Goal: Task Accomplishment & Management: Use online tool/utility

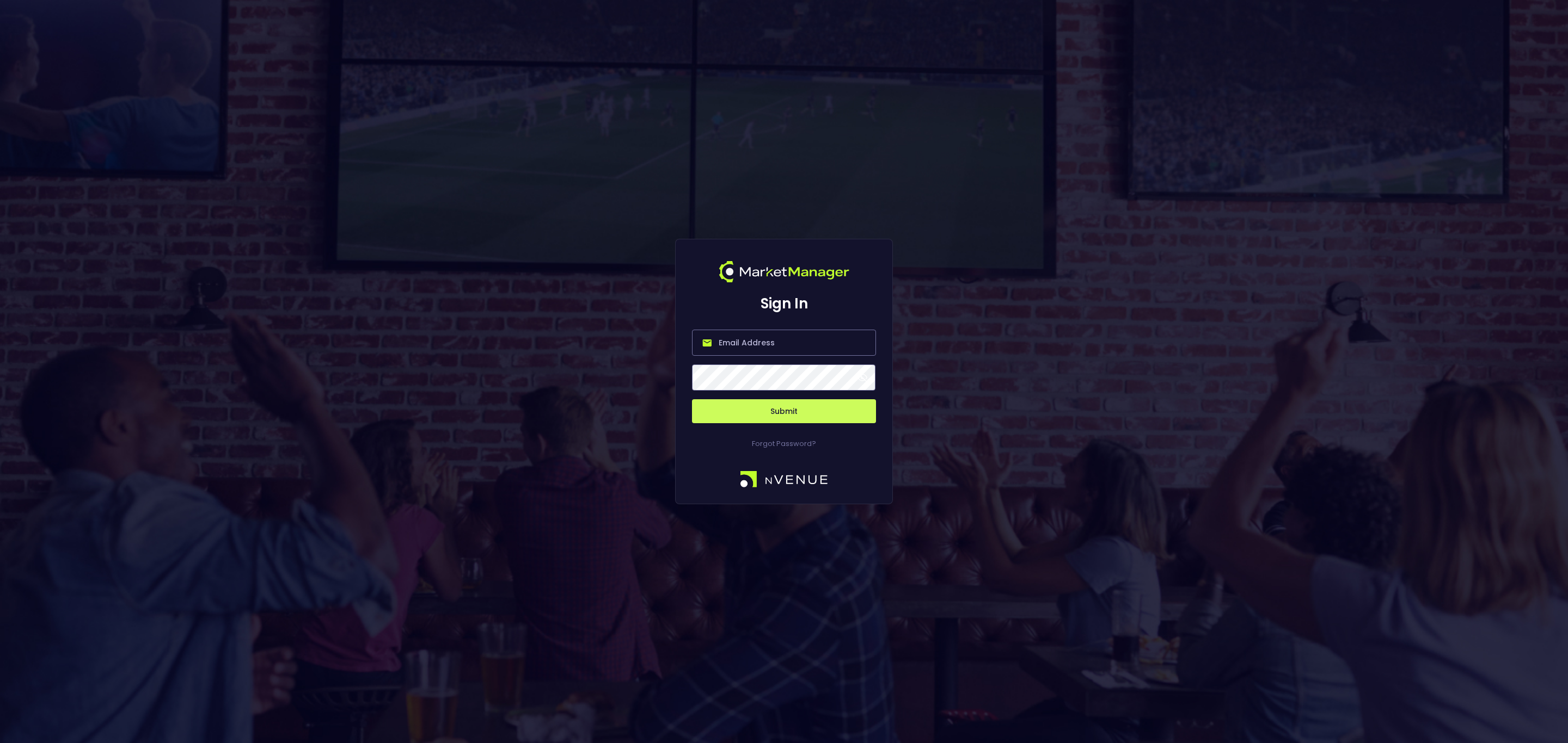
type input "[EMAIL_ADDRESS][DOMAIN_NAME]"
click at [802, 416] on button "Submit" at bounding box center [783, 411] width 184 height 24
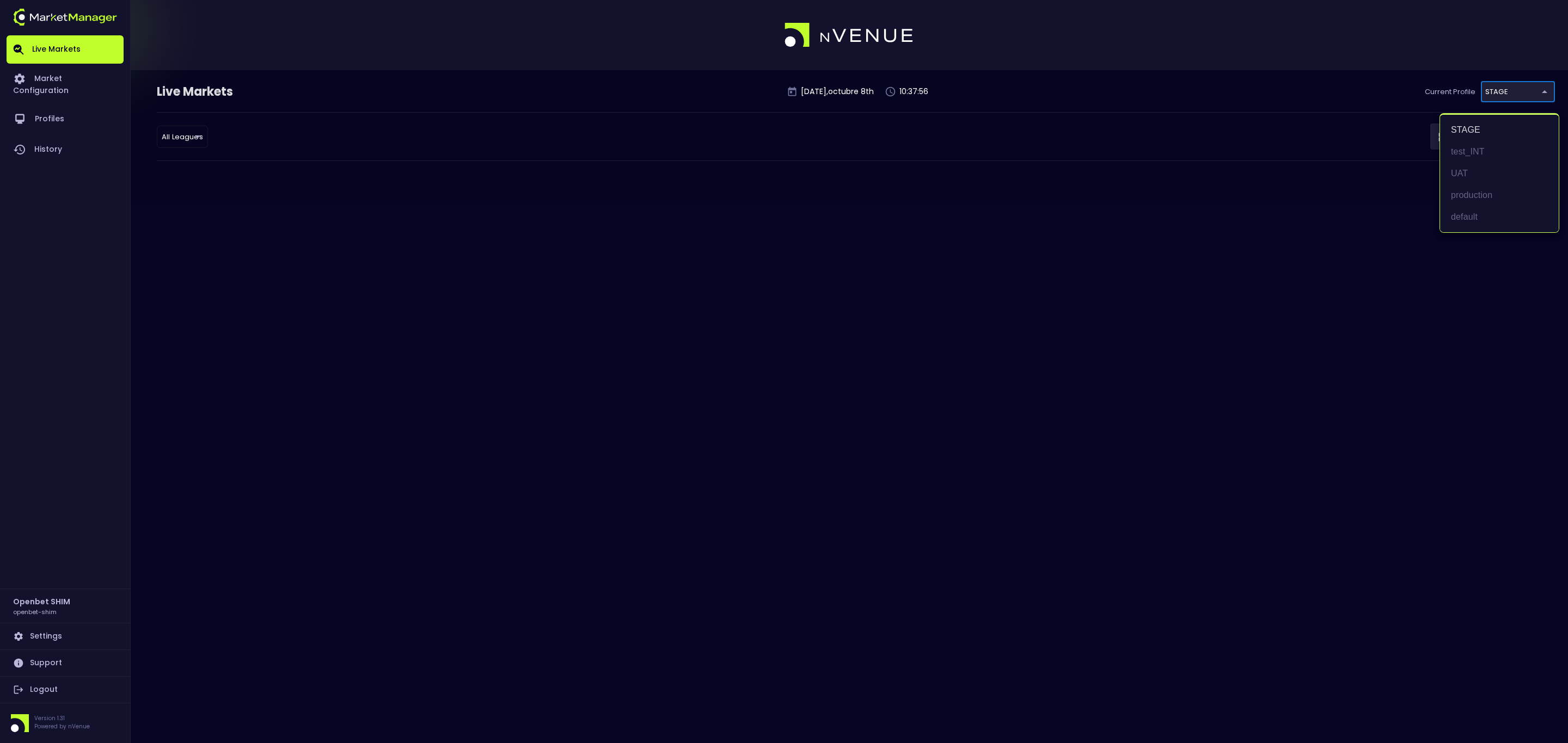
click at [1507, 100] on body "Live Markets Market Configuration Profiles History Openbet SHIM openbet-shim Se…" at bounding box center [784, 371] width 1568 height 743
click at [1476, 155] on li "test_INT" at bounding box center [1499, 152] width 119 height 22
type input "7b109a49-af35-4bf1-9088-2b0c1d108231"
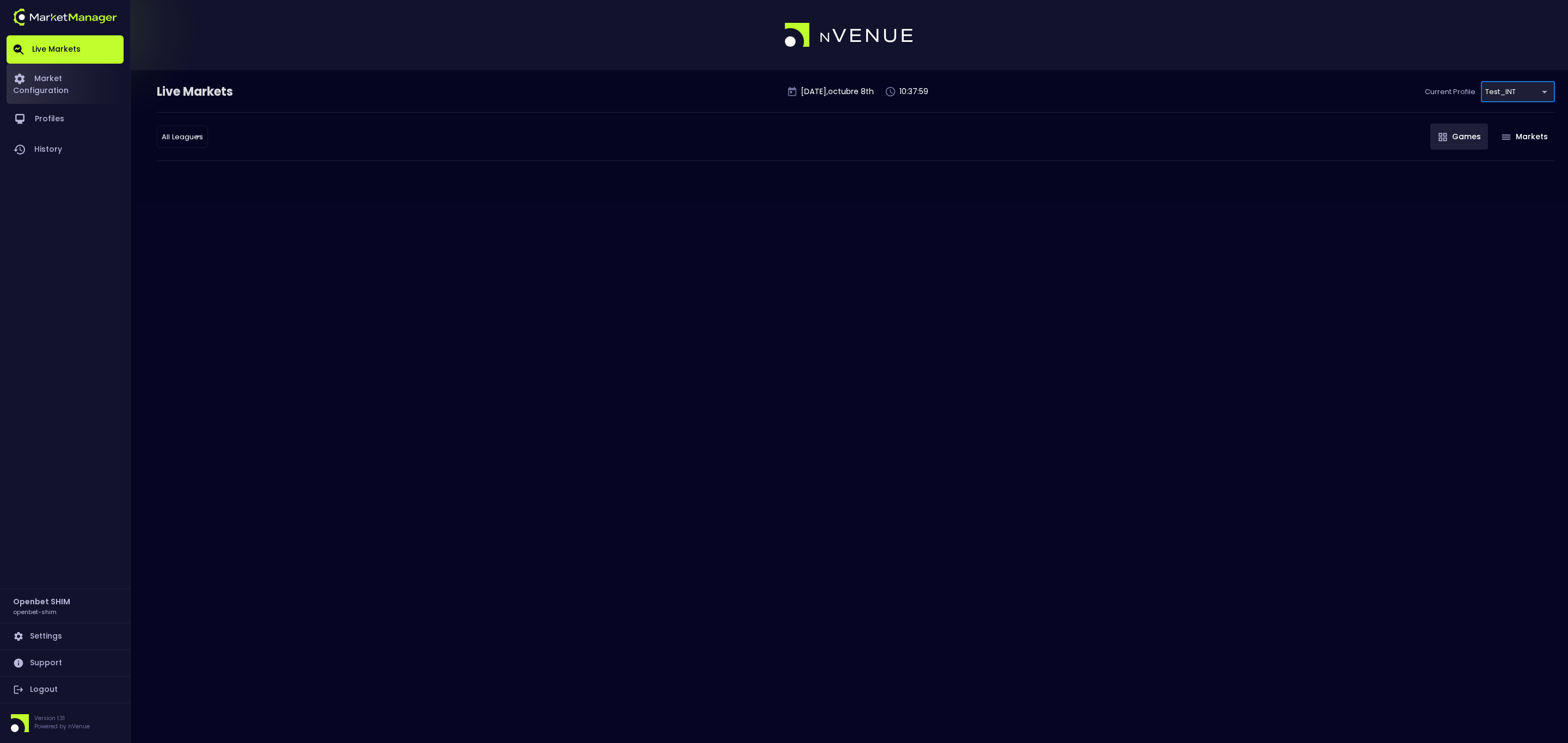
click at [59, 85] on link "Market Configuration" at bounding box center [65, 84] width 117 height 41
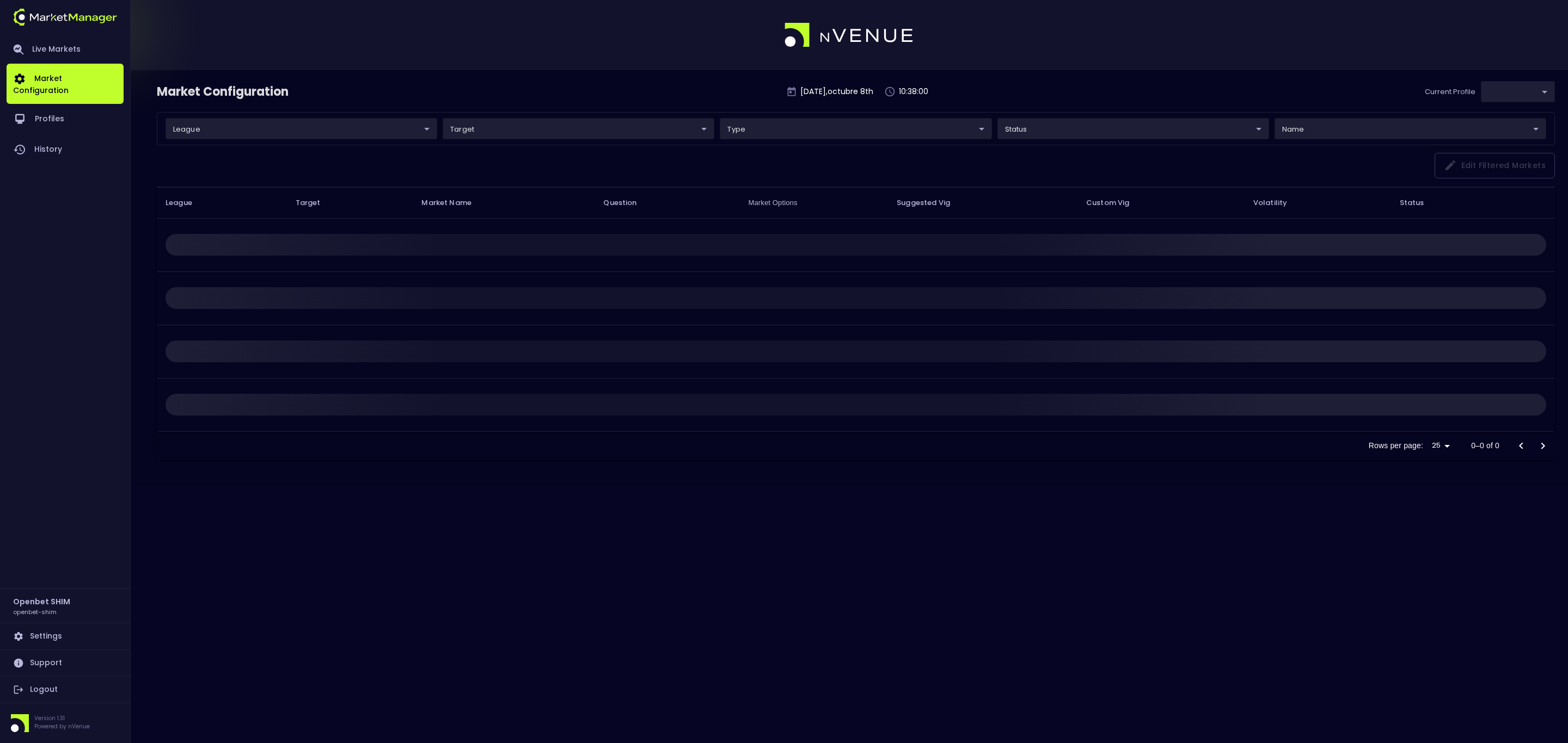
type input "7b109a49-af35-4bf1-9088-2b0c1d108231"
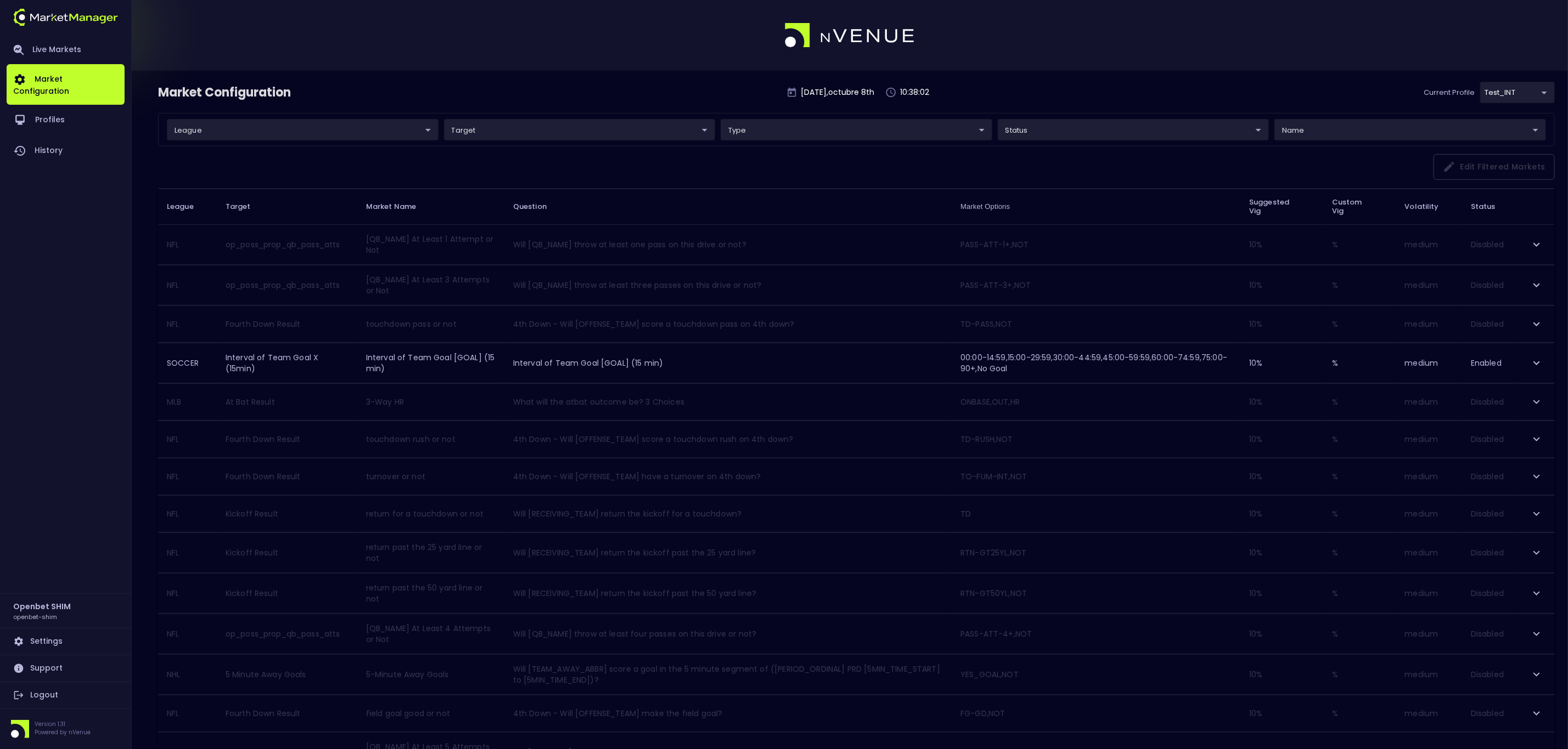
click at [353, 126] on body "Live Markets Market Configuration Profiles History Openbet SHIM openbet-shim Se…" at bounding box center [784, 629] width 1568 height 1258
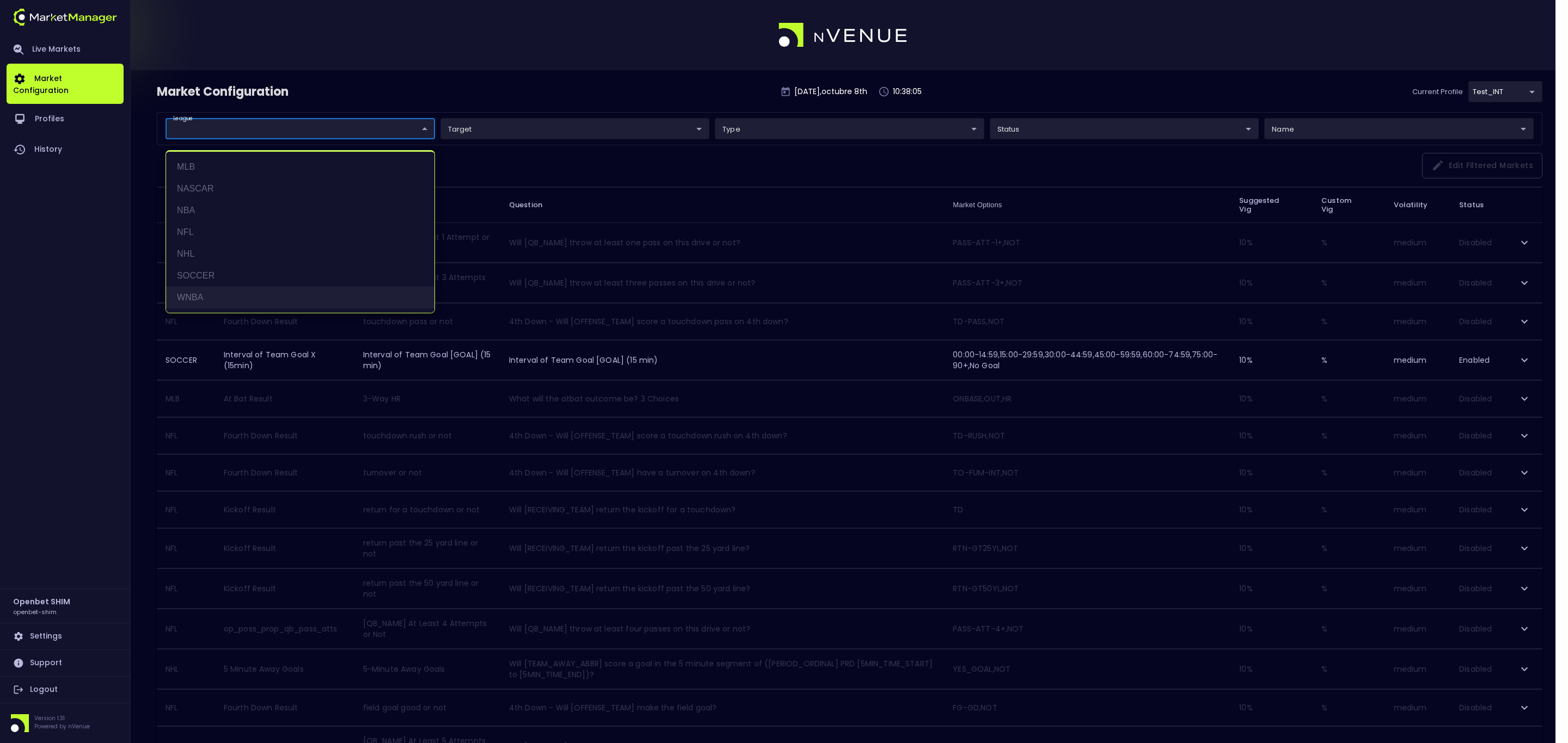
click at [225, 299] on li "WNBA" at bounding box center [300, 298] width 268 height 22
type input "WNBA"
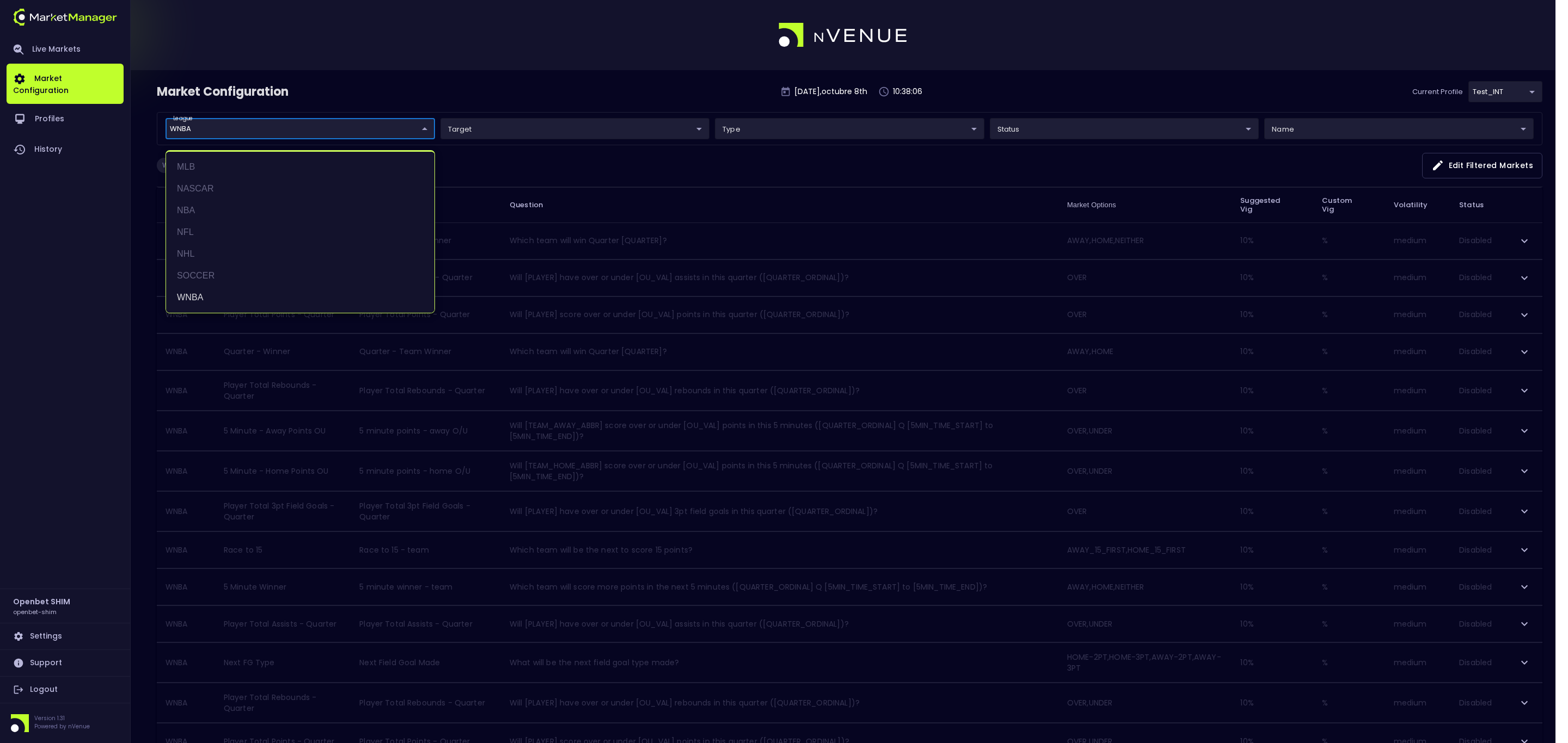
click at [1031, 30] on div at bounding box center [784, 371] width 1568 height 743
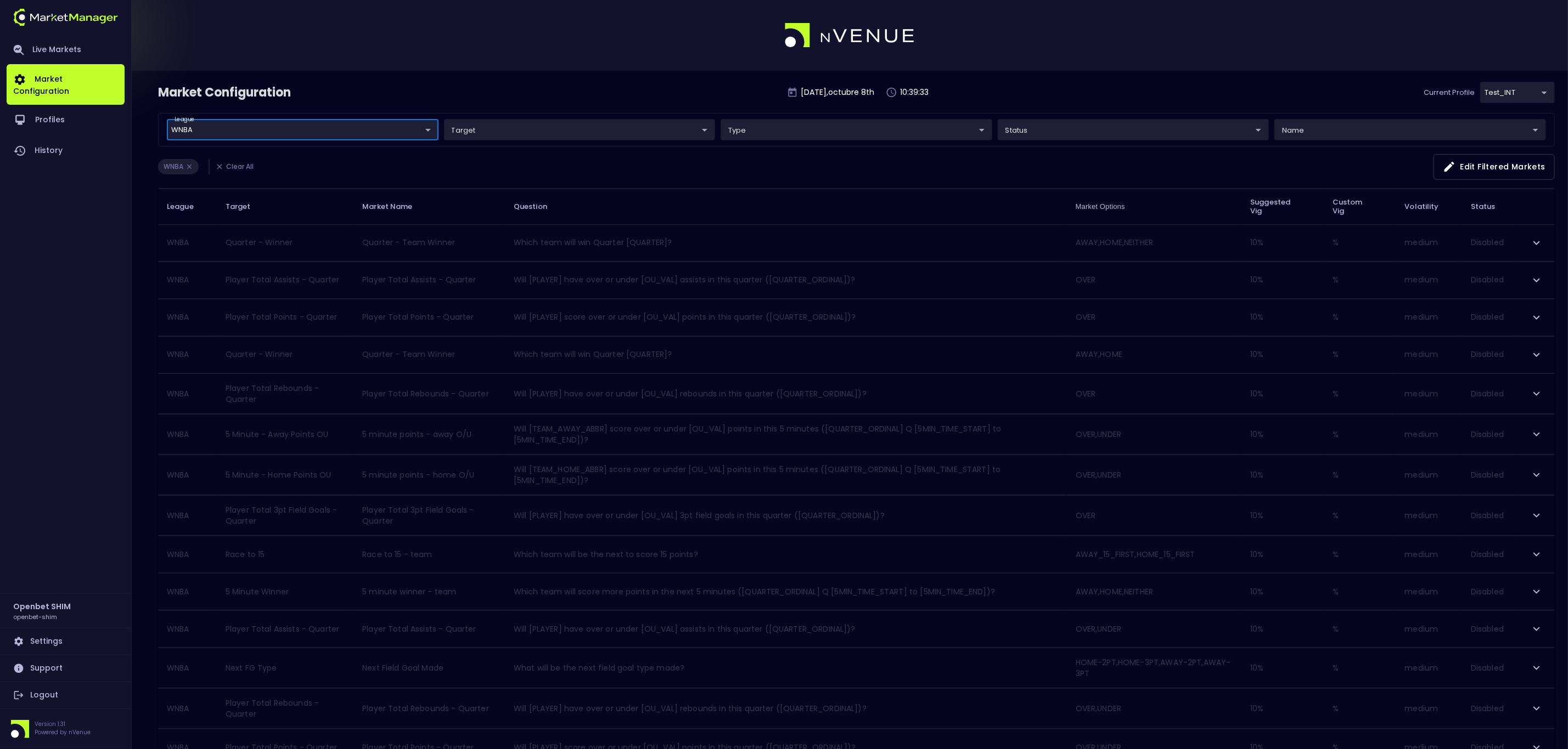
click at [588, 127] on body "Live Markets Market Configuration Profiles History Openbet SHIM openbet-shim Se…" at bounding box center [784, 490] width 1568 height 980
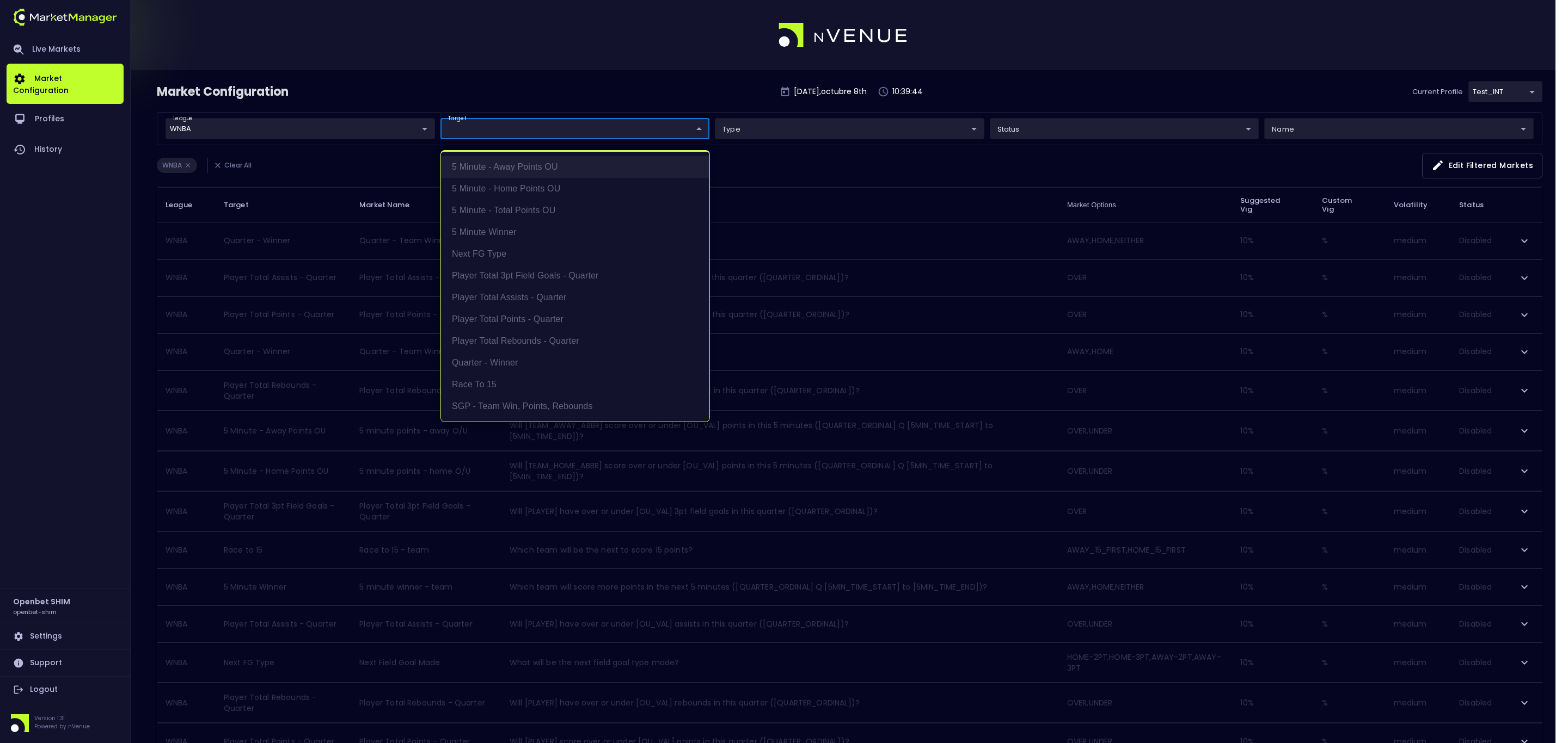
click at [549, 168] on li "5 Minute - Away Points OU" at bounding box center [575, 167] width 268 height 22
type input "5 Minute - Away Points OU"
click at [295, 412] on div at bounding box center [784, 371] width 1568 height 743
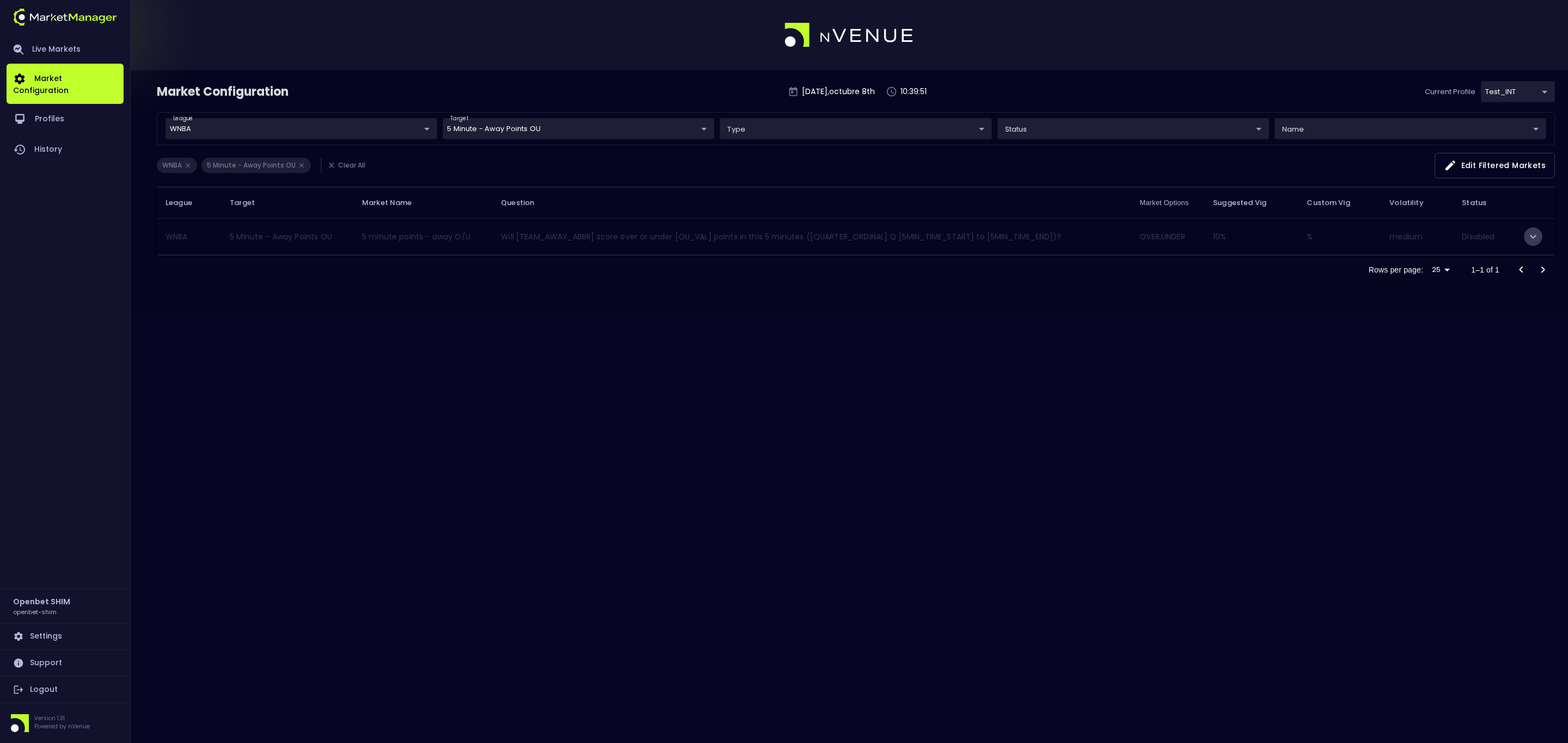
click at [1537, 240] on icon "expand row" at bounding box center [1532, 236] width 13 height 13
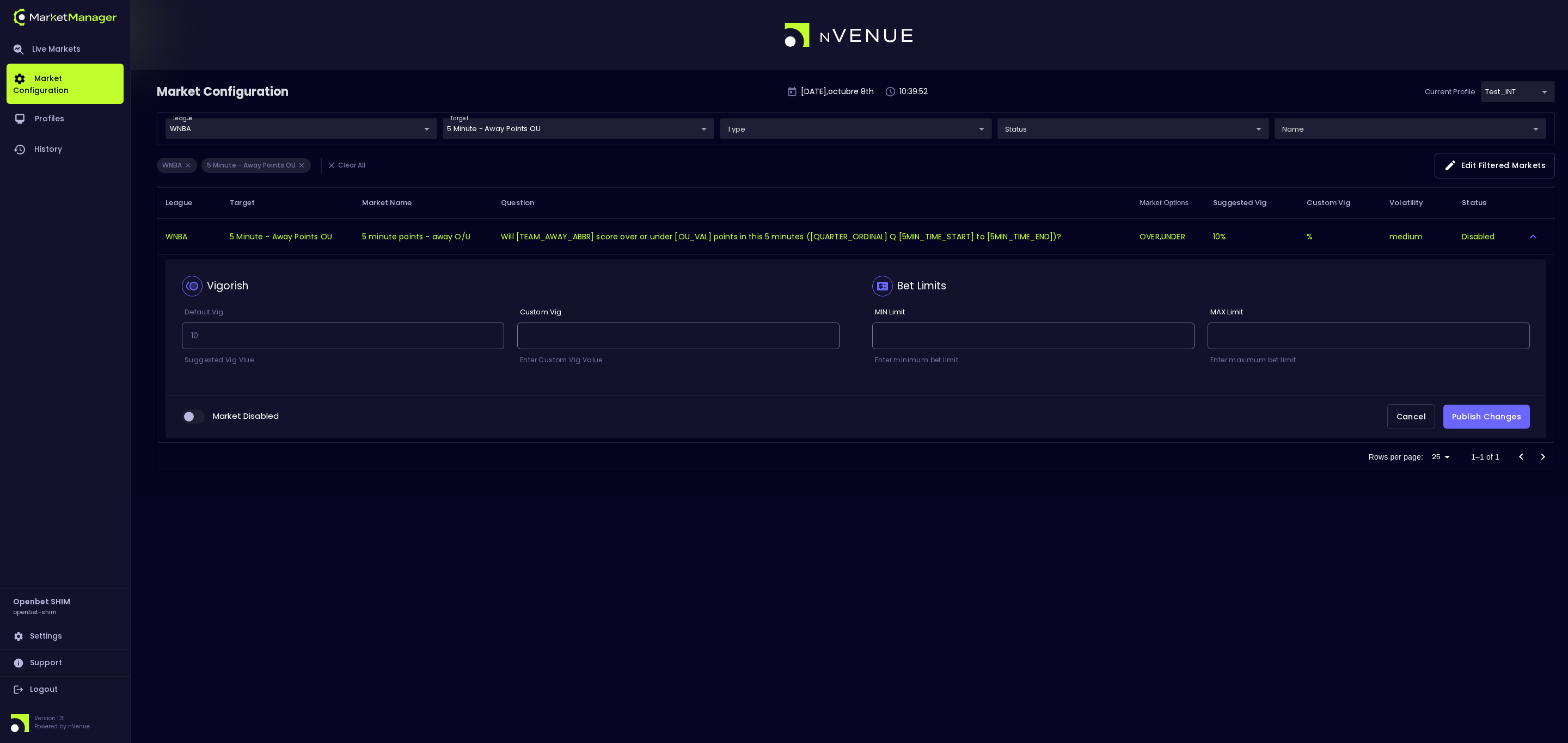
click at [195, 422] on input "collapsible table" at bounding box center [189, 417] width 29 height 10
checkbox input "true"
click at [1511, 420] on button "Publish Changes" at bounding box center [1486, 417] width 87 height 24
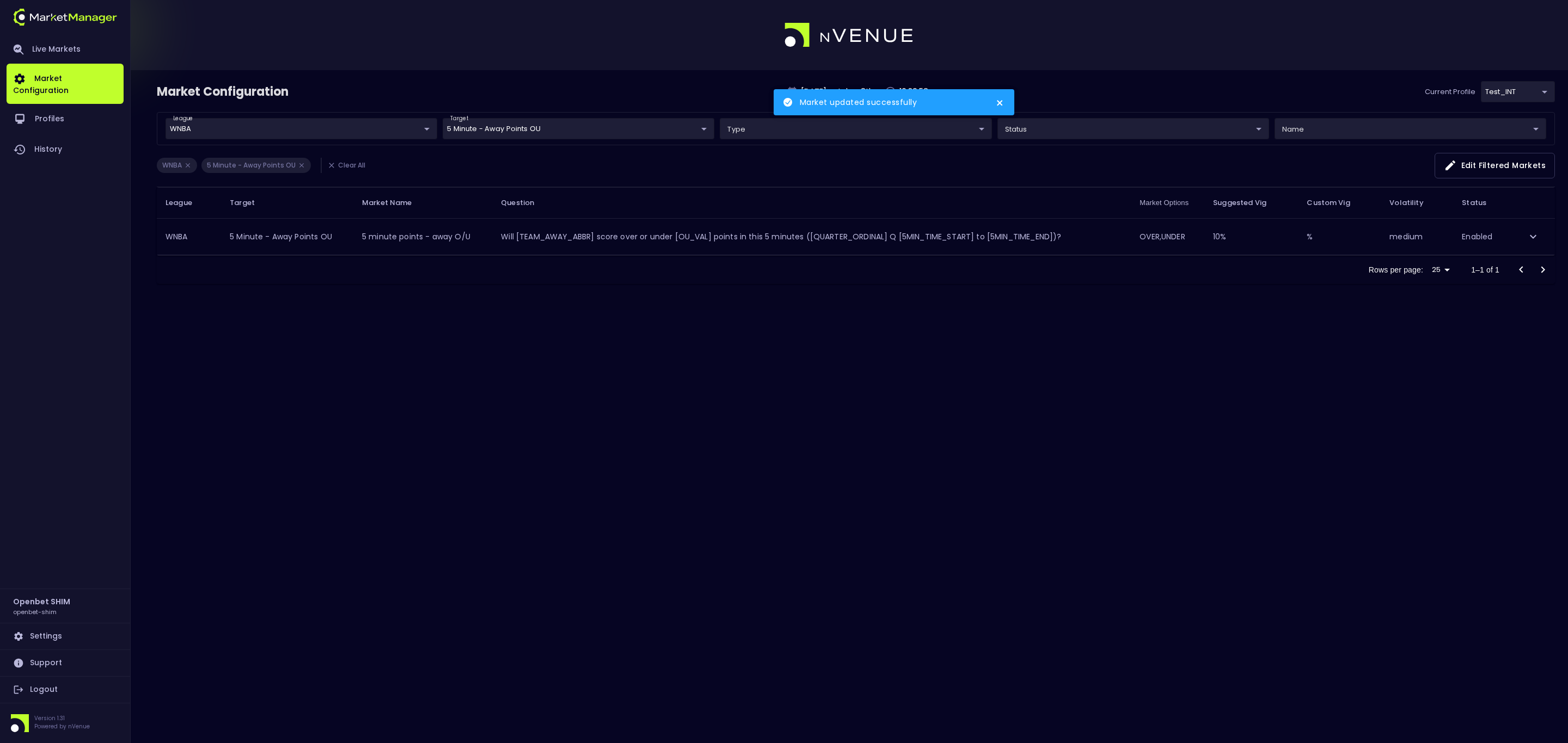
click at [586, 130] on body "Market updated successfully Live Markets Market Configuration Profiles History …" at bounding box center [784, 371] width 1568 height 743
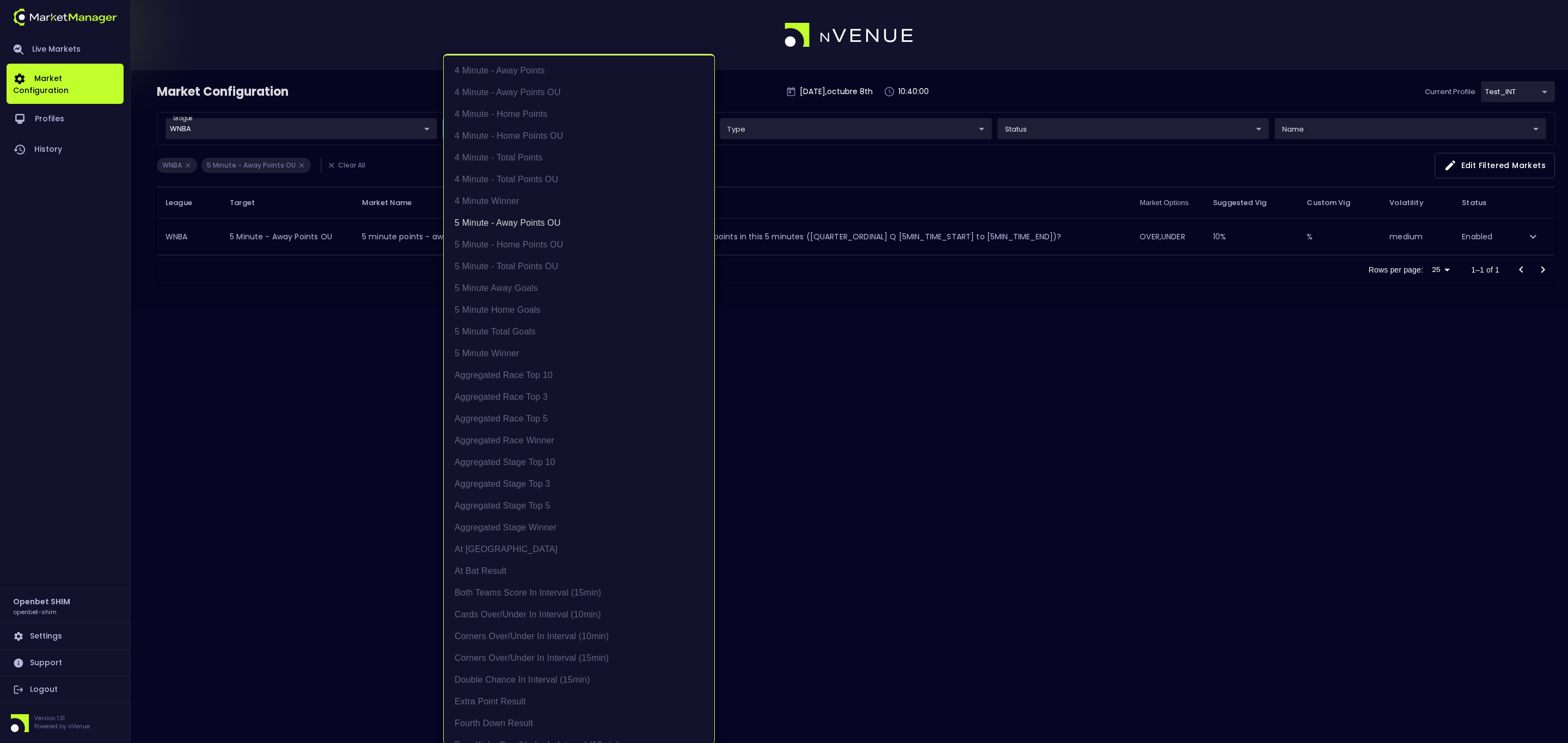
click at [319, 286] on div at bounding box center [784, 371] width 1568 height 743
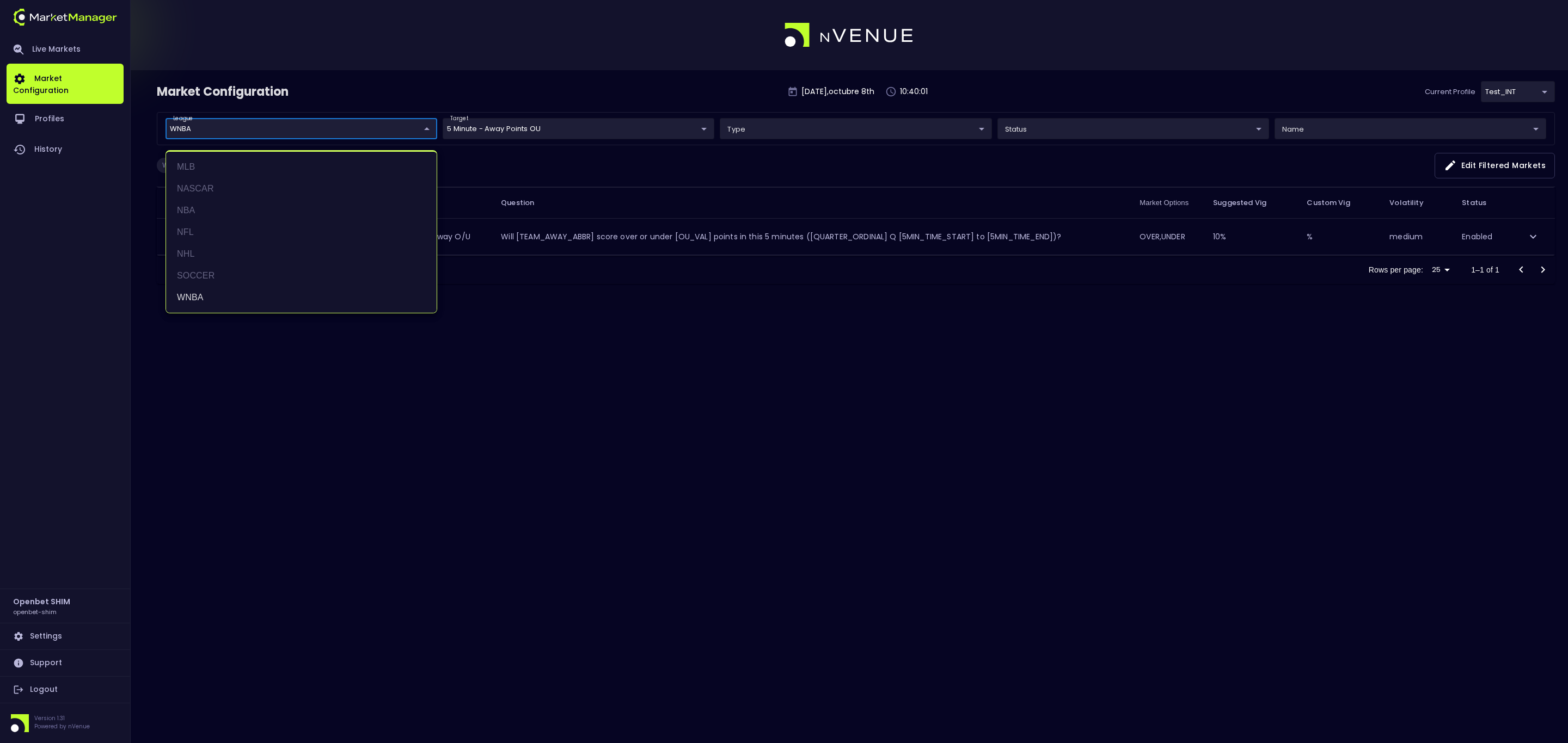
click at [423, 132] on body "Live Markets Market Configuration Profiles History Openbet SHIM openbet-shim Se…" at bounding box center [784, 371] width 1568 height 743
click at [198, 297] on li "WNBA" at bounding box center [301, 298] width 270 height 22
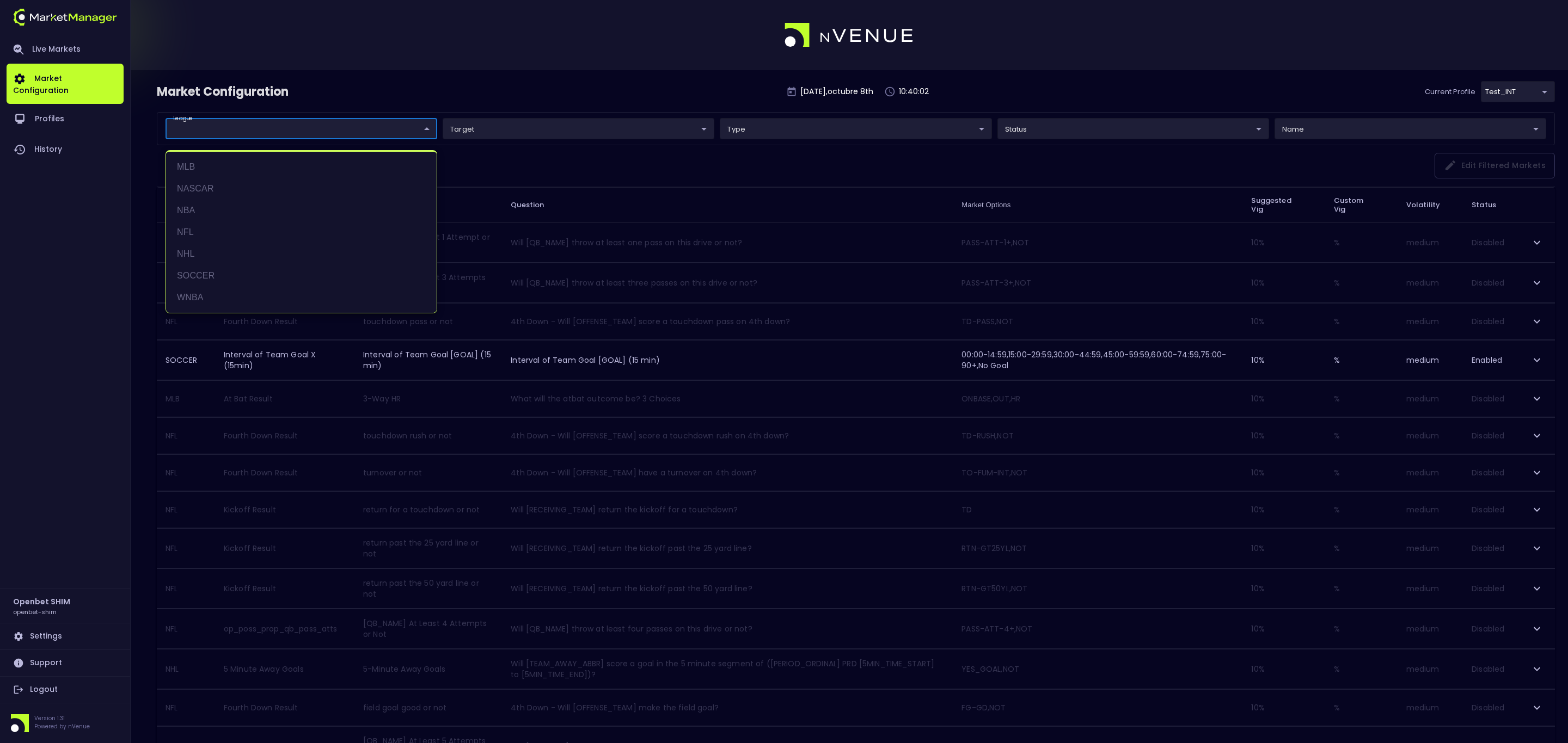
click at [392, 127] on div at bounding box center [784, 371] width 1568 height 743
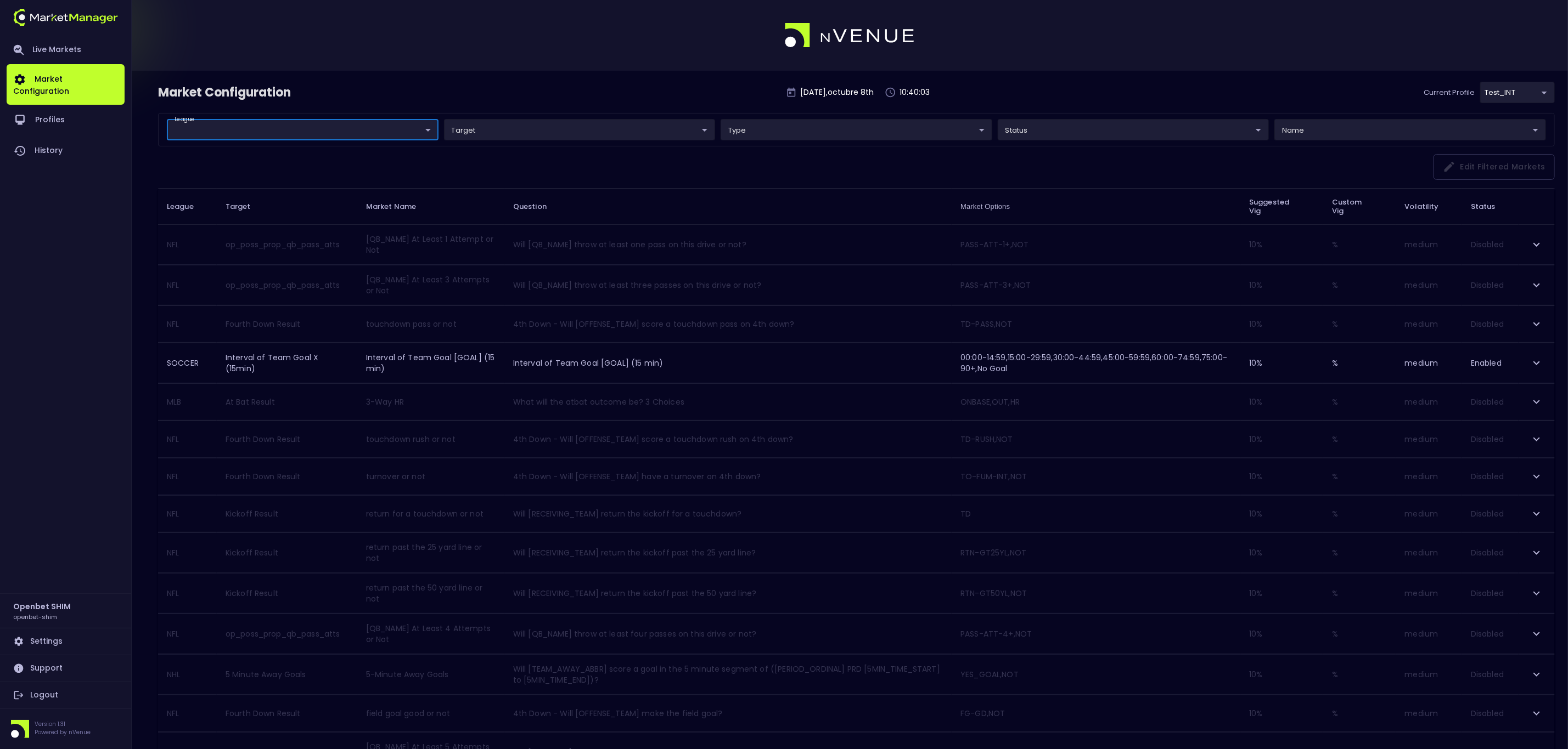
click at [401, 128] on body "Live Markets Market Configuration Profiles History Openbet SHIM openbet-shim Se…" at bounding box center [784, 629] width 1568 height 1258
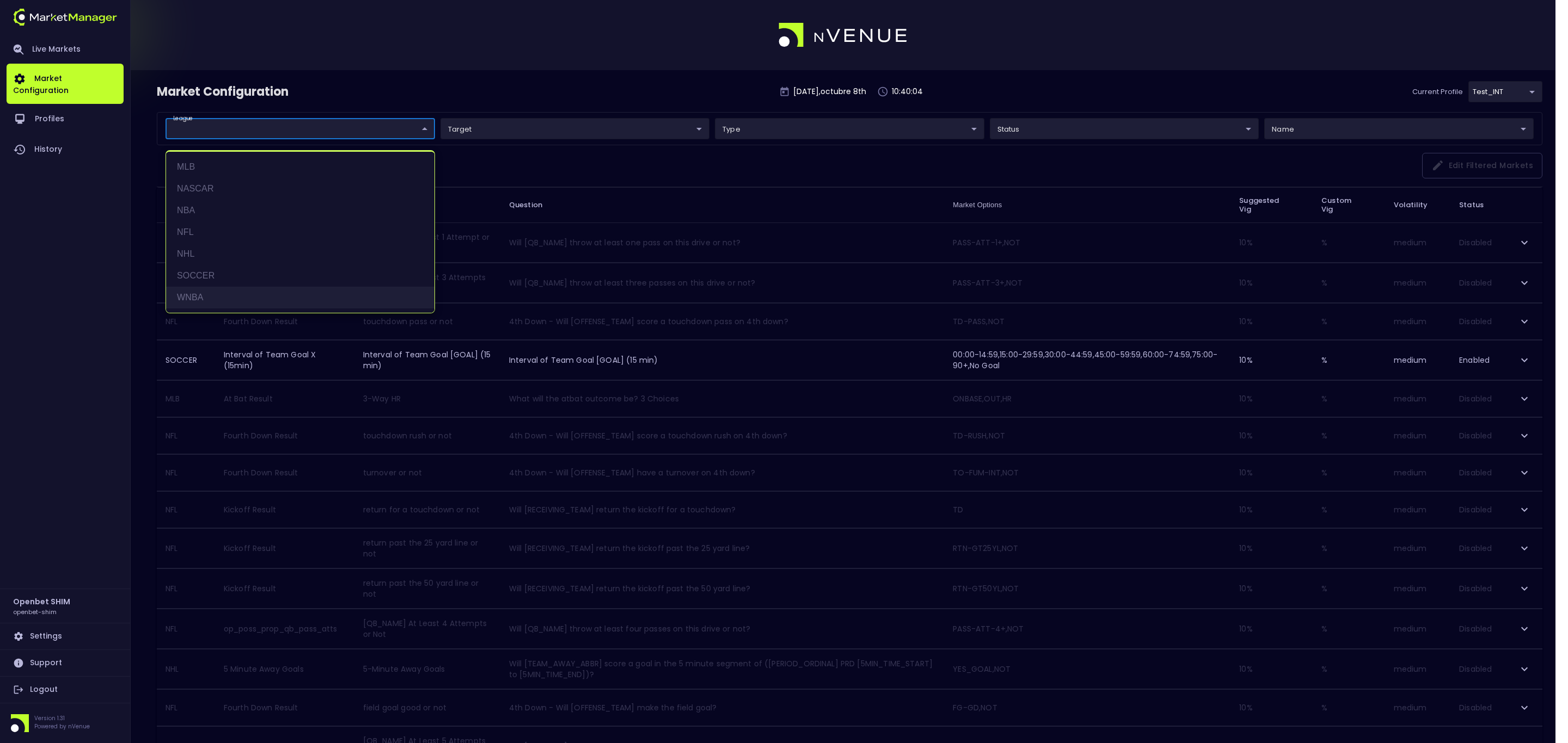
click at [234, 296] on li "WNBA" at bounding box center [300, 298] width 268 height 22
type input "WNBA"
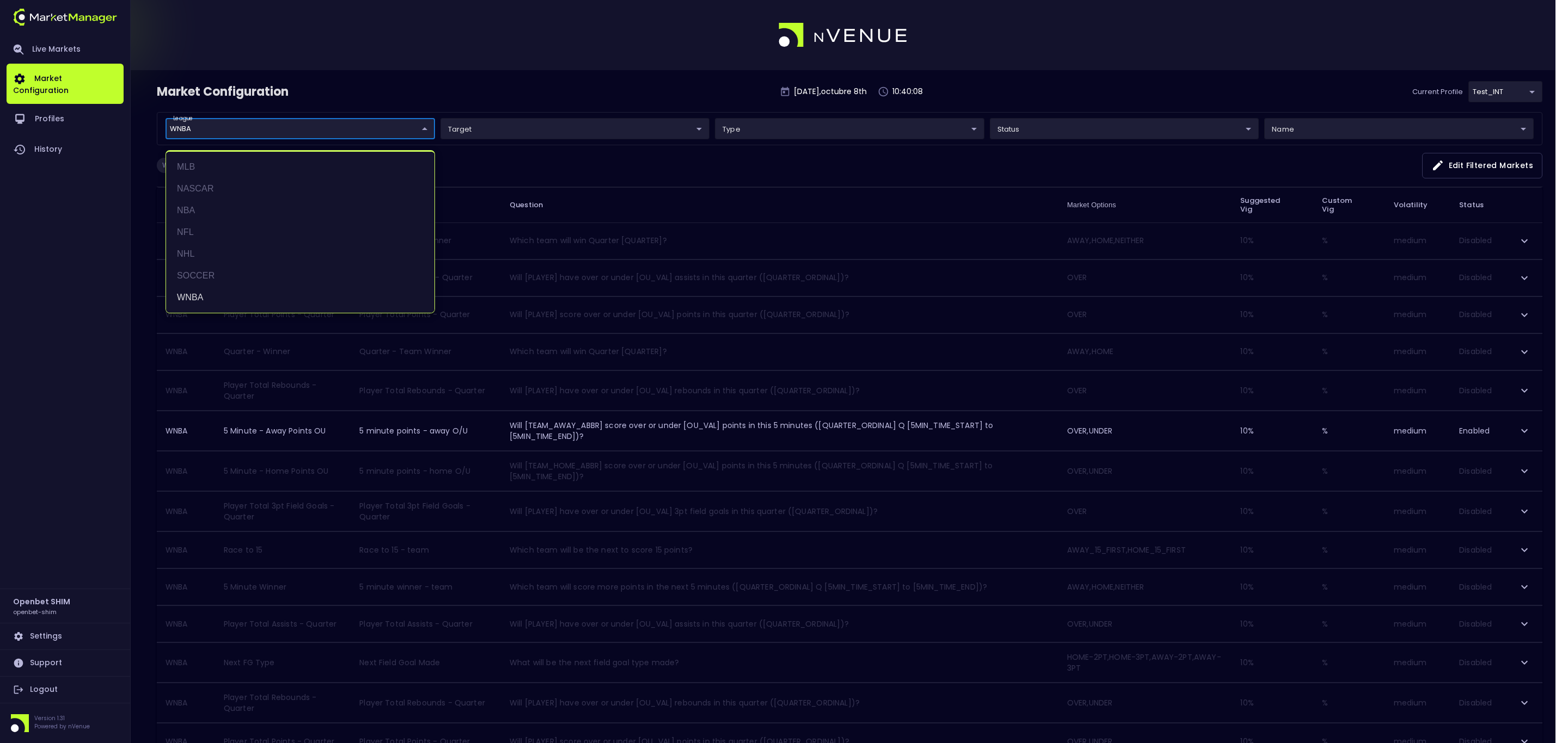
click at [536, 126] on div at bounding box center [784, 371] width 1568 height 743
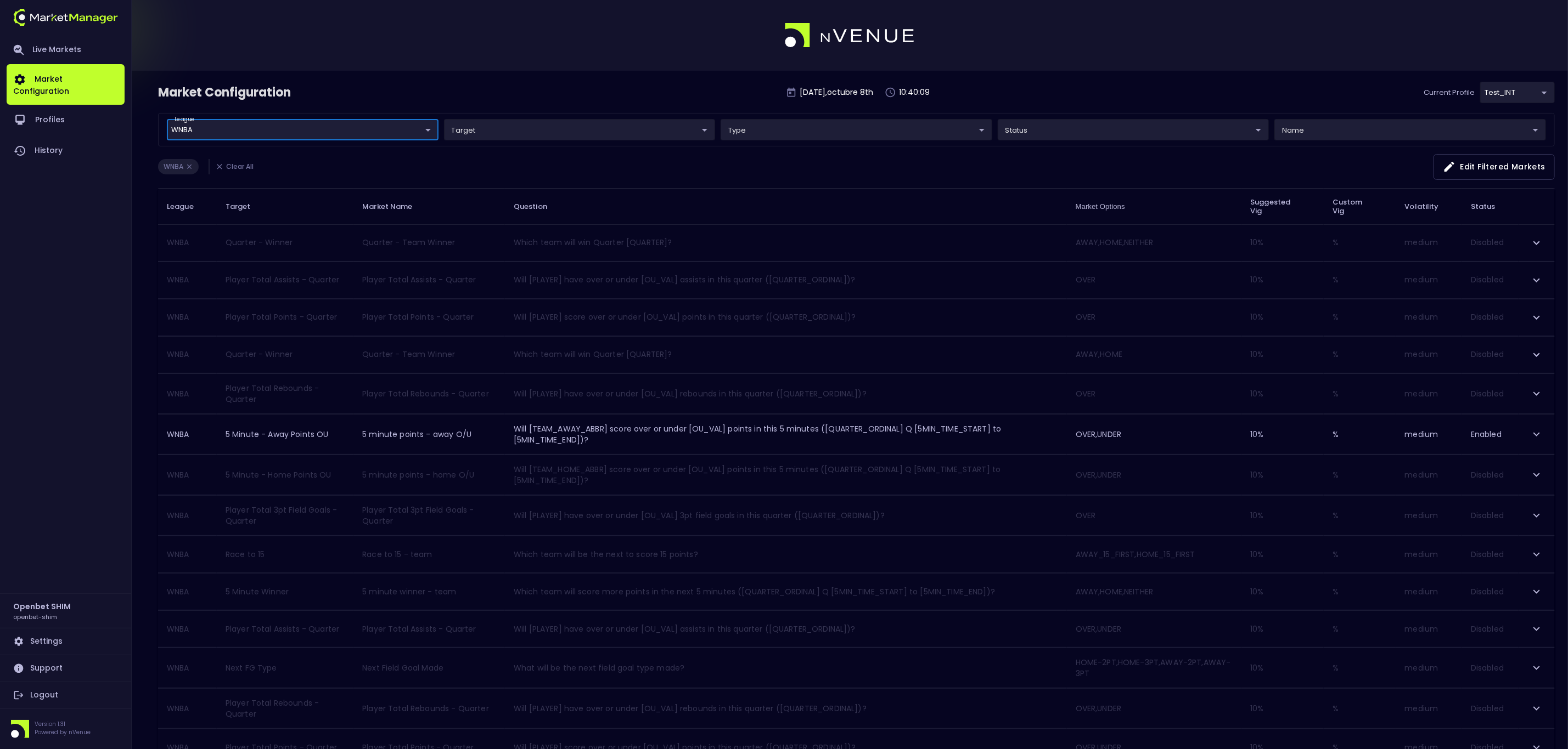
click at [529, 135] on body "Live Markets Market Configuration Profiles History Openbet SHIM openbet-shim Se…" at bounding box center [784, 490] width 1568 height 980
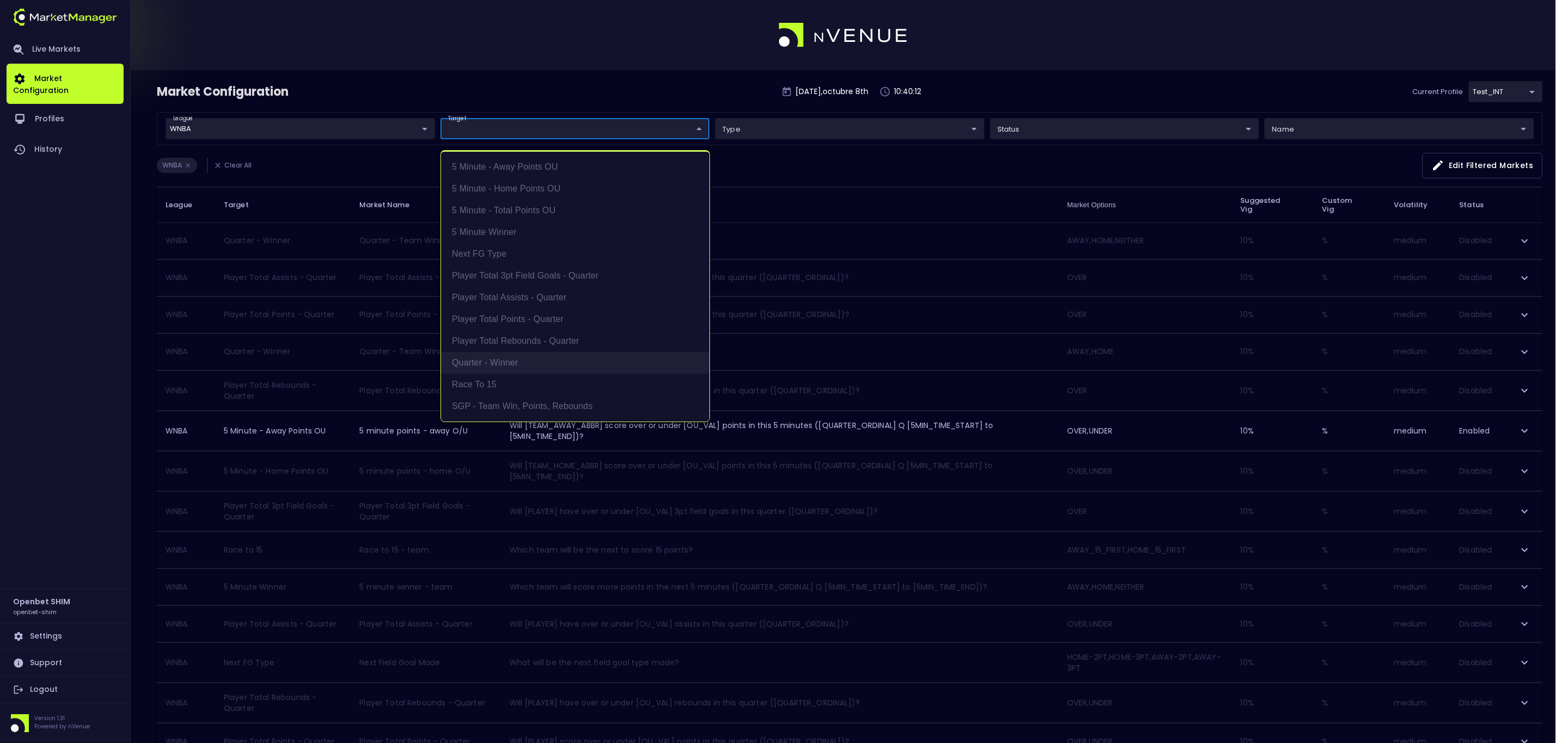
click at [520, 364] on li "Quarter - Winner" at bounding box center [575, 362] width 268 height 22
type input "Quarter - Winner"
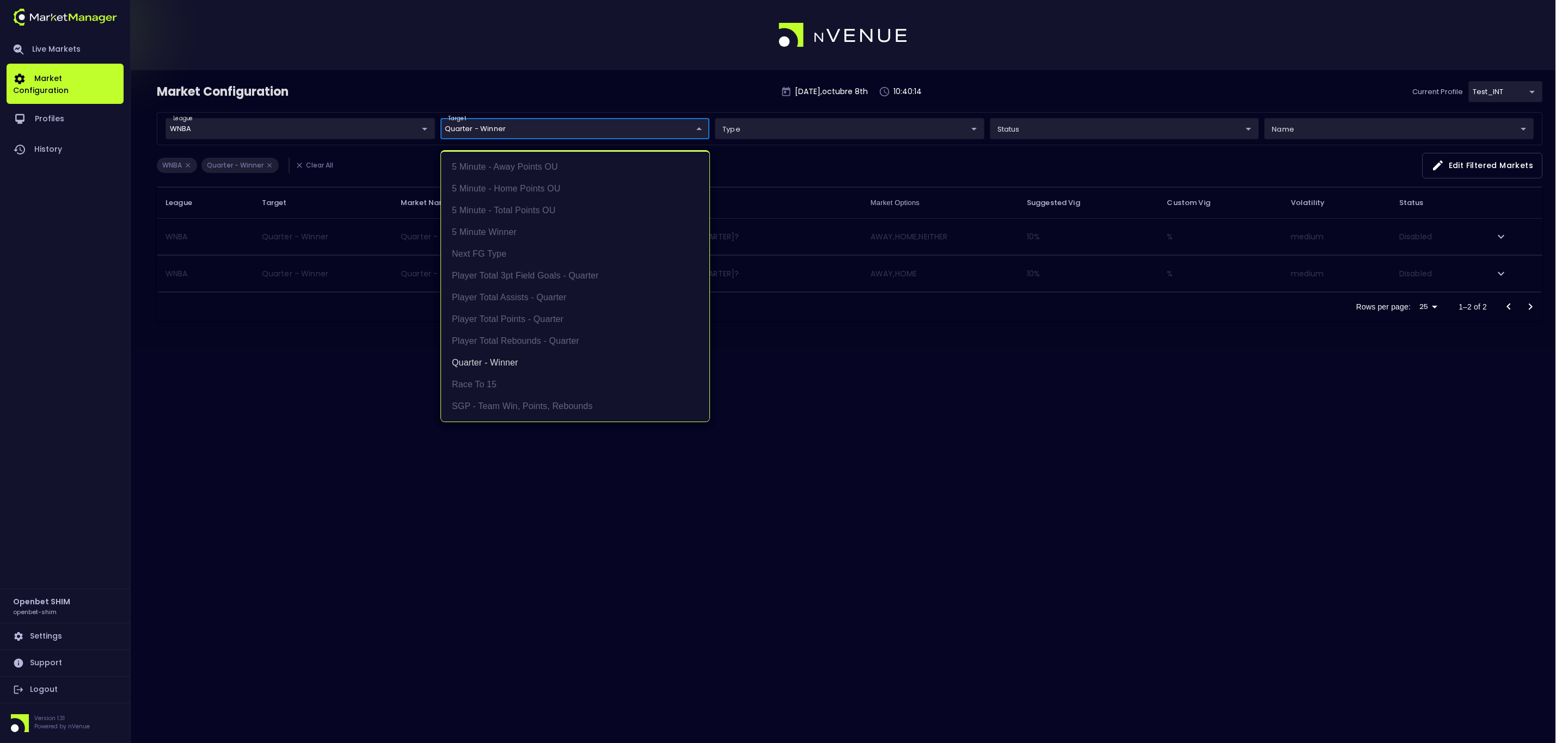
click at [371, 433] on div at bounding box center [784, 371] width 1568 height 743
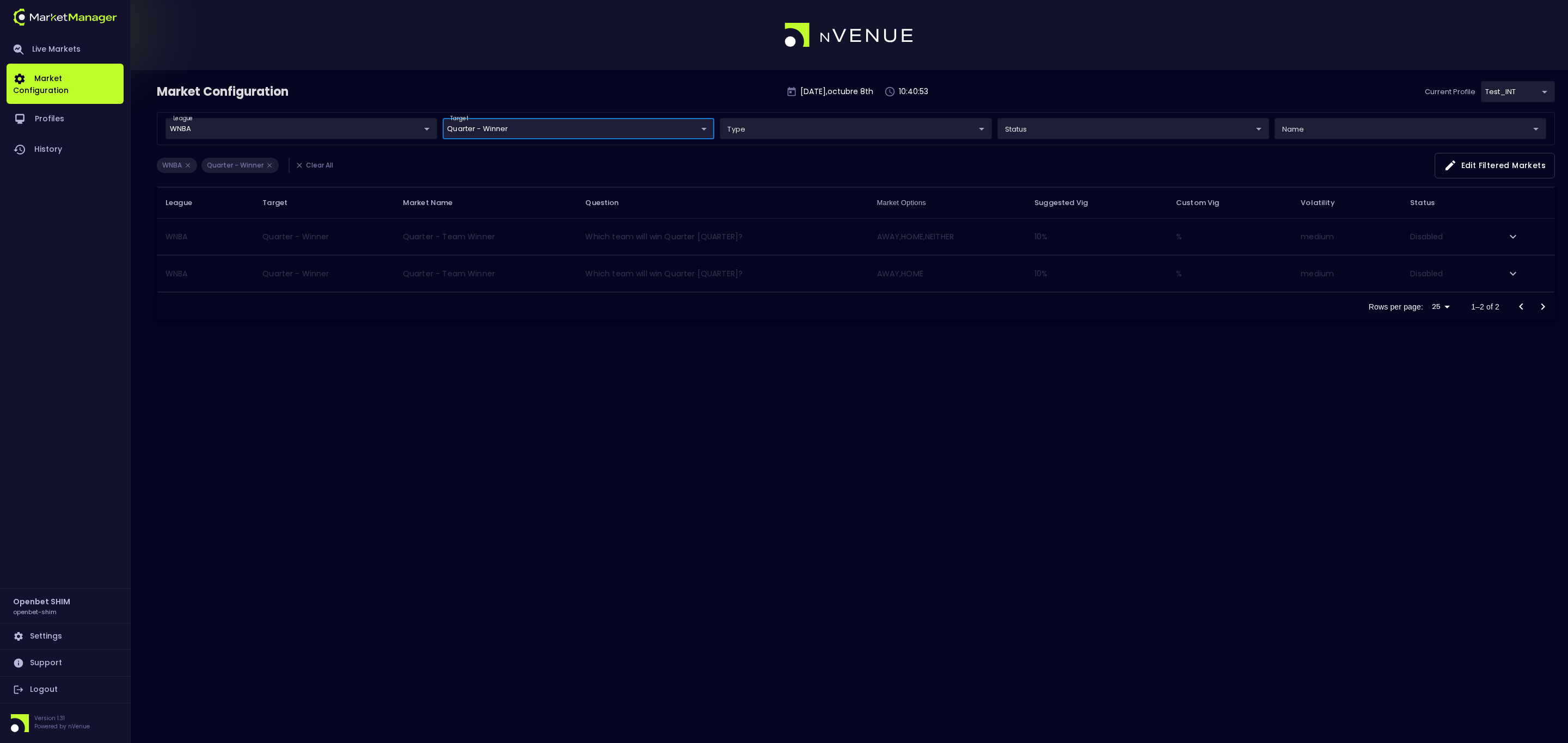
click at [1514, 271] on icon "expand row" at bounding box center [1512, 273] width 13 height 13
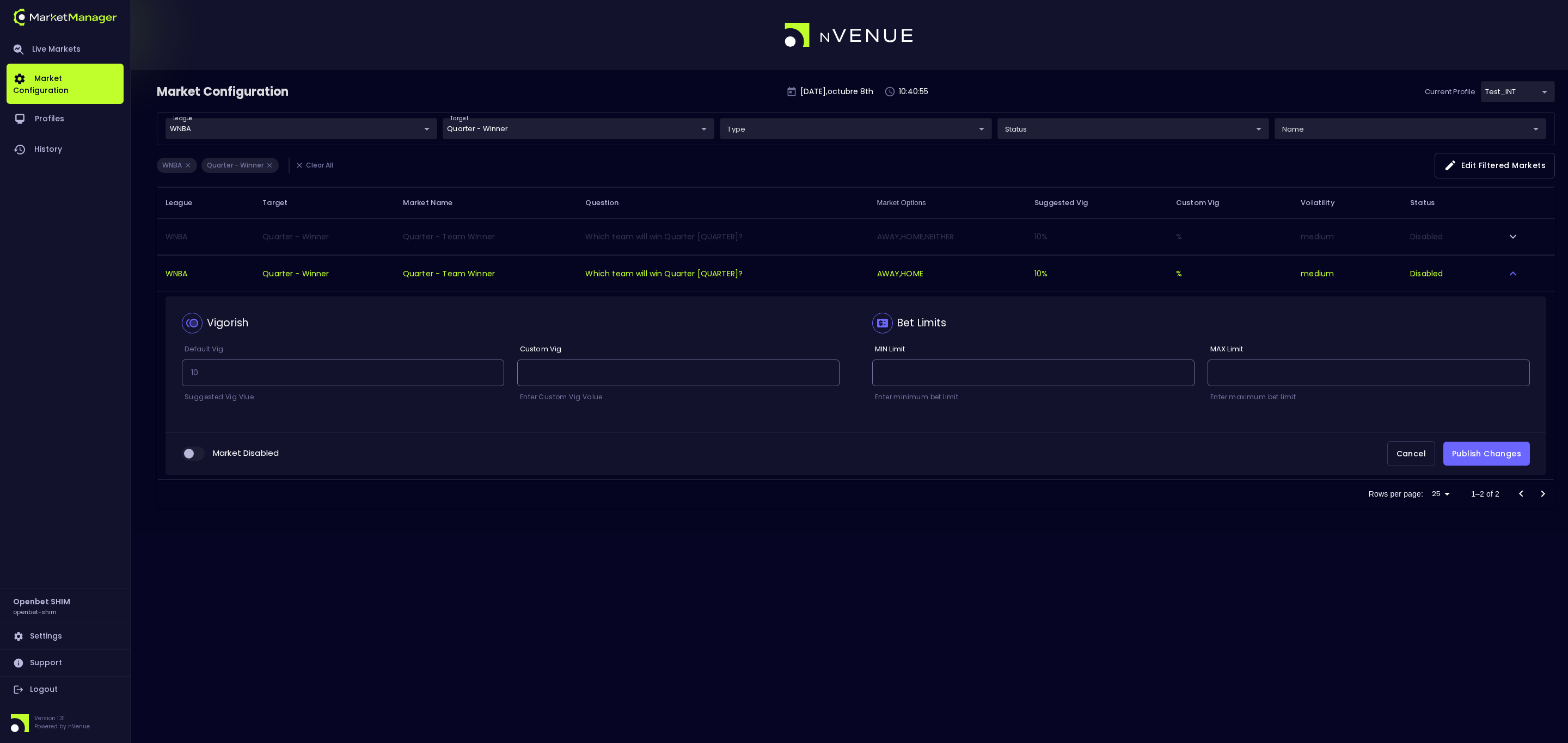
click at [197, 459] on input "collapsible table" at bounding box center [189, 454] width 29 height 10
checkbox input "true"
click at [1487, 459] on button "Publish Changes" at bounding box center [1486, 454] width 87 height 24
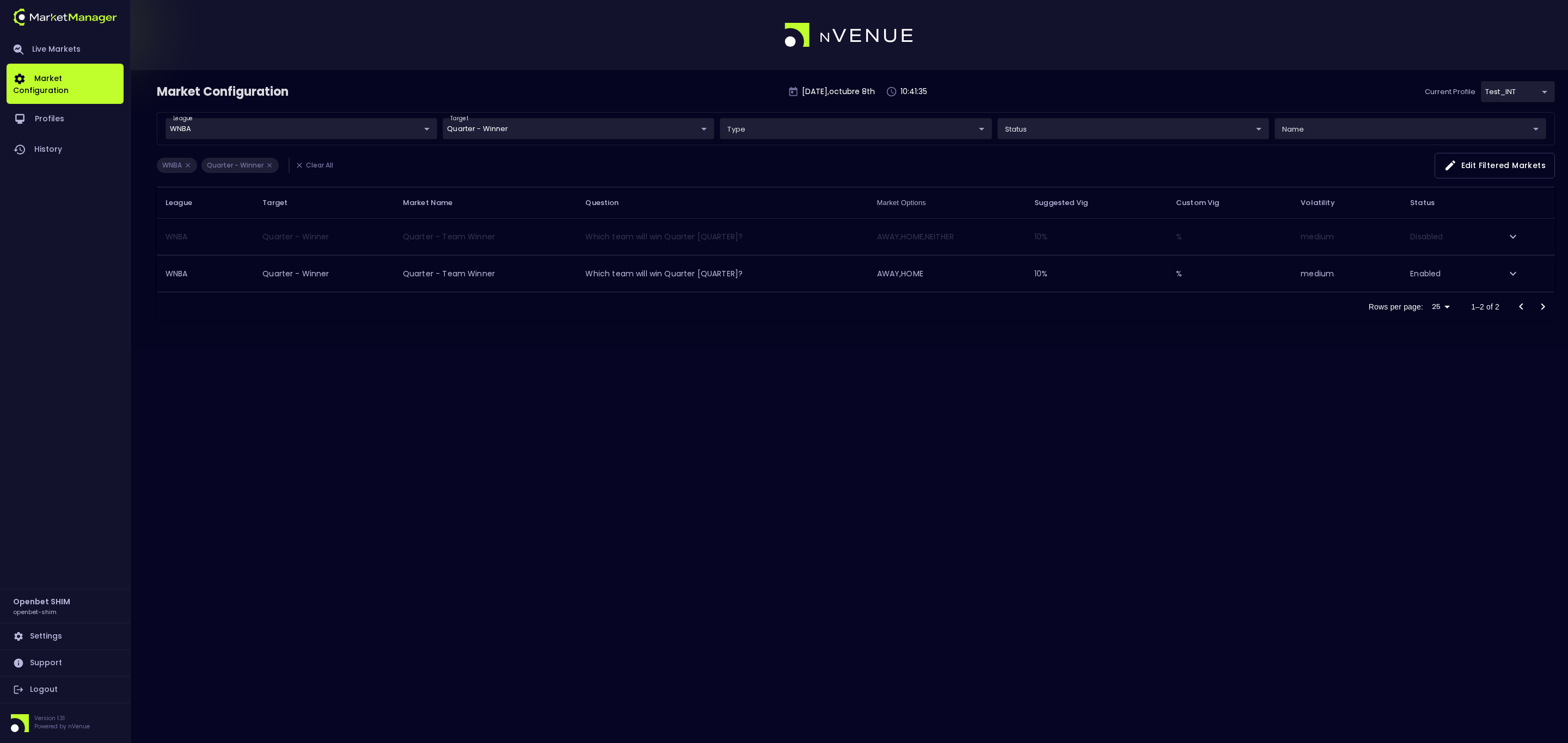
click at [708, 128] on body "Live Markets Market Configuration Profiles History Openbet SHIM openbet-shim Se…" at bounding box center [784, 371] width 1568 height 743
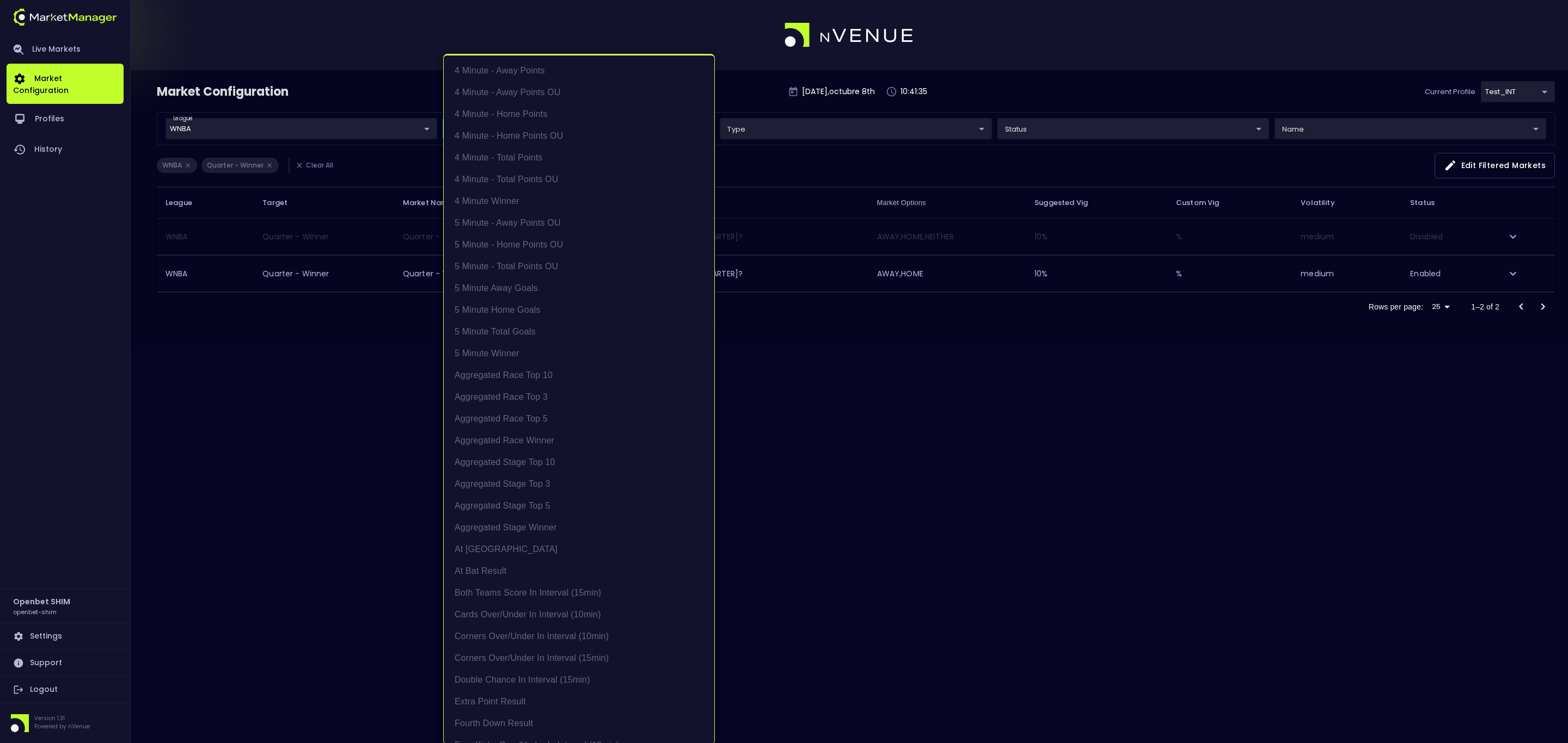
scroll to position [1346, 0]
click at [500, 404] on li "Quarter - Winner" at bounding box center [579, 401] width 270 height 22
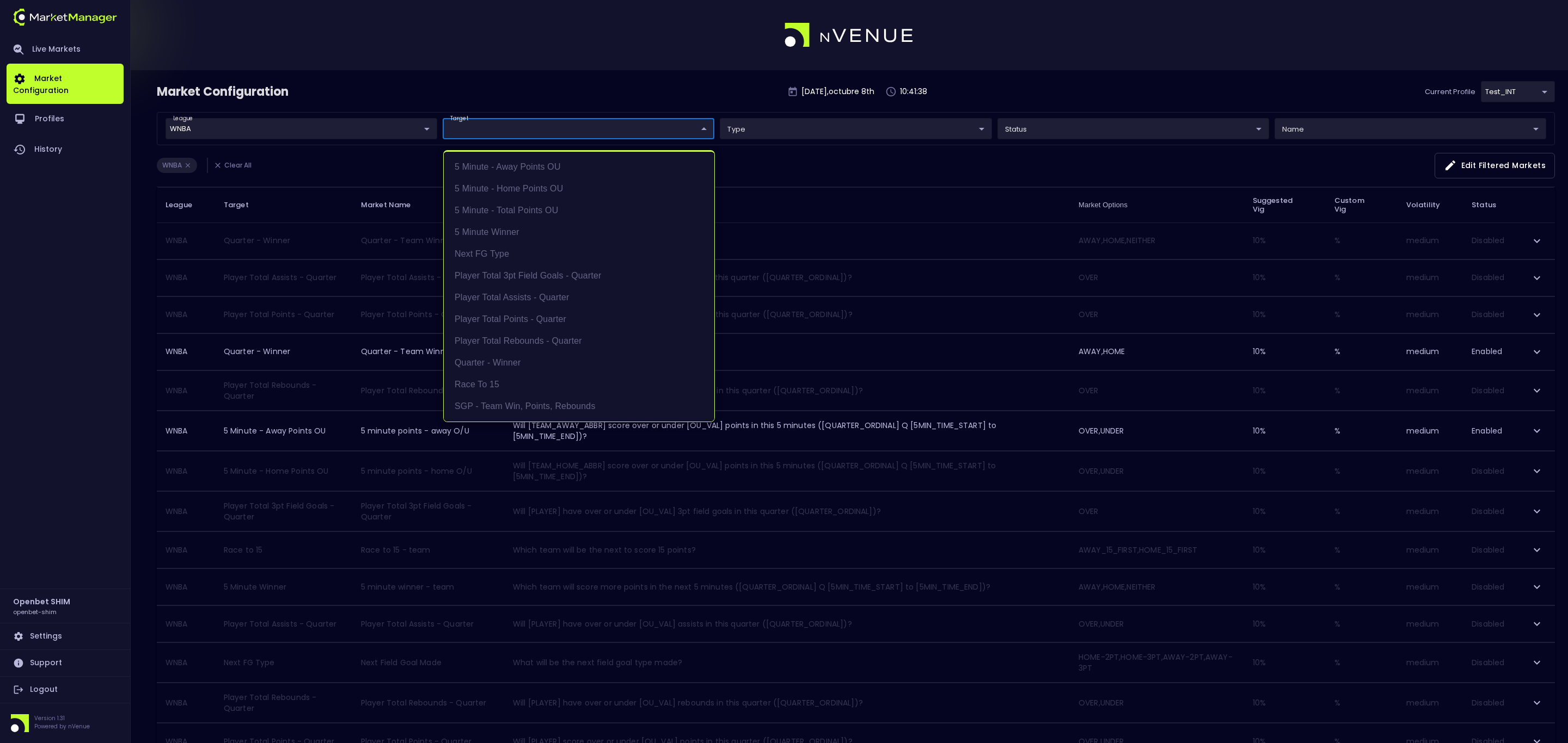
scroll to position [0, 0]
click at [536, 256] on li "Next FG Type" at bounding box center [579, 254] width 270 height 22
type input "WNBA,NBA"
type input "Next FG Type"
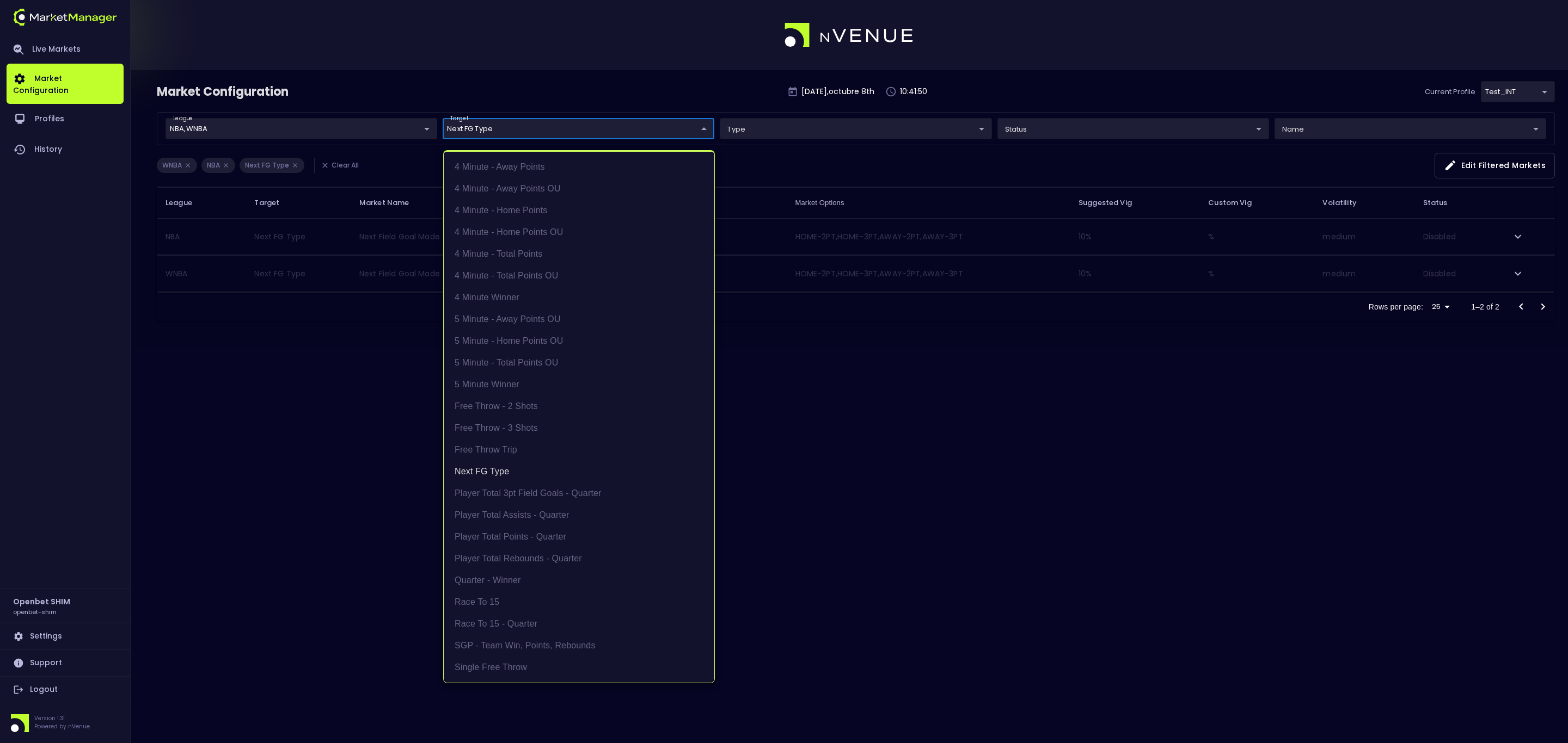
click at [291, 419] on div at bounding box center [784, 371] width 1568 height 743
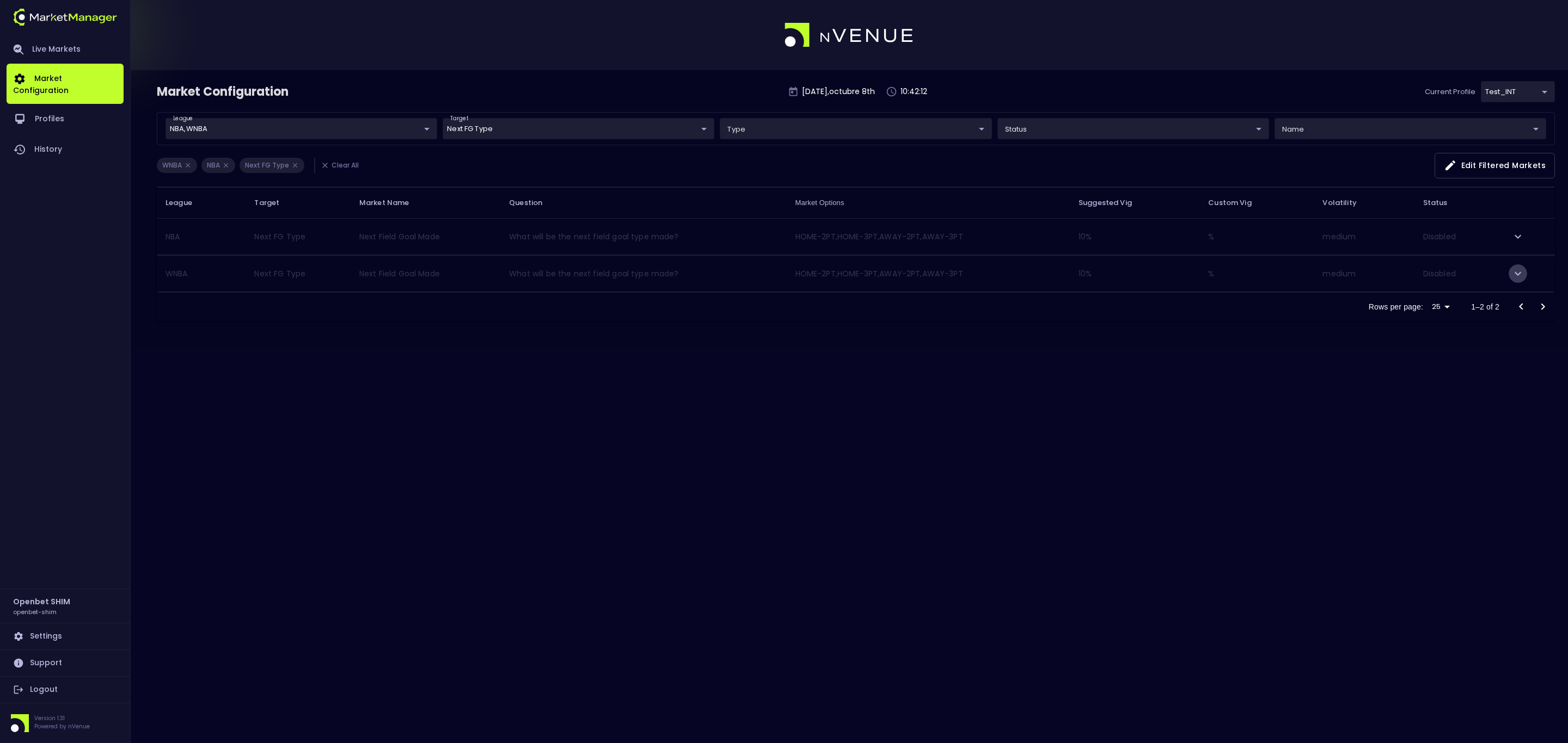
drag, startPoint x: 1514, startPoint y: 273, endPoint x: 1506, endPoint y: 273, distance: 8.0
click at [1514, 271] on icon "expand row" at bounding box center [1517, 273] width 13 height 13
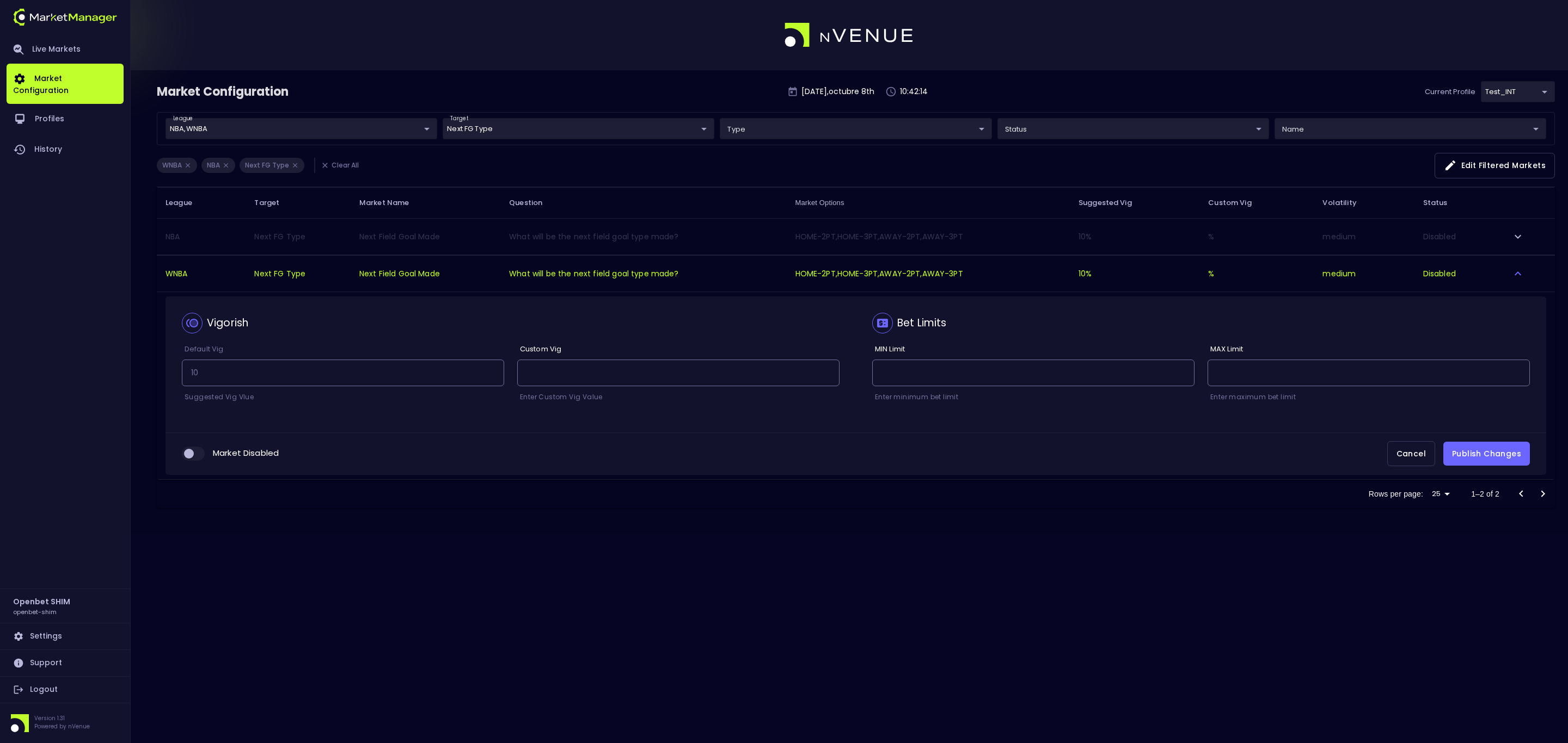
click at [190, 454] on input "collapsible table" at bounding box center [189, 454] width 29 height 10
checkbox input "true"
click at [1461, 462] on button "Publish Changes" at bounding box center [1486, 454] width 87 height 24
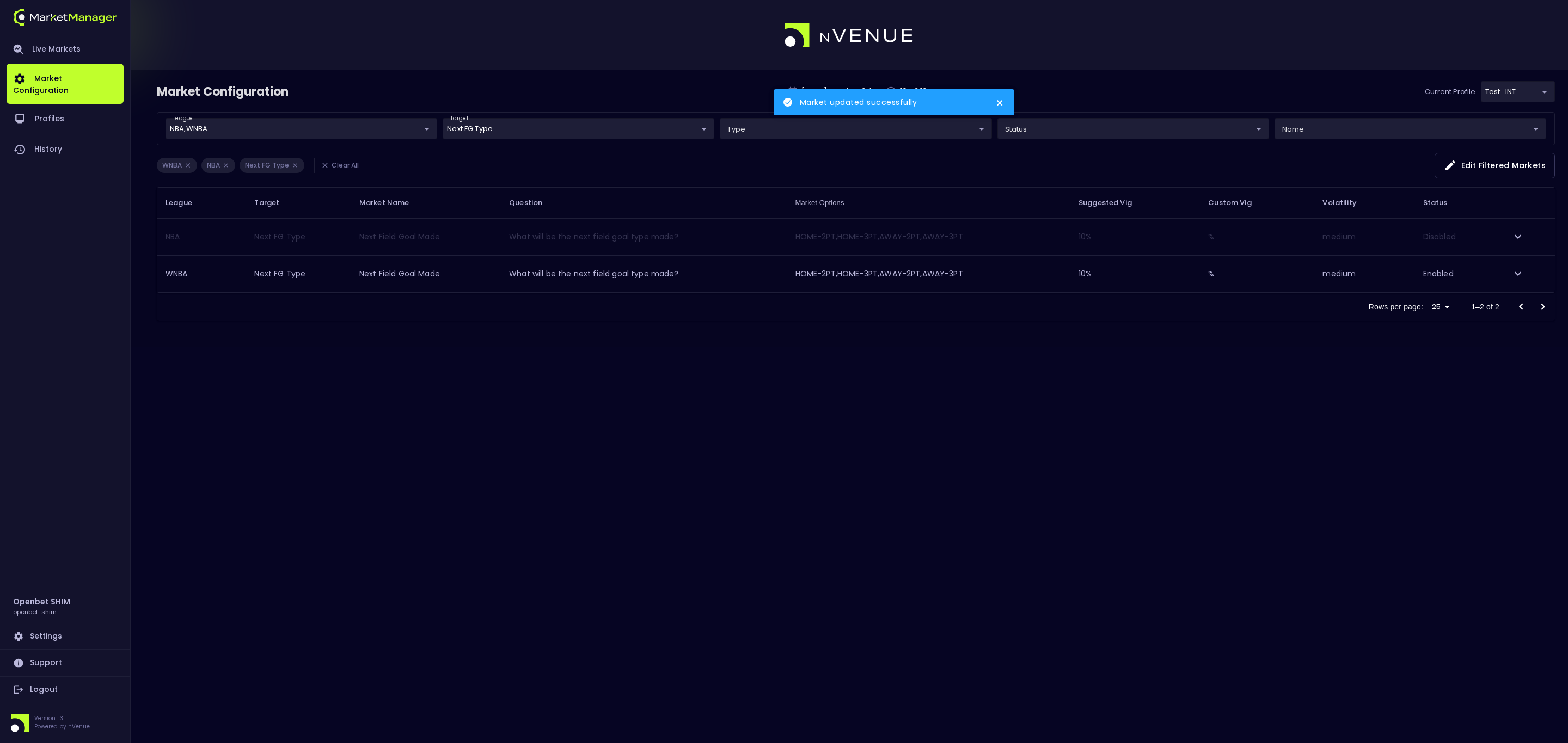
click at [412, 125] on body "Market updated successfully Live Markets Market Configuration Profiles History …" at bounding box center [784, 371] width 1568 height 743
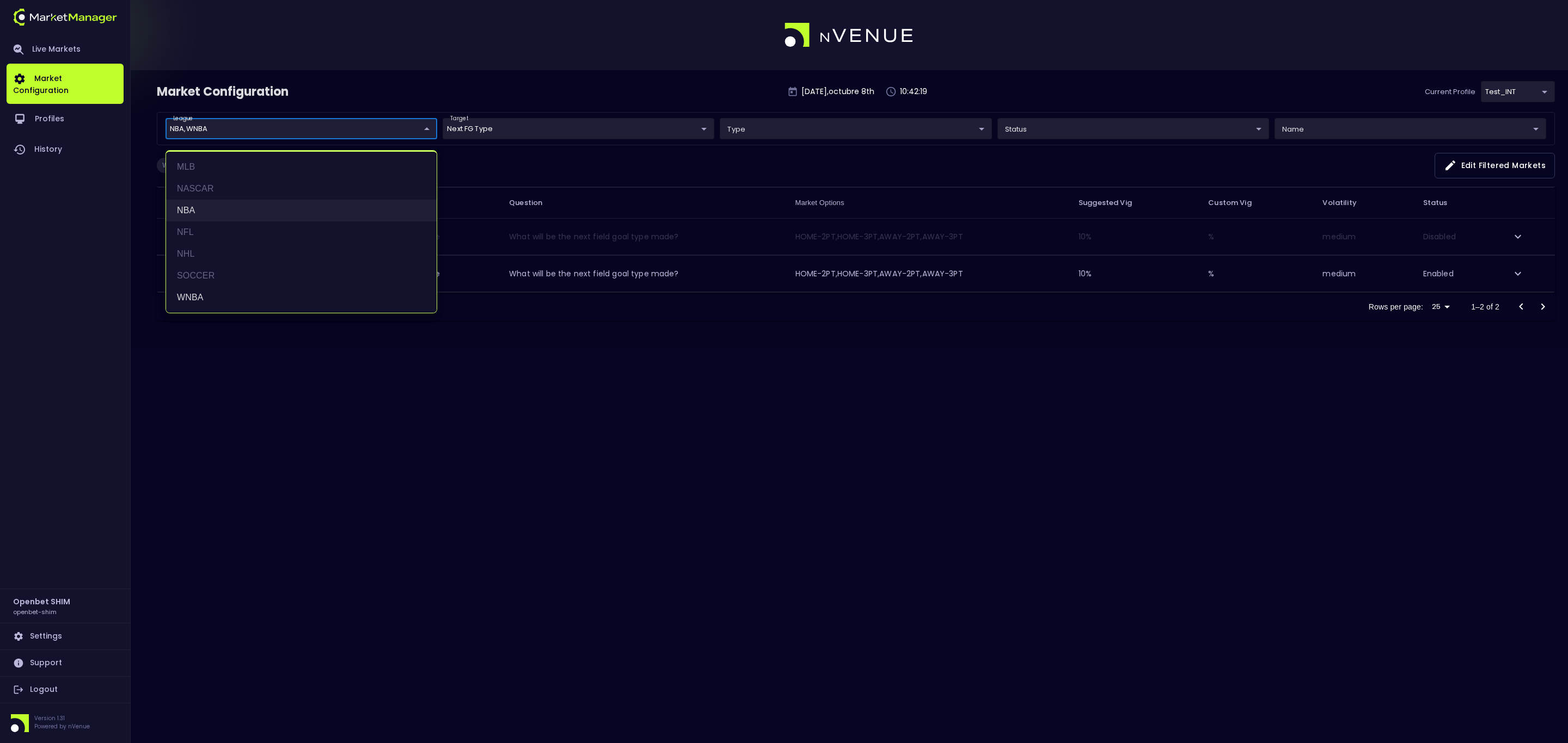
click at [230, 206] on li "NBA" at bounding box center [301, 210] width 270 height 22
type input "WNBA"
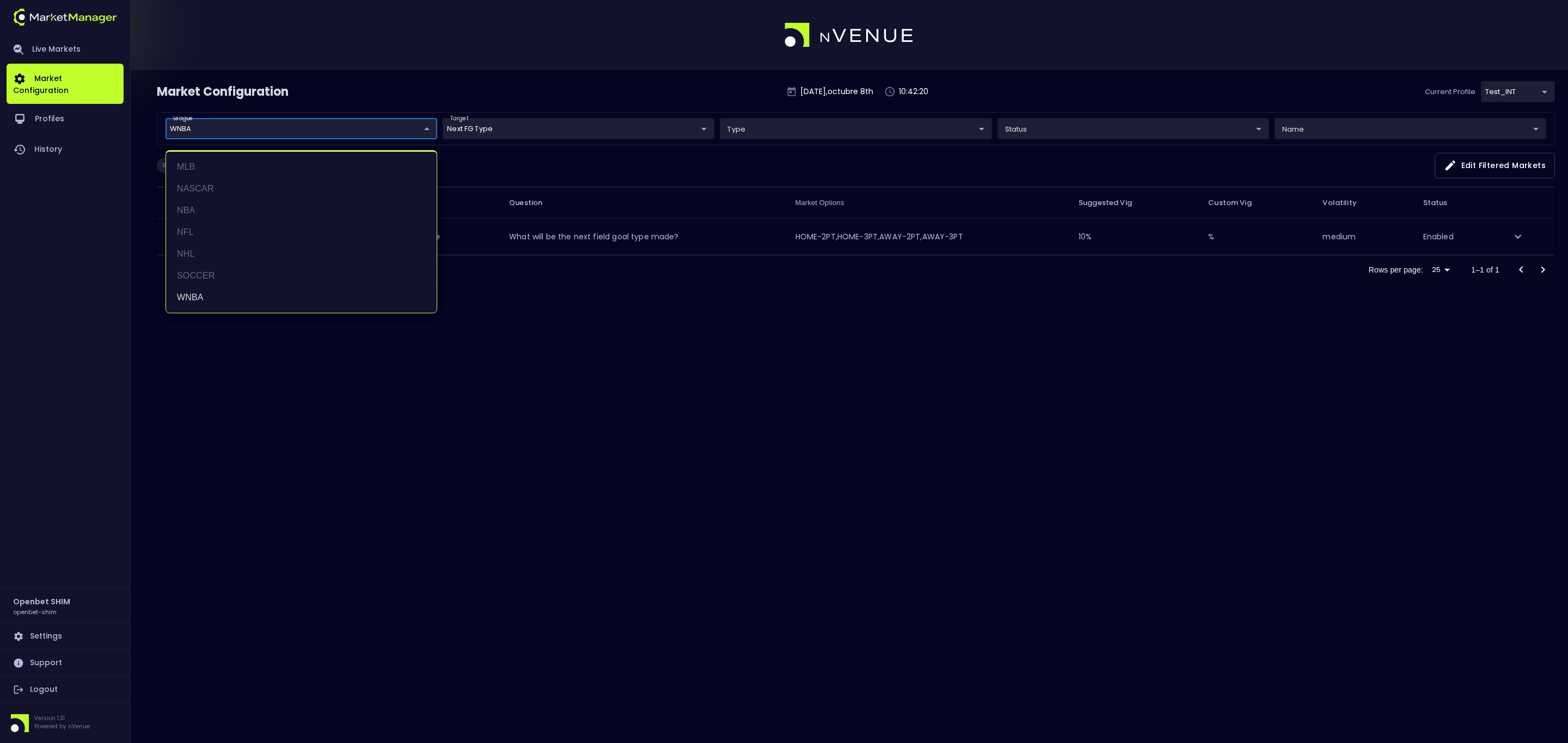
click at [574, 448] on div at bounding box center [784, 371] width 1568 height 743
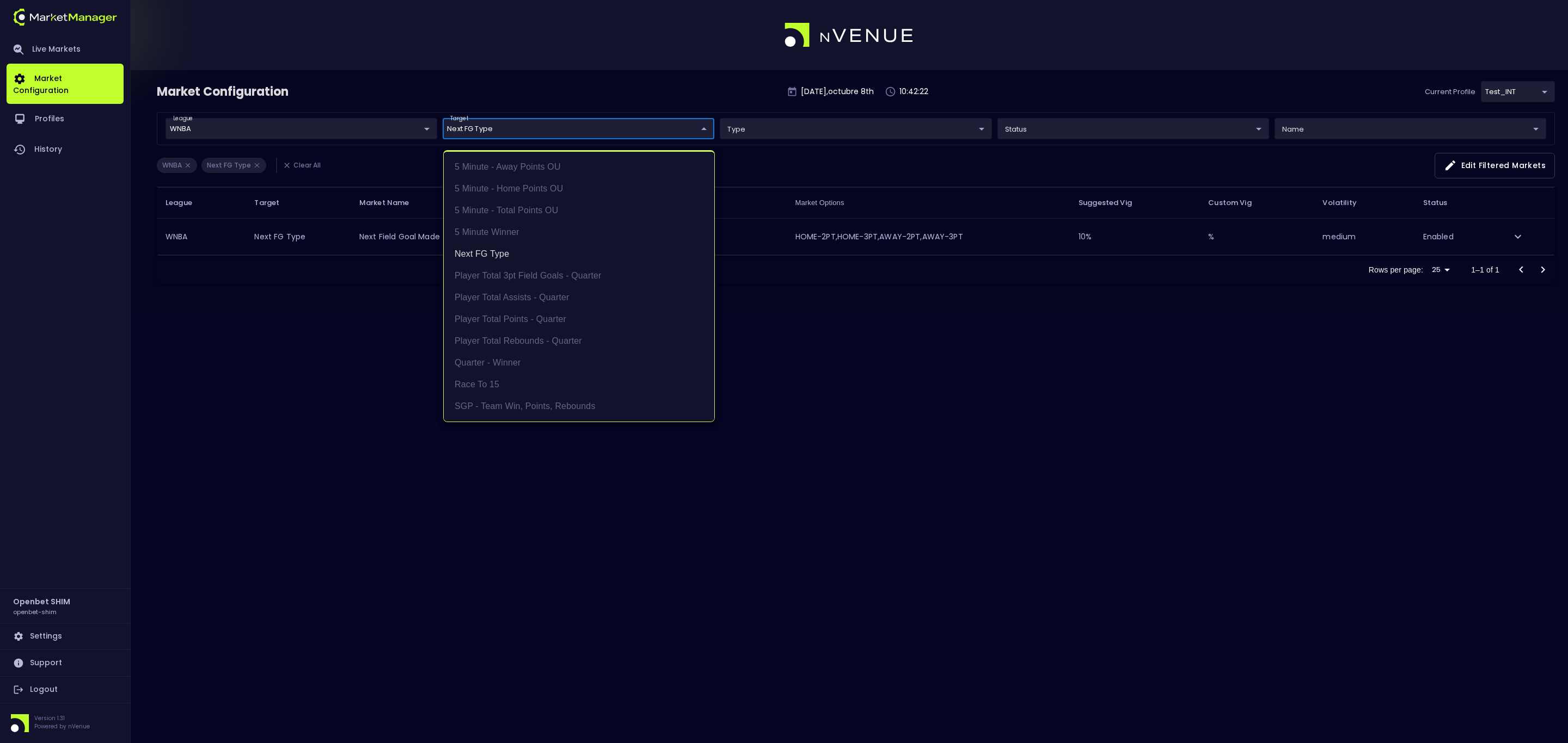
click at [691, 126] on body "Live Markets Market Configuration Profiles History Openbet SHIM openbet-shim Se…" at bounding box center [784, 371] width 1568 height 743
click at [496, 250] on li "Next FG Type" at bounding box center [579, 254] width 270 height 22
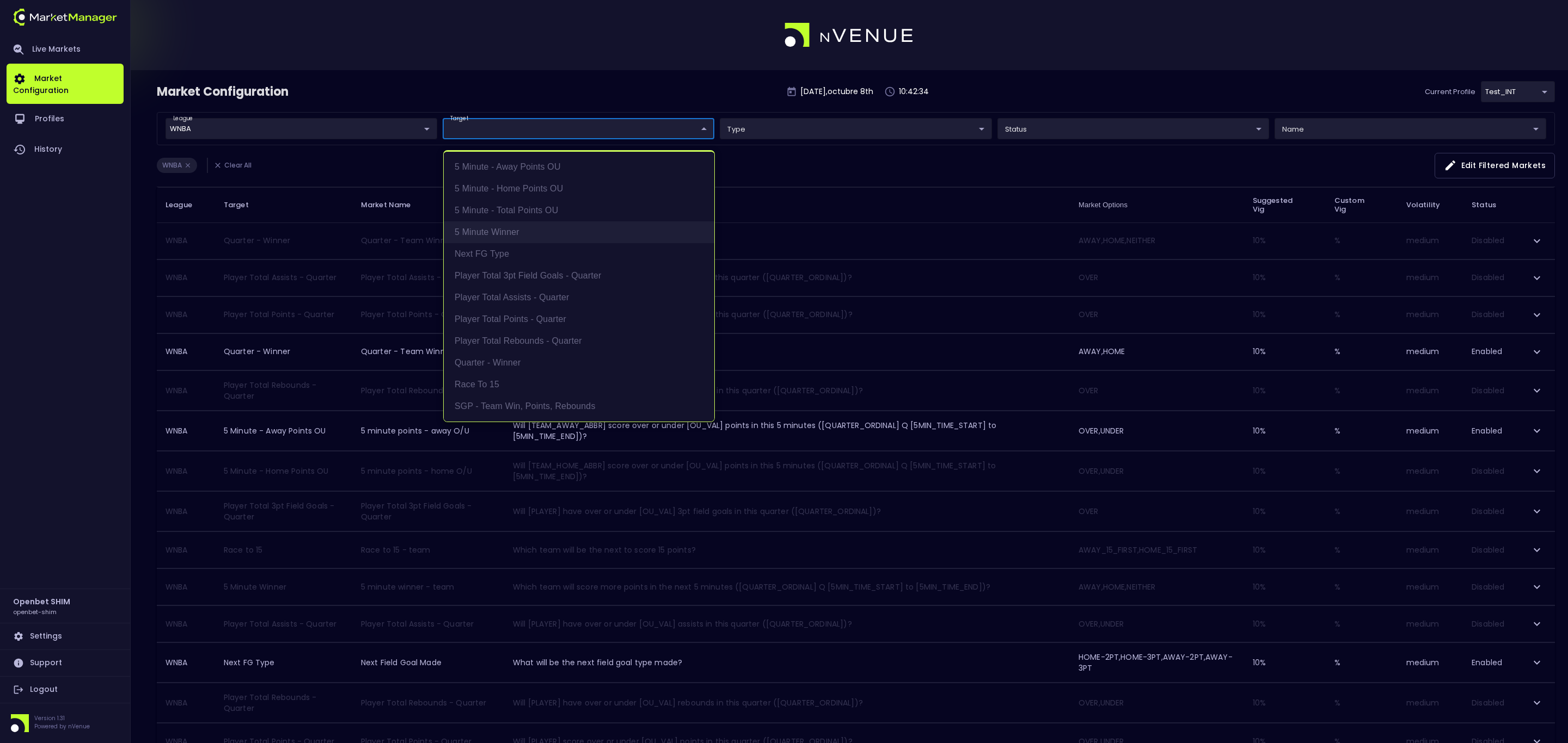
click at [498, 233] on li "5 Minute Winner" at bounding box center [579, 232] width 270 height 22
type input "5 Minute Winner"
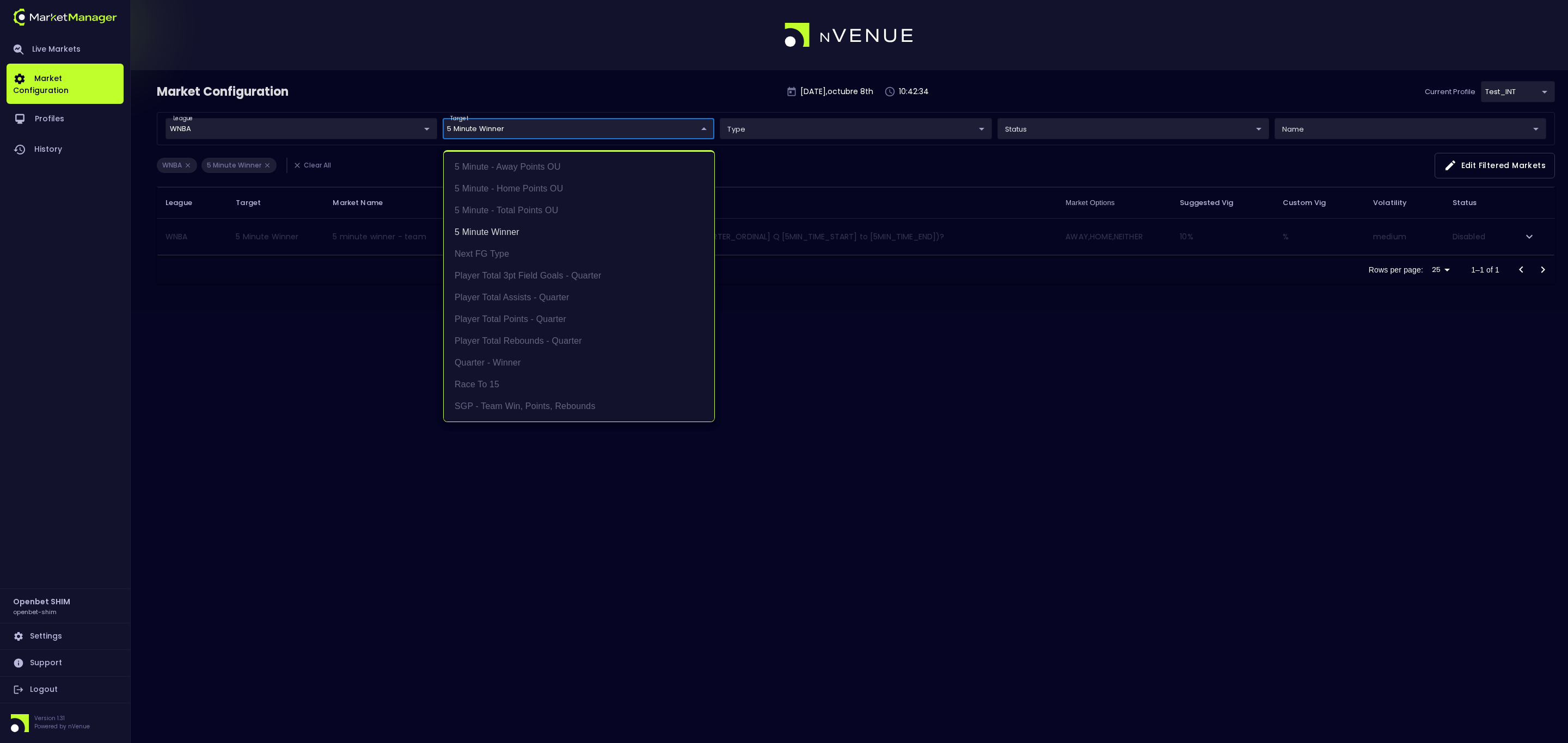
click at [283, 390] on div at bounding box center [784, 371] width 1568 height 743
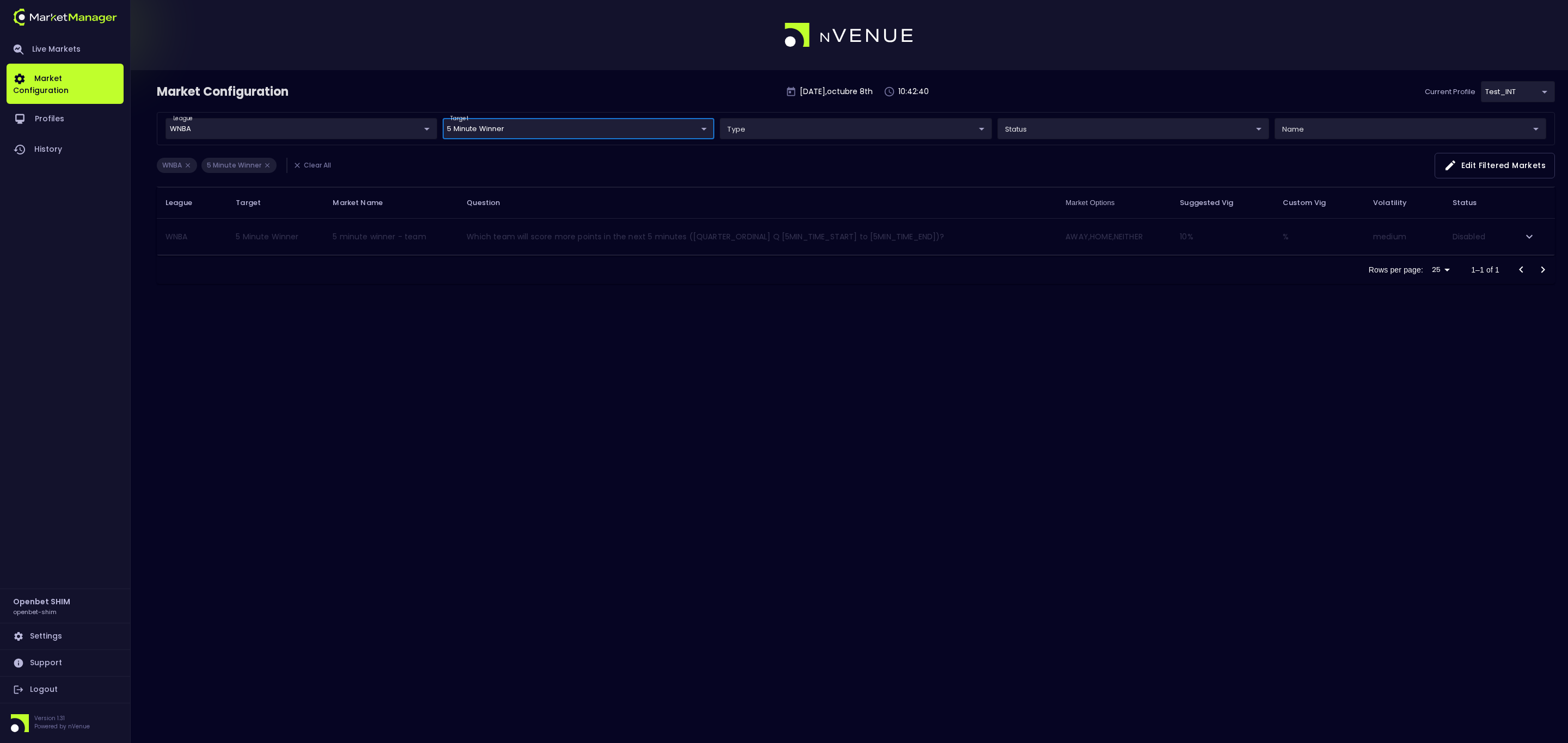
click at [1522, 238] on icon "expand row" at bounding box center [1529, 236] width 13 height 13
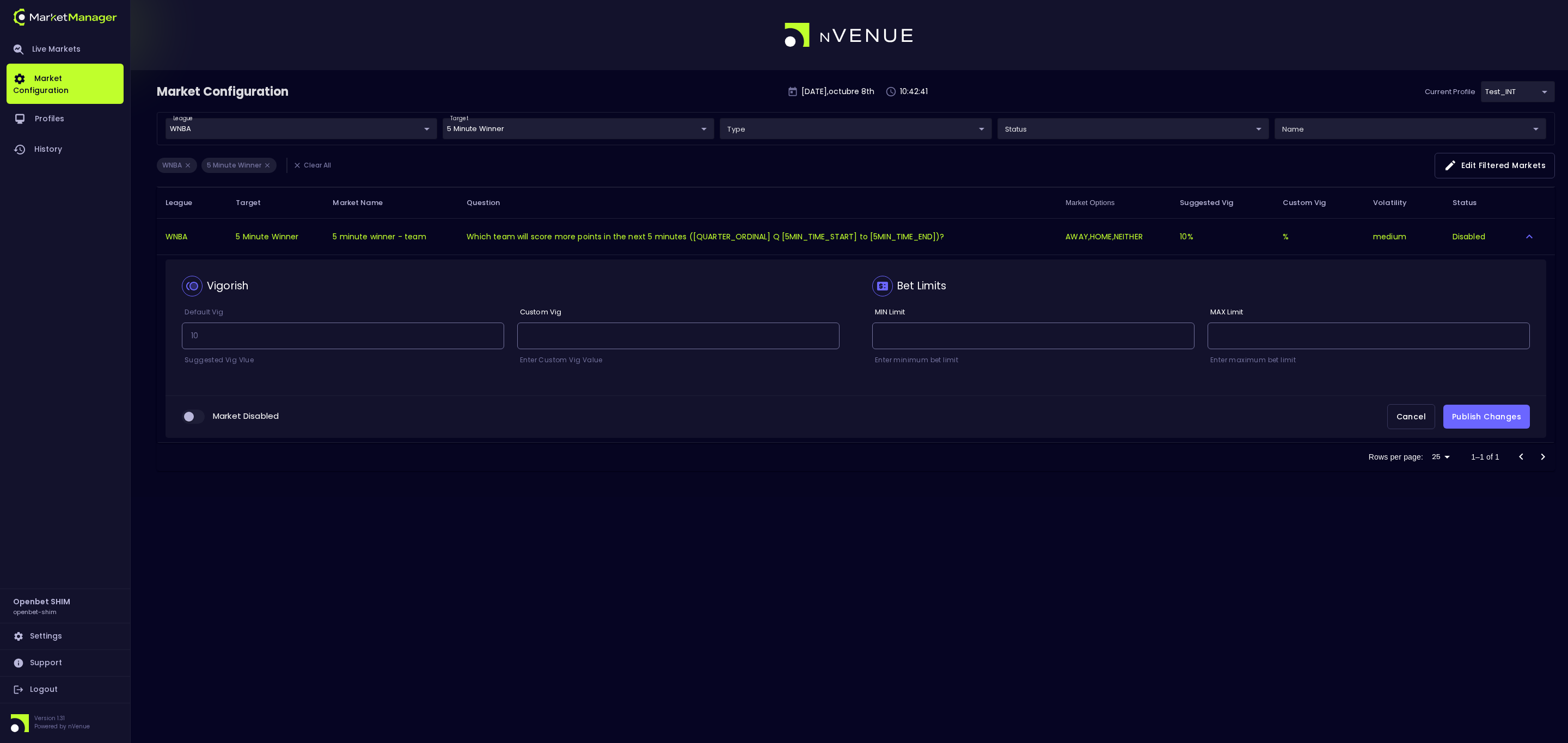
click at [195, 429] on div "Market Disabled Cancel Publish Changes" at bounding box center [856, 417] width 1381 height 43
click at [198, 422] on input "collapsible table" at bounding box center [189, 417] width 29 height 10
checkbox input "true"
click at [1490, 420] on button "Publish Changes" at bounding box center [1486, 417] width 87 height 24
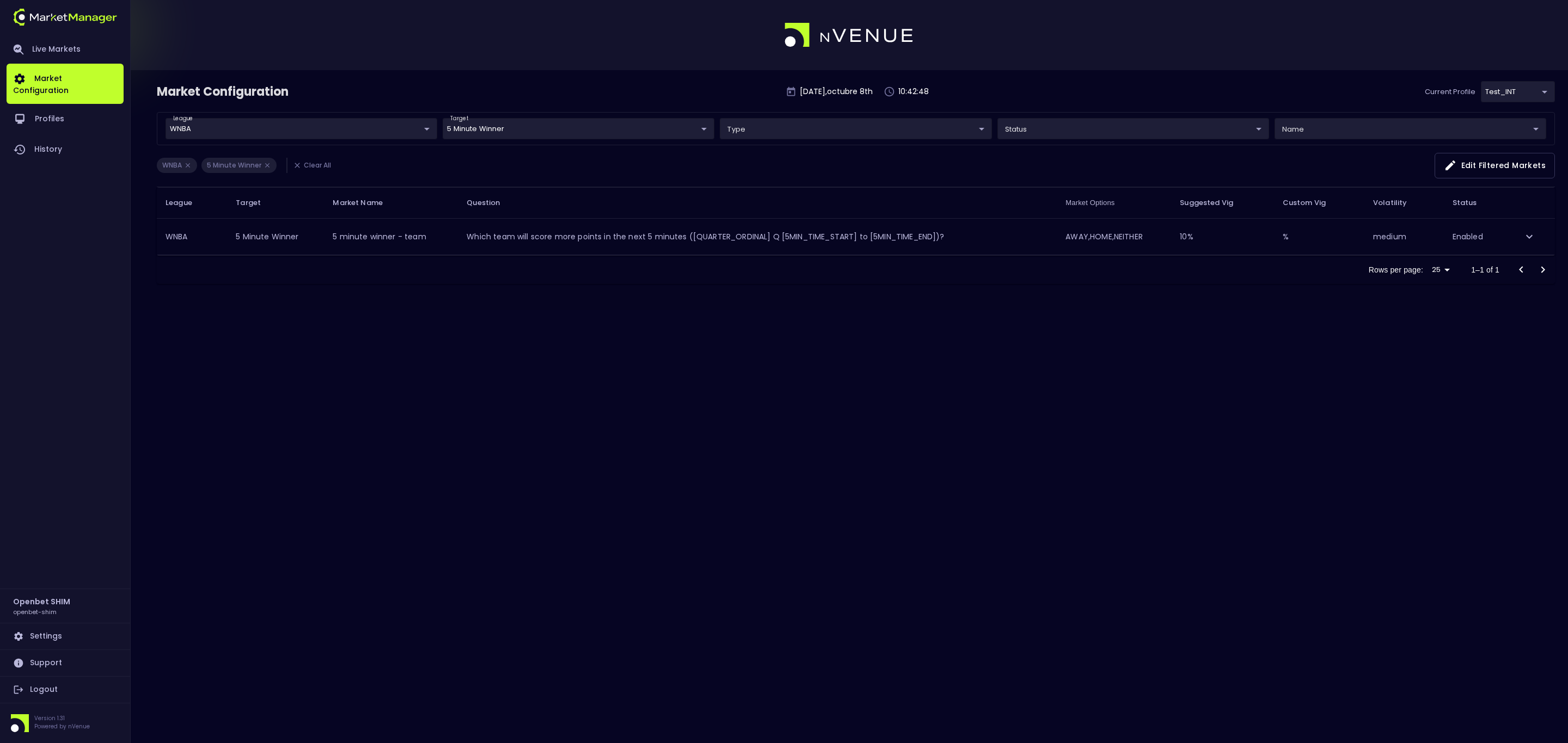
click at [464, 127] on body "Live Markets Market Configuration Profiles History Openbet SHIM openbet-shim Se…" at bounding box center [784, 371] width 1568 height 743
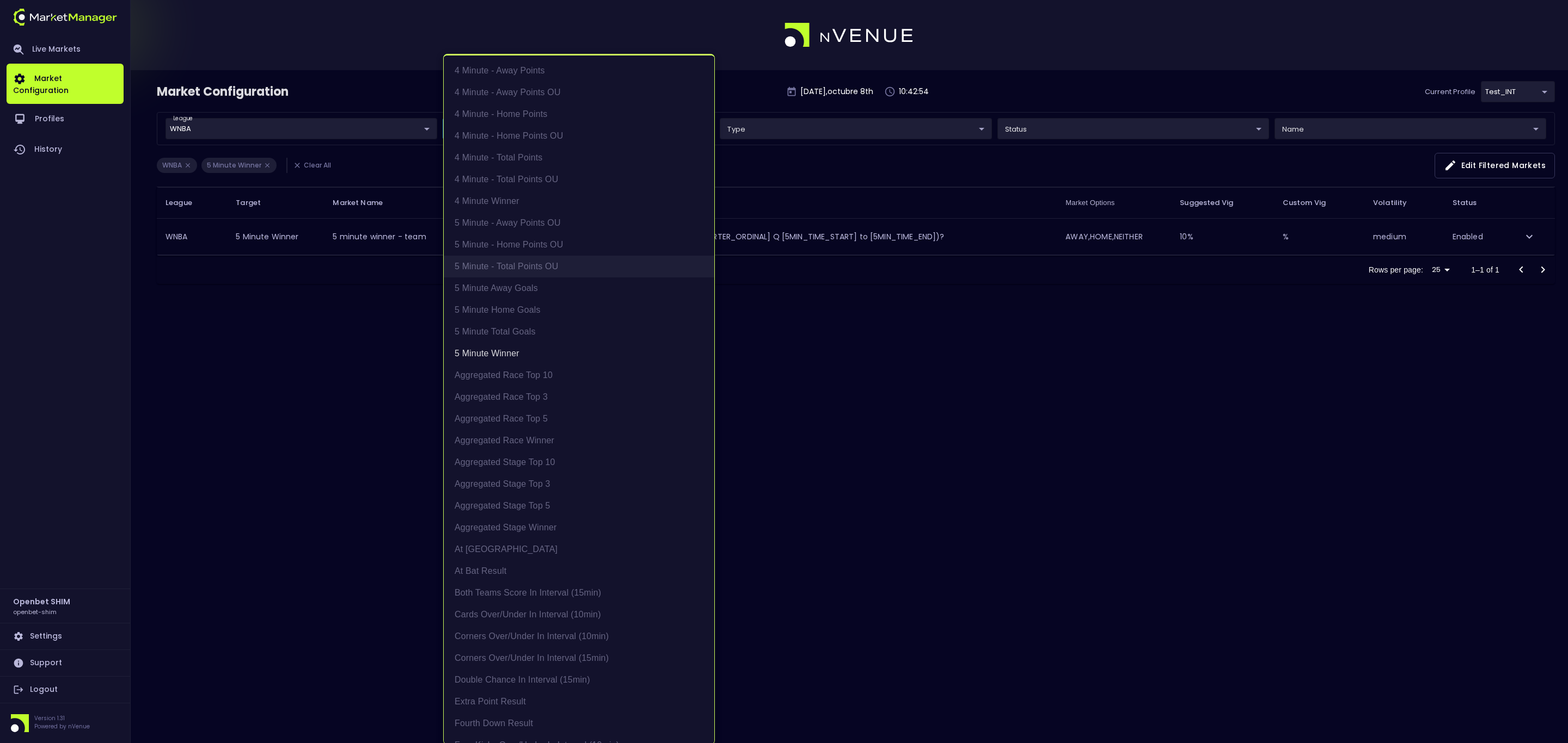
click at [515, 265] on li "5 Minute - Total Points OU" at bounding box center [579, 266] width 270 height 22
type input "WNBA,NHL"
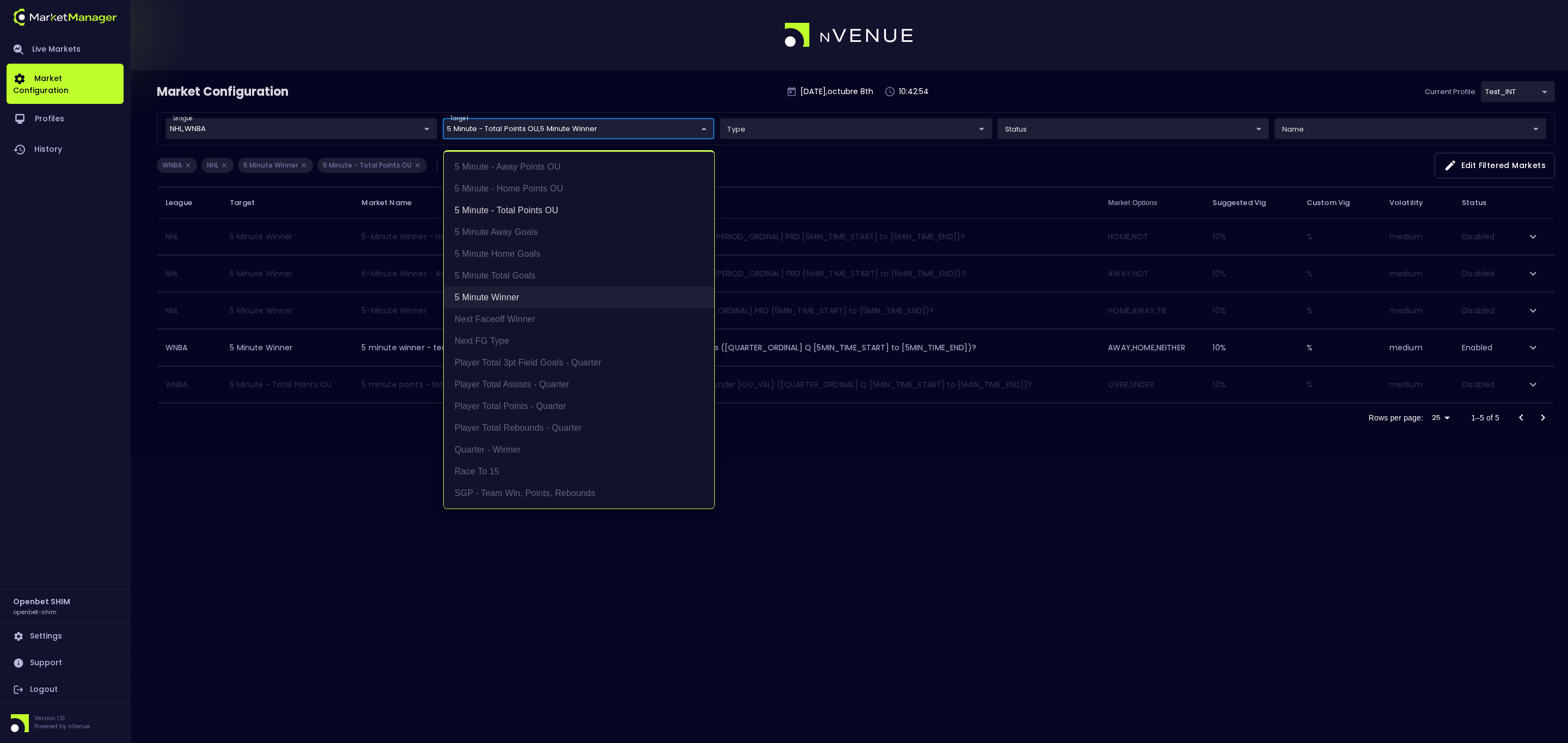
click at [512, 302] on li "5 Minute Winner" at bounding box center [579, 298] width 270 height 22
type input "5 Minute - Total Points OU"
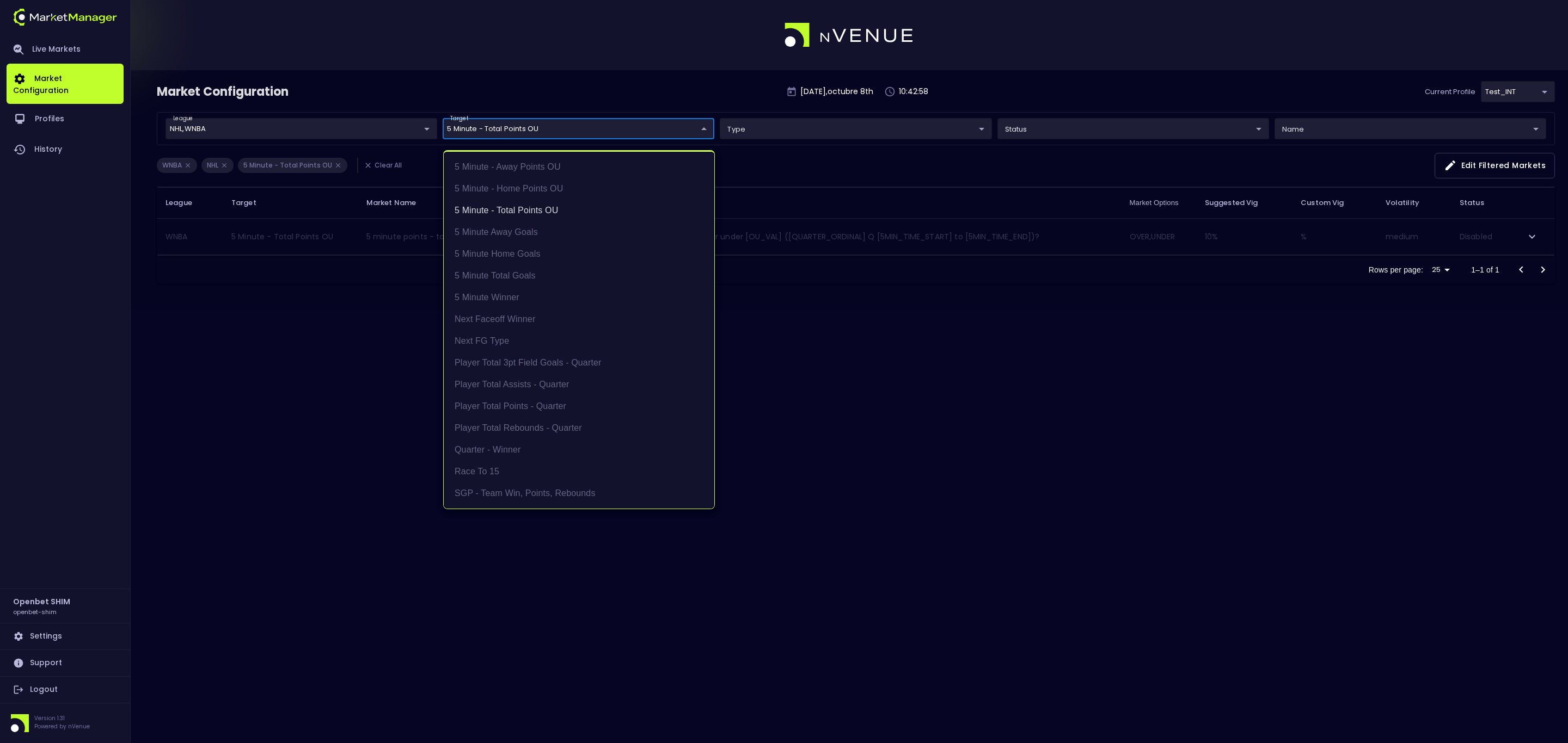
click at [418, 125] on div at bounding box center [784, 371] width 1568 height 743
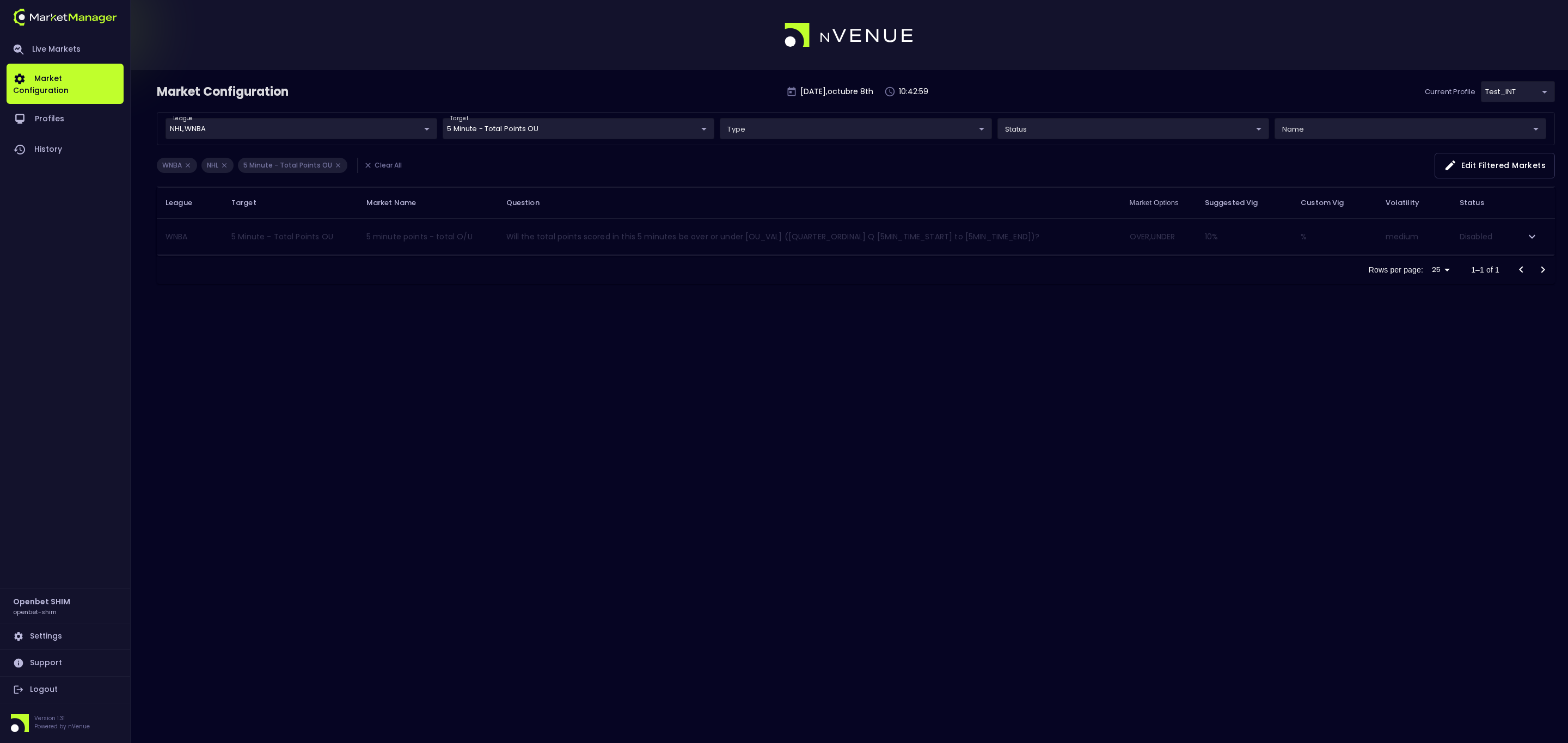
click at [226, 168] on icon at bounding box center [224, 165] width 7 height 7
click at [342, 134] on body "Live Markets Market Configuration Profiles History Openbet SHIM openbet-shim Se…" at bounding box center [784, 371] width 1568 height 743
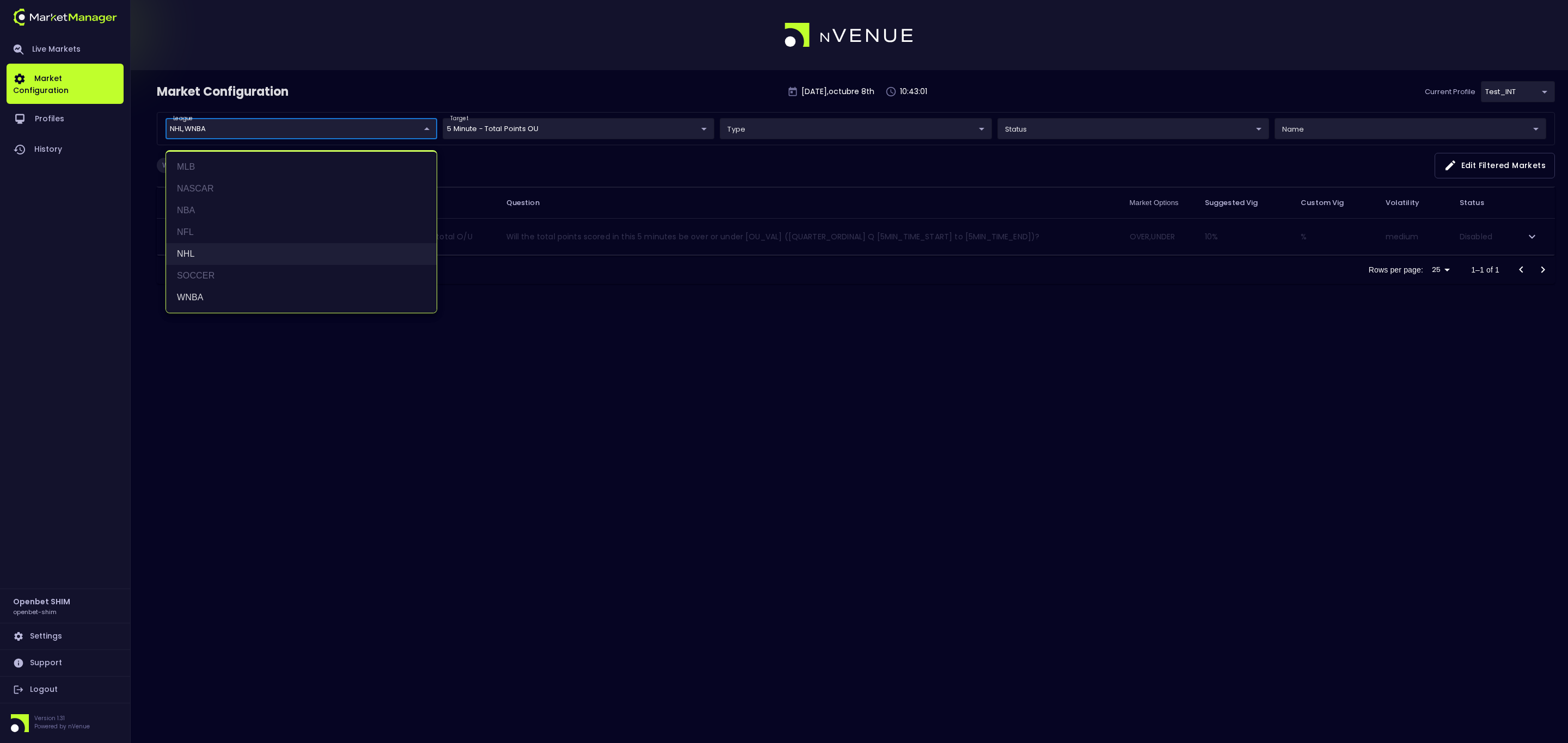
click at [240, 250] on li "NHL" at bounding box center [301, 254] width 270 height 22
type input "WNBA"
click at [517, 394] on div at bounding box center [784, 371] width 1568 height 743
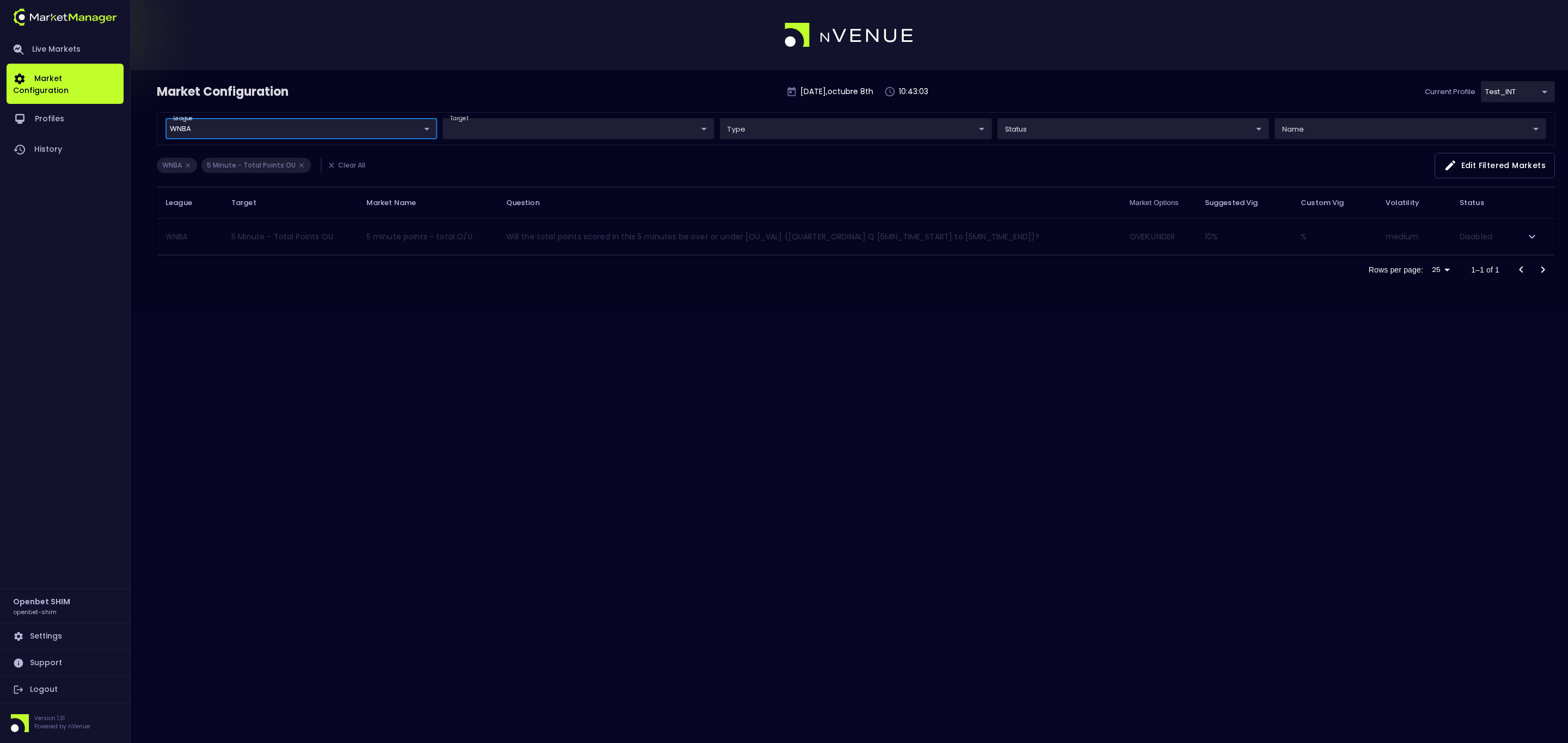
click at [1537, 238] on icon "expand row" at bounding box center [1532, 236] width 13 height 13
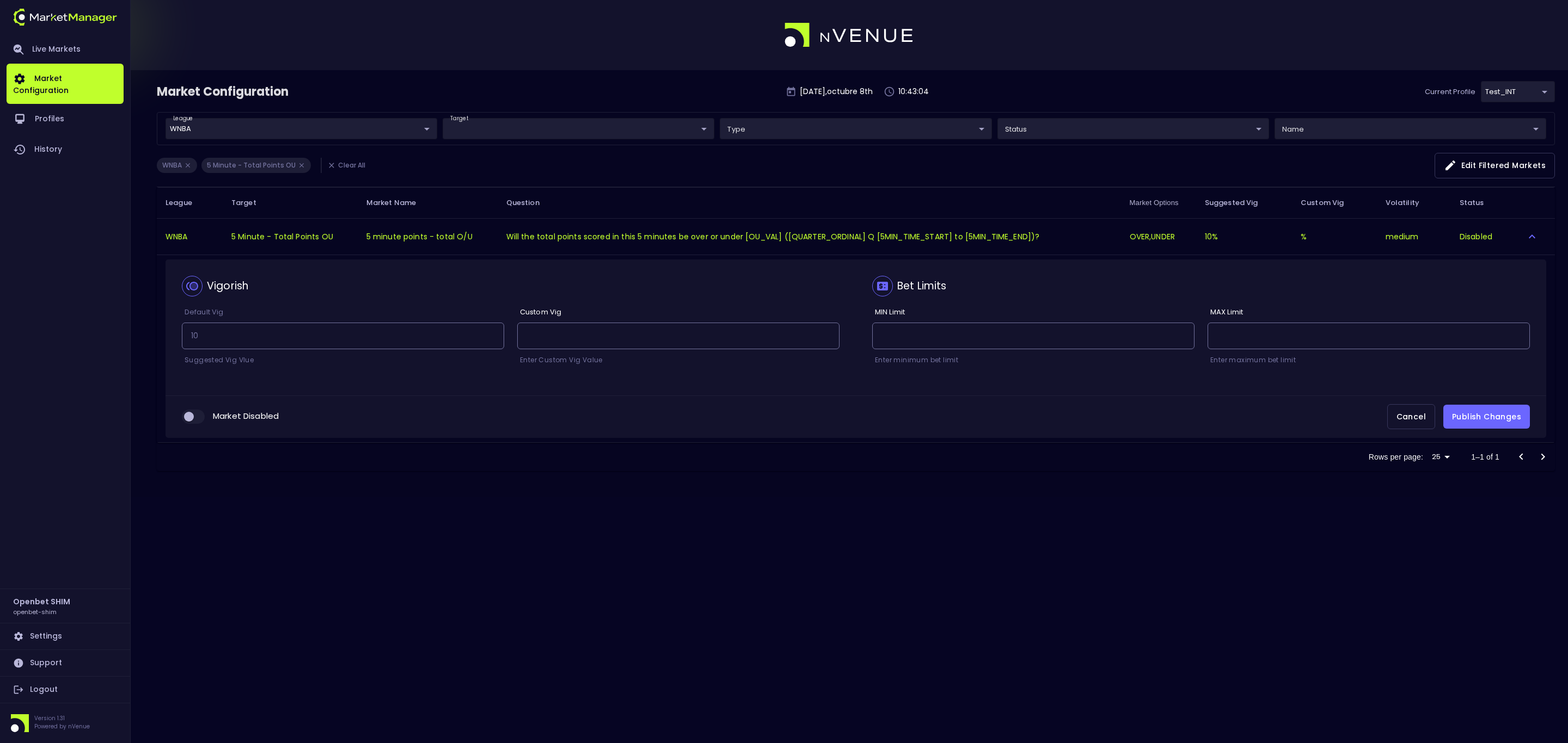
click at [196, 421] on input "collapsible table" at bounding box center [189, 417] width 29 height 10
checkbox input "true"
click at [1490, 421] on button "Publish Changes" at bounding box center [1486, 417] width 87 height 24
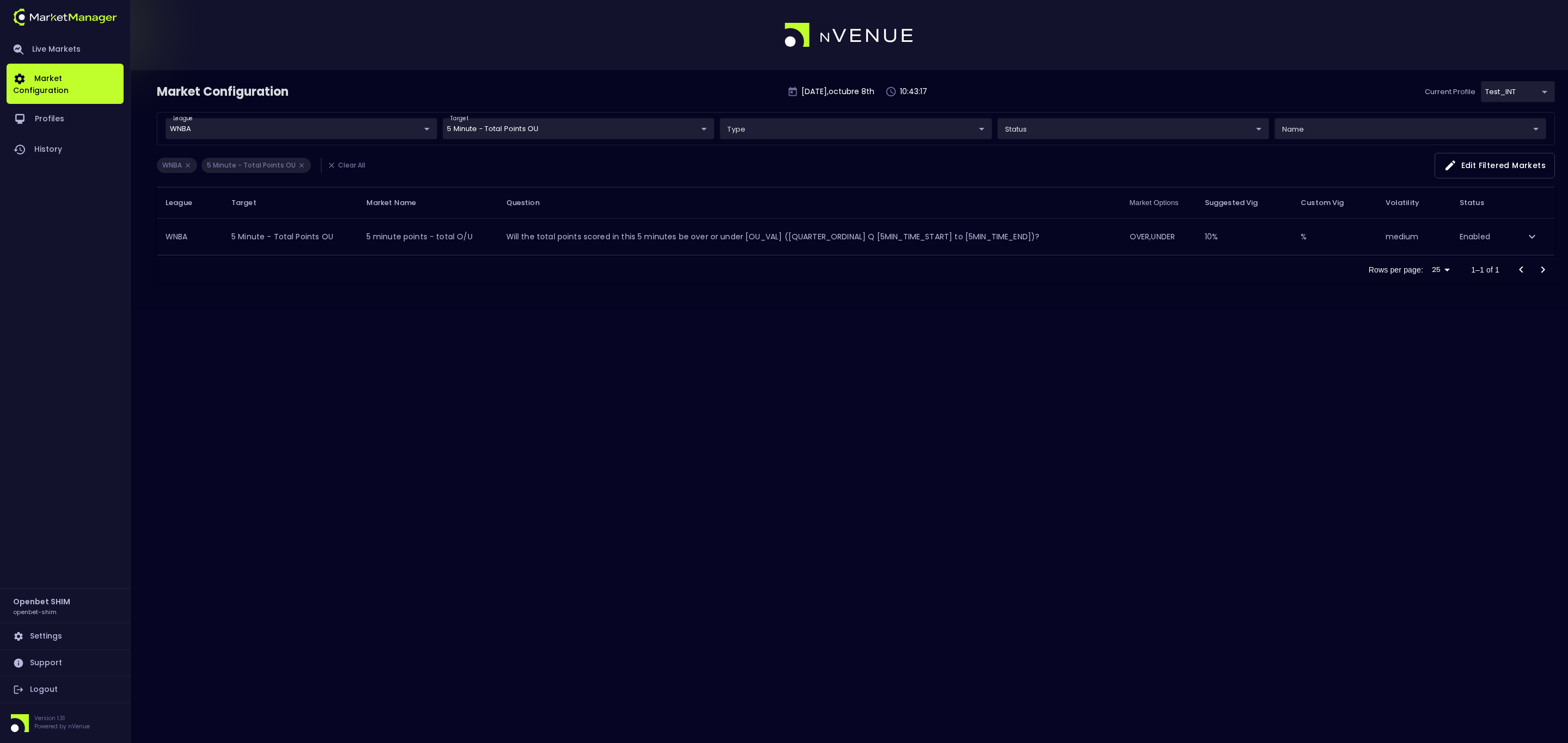
click at [537, 125] on body "Live Markets Market Configuration Profiles History Openbet SHIM openbet-shim Se…" at bounding box center [784, 371] width 1568 height 743
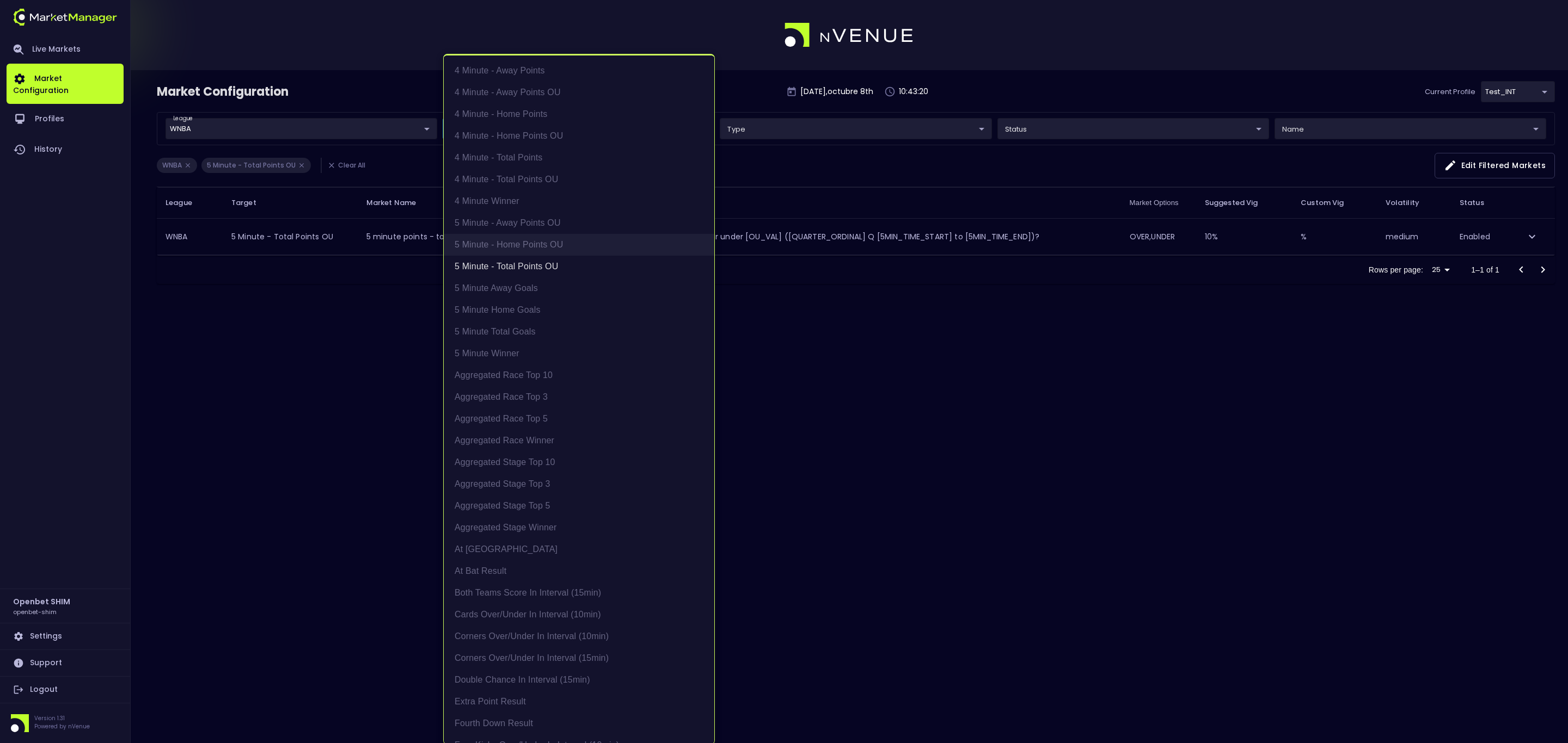
click at [524, 245] on li "5 Minute - Home Points OU" at bounding box center [579, 245] width 270 height 22
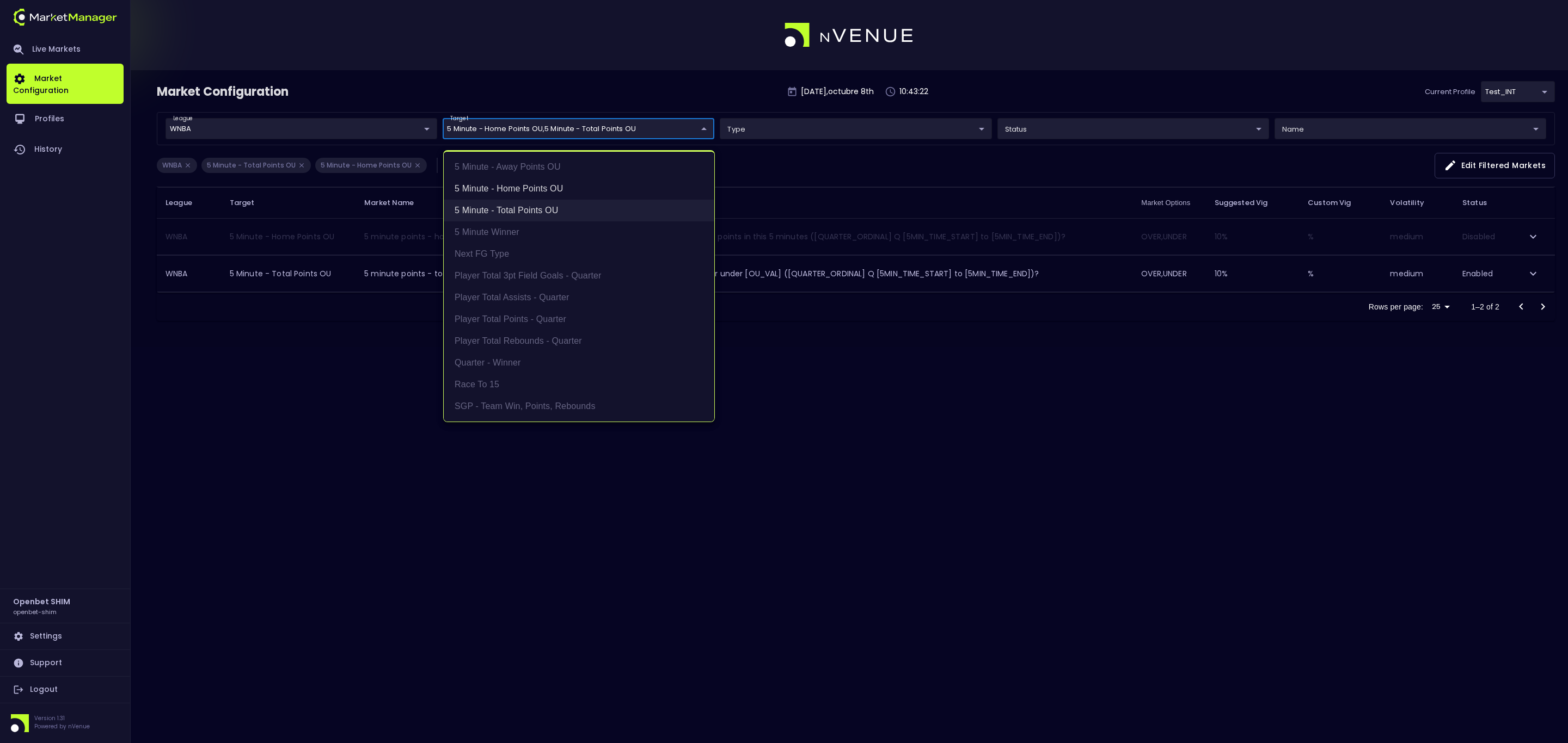
click at [523, 211] on li "5 Minute - Total Points OU" at bounding box center [579, 210] width 270 height 22
type input "5 Minute - Home Points OU"
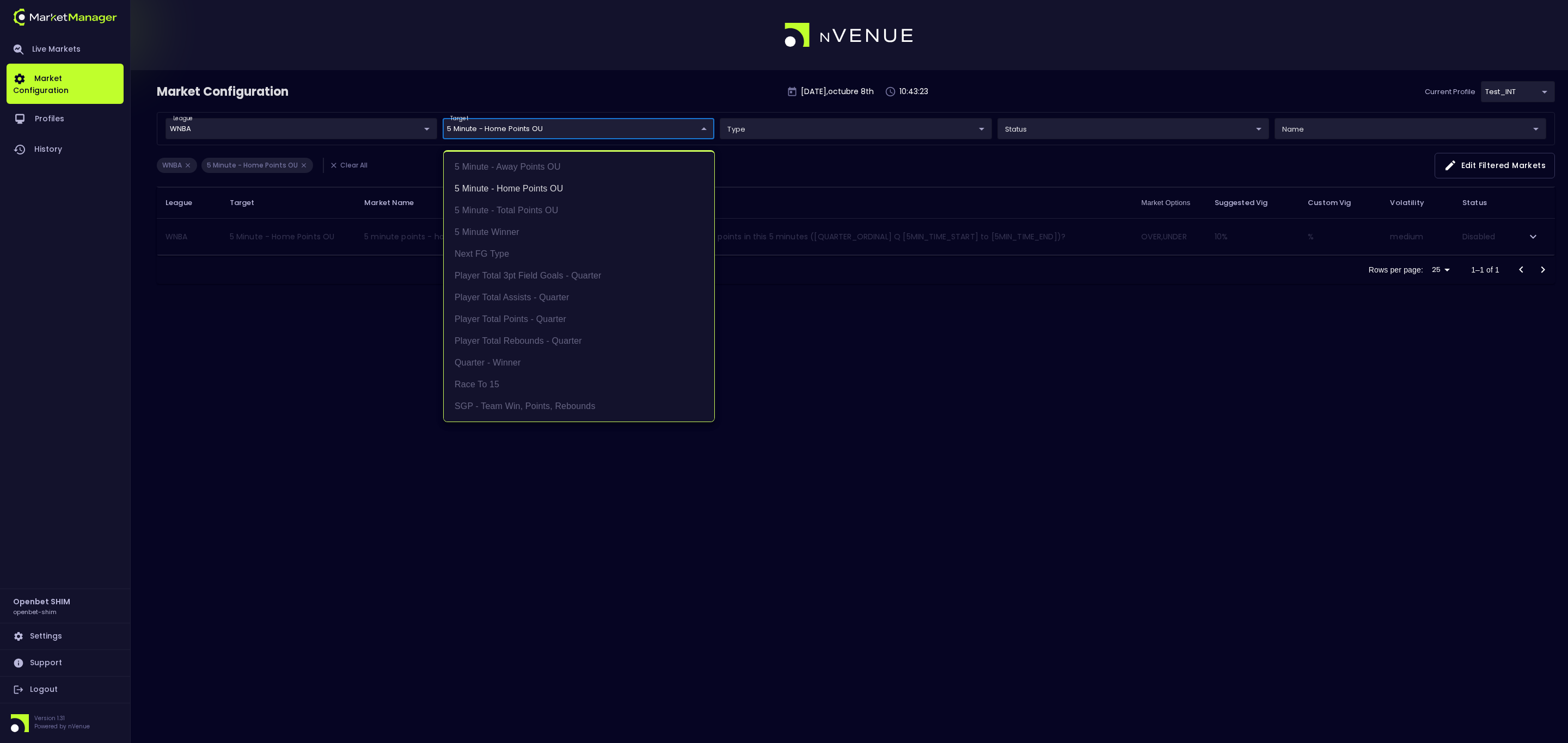
click at [376, 384] on div at bounding box center [784, 371] width 1568 height 743
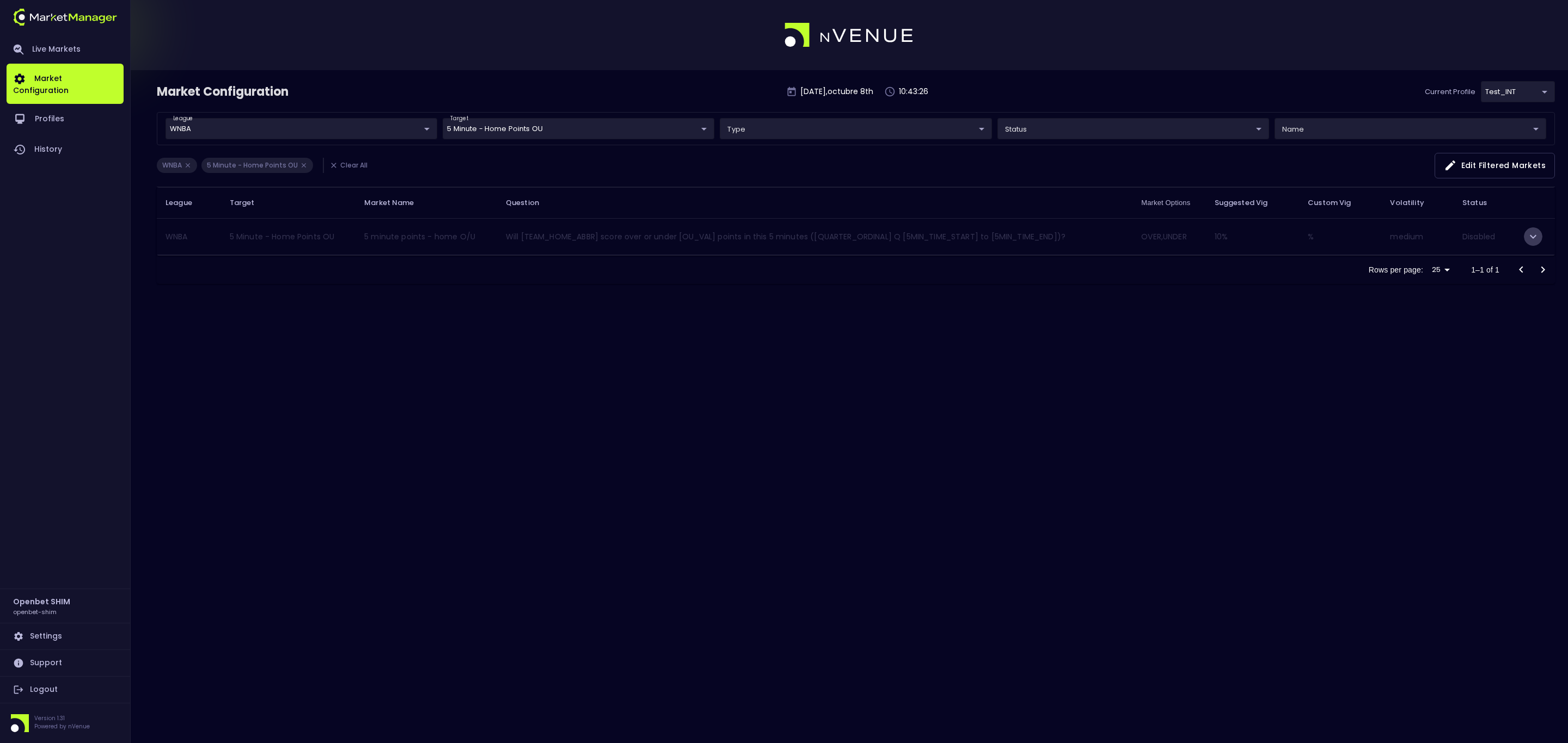
click at [1527, 234] on icon "expand row" at bounding box center [1532, 236] width 13 height 13
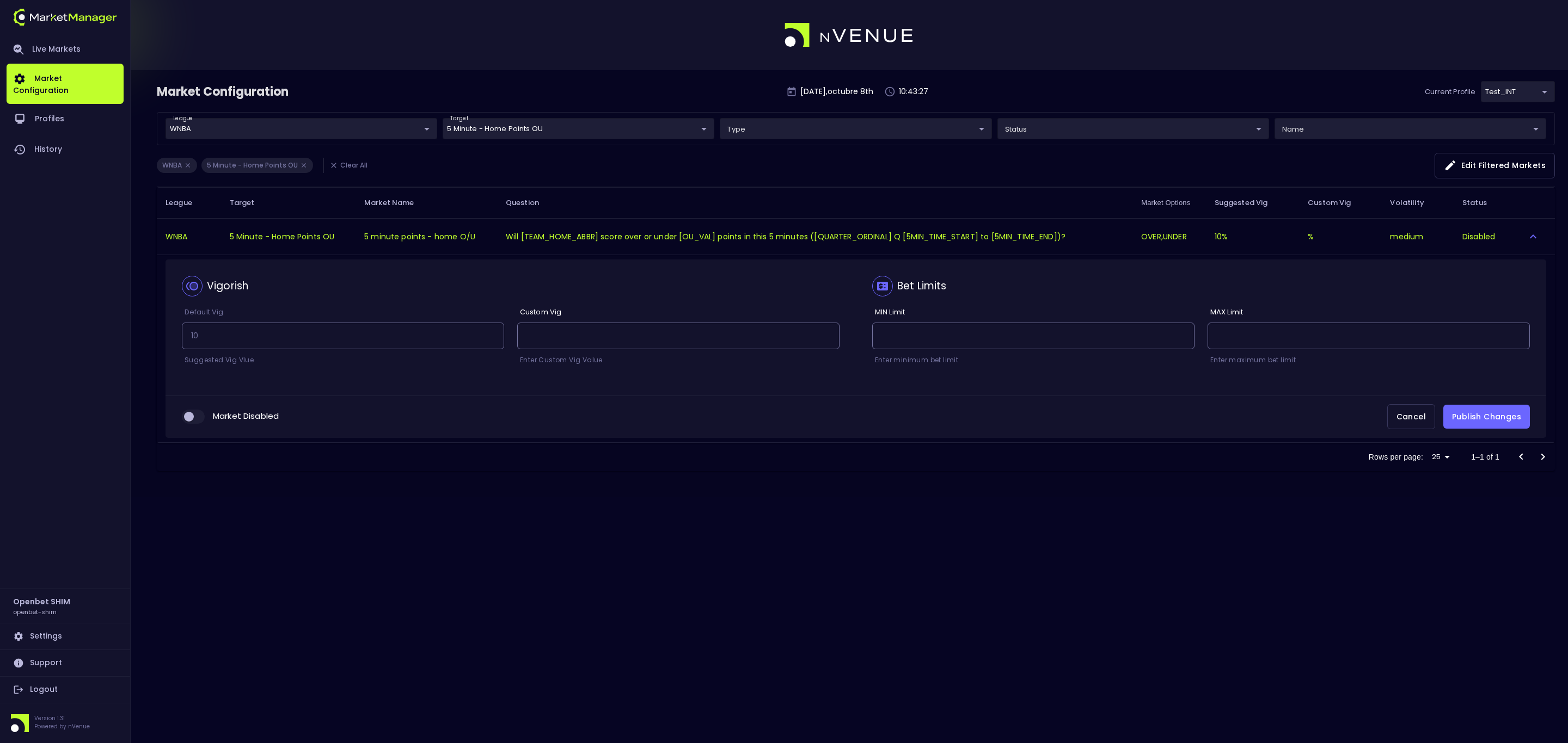
click at [191, 420] on input "collapsible table" at bounding box center [189, 417] width 29 height 10
checkbox input "true"
click at [1506, 427] on button "Publish Changes" at bounding box center [1486, 417] width 87 height 24
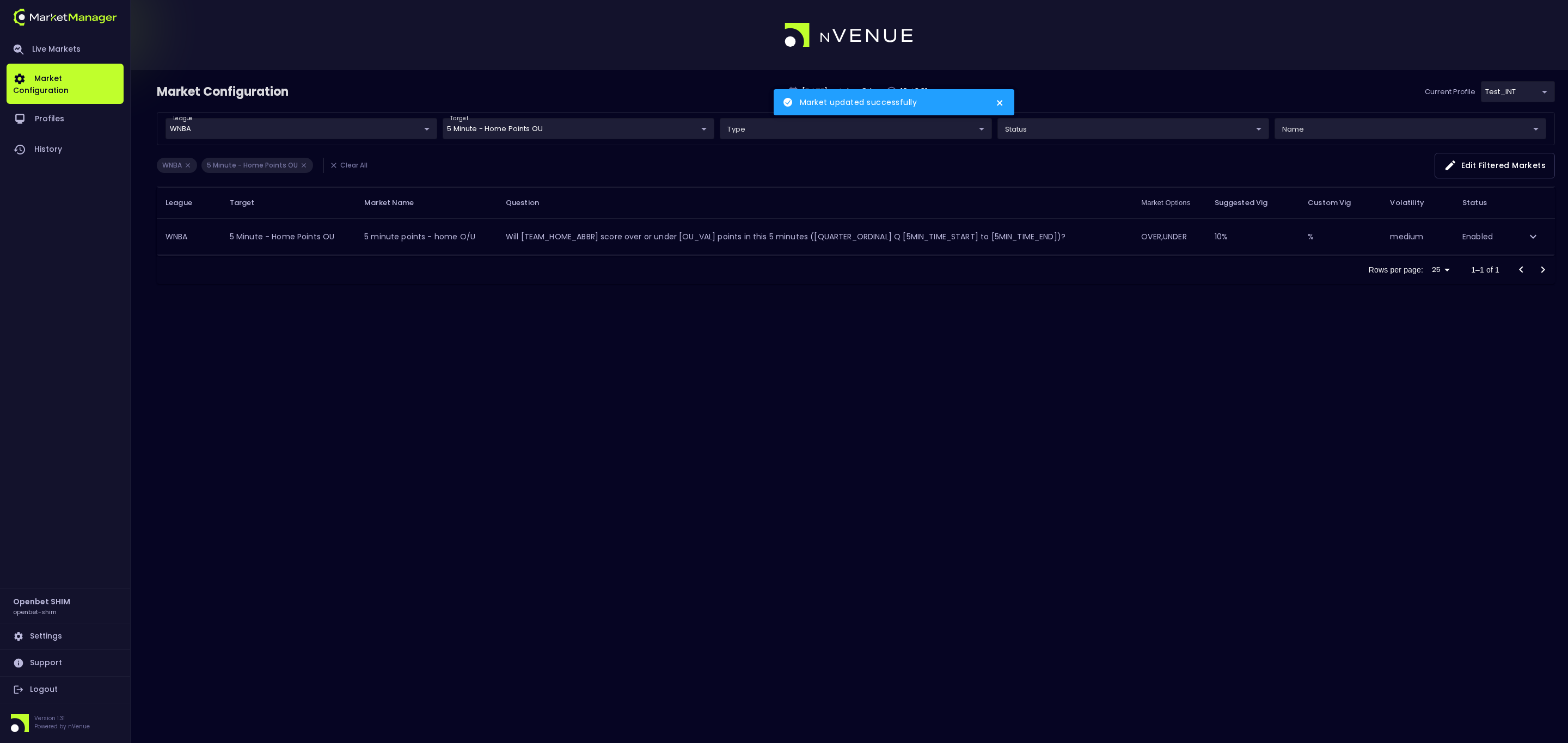
click at [697, 126] on body "Market updated successfully Live Markets Market Configuration Profiles History …" at bounding box center [784, 371] width 1568 height 743
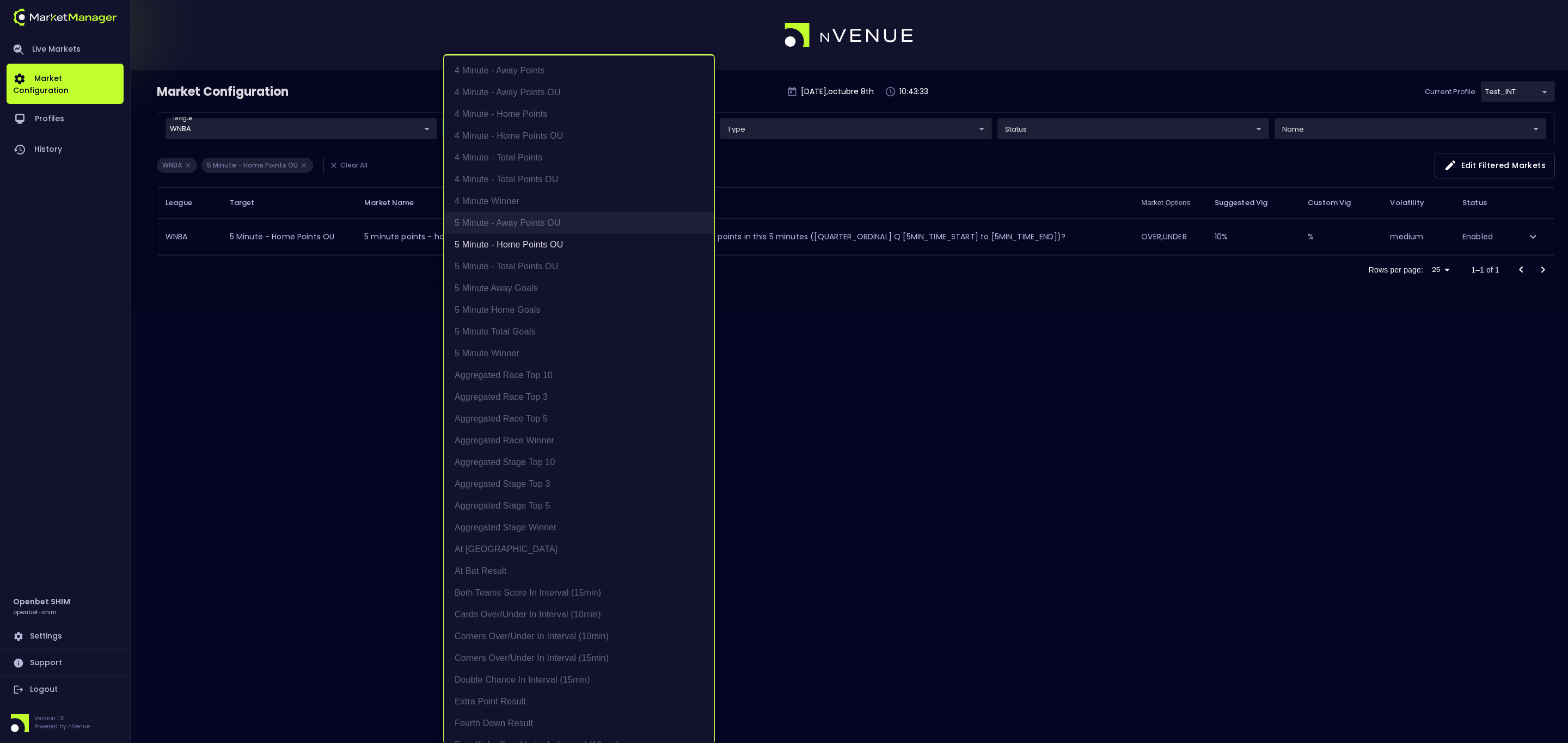
click at [533, 227] on li "5 Minute - Away Points OU" at bounding box center [579, 223] width 270 height 22
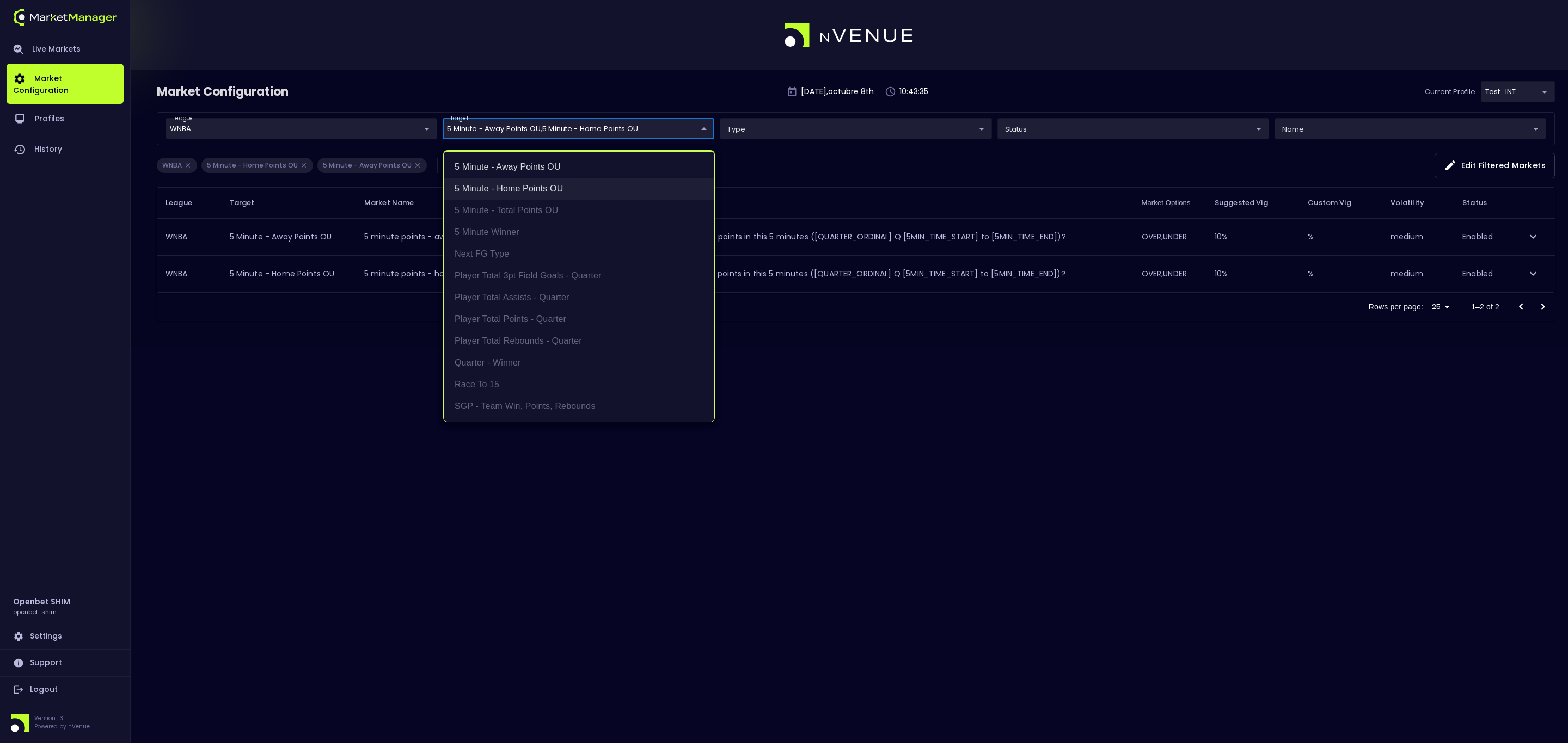
click at [524, 188] on li "5 Minute - Home Points OU" at bounding box center [579, 188] width 270 height 22
type input "5 Minute - Away Points OU"
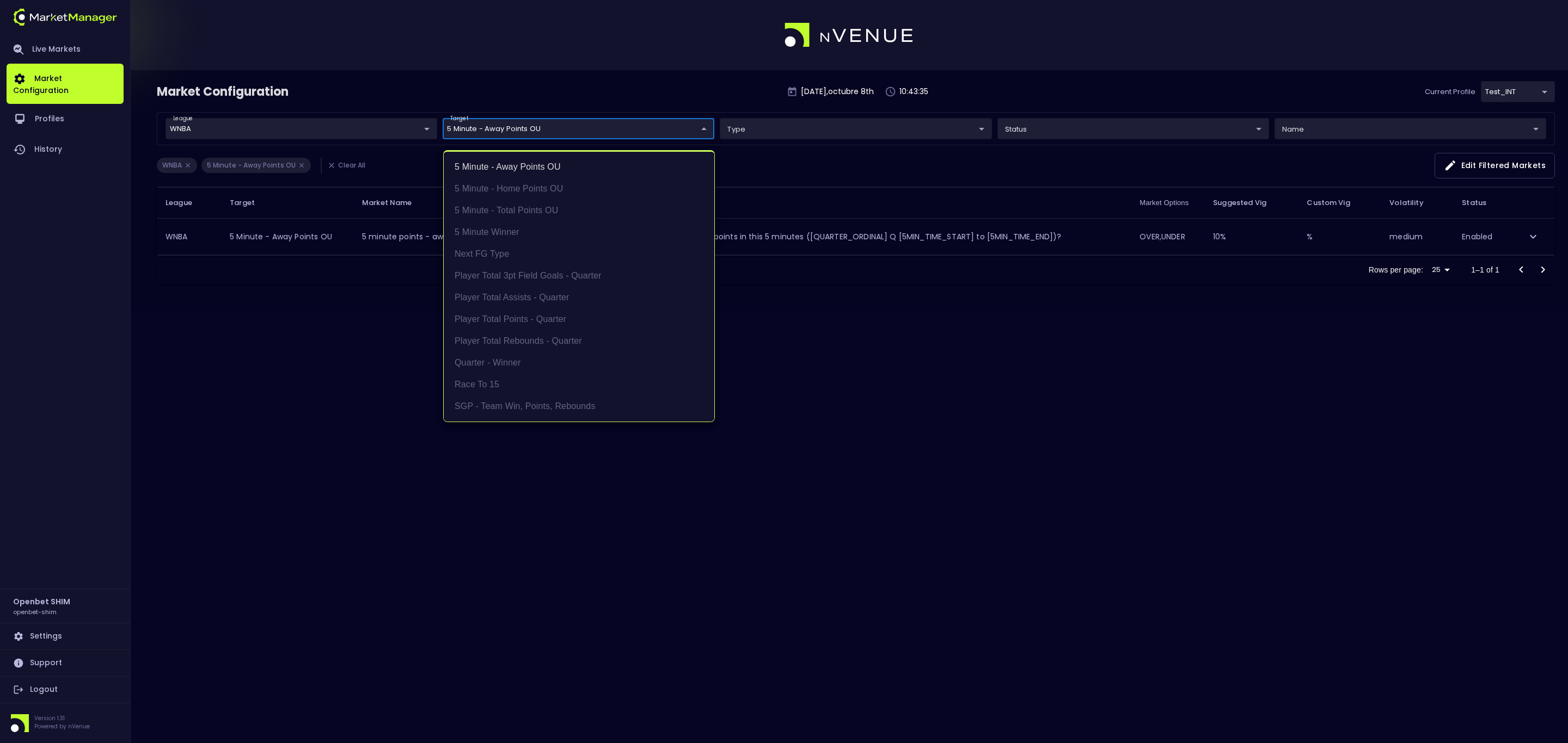
click at [377, 382] on div at bounding box center [784, 371] width 1568 height 743
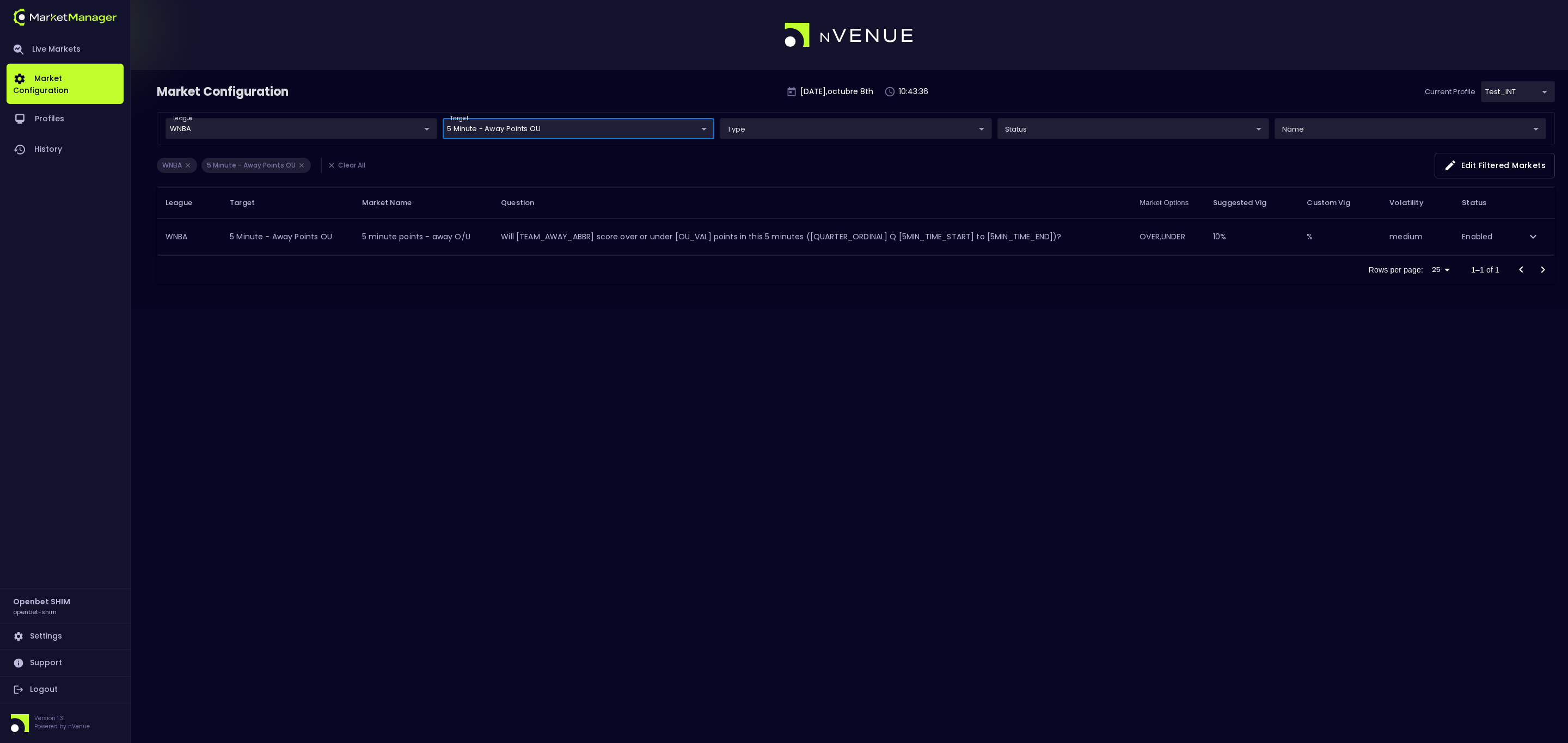
click at [1526, 236] on icon "expand row" at bounding box center [1532, 236] width 13 height 13
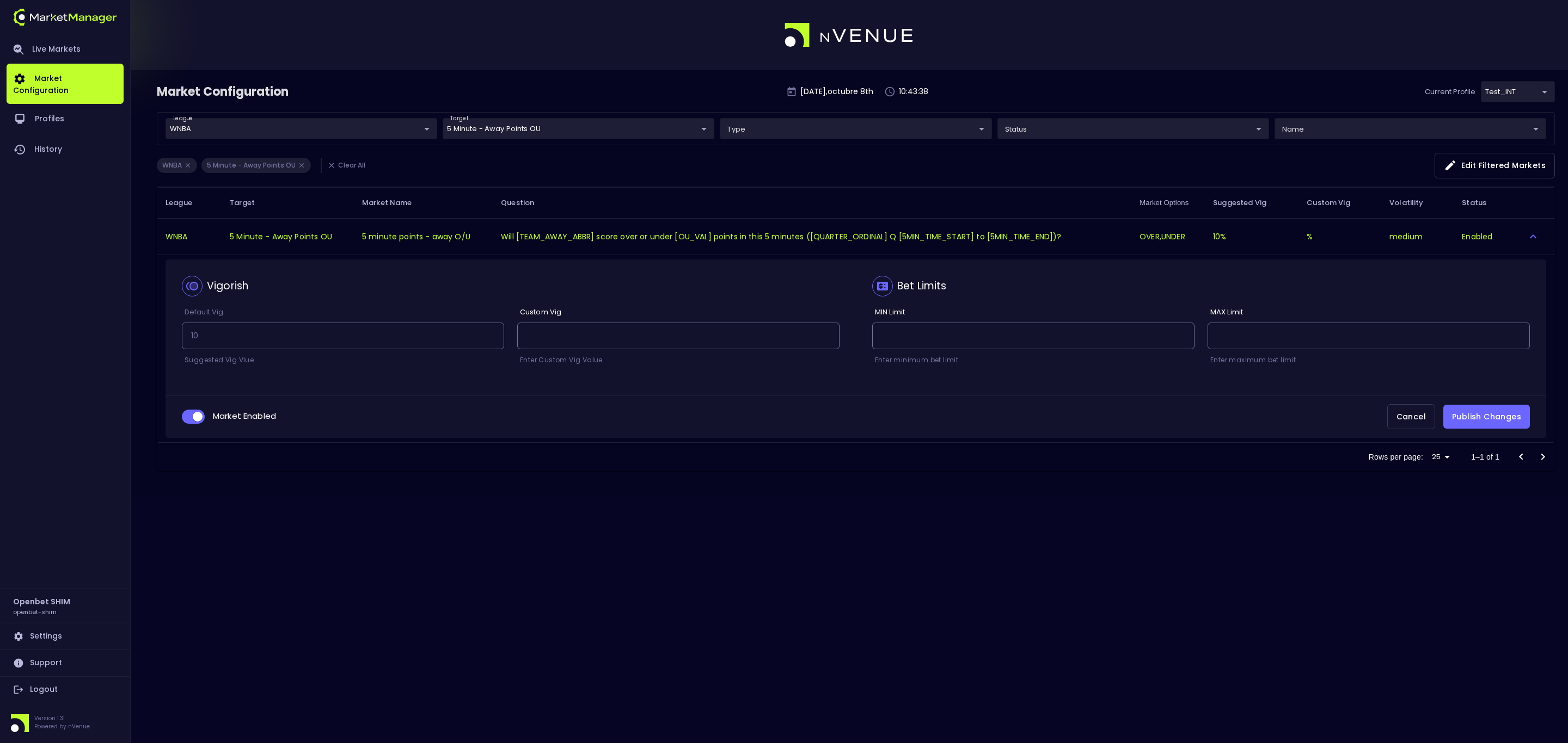
click at [1526, 236] on icon "expand row" at bounding box center [1532, 236] width 13 height 13
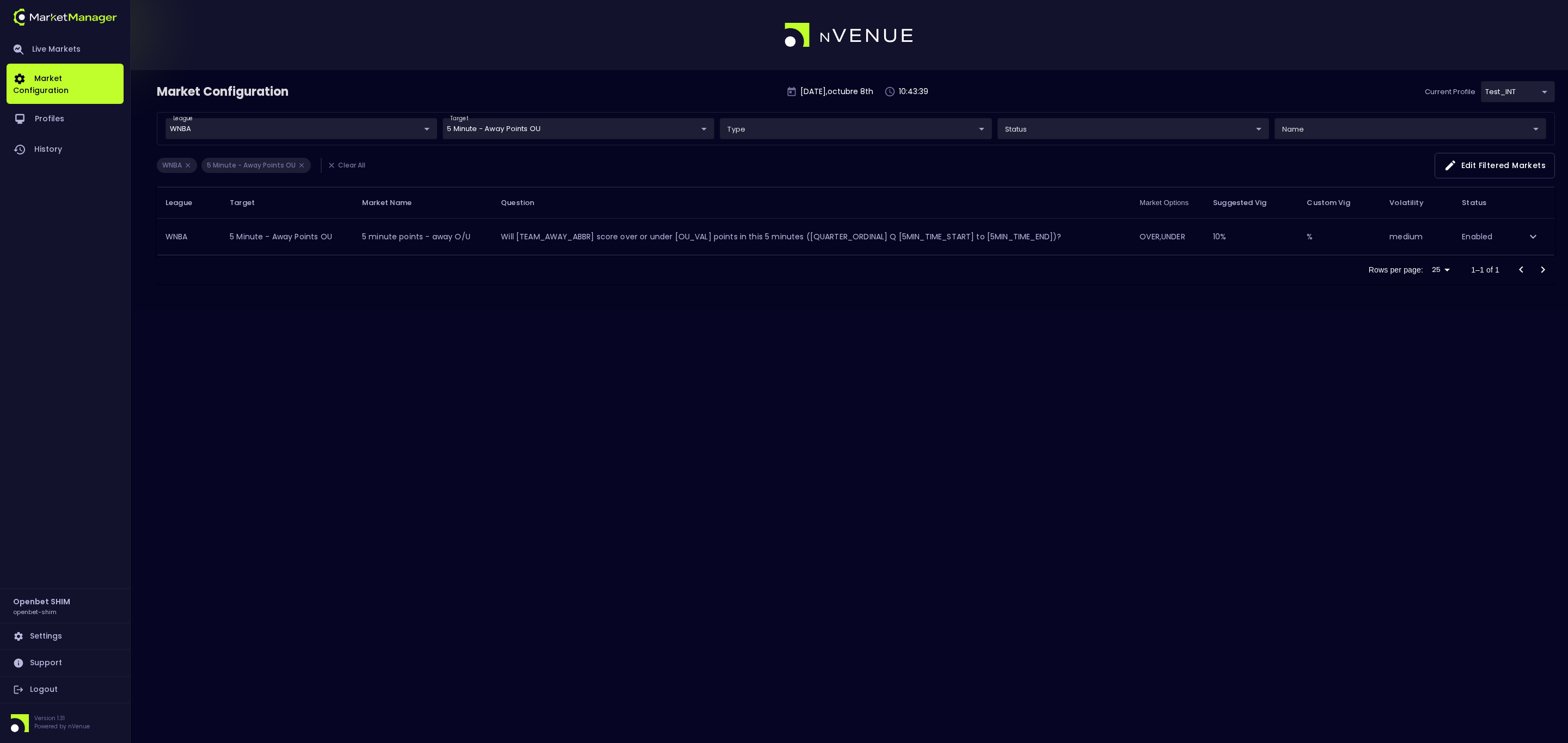
click at [697, 133] on body "Live Markets Market Configuration Profiles History Openbet SHIM openbet-shim Se…" at bounding box center [784, 371] width 1568 height 743
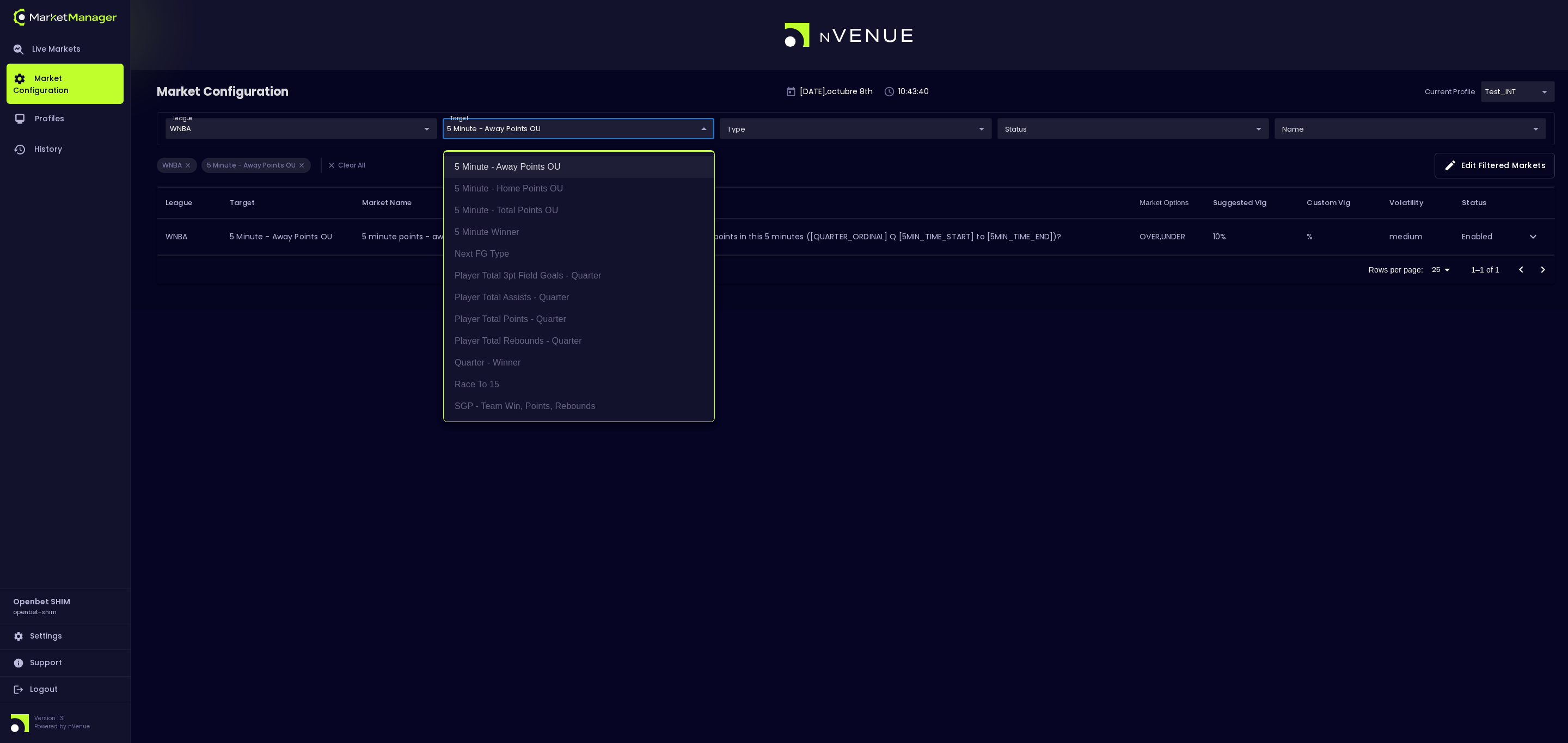
click at [513, 168] on li "5 Minute - Away Points OU" at bounding box center [579, 167] width 270 height 22
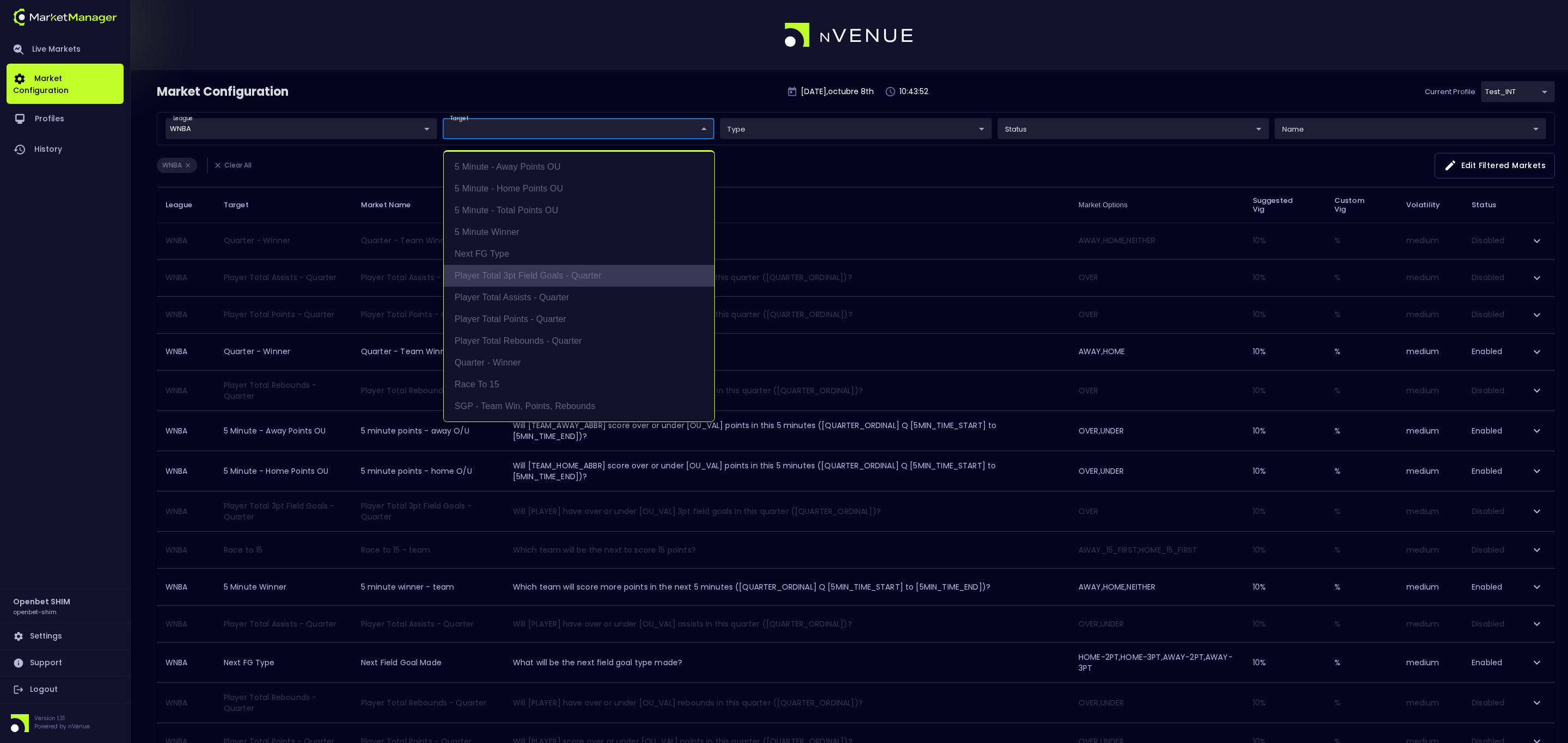
click at [581, 278] on li "Player Total 3pt Field Goals - Quarter" at bounding box center [579, 276] width 270 height 22
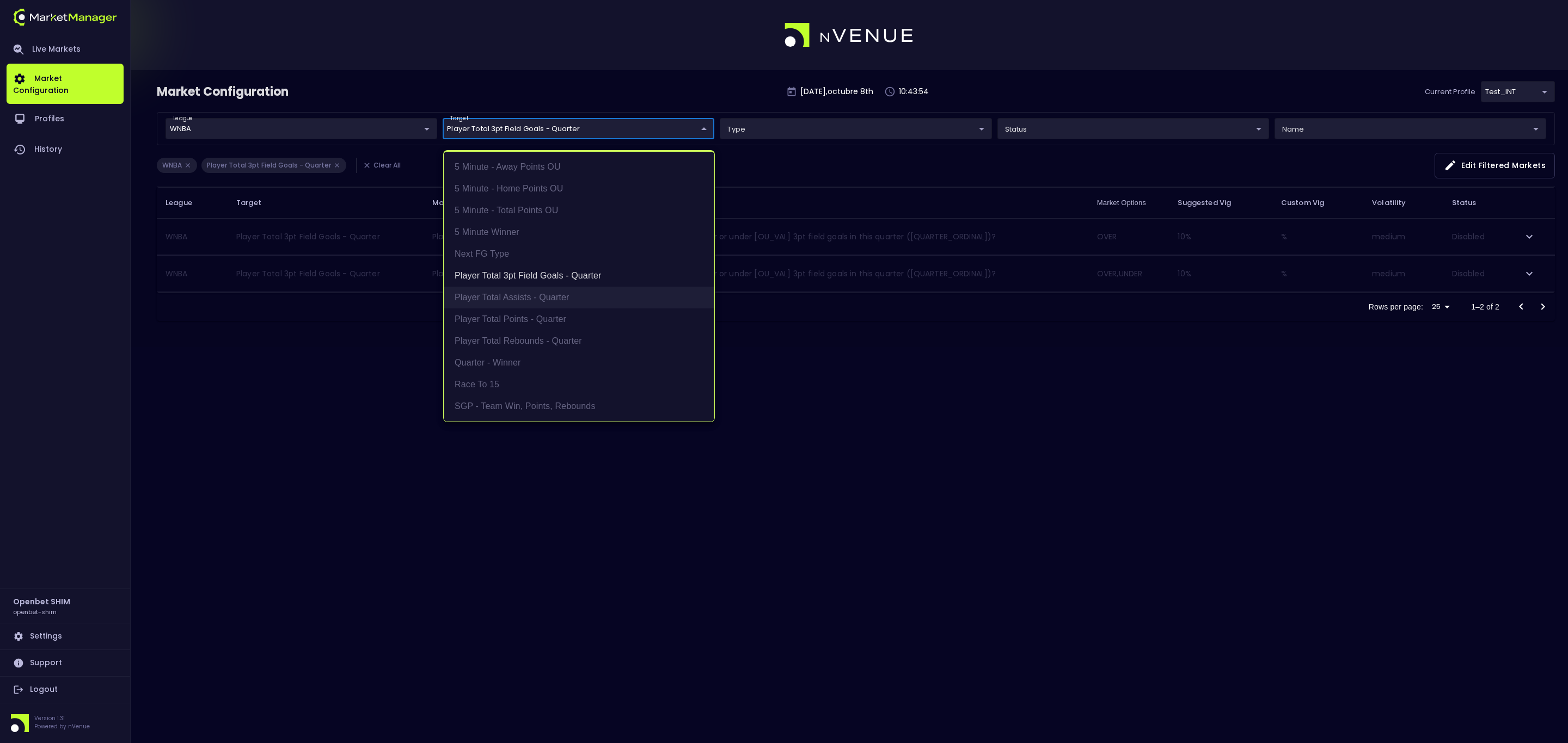
click at [551, 291] on li "Player Total Assists - Quarter" at bounding box center [579, 298] width 270 height 22
click at [542, 312] on li "Player Total Points - Quarter" at bounding box center [579, 319] width 270 height 22
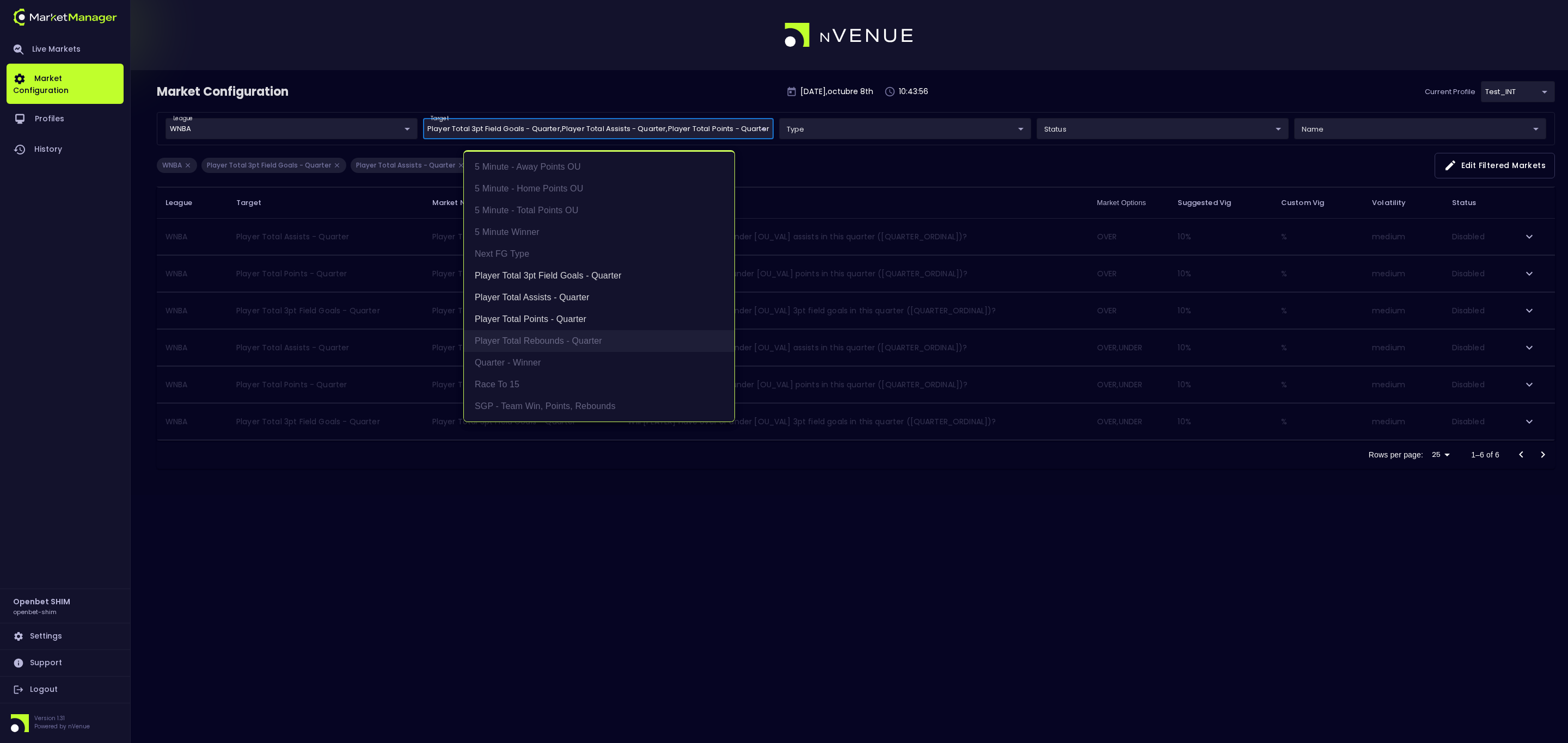
click at [528, 337] on li "Player Total Rebounds - Quarter" at bounding box center [599, 341] width 270 height 22
type input "Player Total 3pt Field Goals - Quarter,Player Total Assists - Quarter,Player To…"
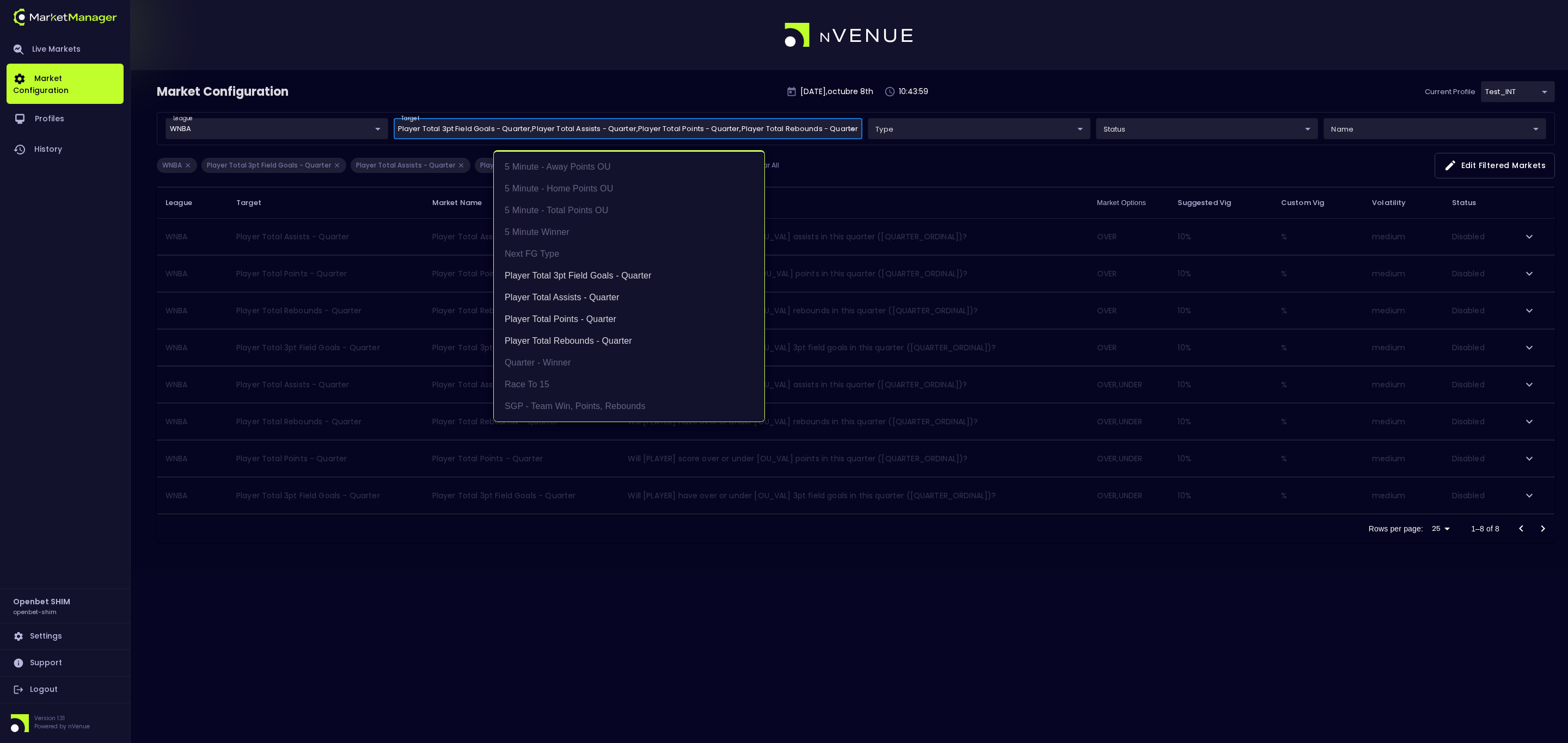
click at [249, 611] on div at bounding box center [784, 371] width 1568 height 743
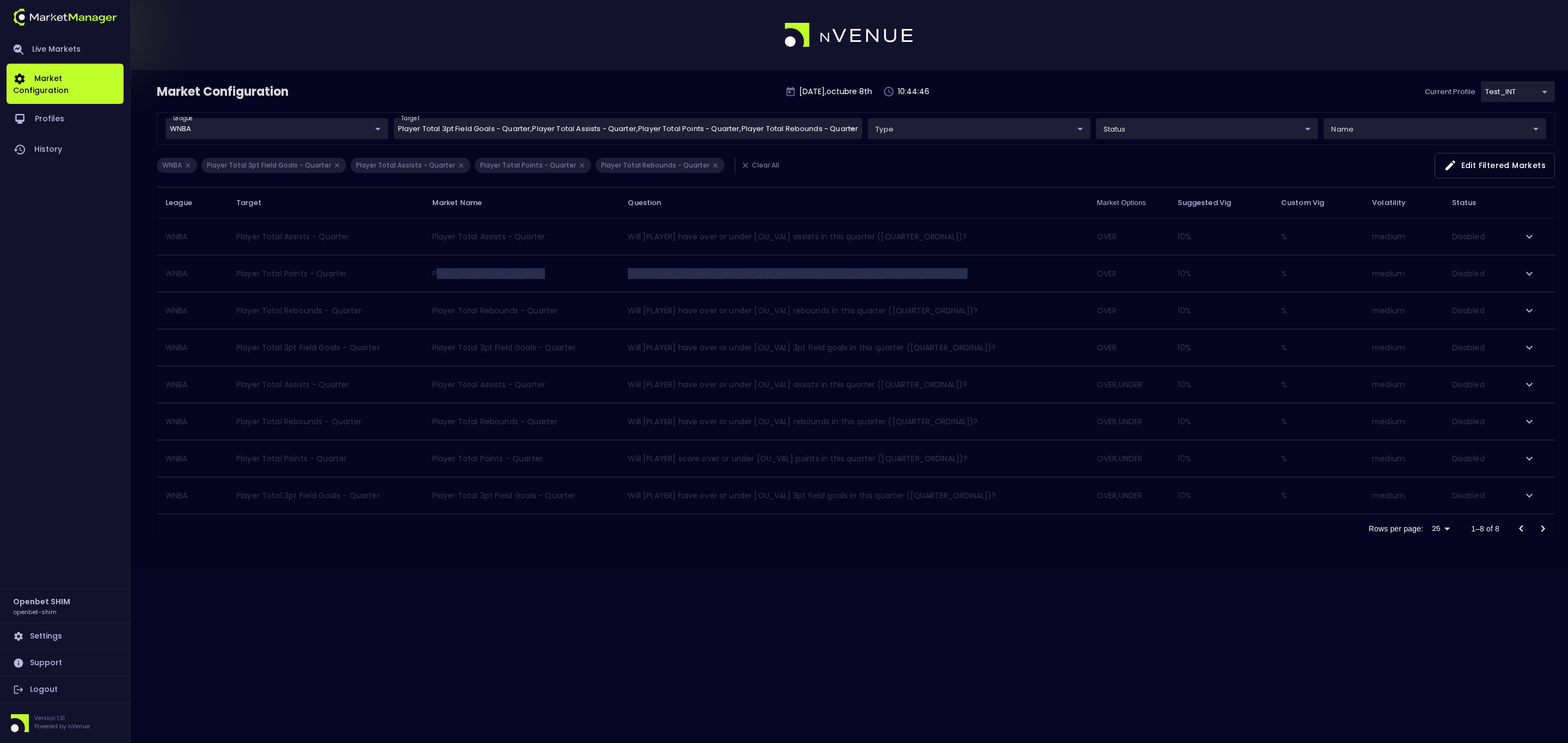
drag, startPoint x: 436, startPoint y: 276, endPoint x: 1002, endPoint y: 293, distance: 566.3
click at [1002, 292] on tr "WNBA Player Total Points - Quarter Player Total Points - Quarter Will [PLAYER] …" at bounding box center [856, 274] width 1398 height 36
click at [1527, 461] on icon "expand row" at bounding box center [1529, 459] width 6 height 4
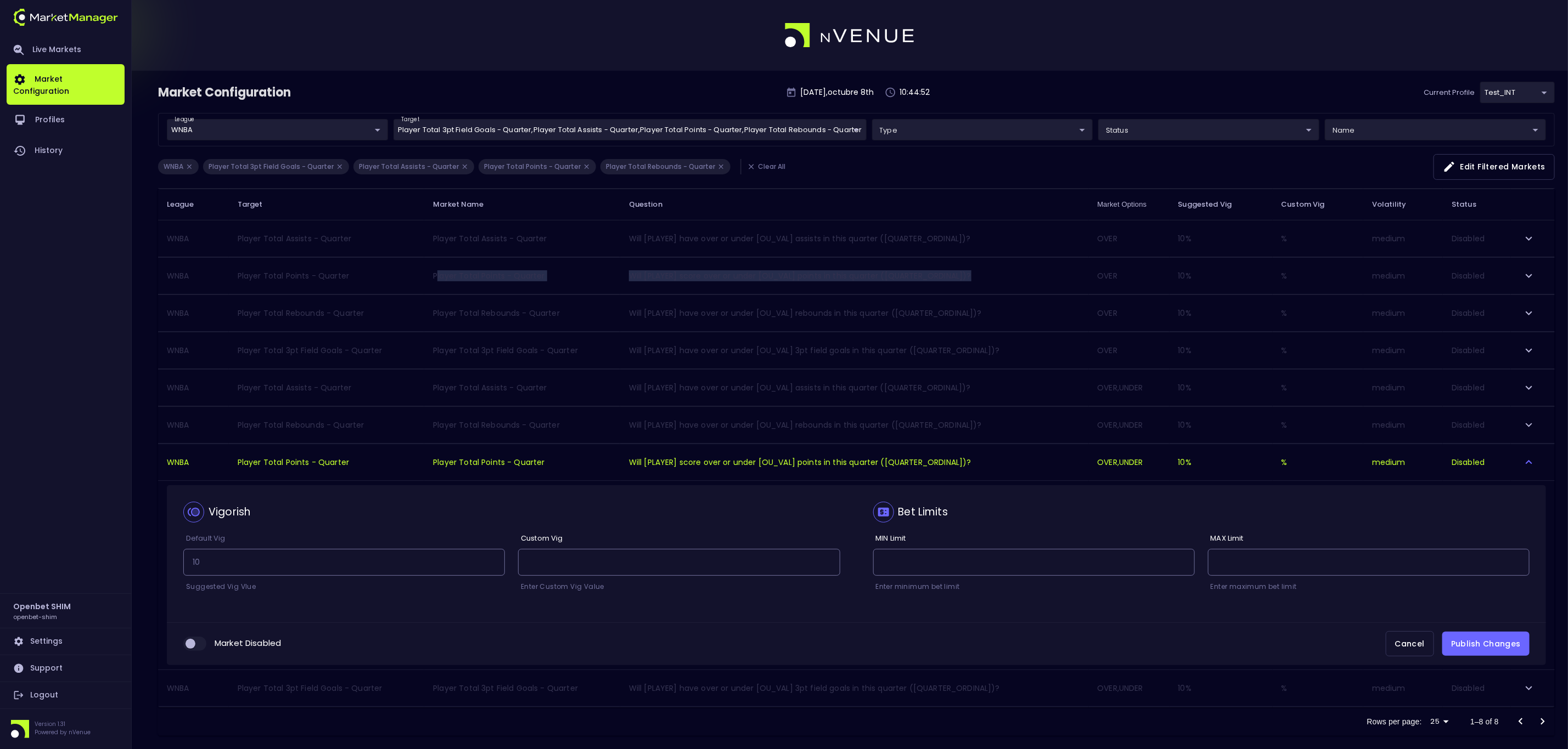
click at [186, 646] on input "collapsible table" at bounding box center [190, 644] width 30 height 10
checkbox input "true"
click at [1485, 650] on button "Publish Changes" at bounding box center [1486, 644] width 87 height 25
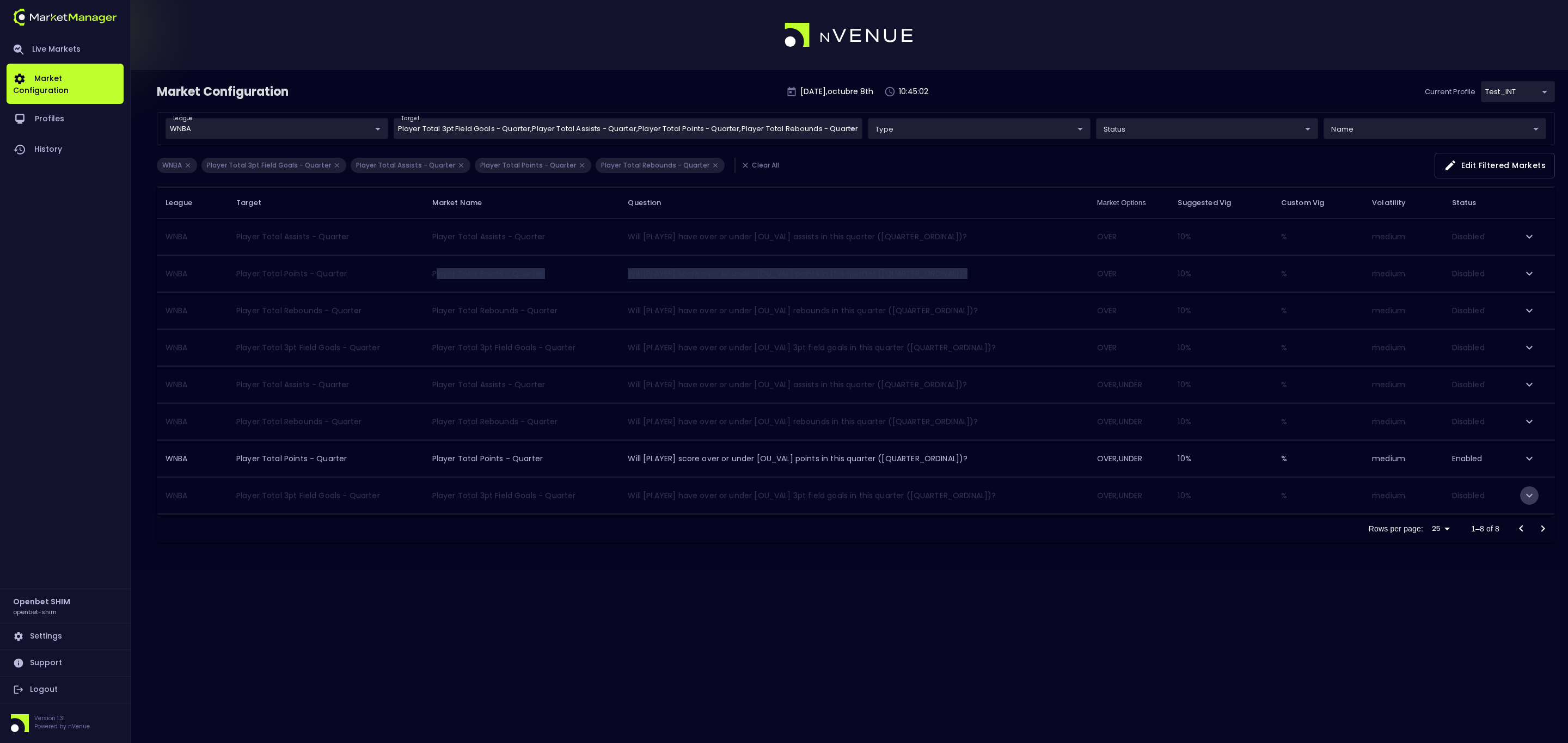
click at [1529, 500] on icon "expand row" at bounding box center [1529, 495] width 13 height 13
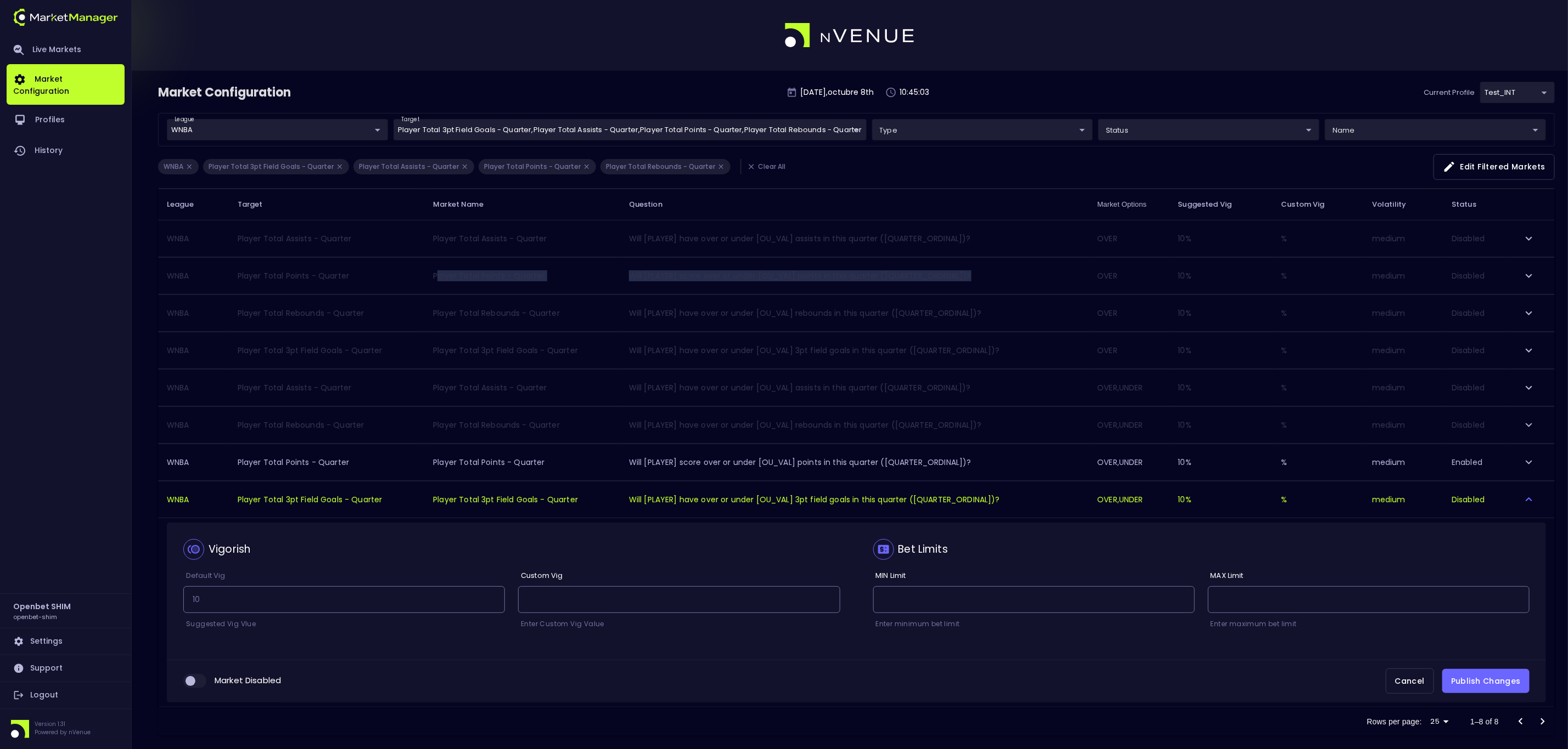
click at [188, 686] on input "collapsible table" at bounding box center [190, 681] width 30 height 10
checkbox input "true"
click at [1515, 689] on button "Publish Changes" at bounding box center [1486, 681] width 87 height 25
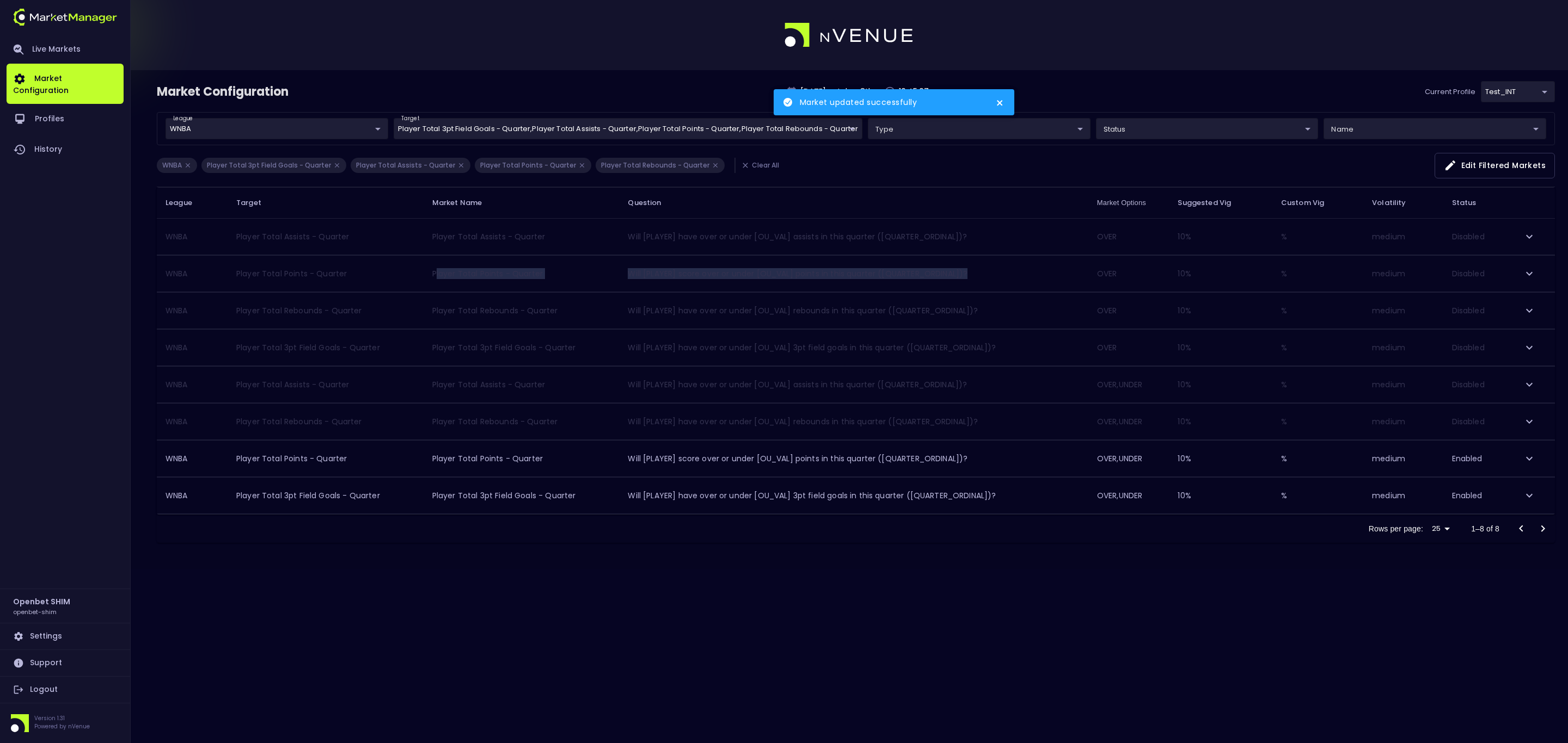
click at [1526, 427] on icon "expand row" at bounding box center [1529, 421] width 13 height 13
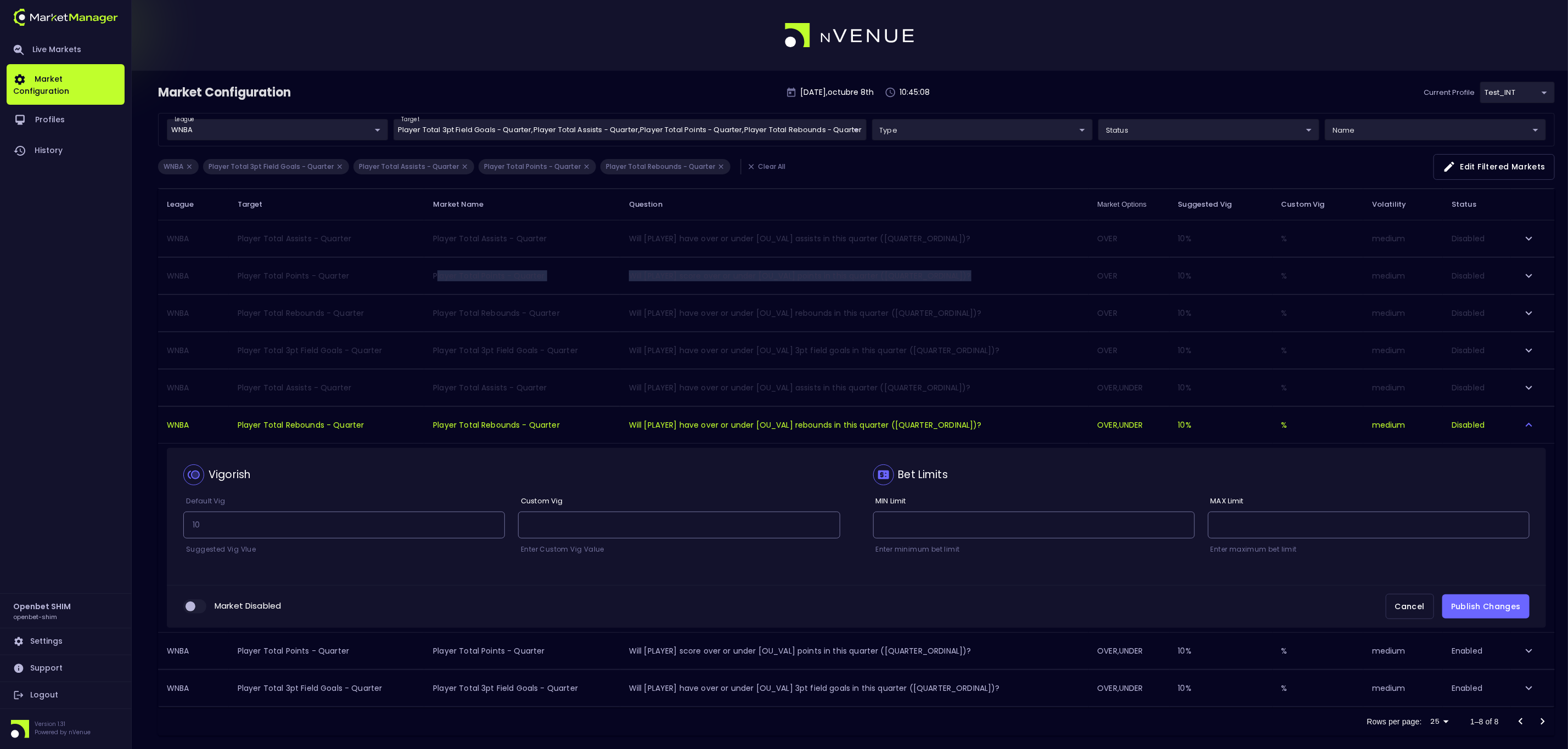
click at [203, 607] on input "collapsible table" at bounding box center [190, 607] width 30 height 10
checkbox input "true"
click at [1501, 617] on button "Publish Changes" at bounding box center [1486, 606] width 87 height 25
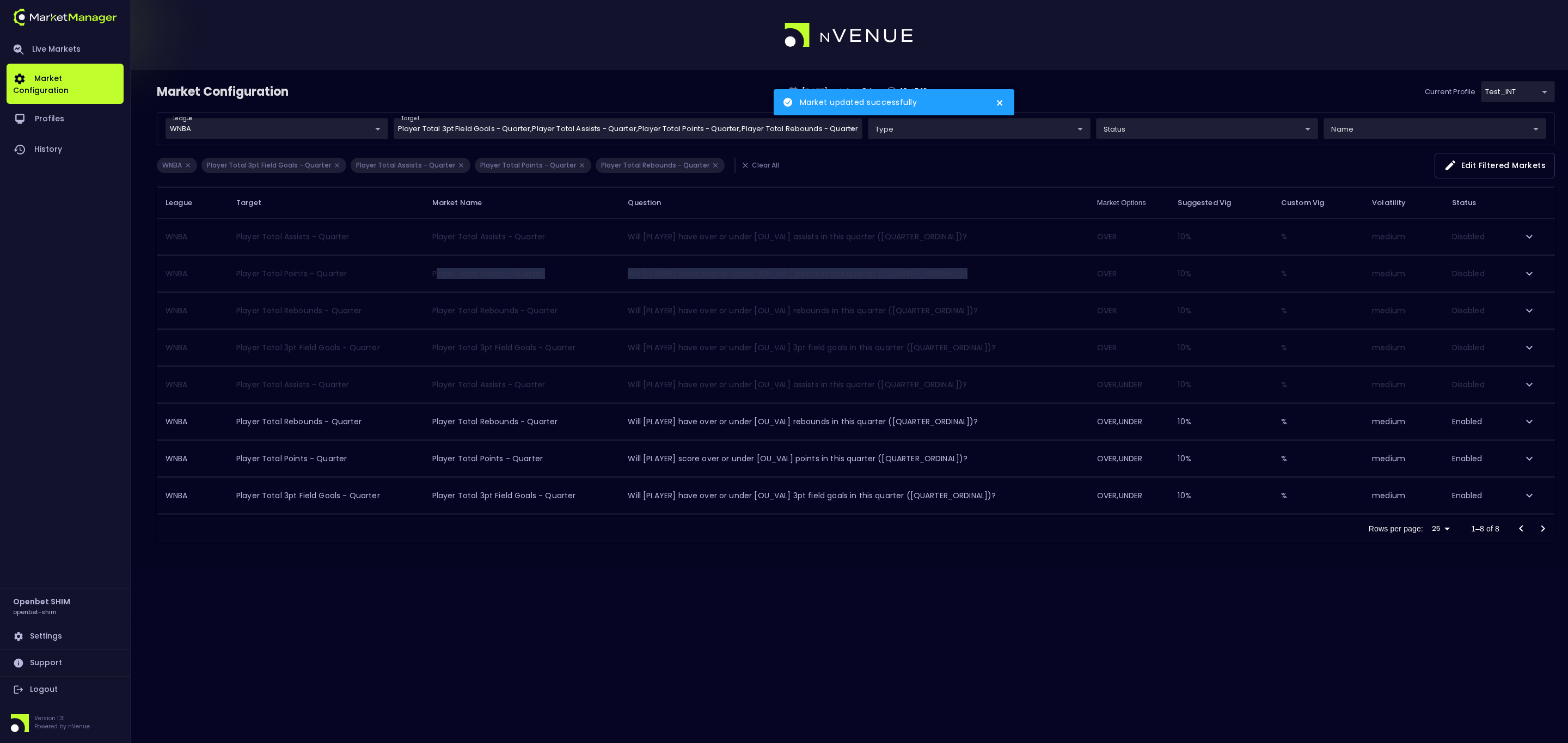
click at [1529, 381] on button "expand row" at bounding box center [1529, 385] width 19 height 19
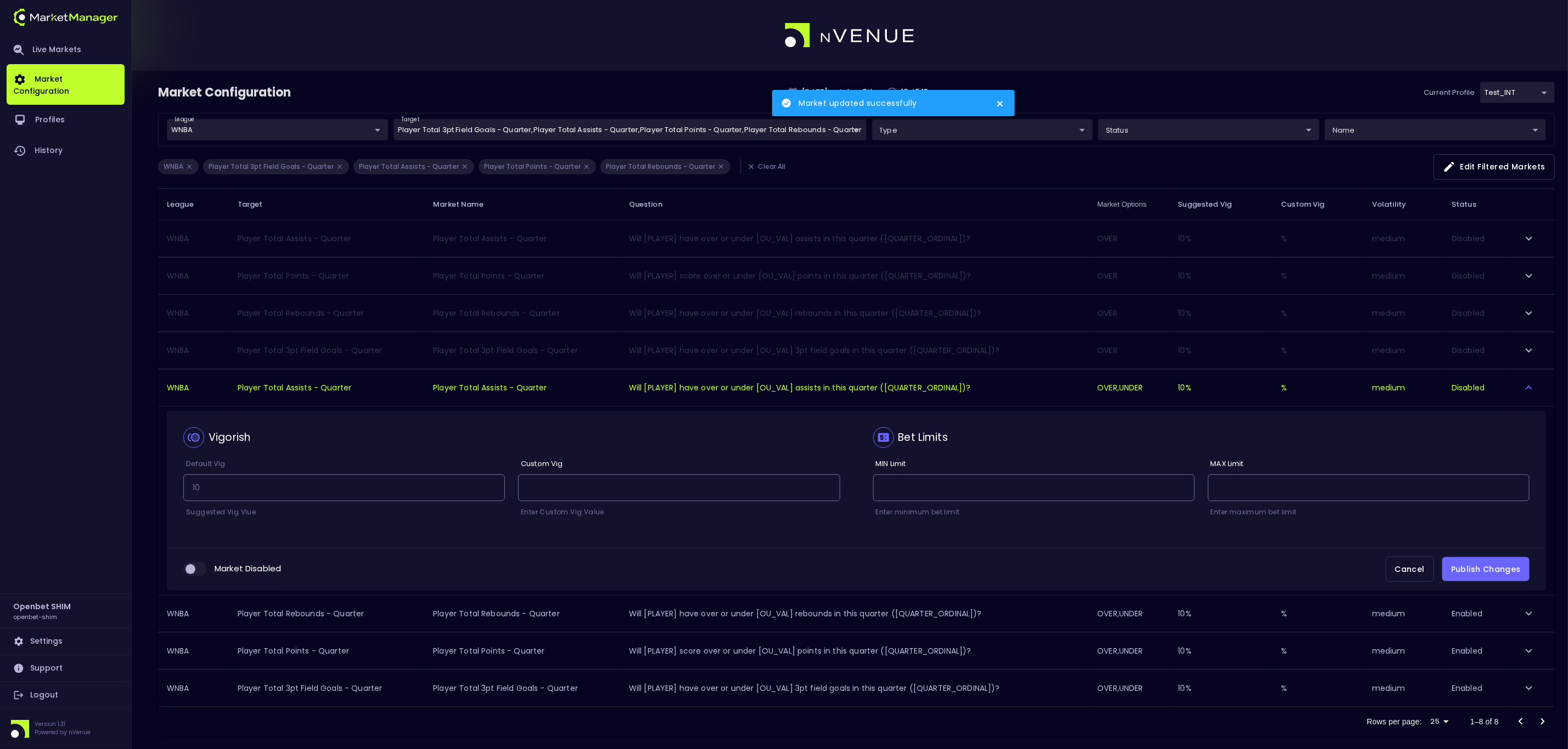
click at [187, 577] on span "collapsible table" at bounding box center [194, 569] width 23 height 14
click at [198, 570] on input "collapsible table" at bounding box center [190, 569] width 30 height 10
checkbox input "true"
click at [1464, 579] on button "Publish Changes" at bounding box center [1486, 569] width 87 height 25
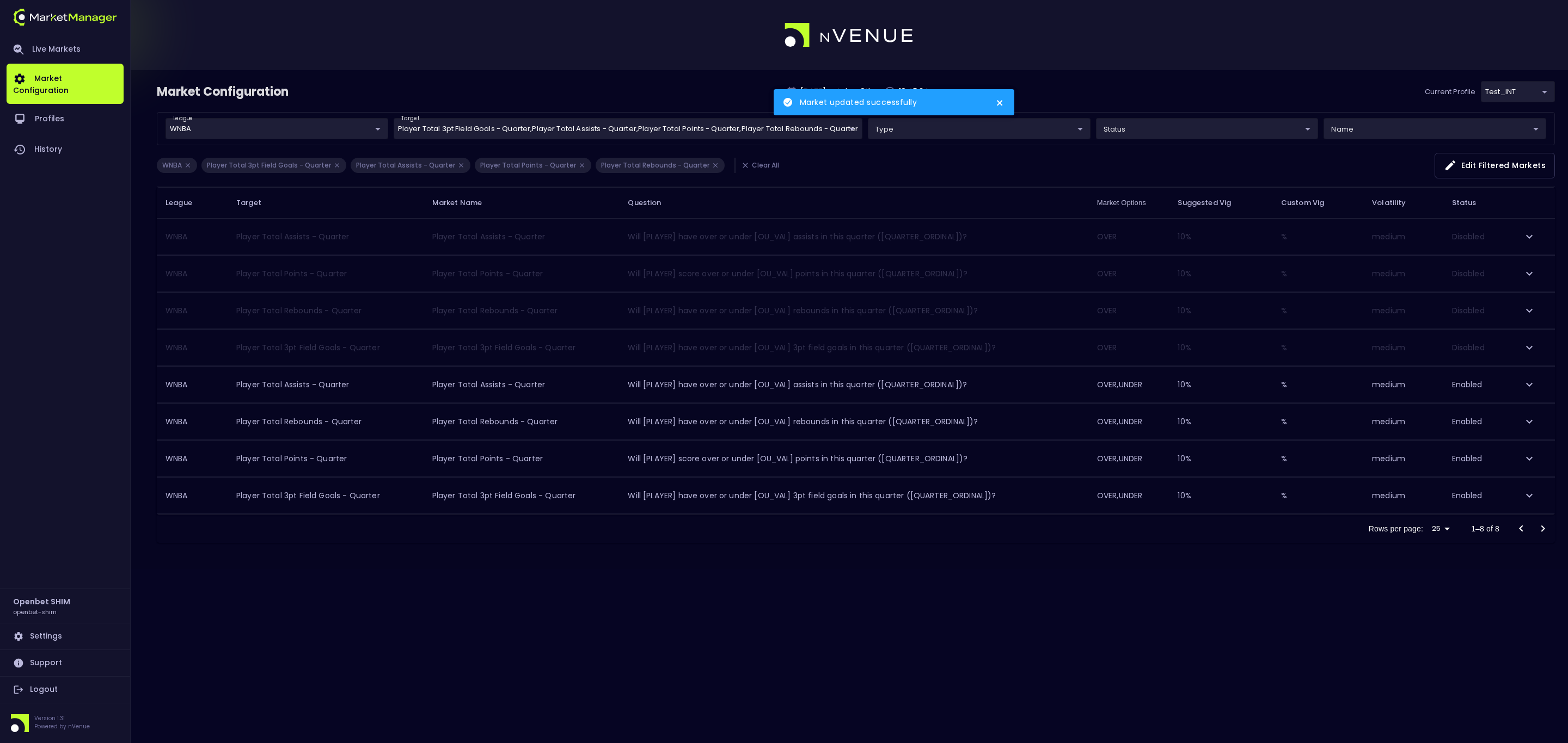
click at [841, 125] on div "Market updated successfully" at bounding box center [894, 107] width 245 height 39
click at [788, 130] on body "Market updated successfully Live Markets Market Configuration Profiles History …" at bounding box center [784, 371] width 1568 height 743
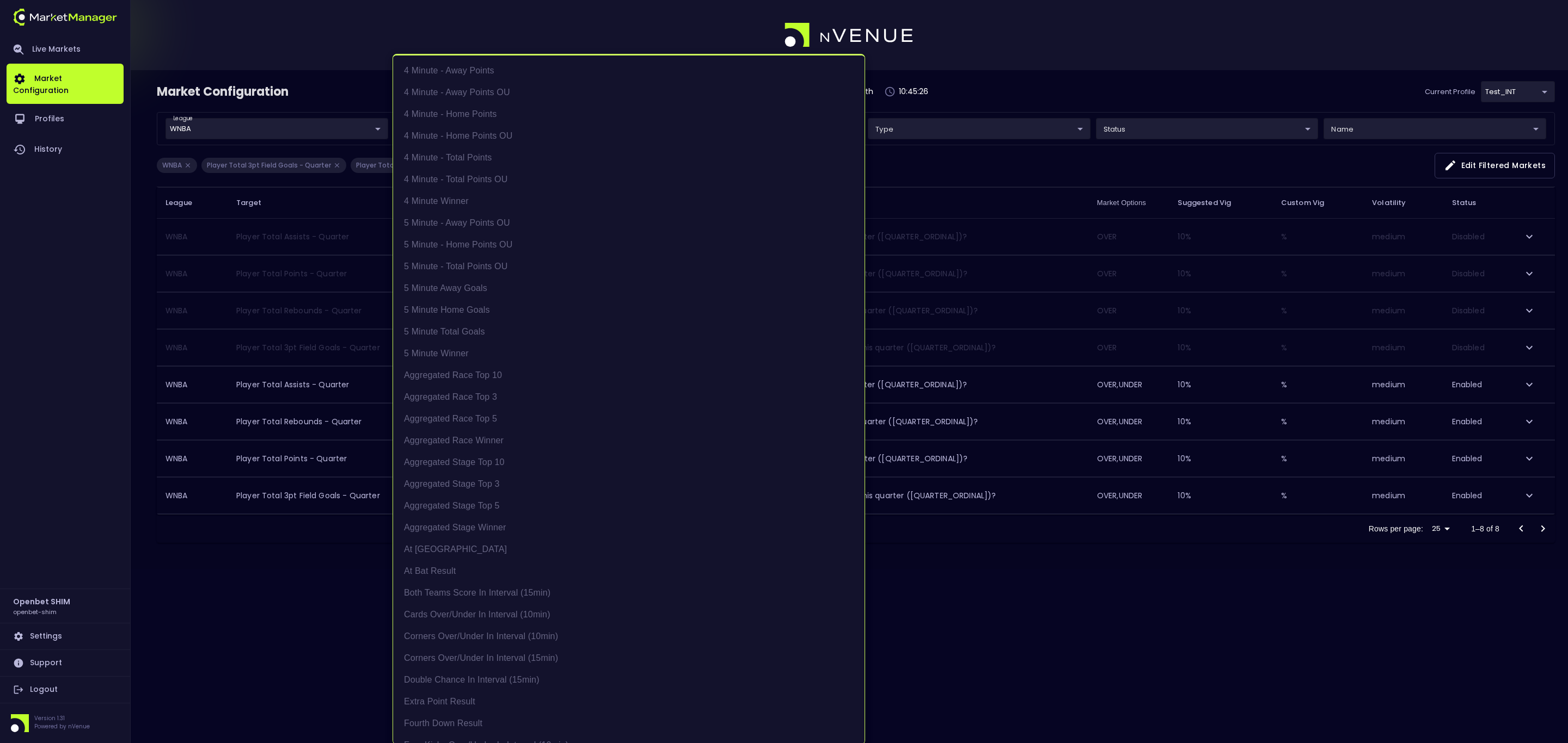
scroll to position [1172, 0]
click at [466, 338] on li "Player Total 3pt Field Goals - Quarter" at bounding box center [629, 335] width 471 height 22
type input "WNBA,NBA"
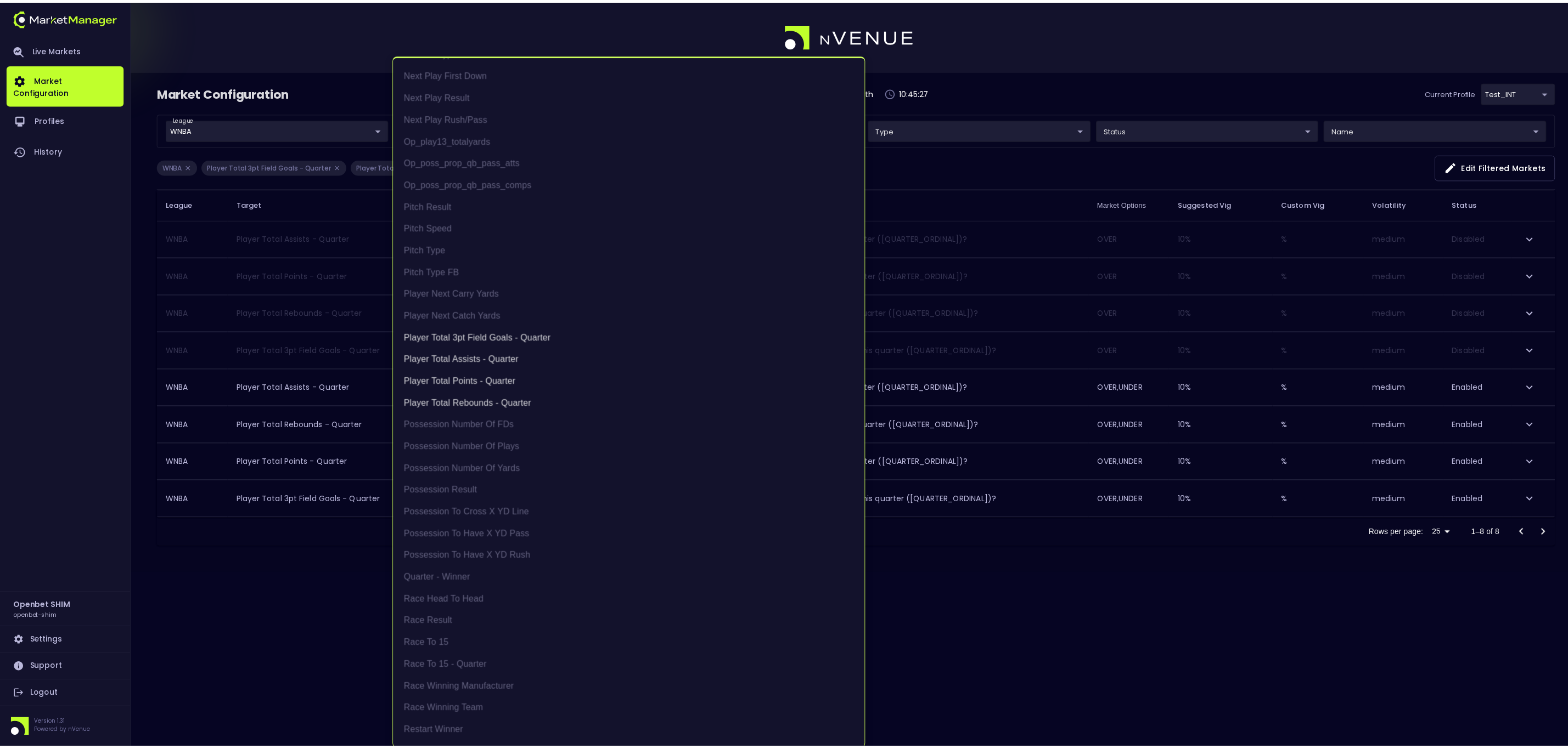
scroll to position [0, 0]
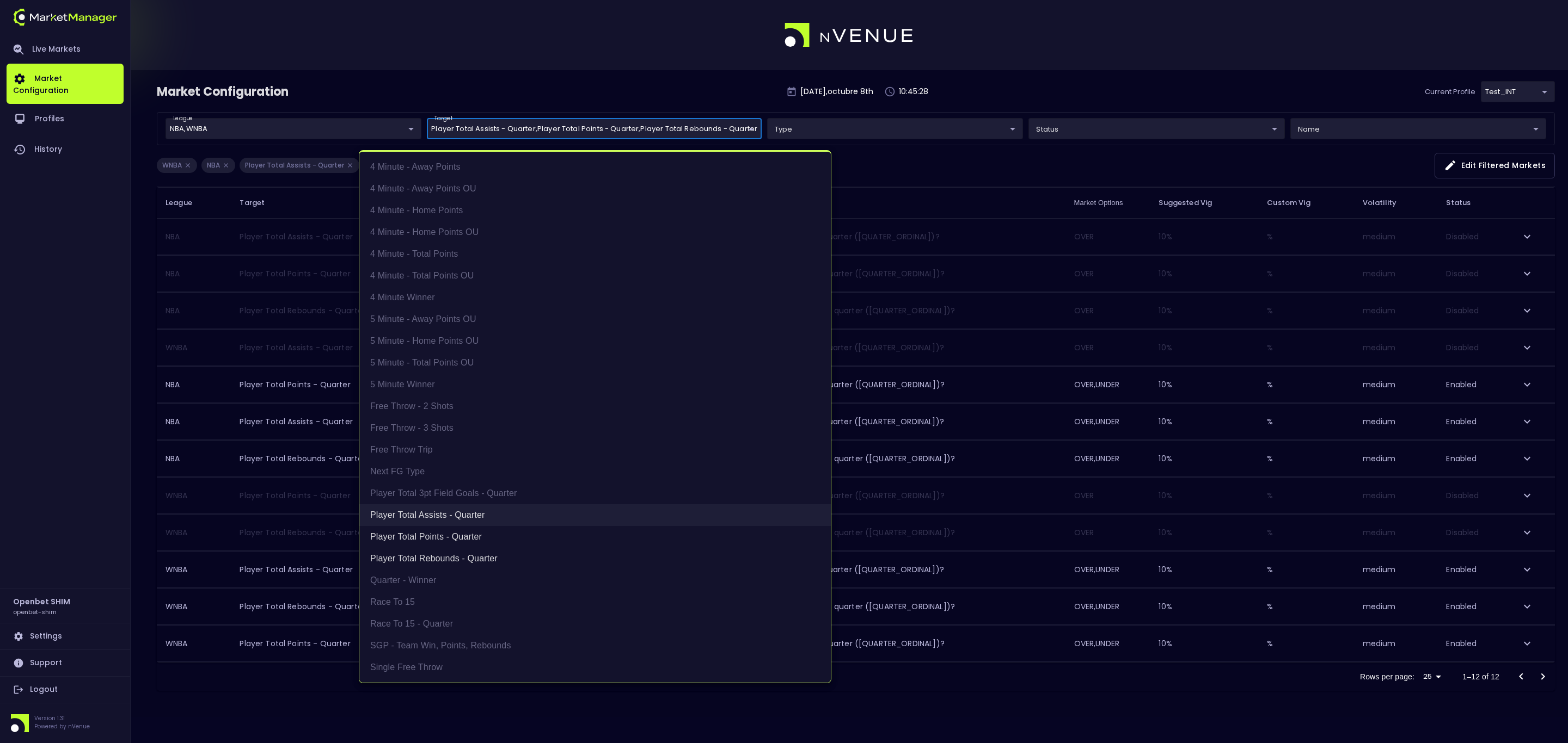
click at [445, 513] on li "Player Total Assists - Quarter" at bounding box center [595, 515] width 471 height 22
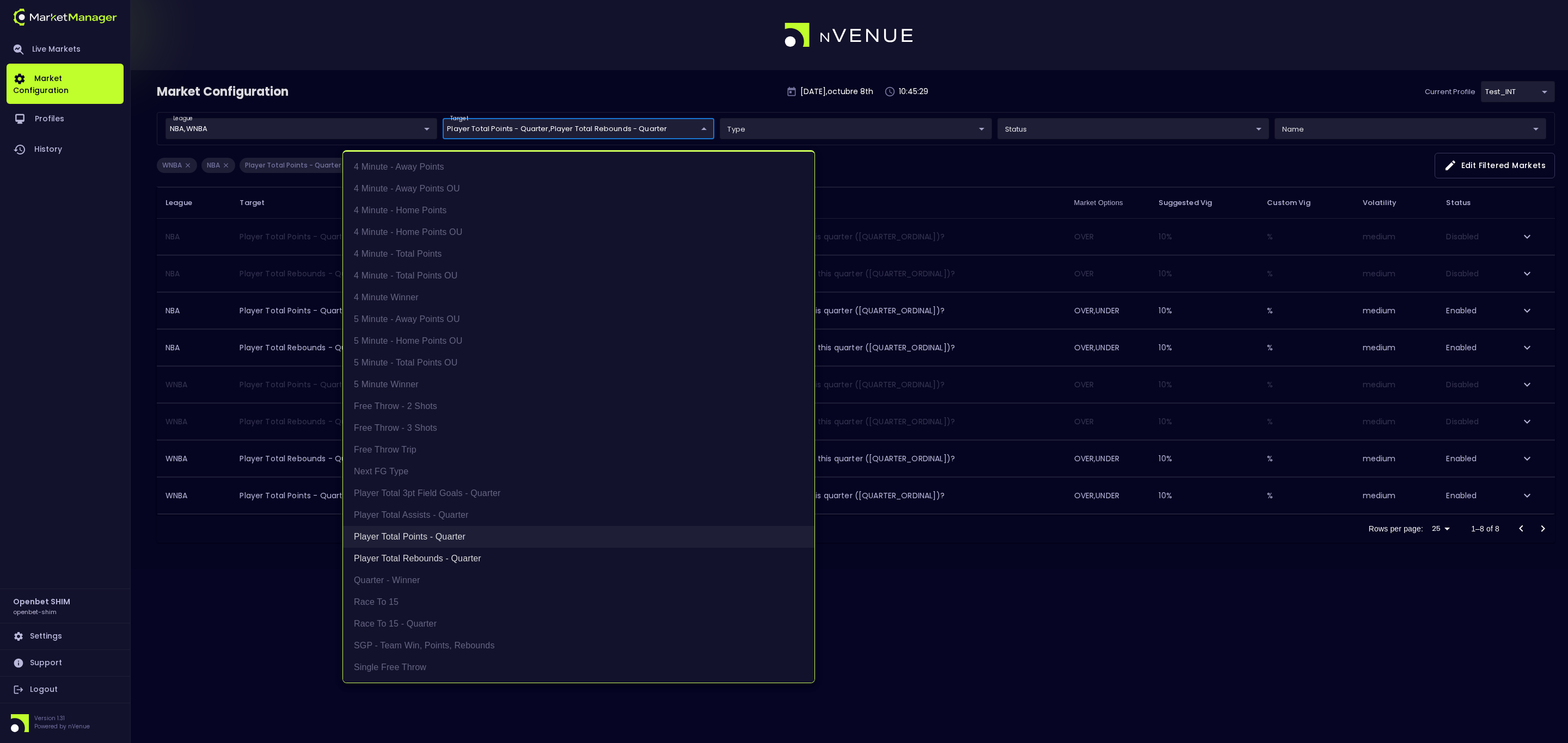
click at [445, 532] on li "Player Total Points - Quarter" at bounding box center [578, 537] width 471 height 22
type input "Player Total Rebounds - Quarter"
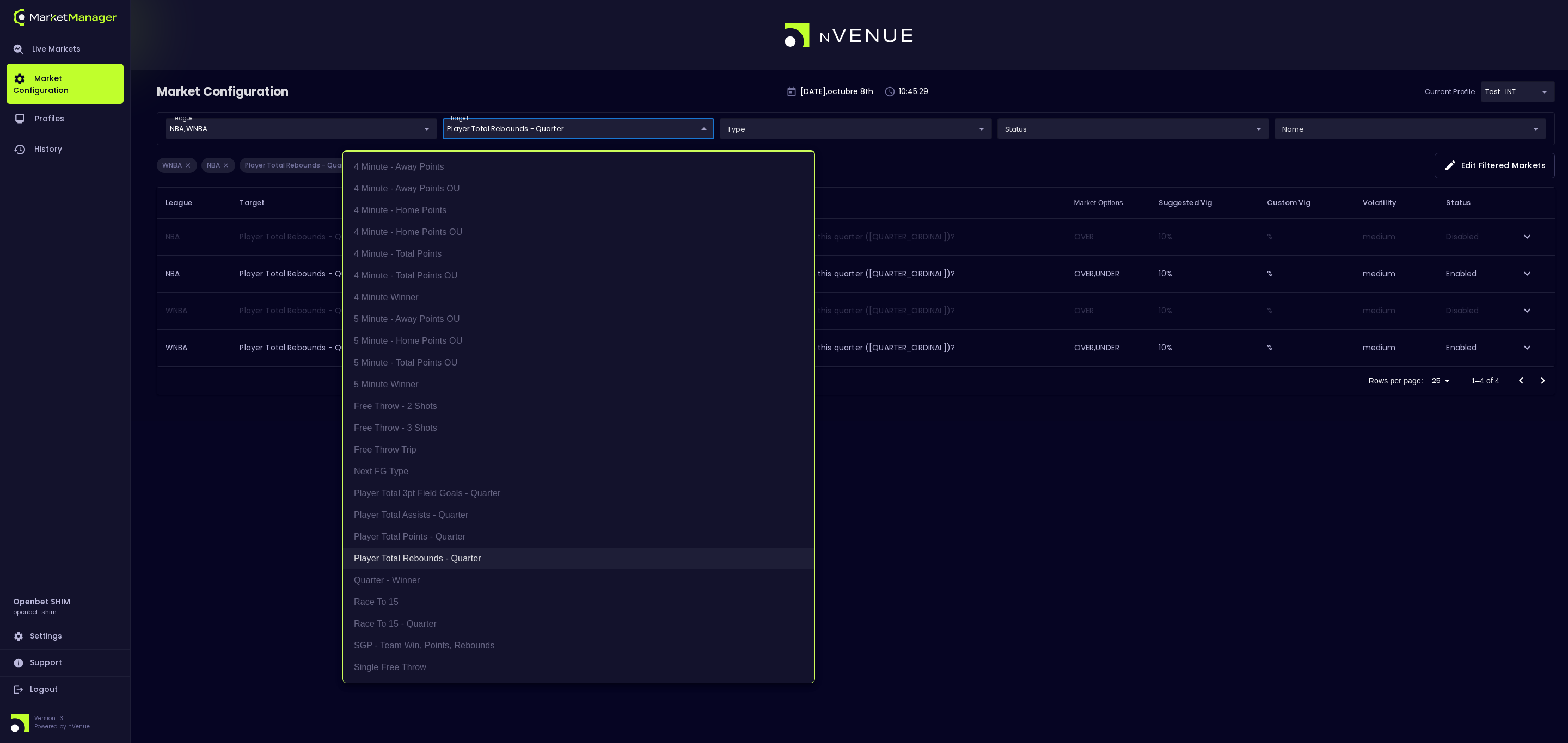
click at [441, 555] on li "Player Total Rebounds - Quarter" at bounding box center [578, 558] width 471 height 22
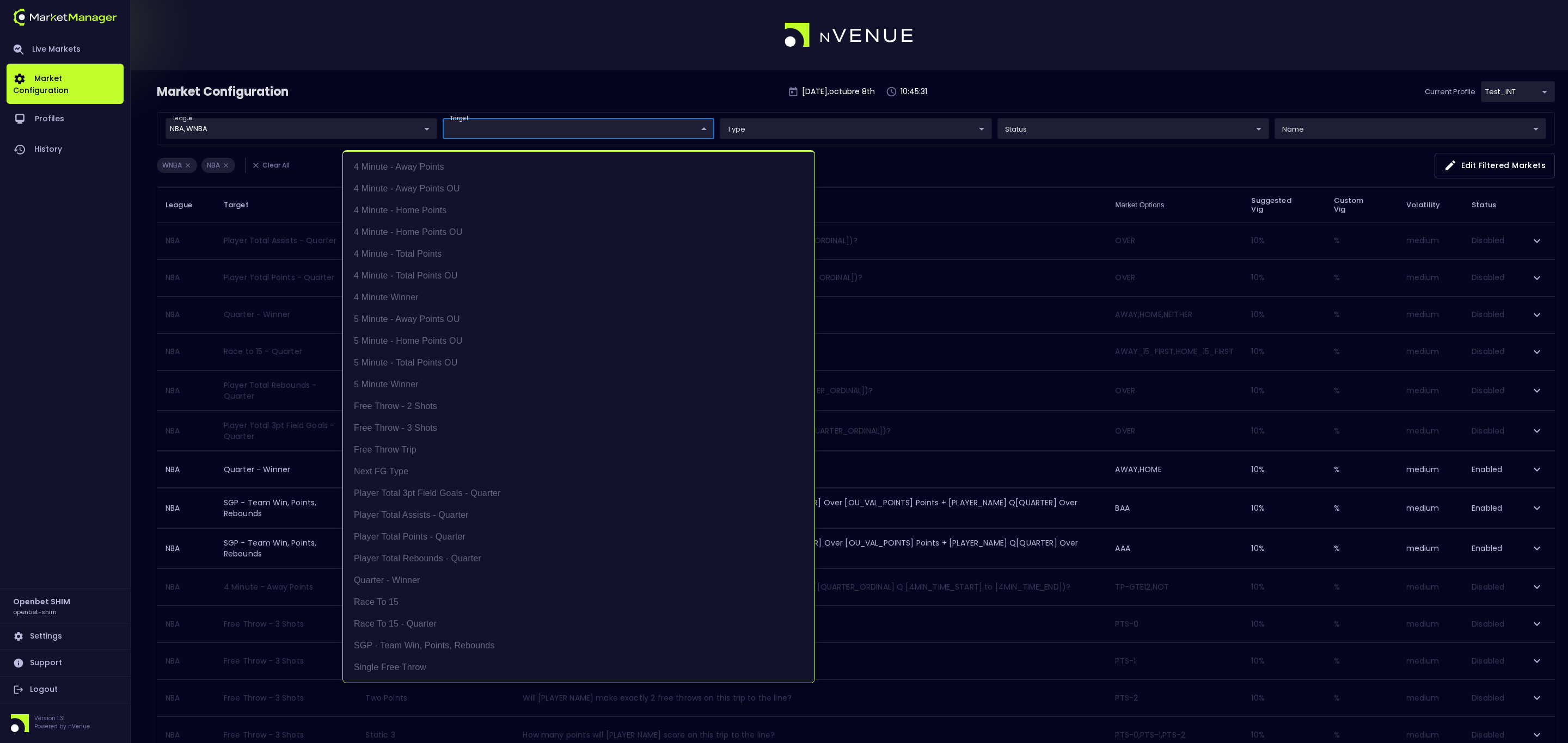
click at [469, 87] on div at bounding box center [784, 371] width 1568 height 743
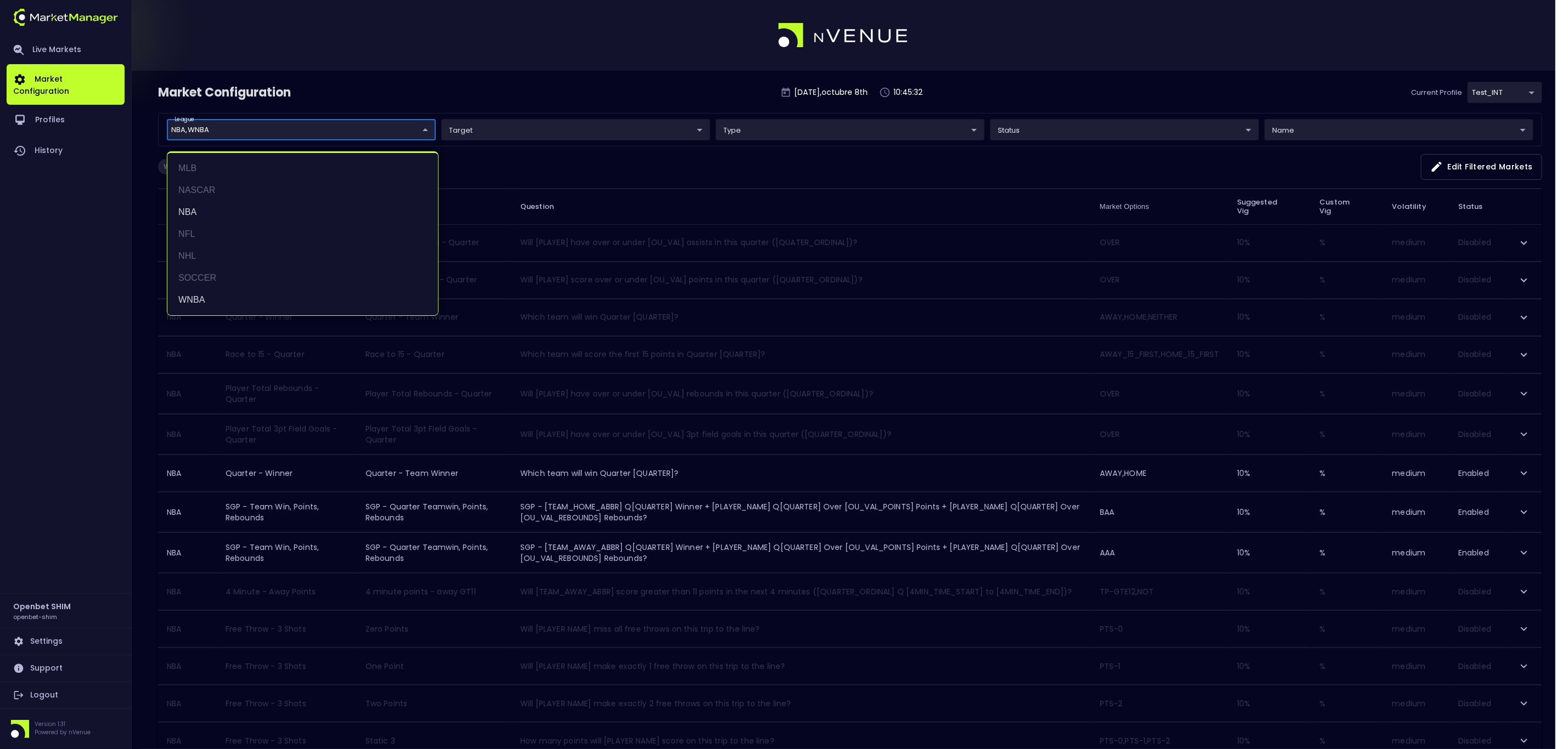
click at [350, 130] on body "Live Markets Market Configuration Profiles History Openbet SHIM openbet-shim Se…" at bounding box center [784, 613] width 1568 height 1225
click at [222, 216] on li "NBA" at bounding box center [303, 212] width 271 height 22
type input "WNBA"
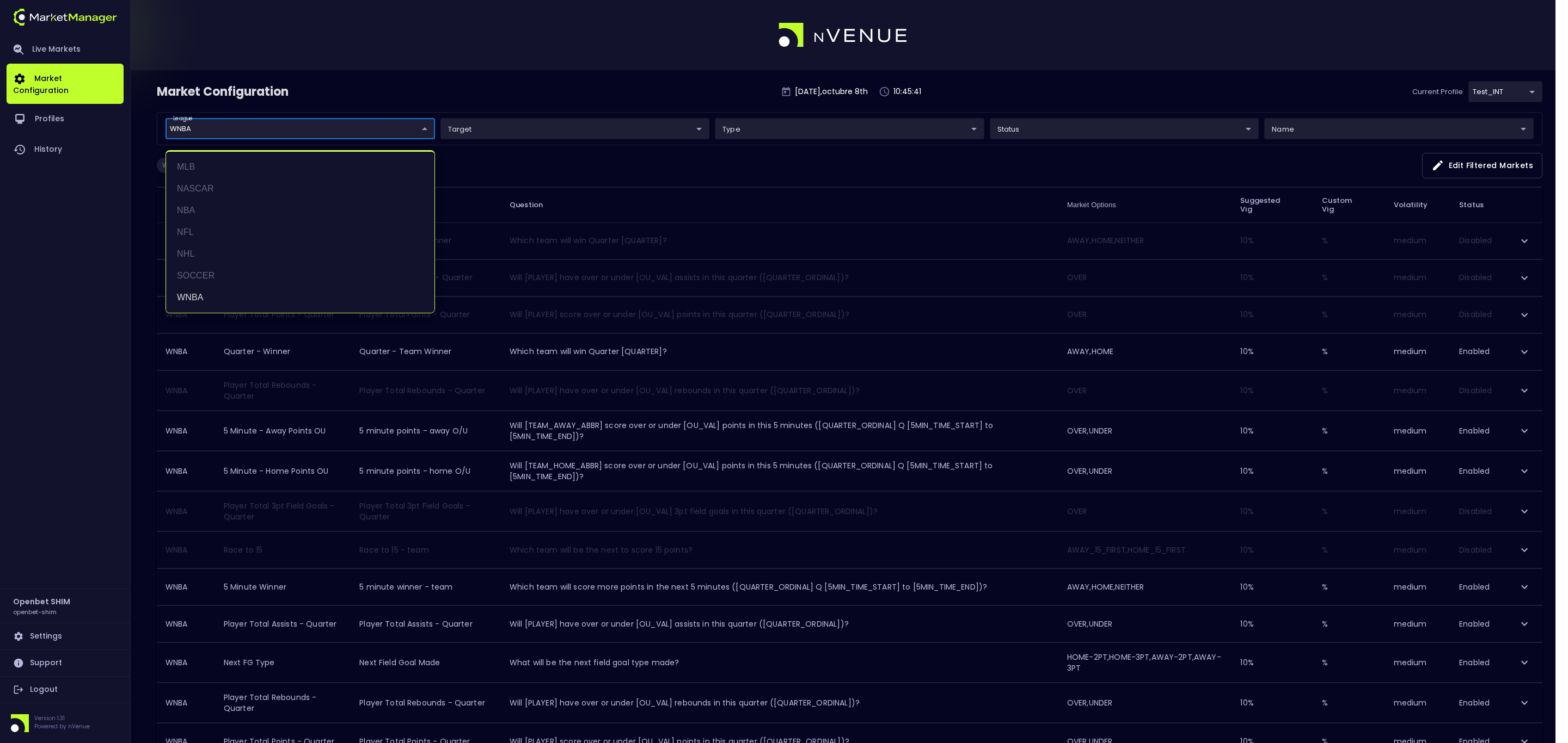
click at [531, 115] on div at bounding box center [784, 371] width 1568 height 743
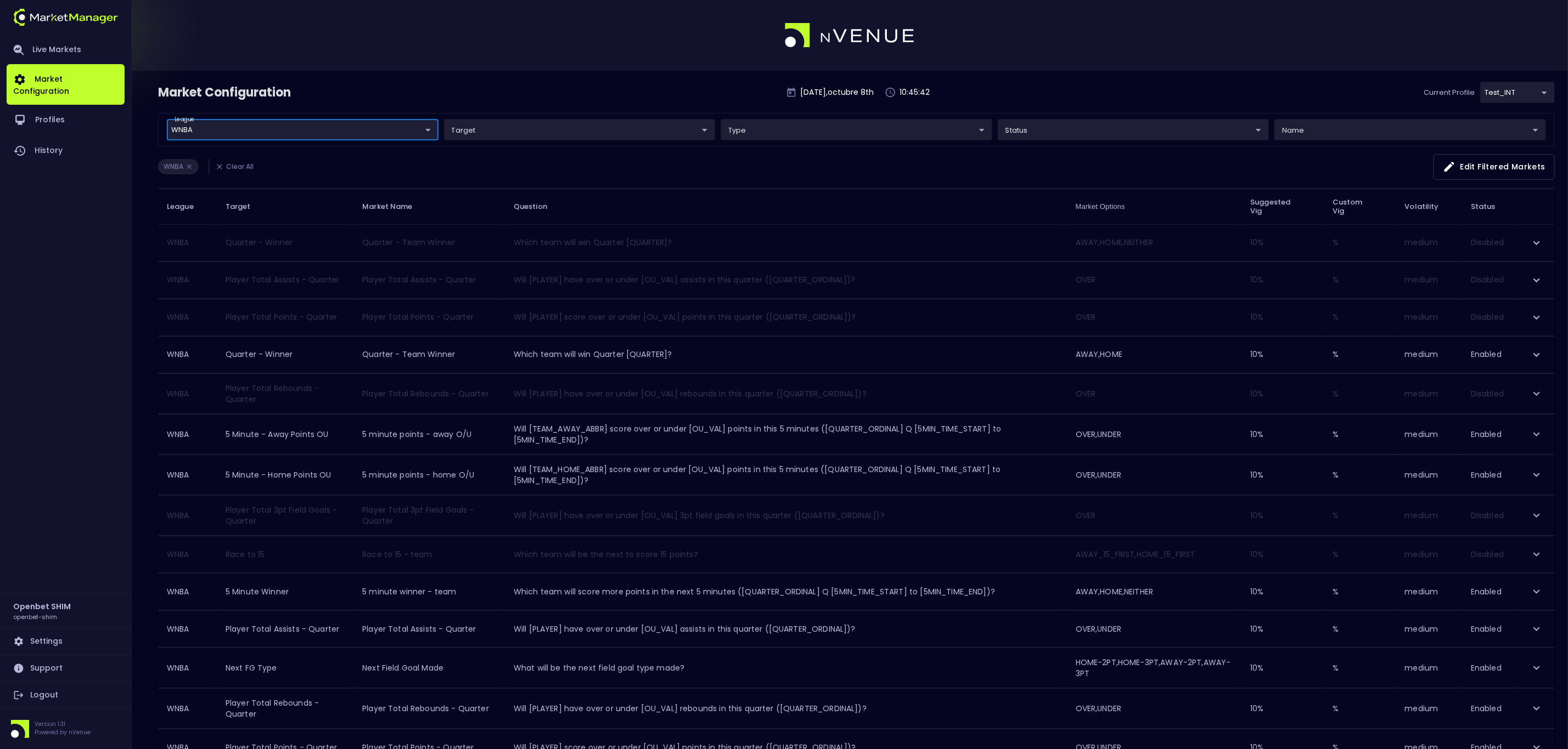
click at [535, 129] on body "Live Markets Market Configuration Profiles History Openbet SHIM openbet-shim Se…" at bounding box center [784, 490] width 1568 height 980
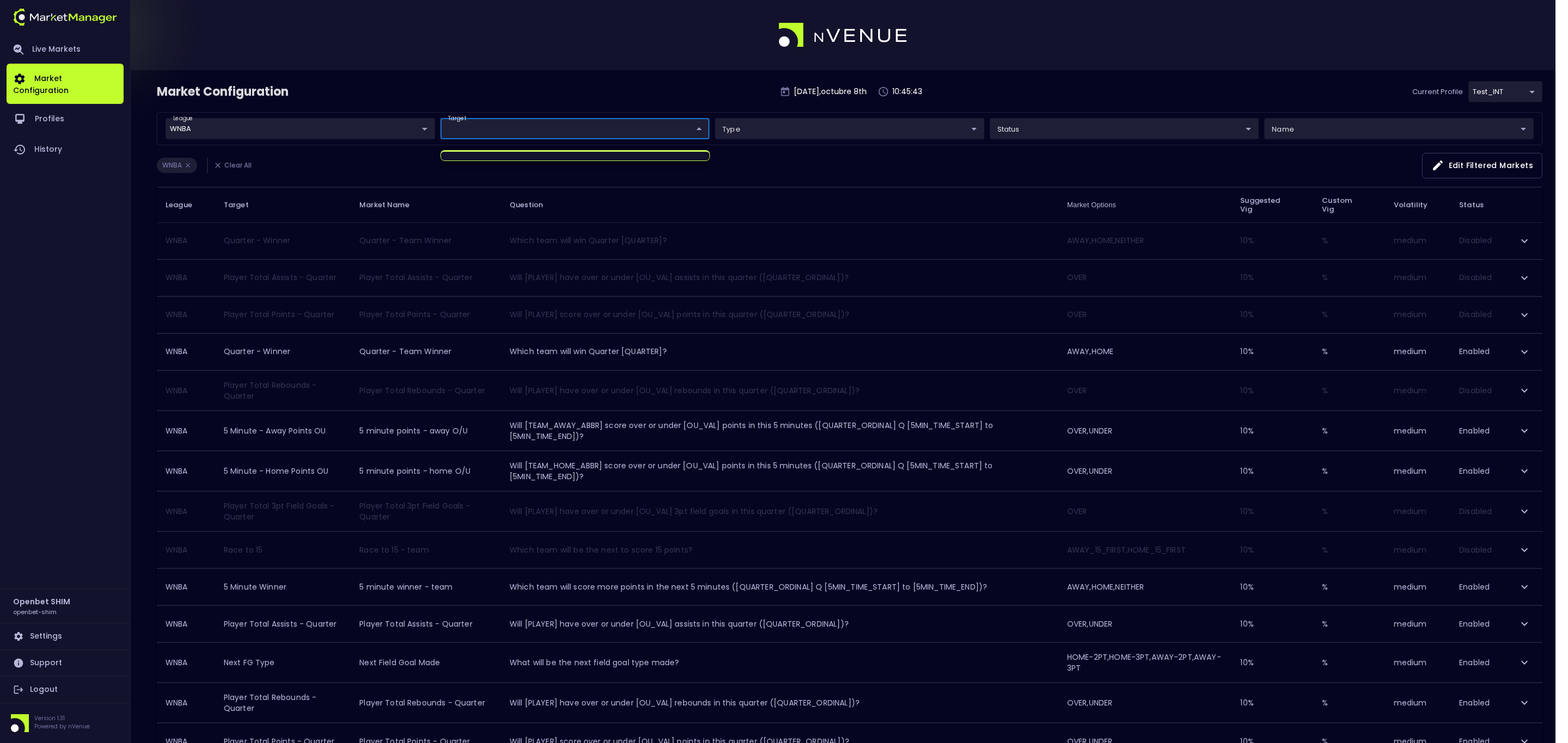
click at [669, 80] on div at bounding box center [784, 371] width 1568 height 743
click at [690, 131] on body "Live Markets Market Configuration Profiles History Openbet SHIM openbet-shim Se…" at bounding box center [778, 488] width 1556 height 976
click at [361, 133] on div at bounding box center [784, 371] width 1568 height 743
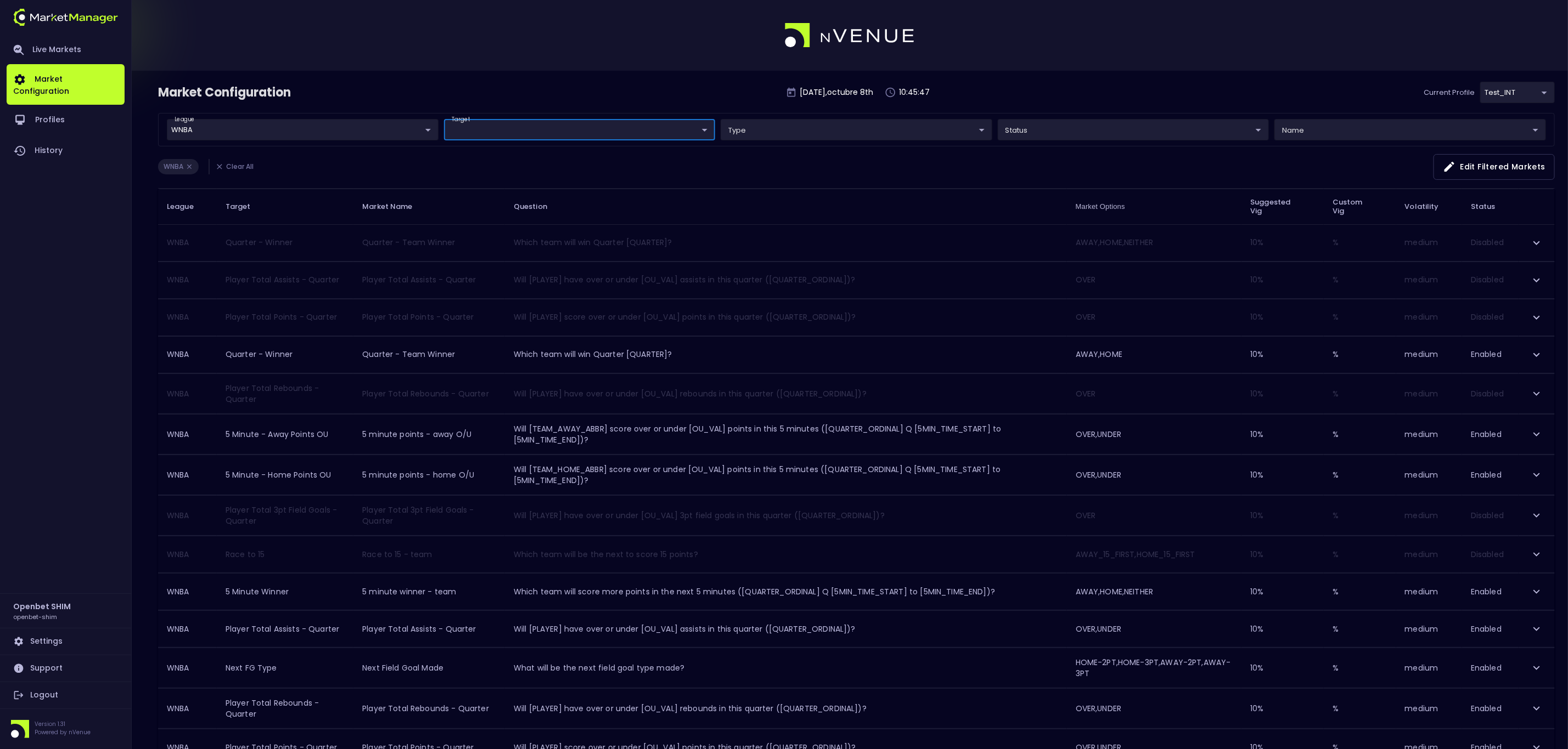
click at [334, 122] on body "Live Markets Market Configuration Profiles History Openbet SHIM openbet-shim Se…" at bounding box center [784, 490] width 1568 height 980
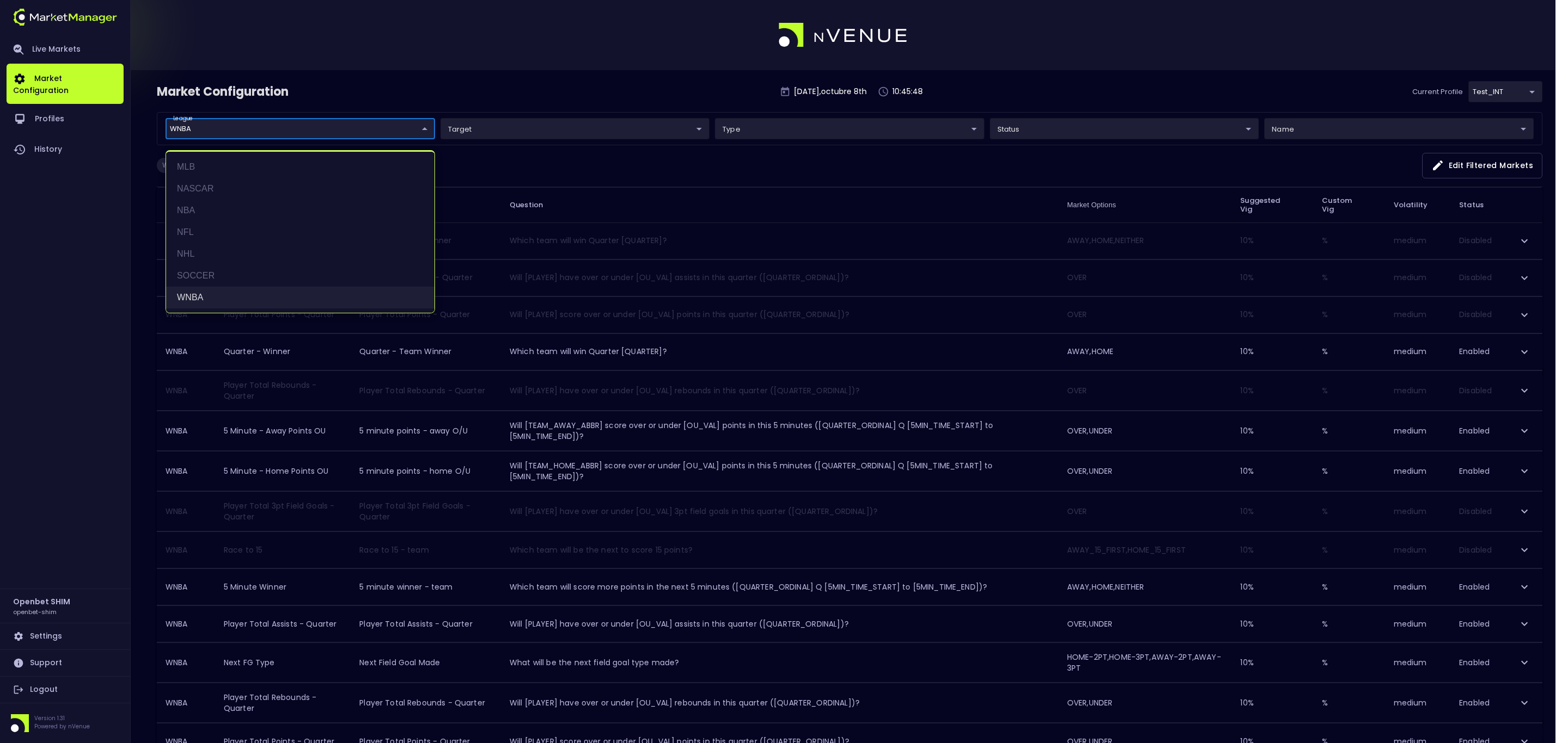
click at [225, 294] on li "WNBA" at bounding box center [300, 298] width 268 height 22
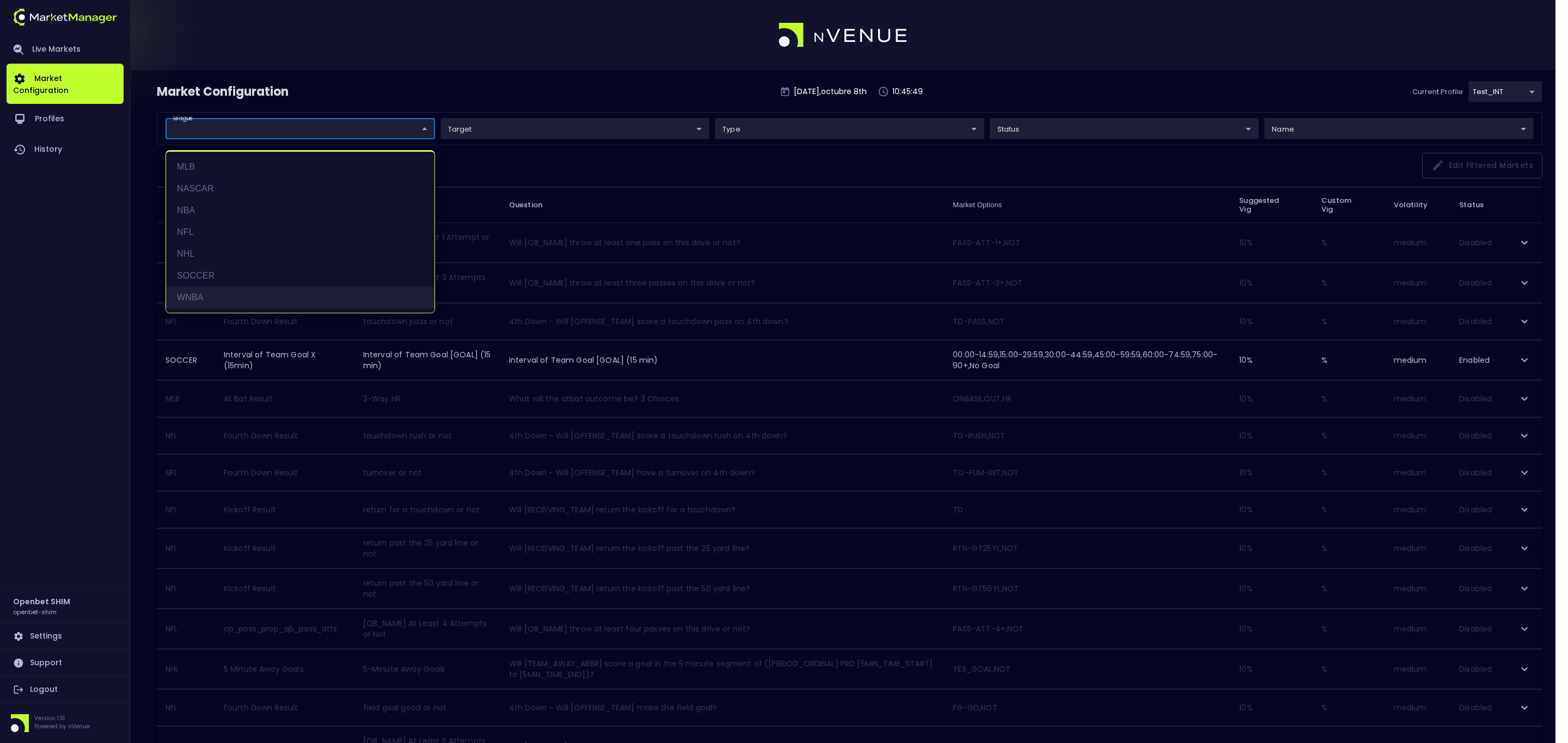
click at [211, 296] on li "WNBA" at bounding box center [300, 298] width 268 height 22
type input "WNBA"
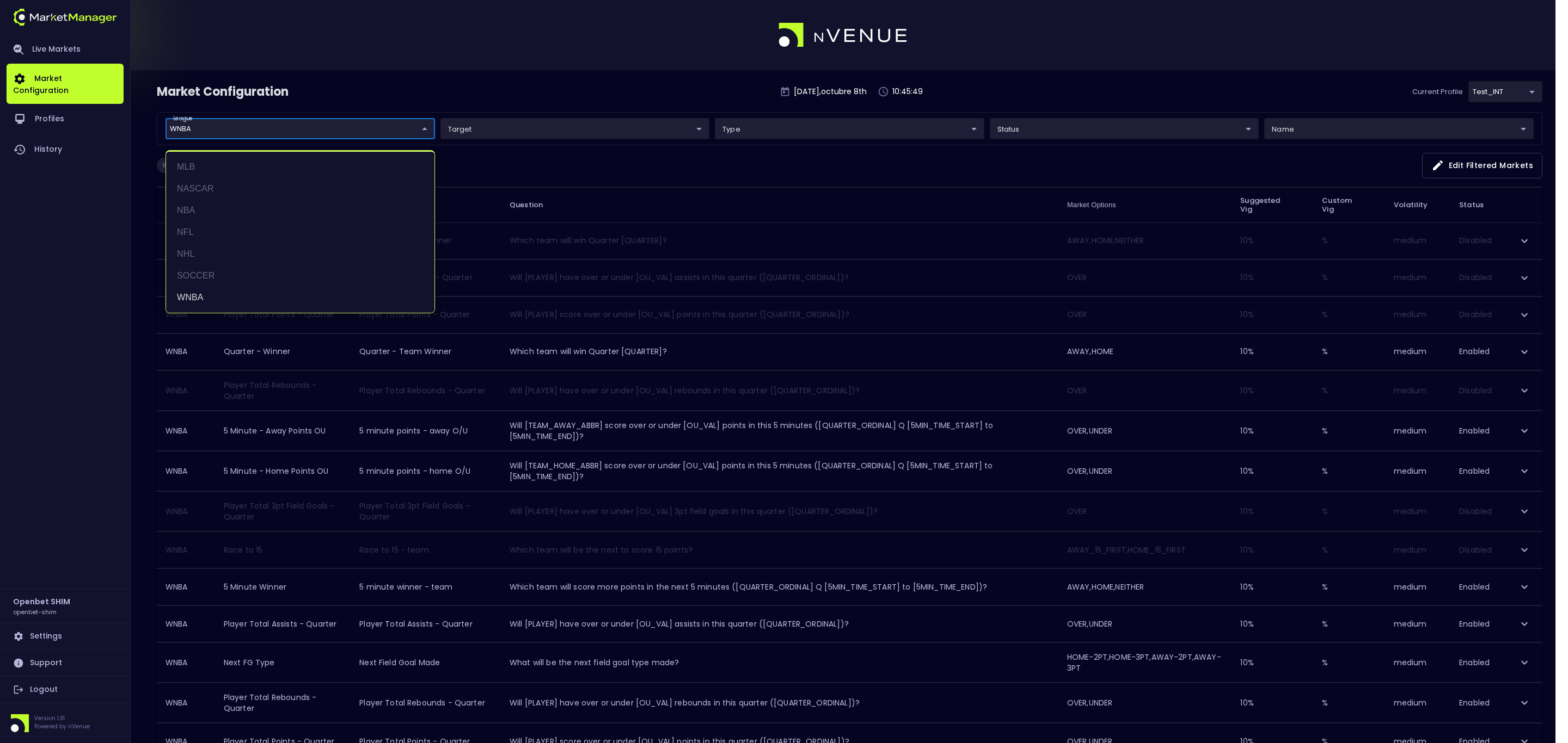
click at [584, 82] on div at bounding box center [784, 371] width 1568 height 743
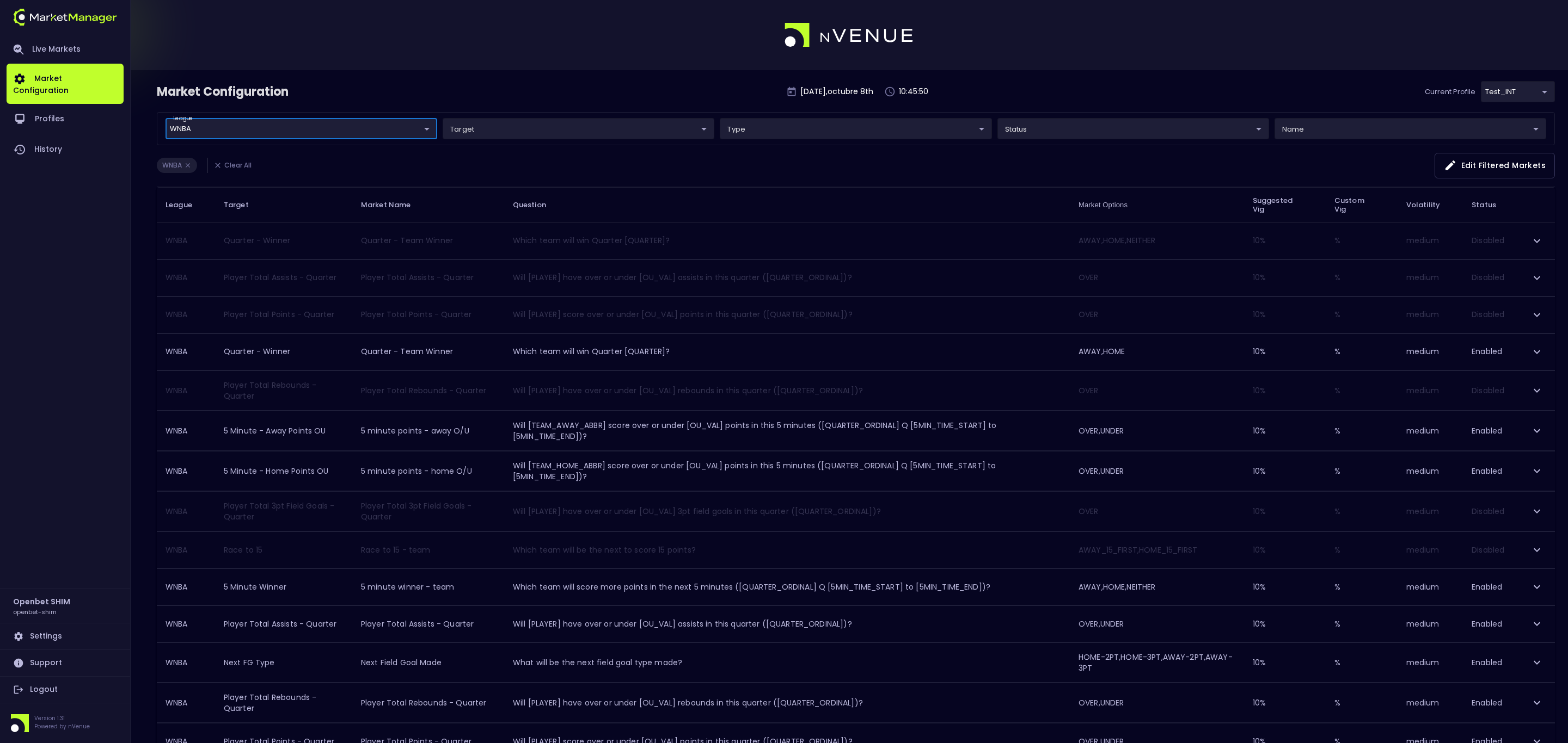
click at [569, 125] on body "Live Markets Market Configuration Profiles History Openbet SHIM openbet-shim Se…" at bounding box center [784, 486] width 1568 height 973
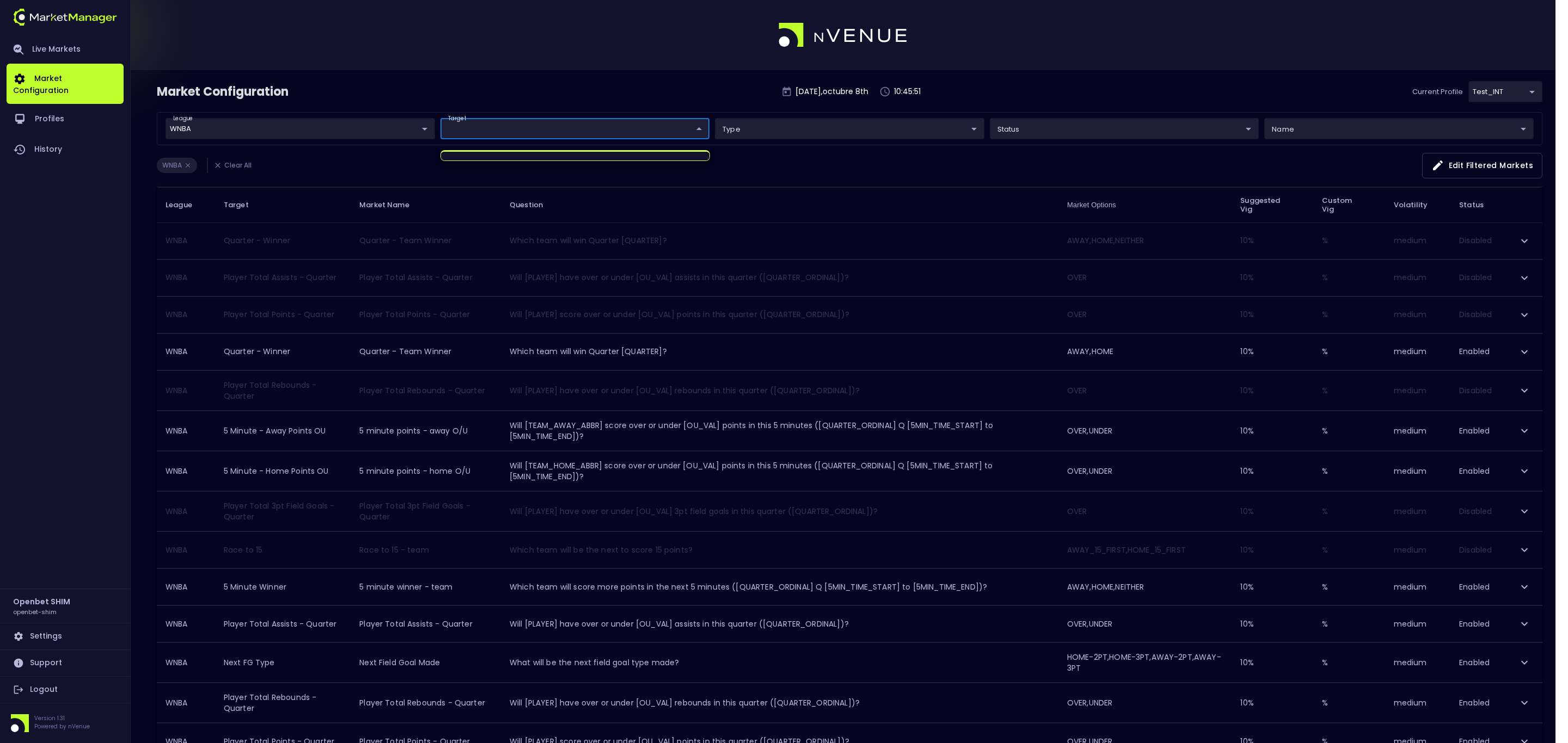
click at [642, 105] on div at bounding box center [784, 371] width 1568 height 743
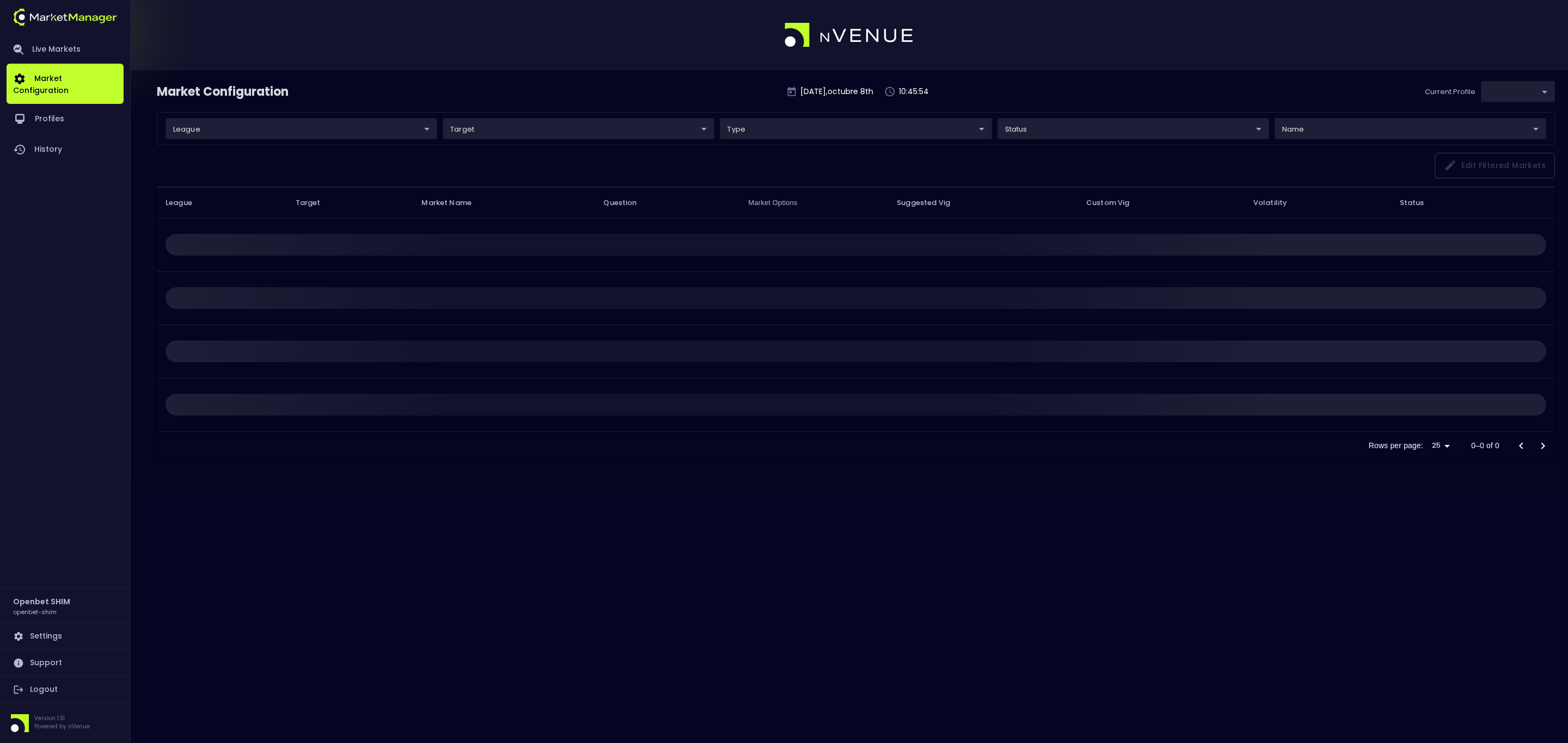
type input "7b109a49-af35-4bf1-9088-2b0c1d108231"
click at [425, 125] on body "Live Markets Market Configuration Profiles History Openbet SHIM openbet-shim Se…" at bounding box center [784, 371] width 1568 height 743
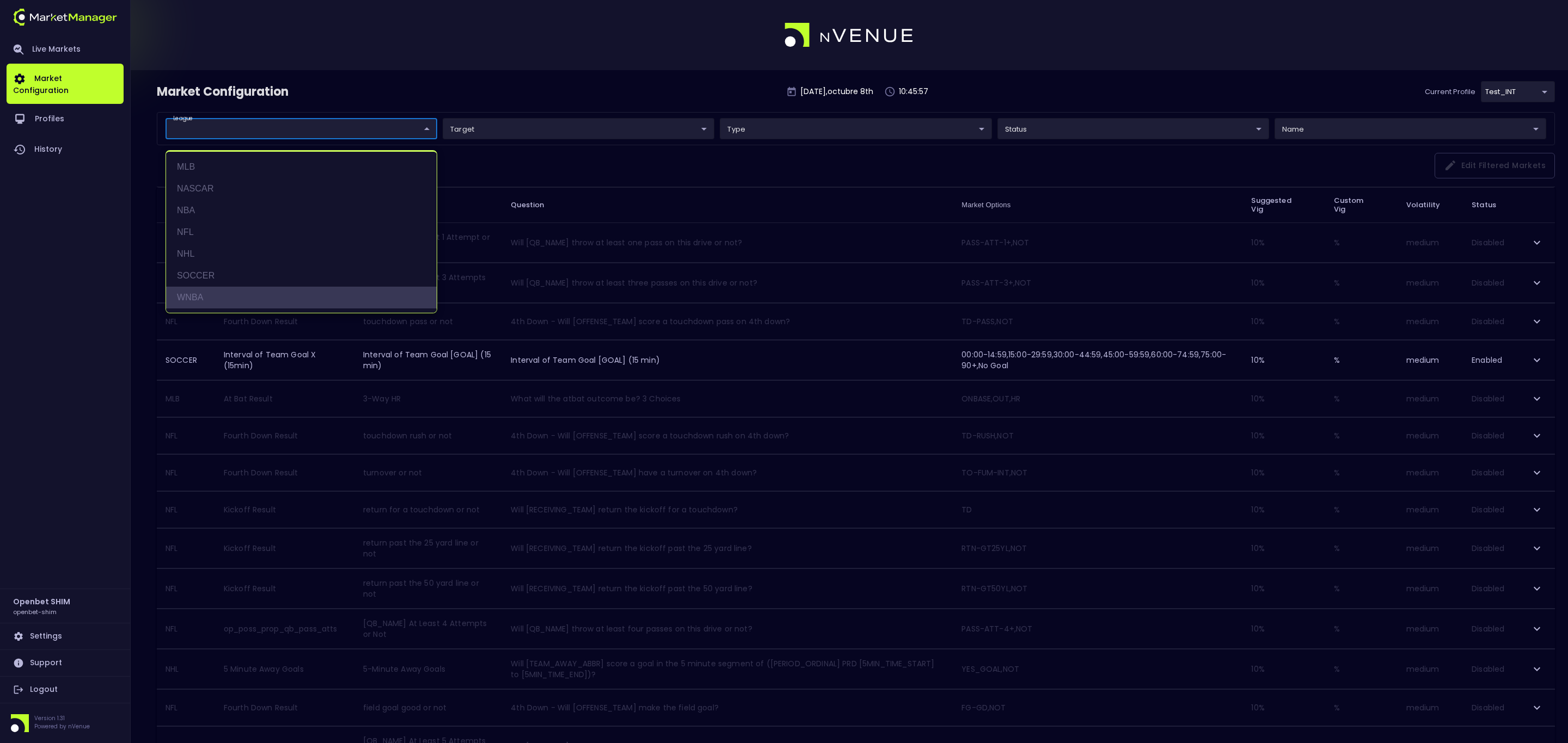
click at [262, 289] on li "WNBA" at bounding box center [301, 298] width 270 height 22
type input "WNBA"
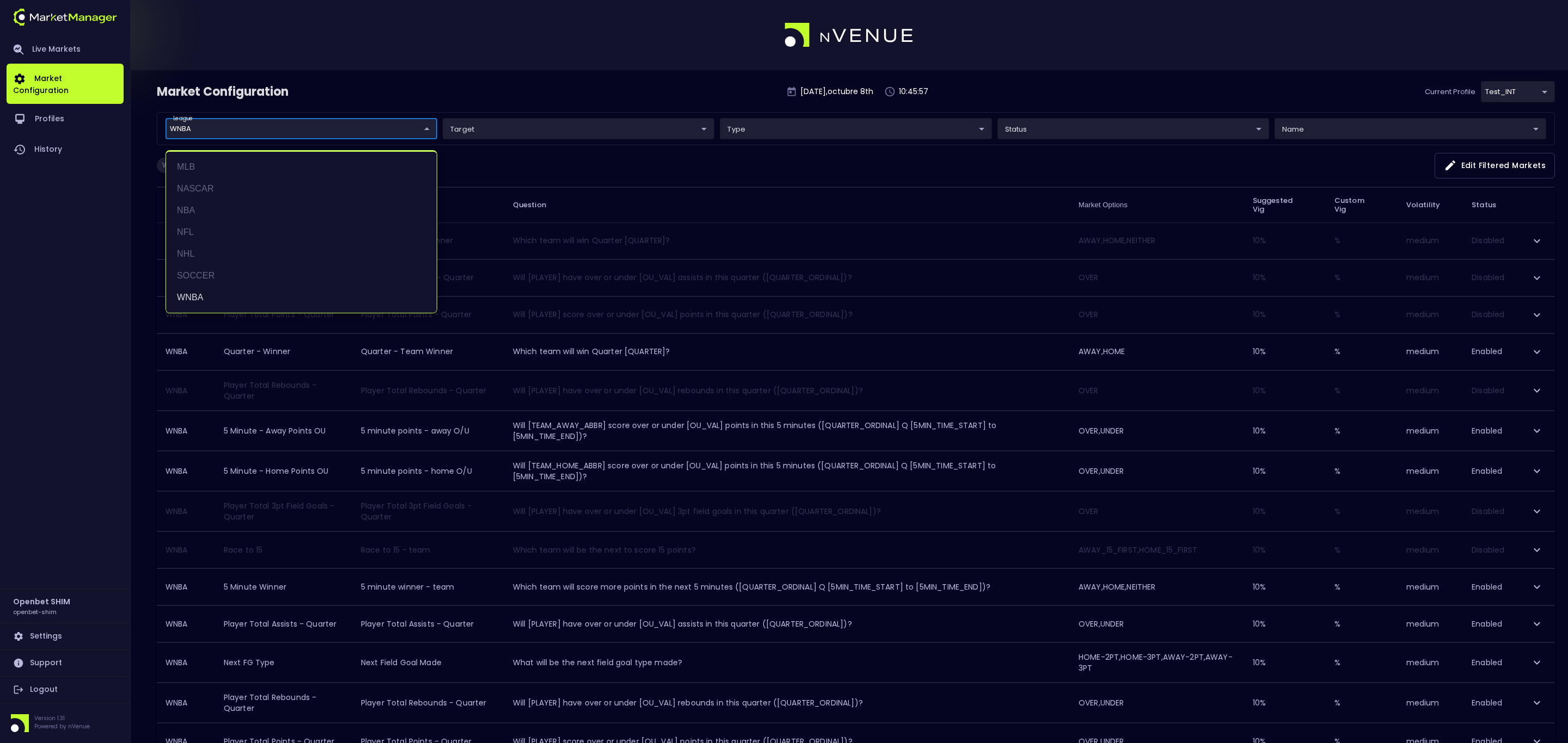
click at [581, 93] on div at bounding box center [784, 371] width 1568 height 743
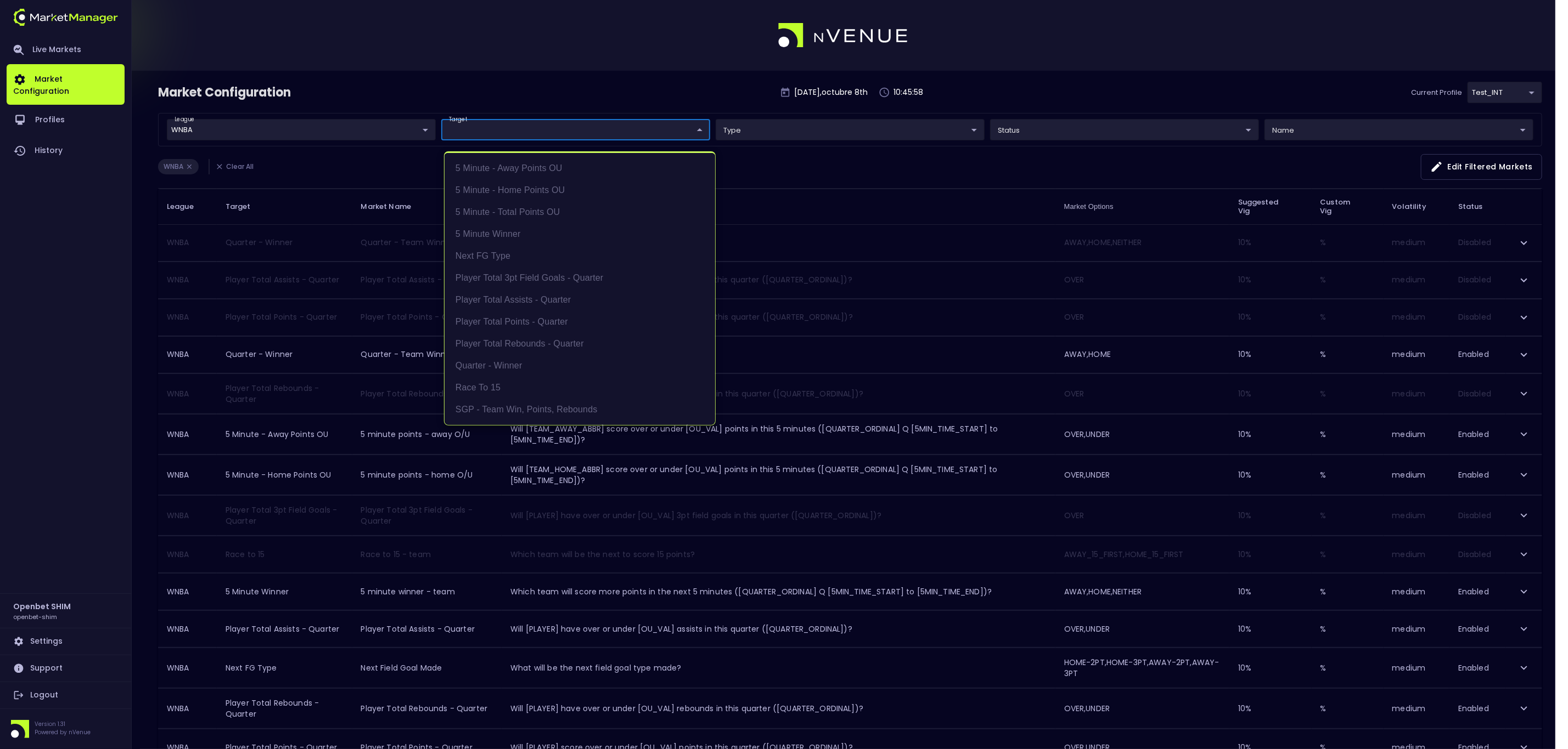
click at [690, 131] on body "Live Markets Market Configuration Profiles History Openbet SHIM openbet-shim Se…" at bounding box center [784, 492] width 1568 height 984
click at [521, 396] on li "Race to 15" at bounding box center [580, 387] width 271 height 22
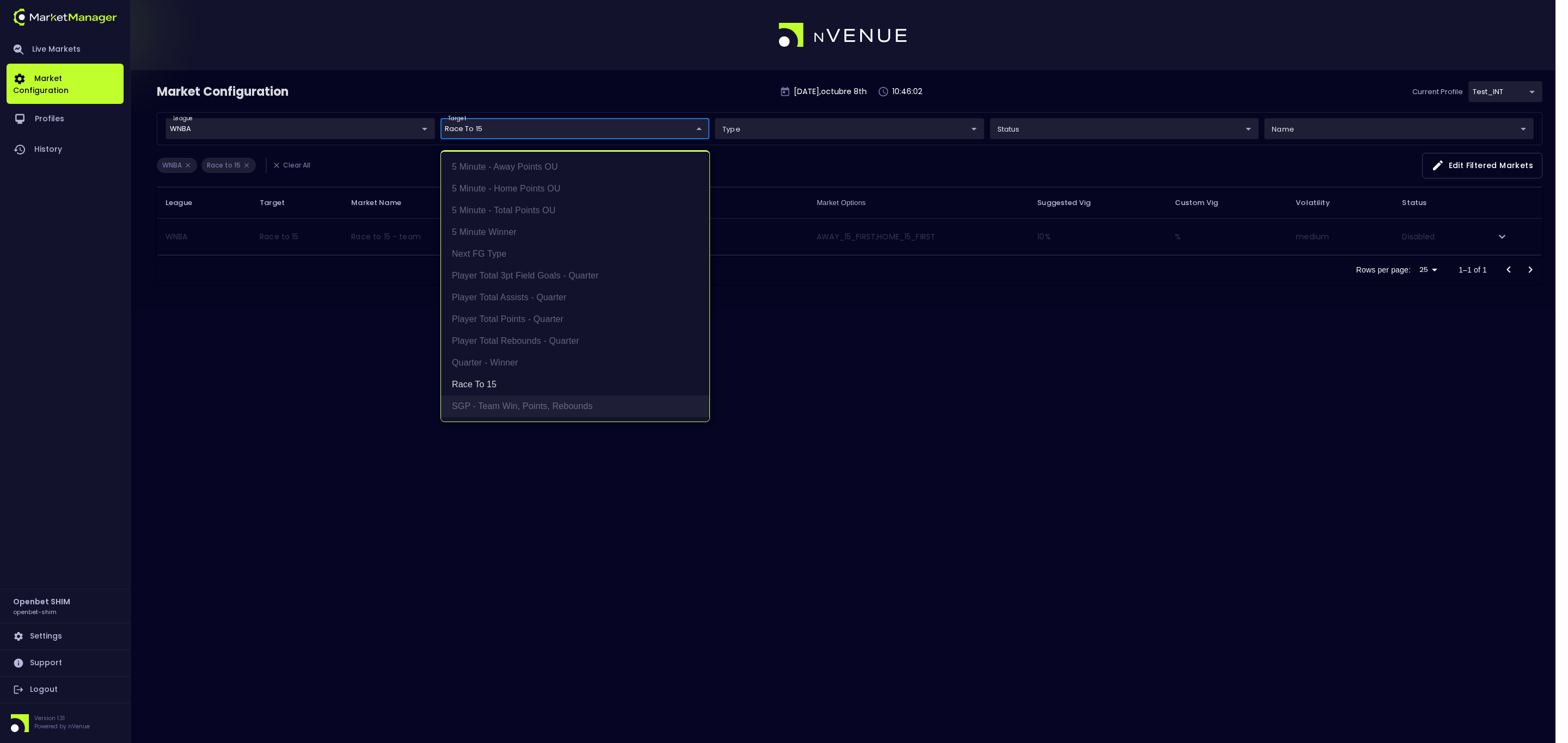
click at [506, 404] on li "SGP - Team Win, Points, Rebounds" at bounding box center [575, 406] width 268 height 22
type input "Race to 15,SGP - Team Win, Points, Rebounds"
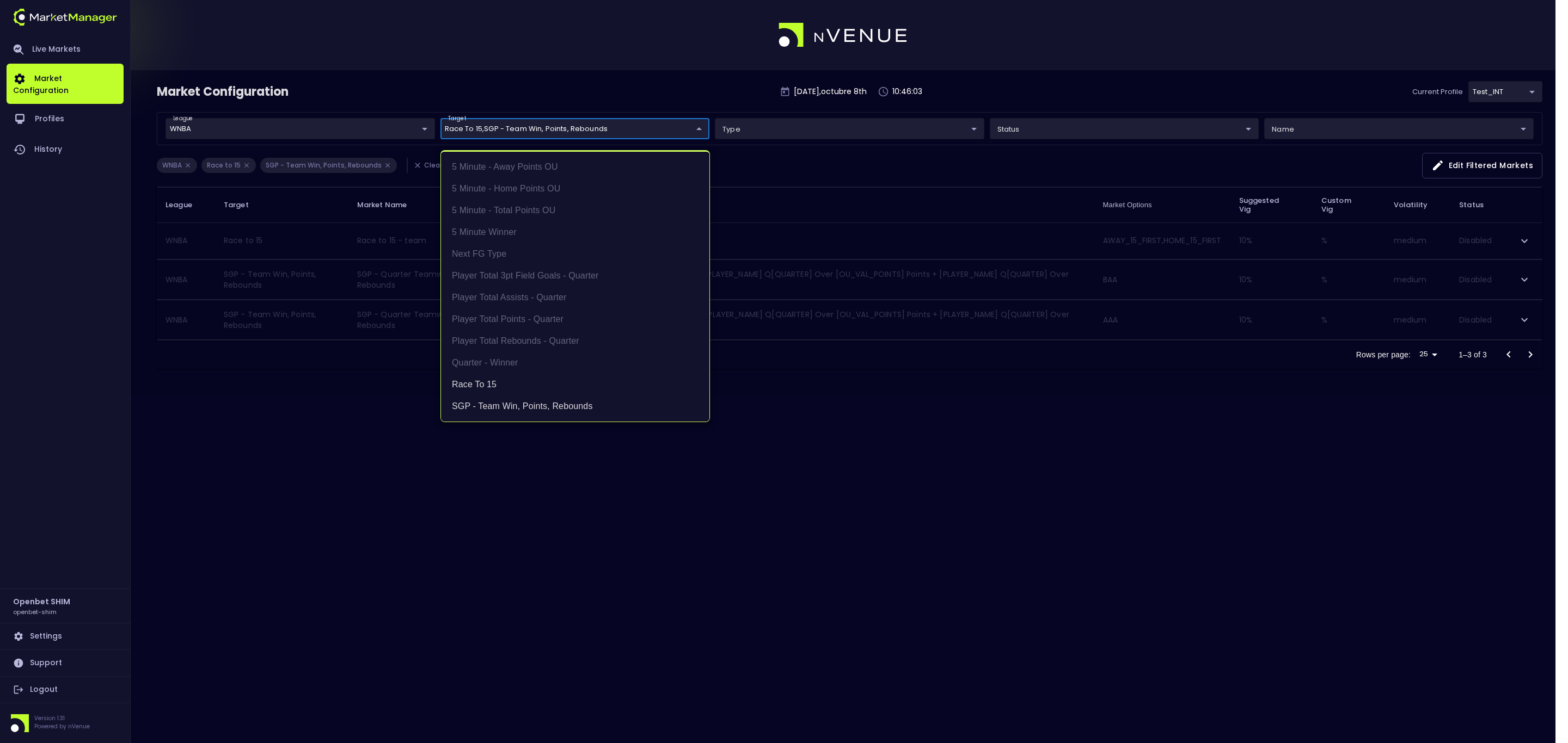
click at [392, 509] on div at bounding box center [784, 371] width 1568 height 743
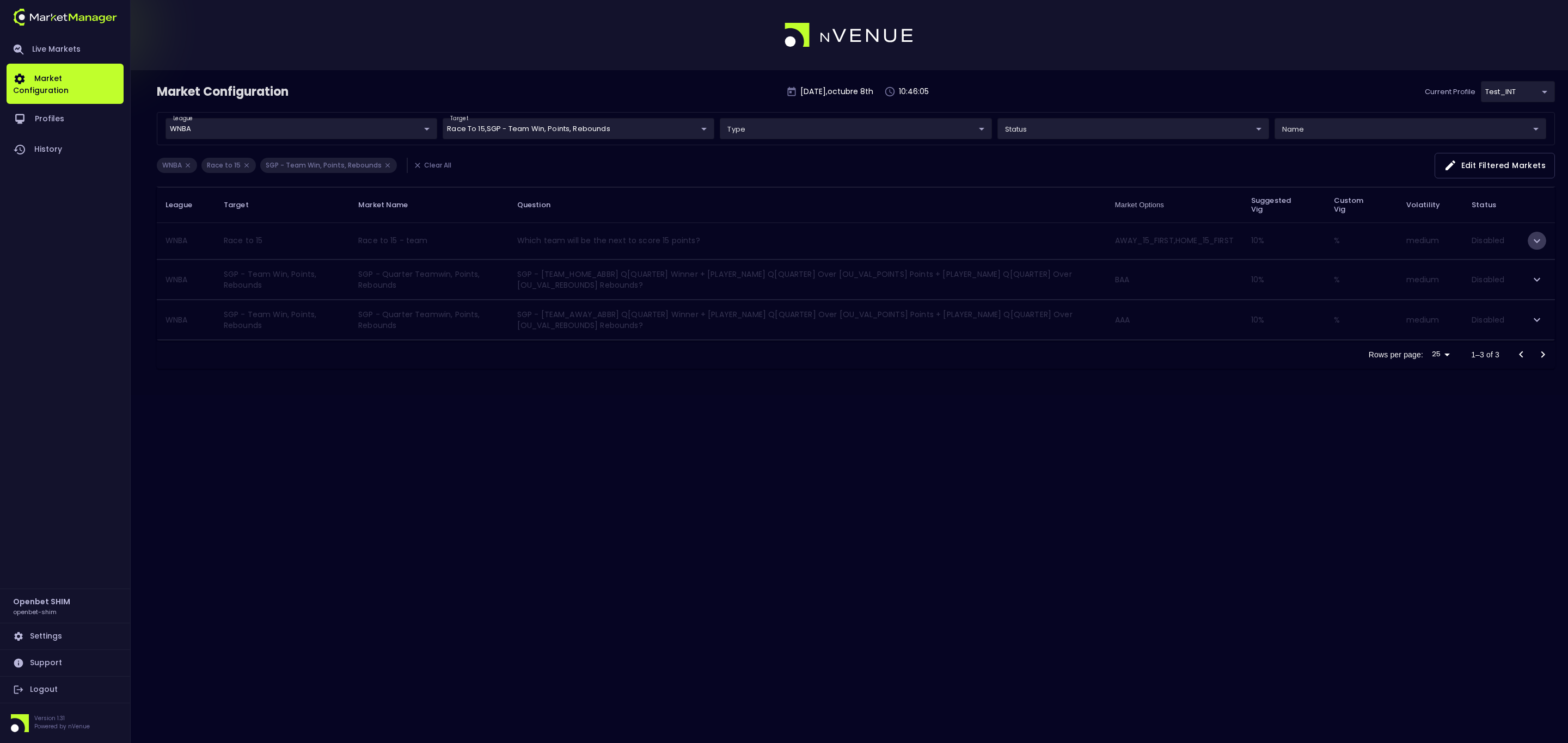
click at [1537, 242] on icon "expand row" at bounding box center [1537, 241] width 6 height 4
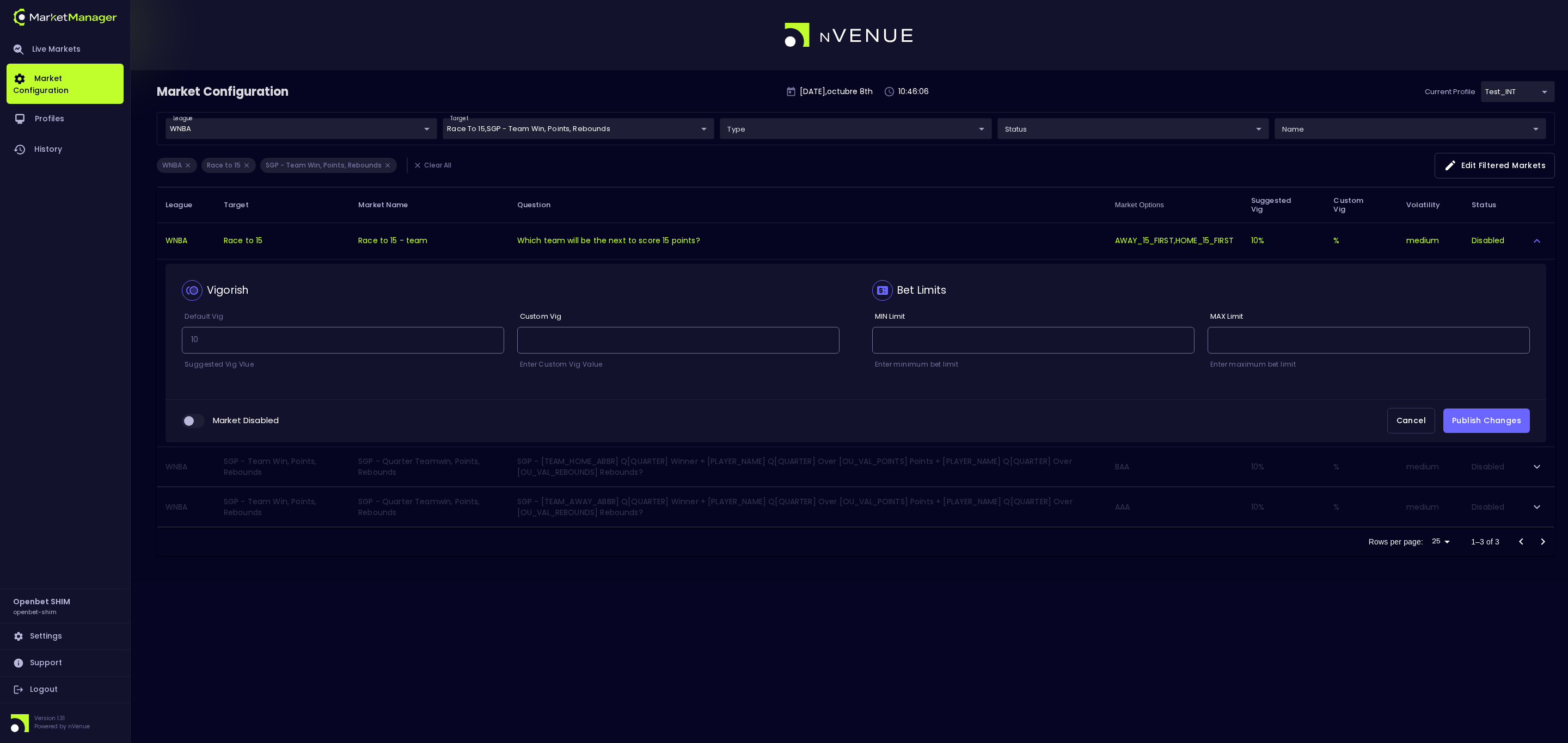
click at [188, 428] on span "collapsible table" at bounding box center [193, 421] width 23 height 14
click at [186, 422] on input "collapsible table" at bounding box center [189, 421] width 29 height 10
checkbox input "true"
click at [1472, 426] on button "Publish Changes" at bounding box center [1486, 420] width 87 height 24
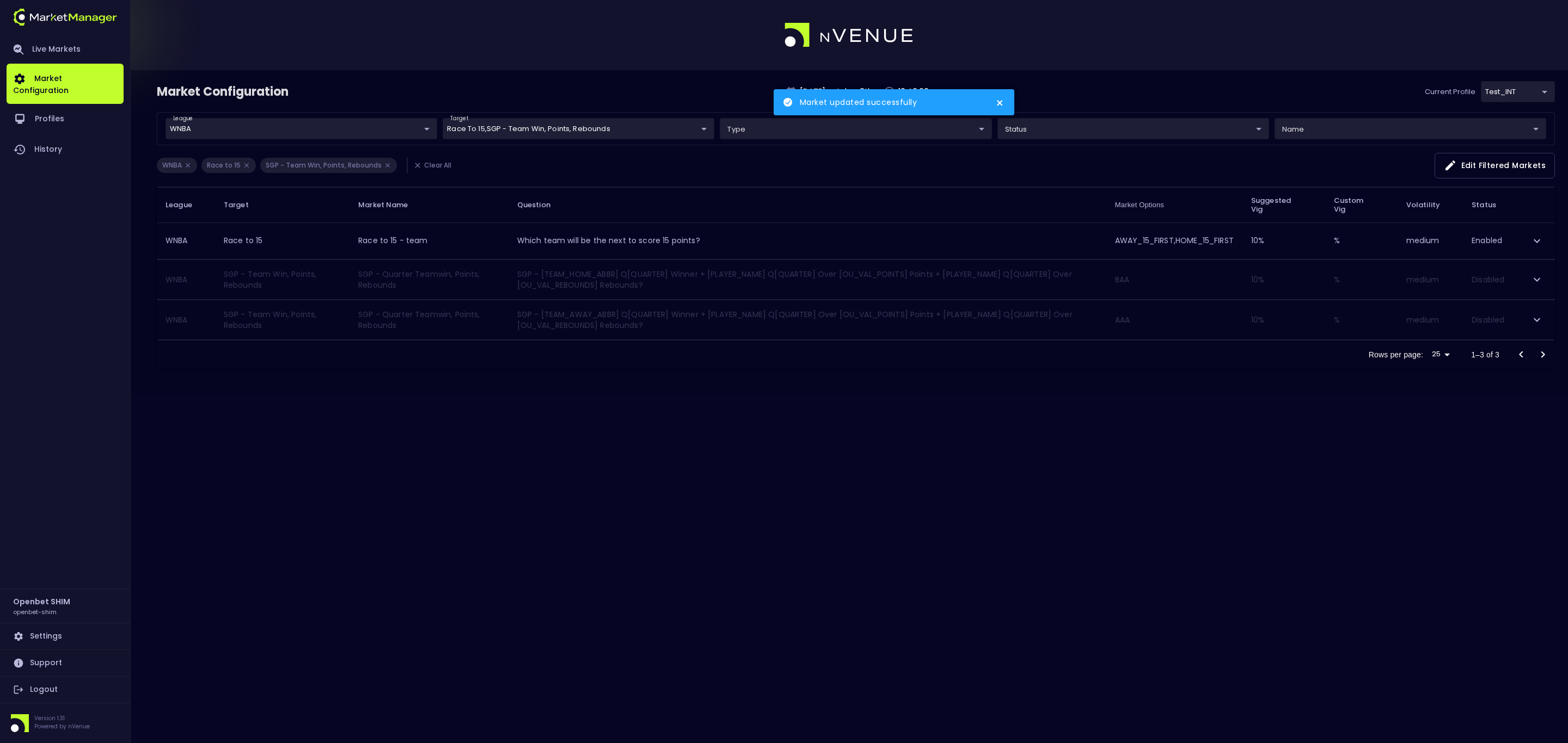
click at [647, 632] on div "Market Configuration Wednesday , octubre 8 th 10:46:09 Current Profile test_INT…" at bounding box center [784, 371] width 1568 height 743
click at [1537, 279] on icon "expand row" at bounding box center [1536, 279] width 13 height 13
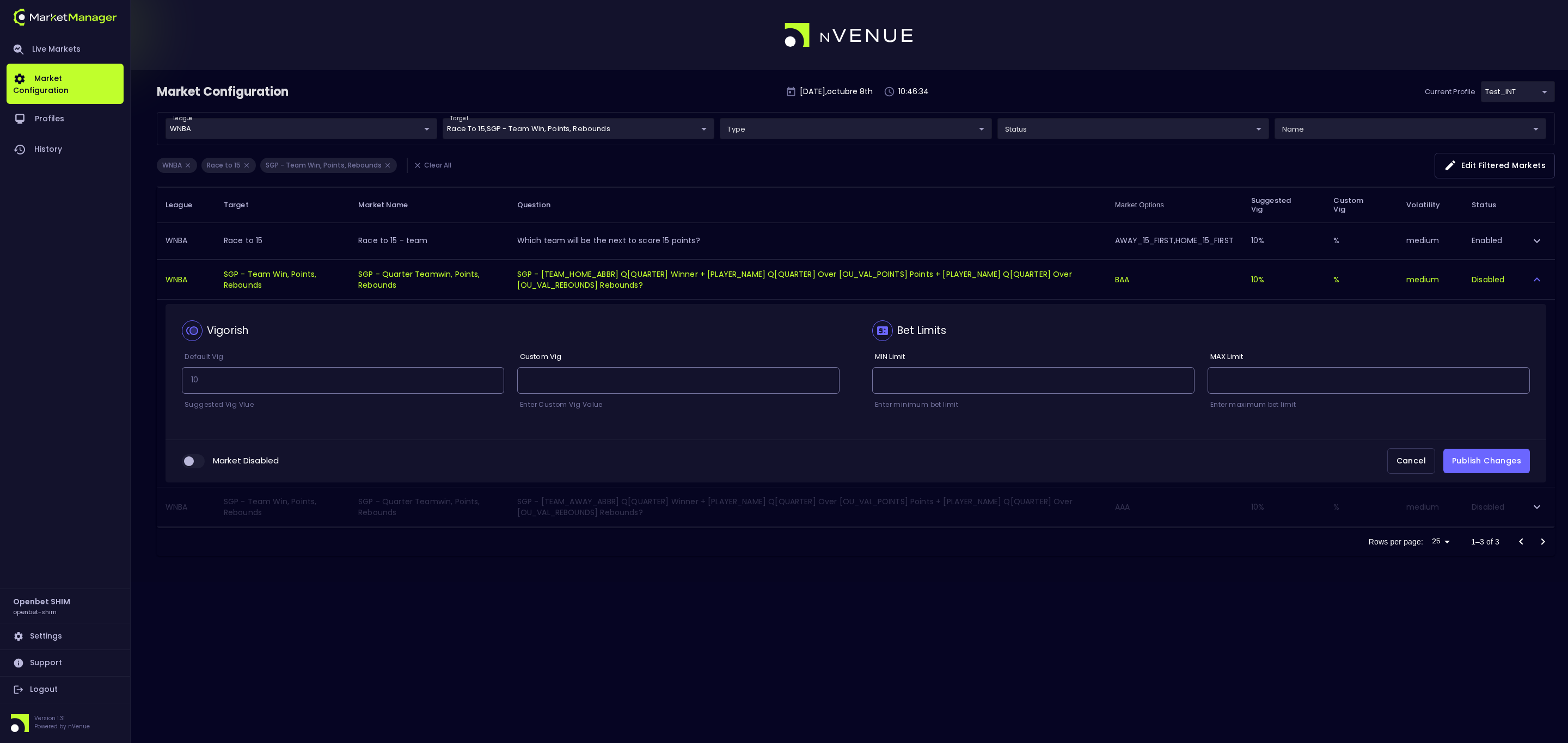
click at [195, 466] on input "collapsible table" at bounding box center [189, 462] width 29 height 10
checkbox input "true"
click at [1478, 465] on button "Publish Changes" at bounding box center [1486, 460] width 87 height 24
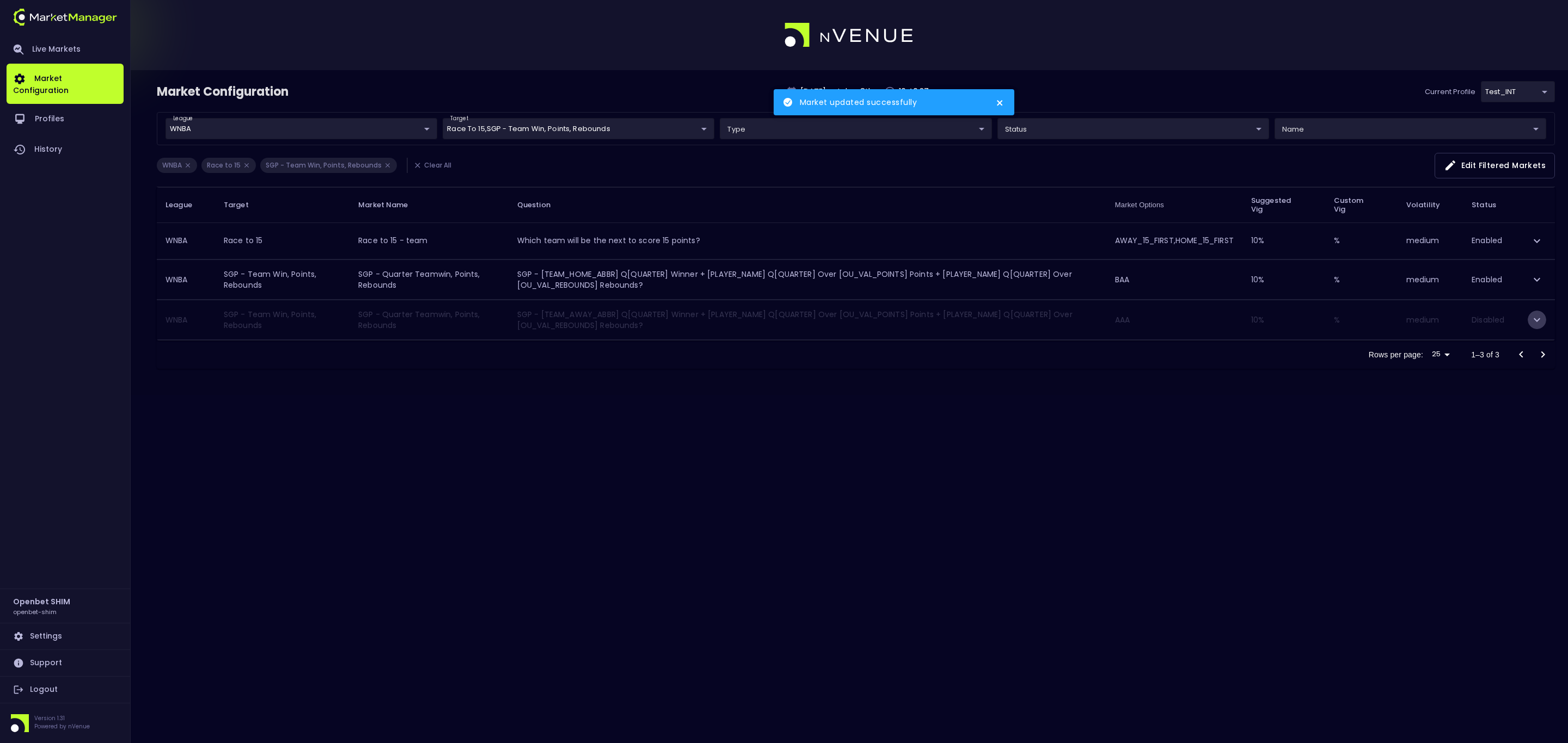
click at [1530, 319] on icon "expand row" at bounding box center [1536, 319] width 13 height 13
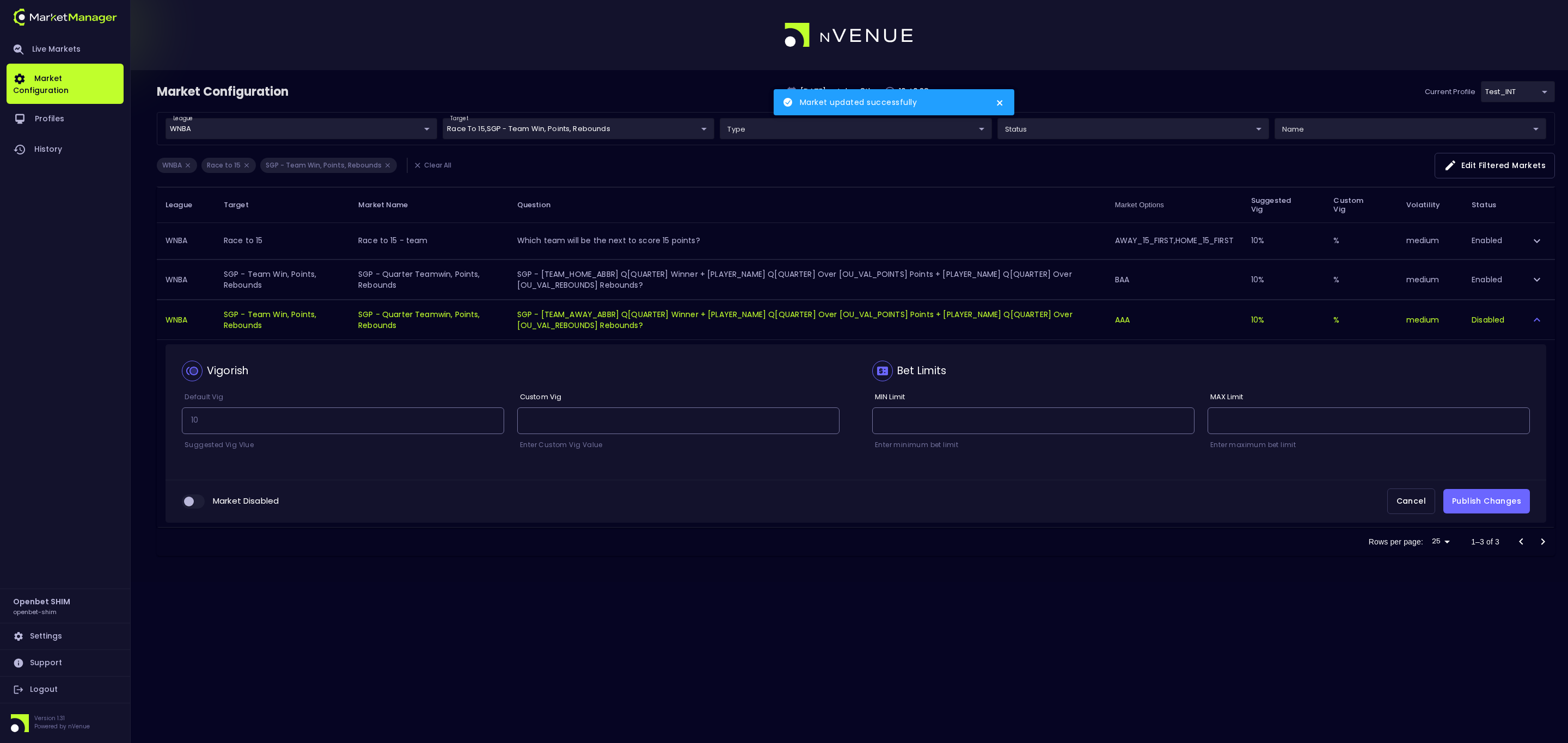
click at [193, 503] on input "collapsible table" at bounding box center [189, 502] width 29 height 10
checkbox input "true"
click at [1495, 505] on button "Publish Changes" at bounding box center [1486, 501] width 87 height 24
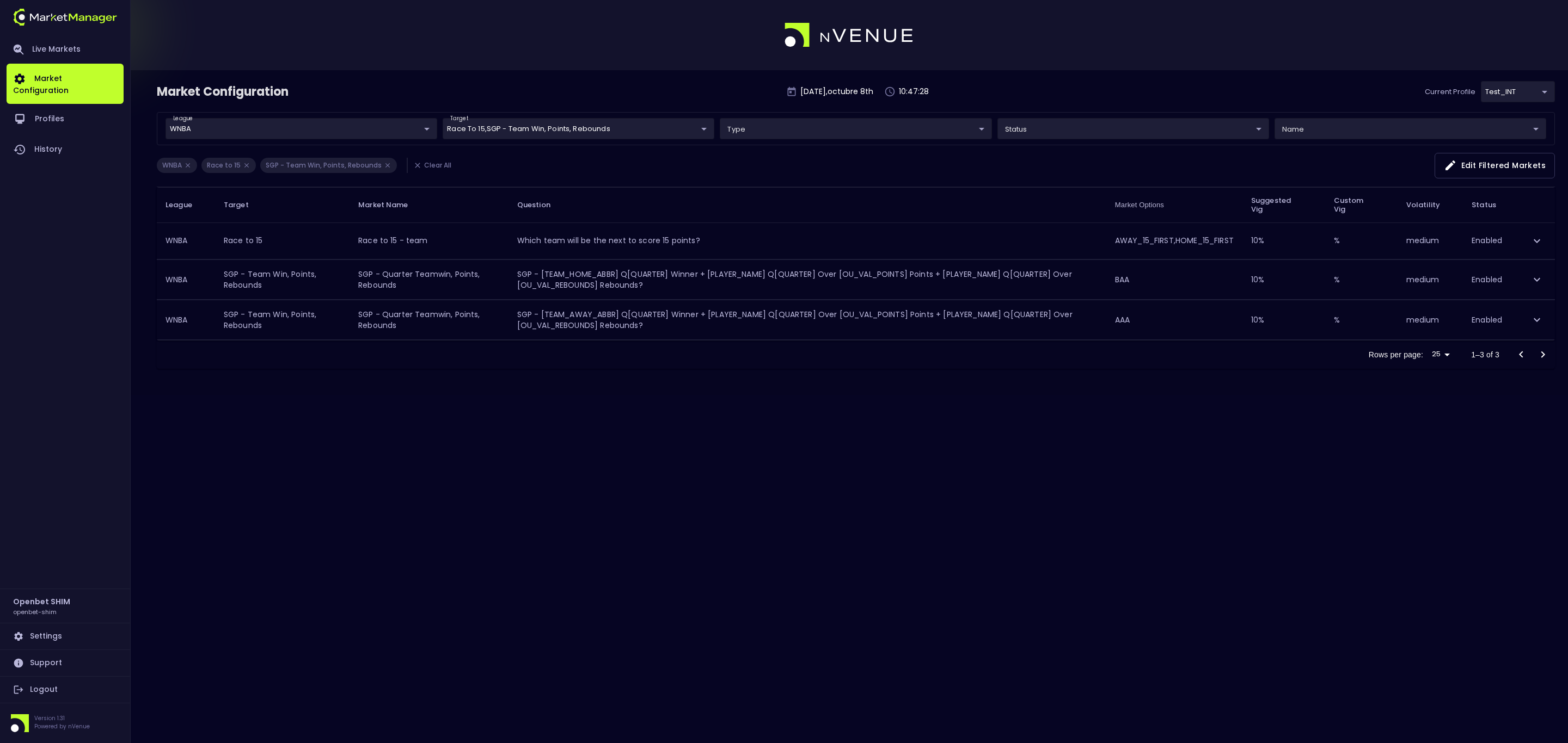
click at [600, 423] on div "Market Configuration Wednesday , octubre 8 th 10:47:28 Current Profile test_INT…" at bounding box center [784, 371] width 1568 height 743
click at [640, 122] on body "Live Markets Market Configuration Profiles History Openbet SHIM openbet-shim Se…" at bounding box center [784, 371] width 1568 height 743
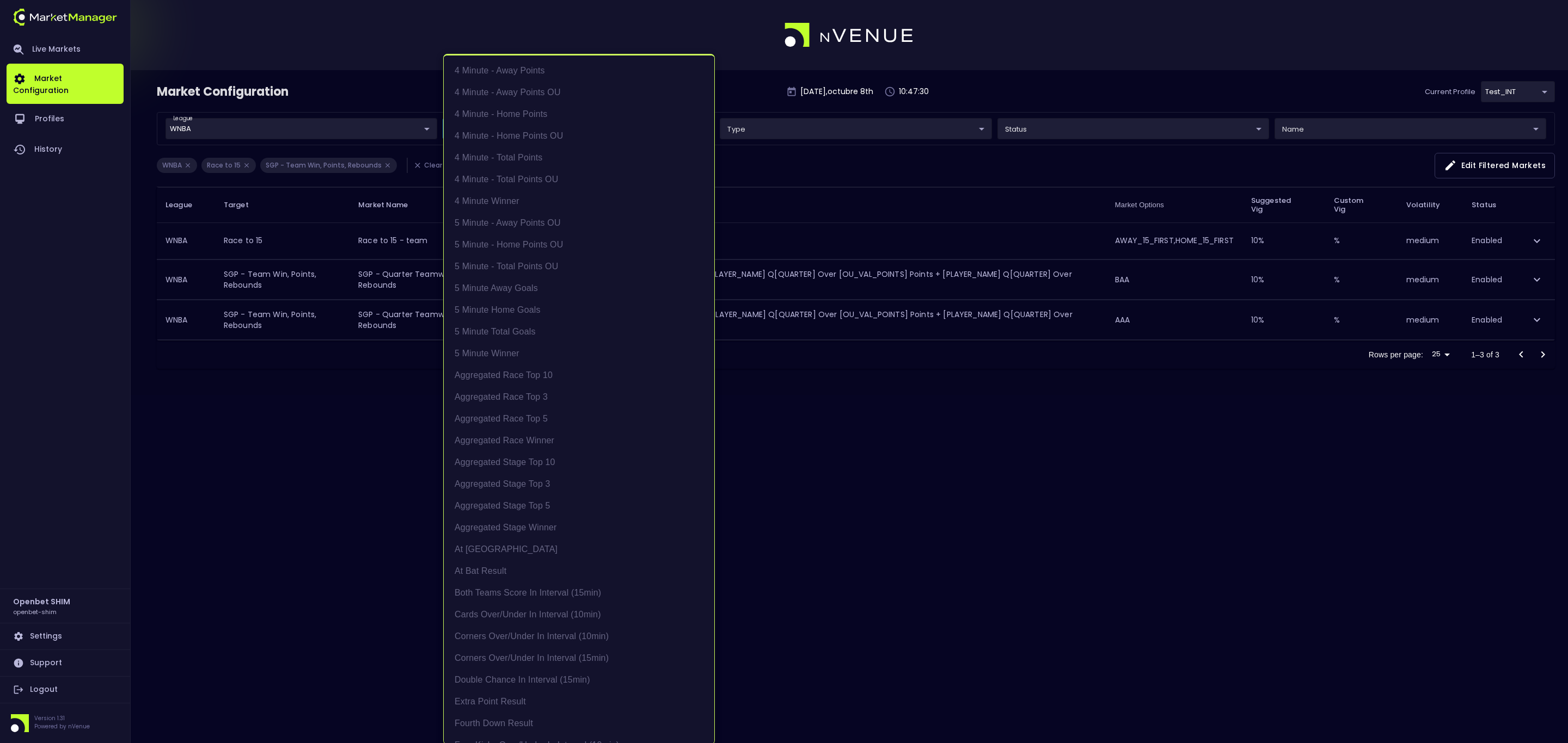
scroll to position [1542, 0]
click at [496, 263] on li "Race to 15" at bounding box center [579, 270] width 270 height 22
type input "WNBA,NBA"
type input "SGP - Team Win, Points, Rebounds"
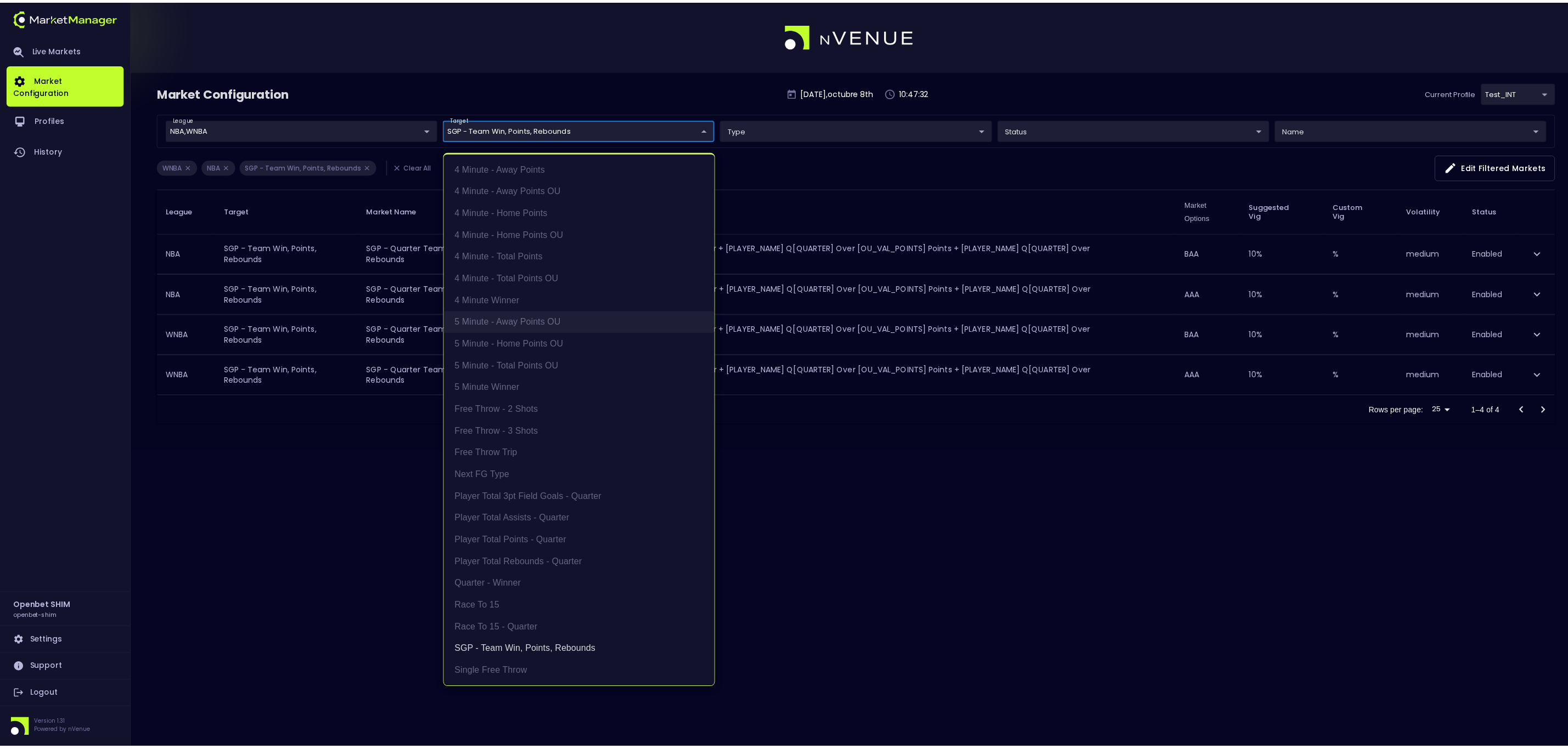
scroll to position [0, 0]
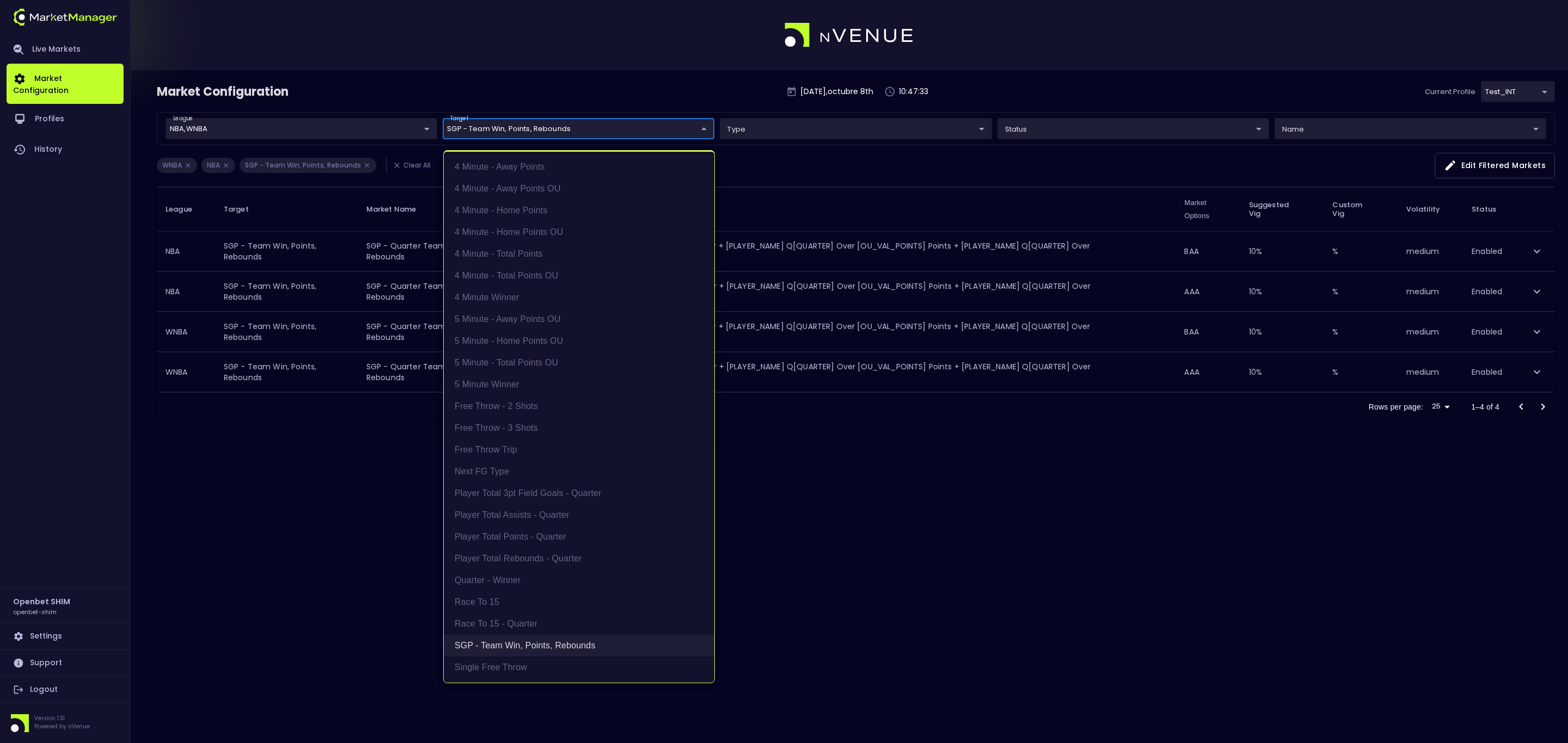
drag, startPoint x: 530, startPoint y: 640, endPoint x: 546, endPoint y: 640, distance: 16.0
click at [530, 641] on li "SGP - Team Win, Points, Rebounds" at bounding box center [579, 646] width 270 height 22
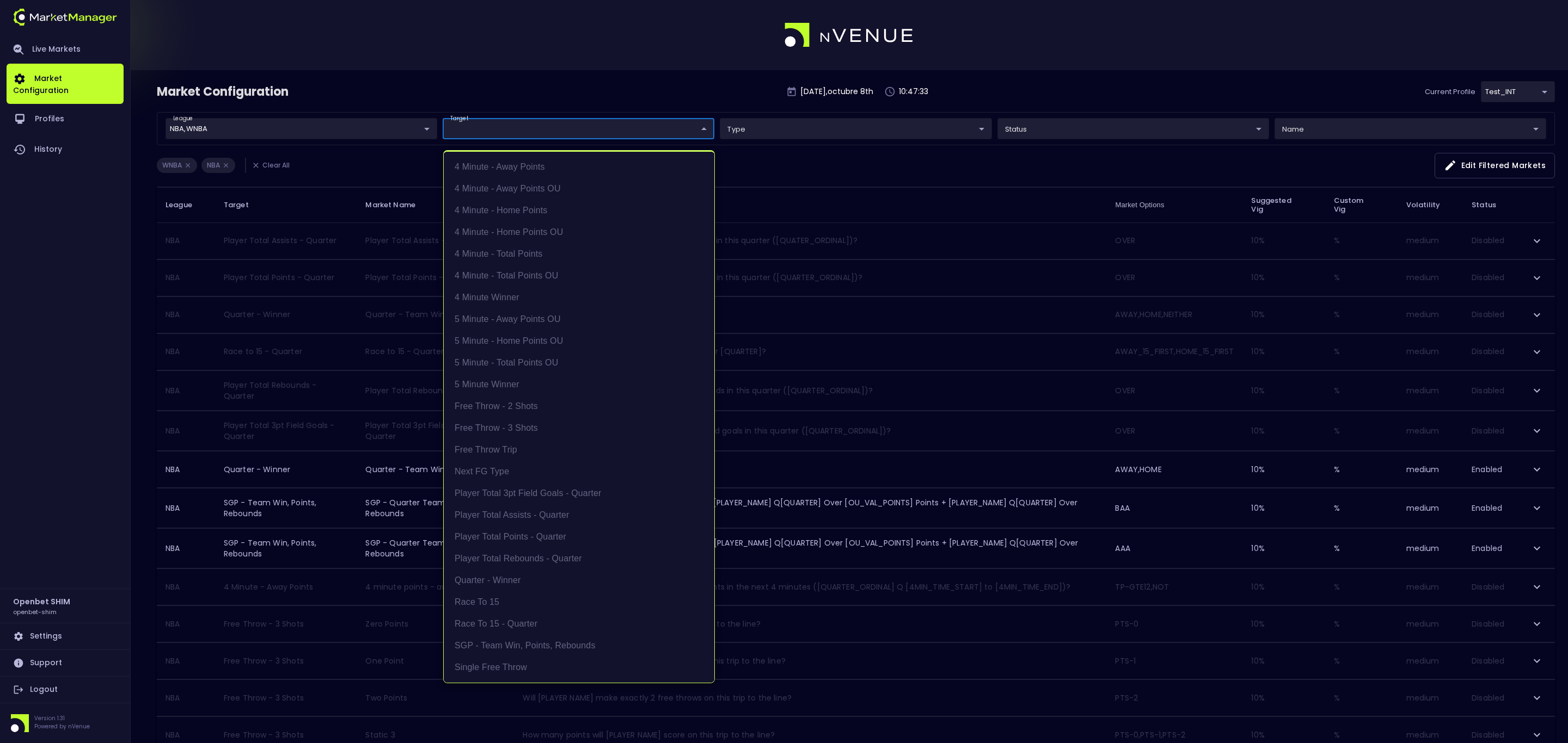
click at [897, 652] on div at bounding box center [784, 371] width 1568 height 743
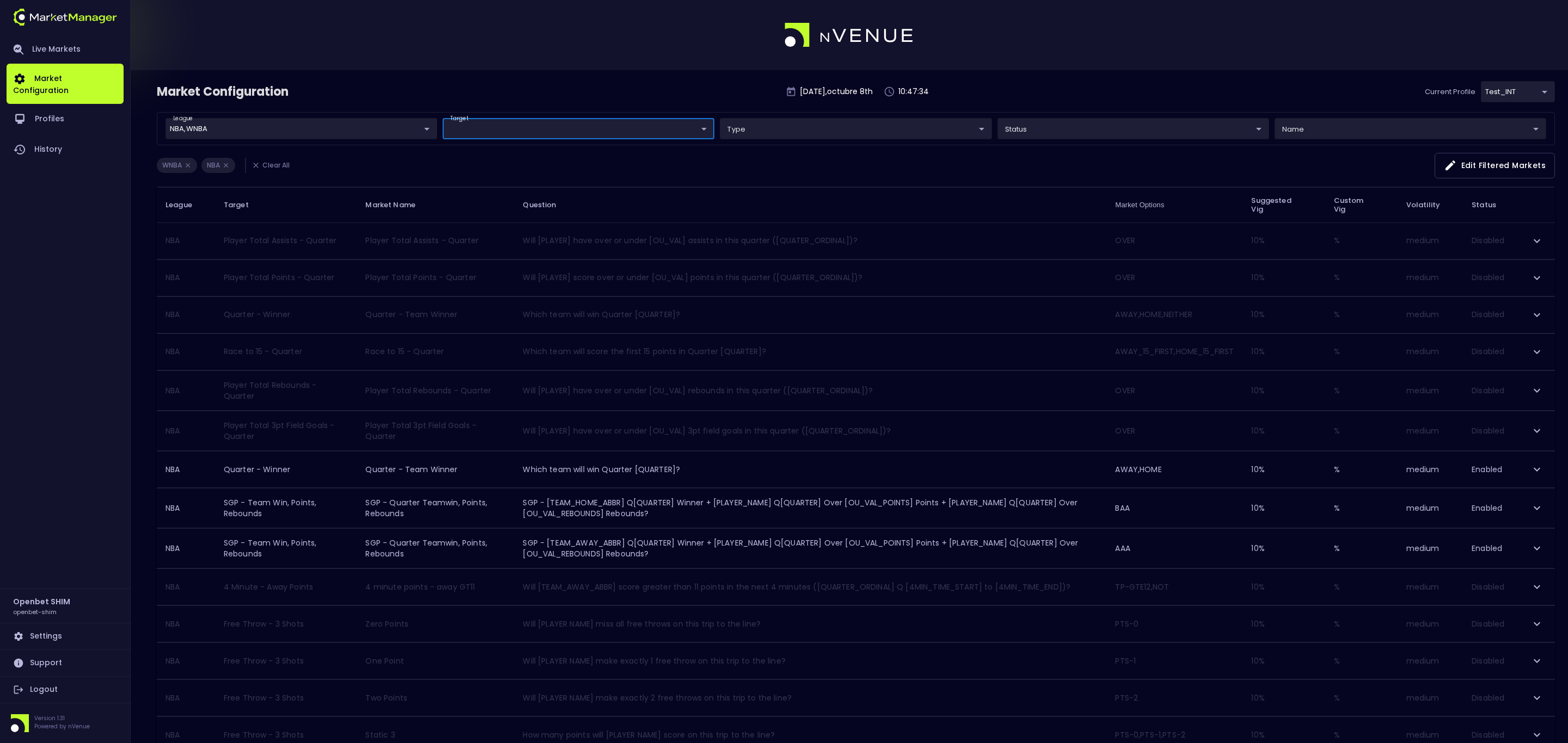
click at [1206, 137] on body "Live Markets Market Configuration Profiles History Openbet SHIM openbet-shim Se…" at bounding box center [784, 608] width 1568 height 1215
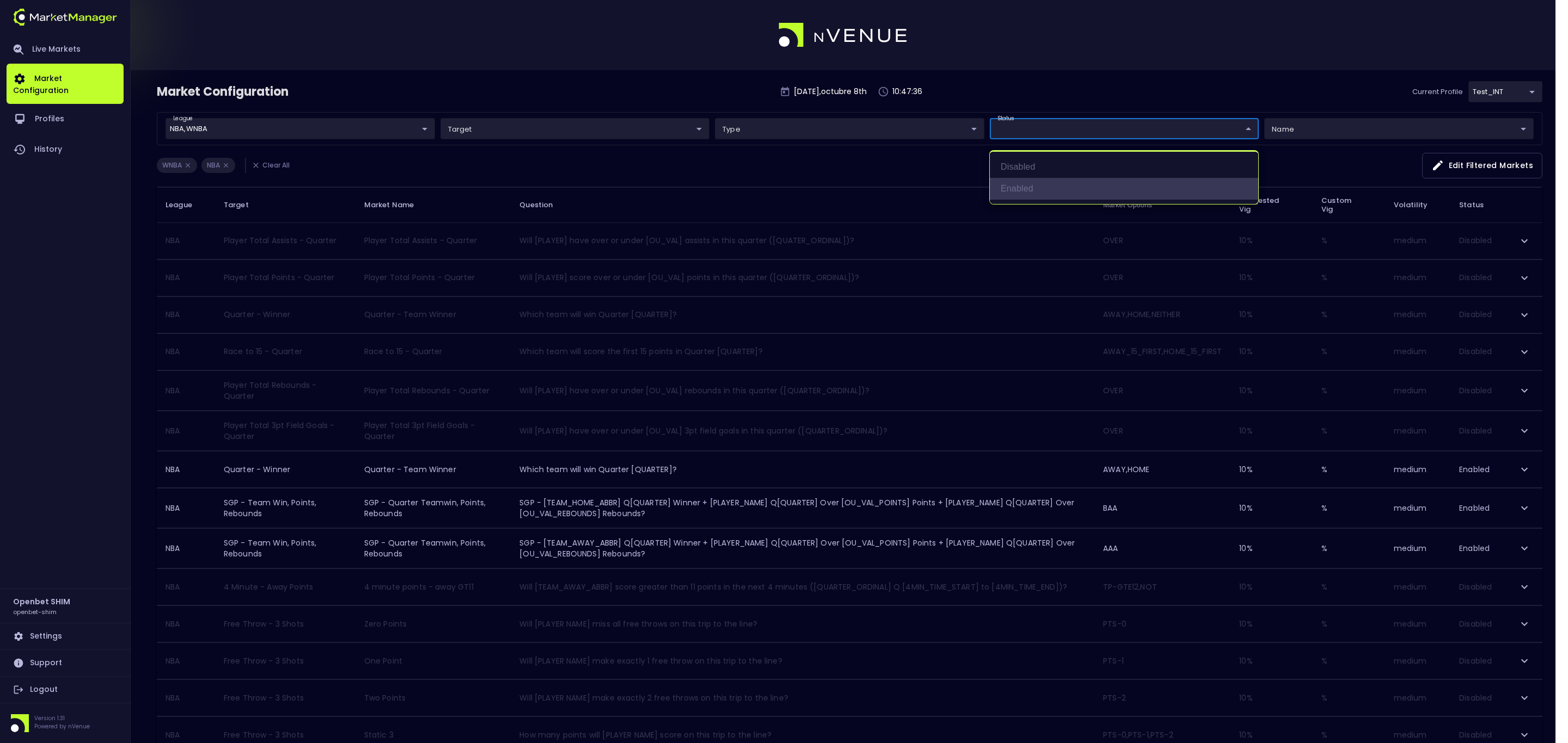
click at [1075, 180] on li "Enabled" at bounding box center [1124, 188] width 268 height 22
type input "Enabled"
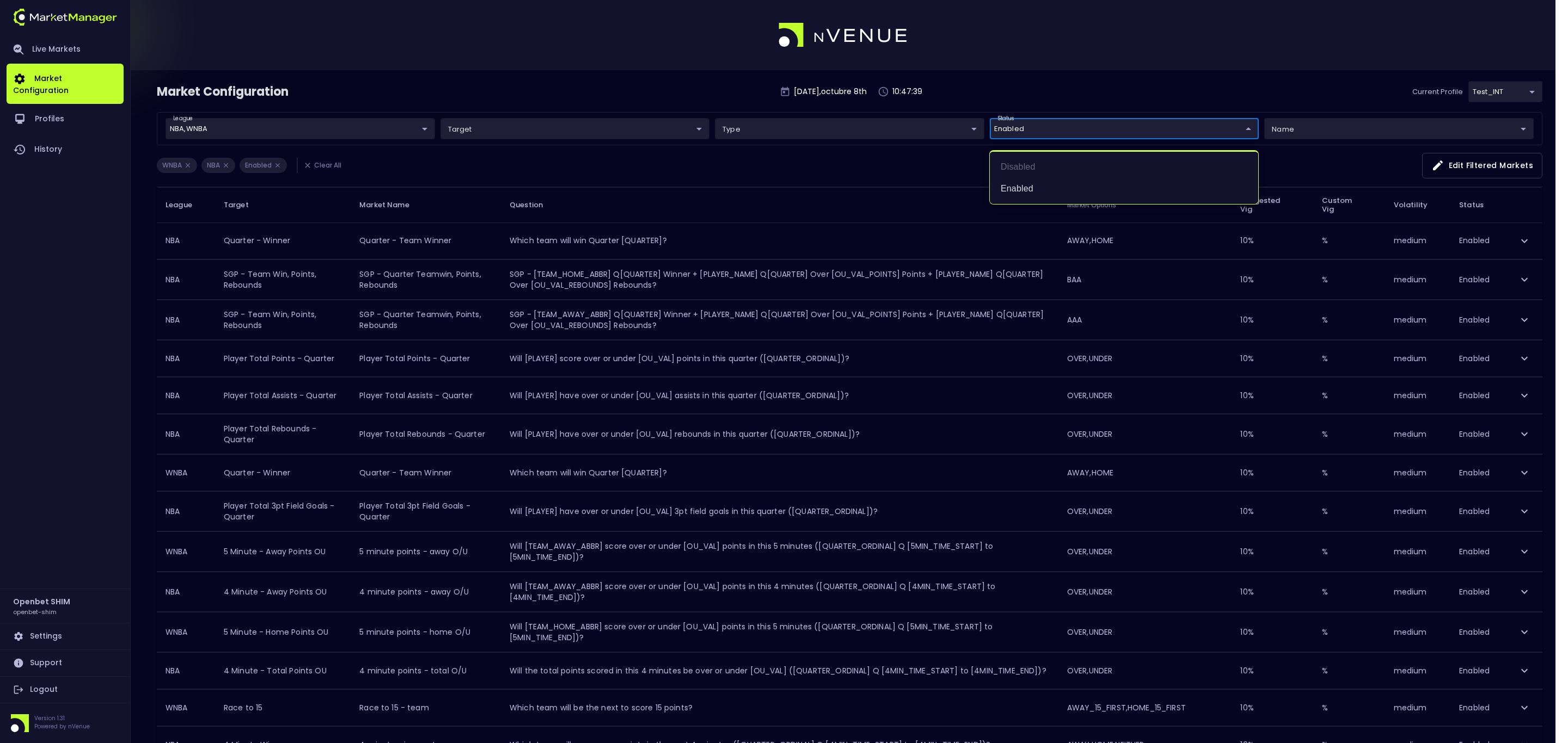
click at [417, 131] on div at bounding box center [784, 371] width 1568 height 743
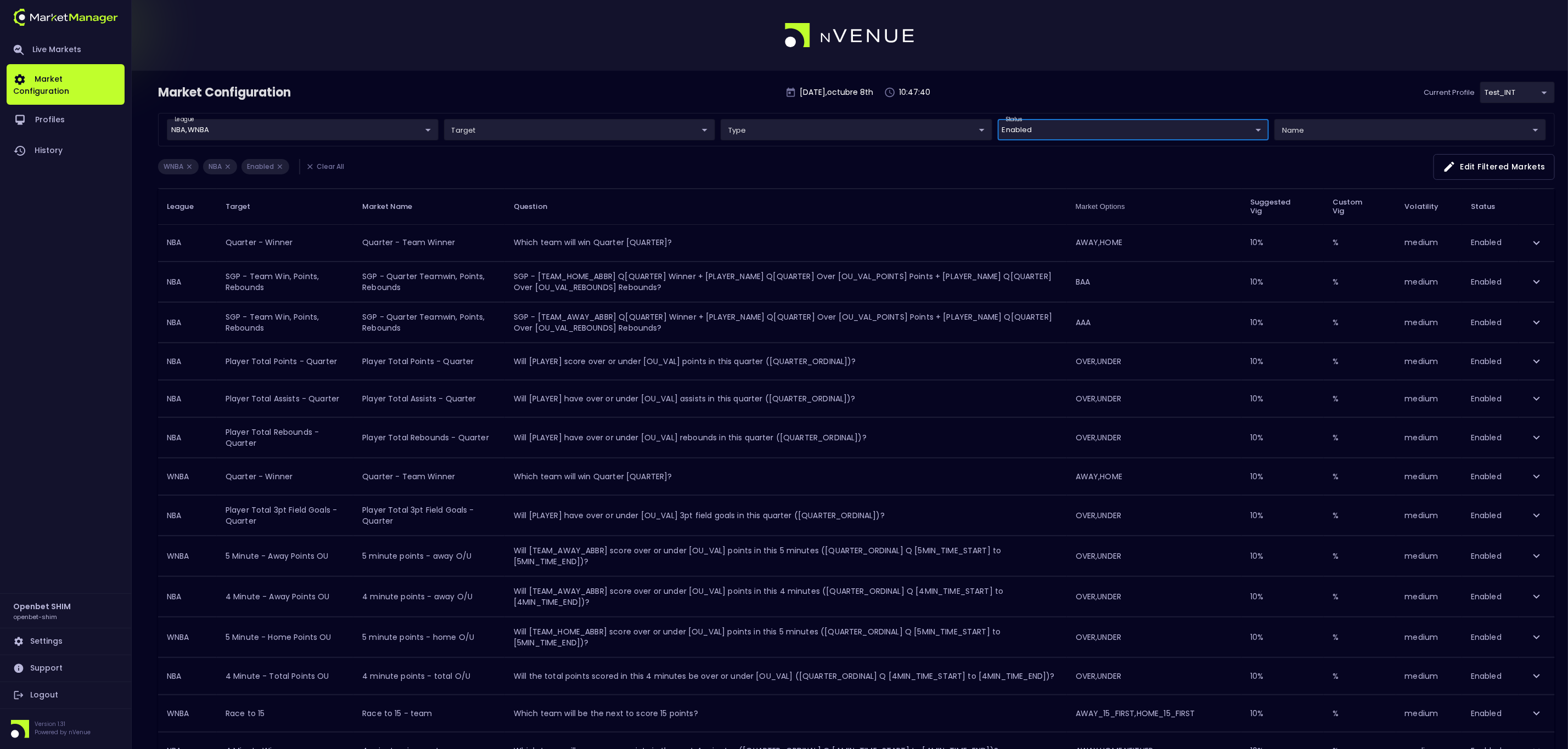
click at [420, 127] on body "Live Markets Market Configuration Profiles History Openbet SHIM openbet-shim Se…" at bounding box center [784, 609] width 1568 height 1218
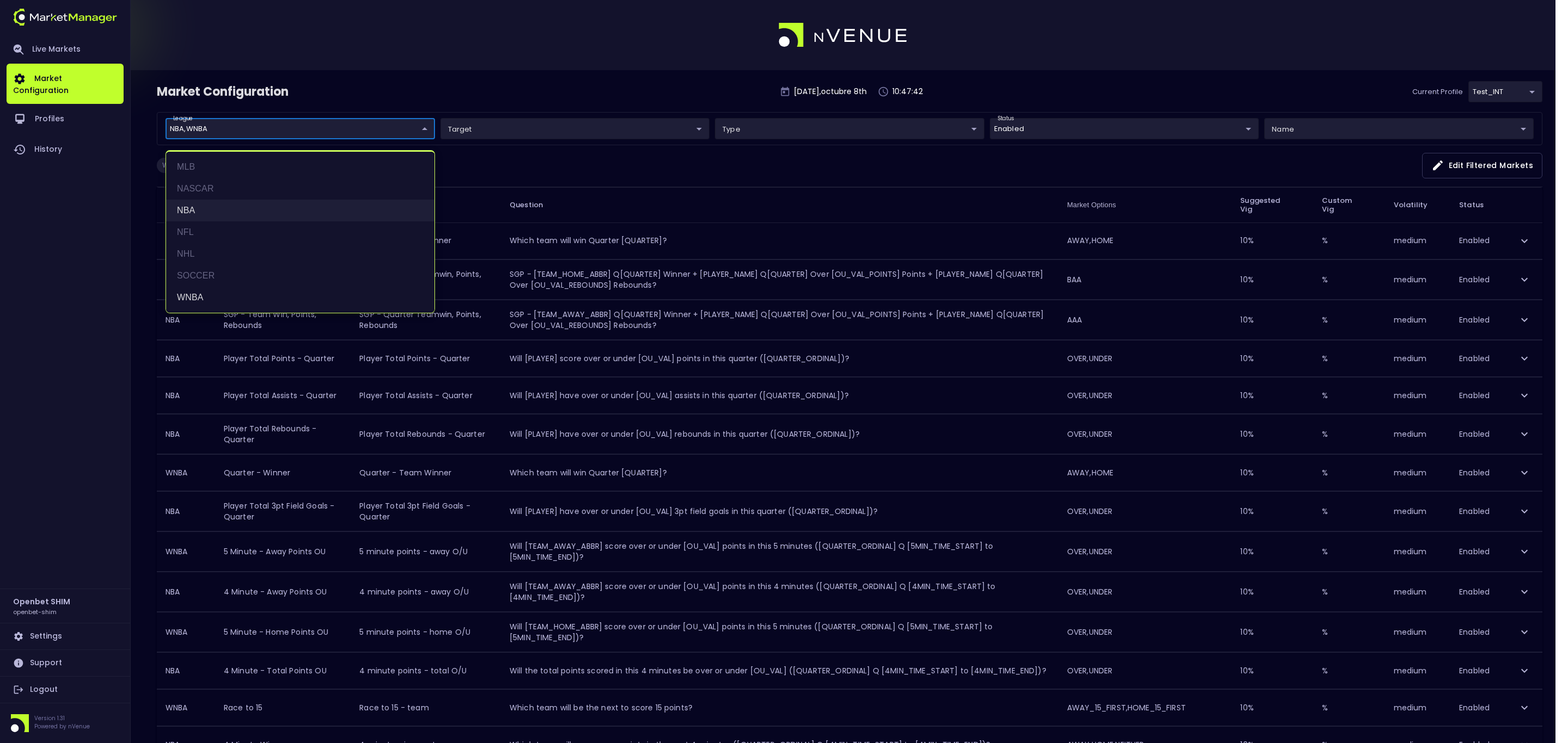
click at [203, 200] on li "NBA" at bounding box center [300, 210] width 268 height 22
type input "WNBA"
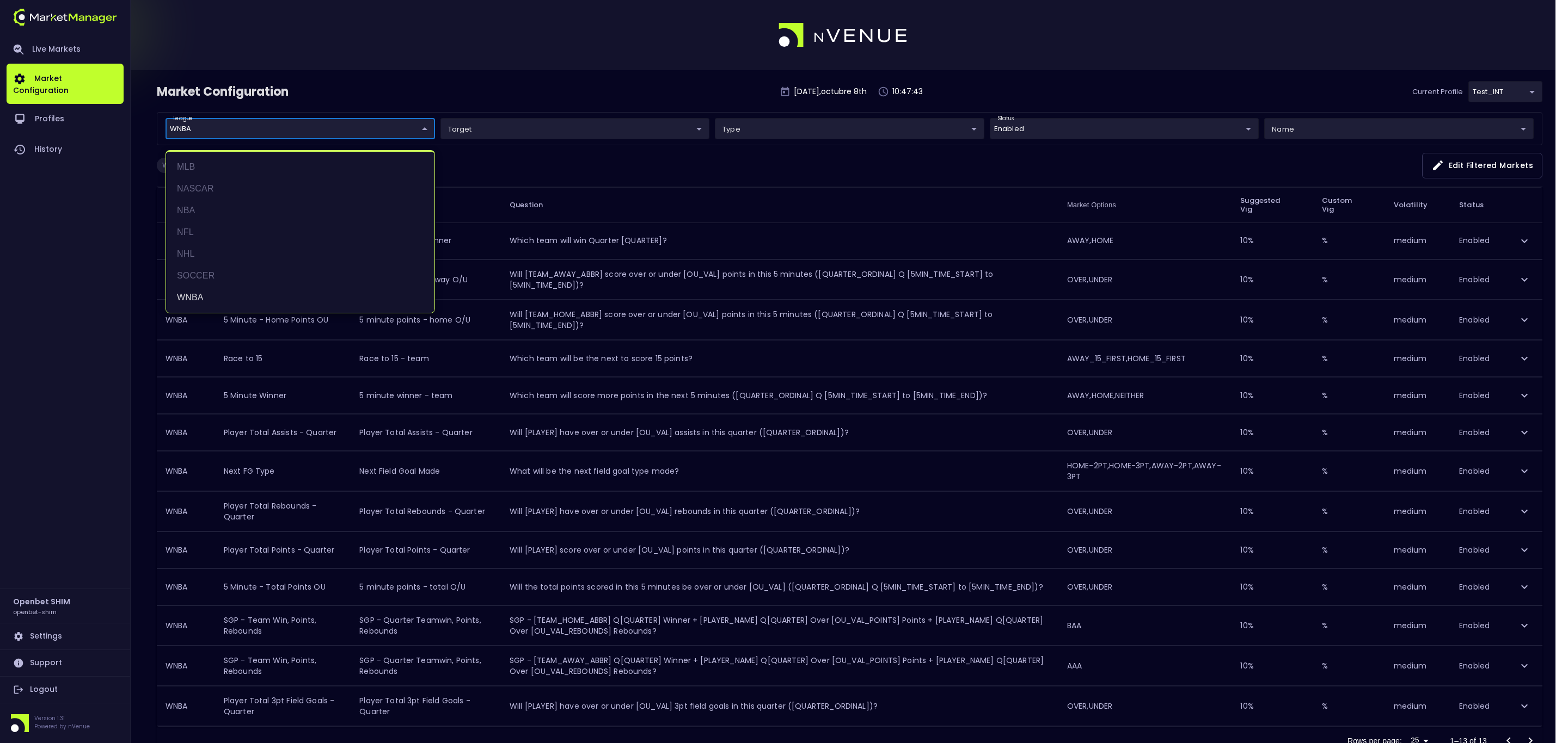
click at [476, 88] on div at bounding box center [784, 371] width 1568 height 743
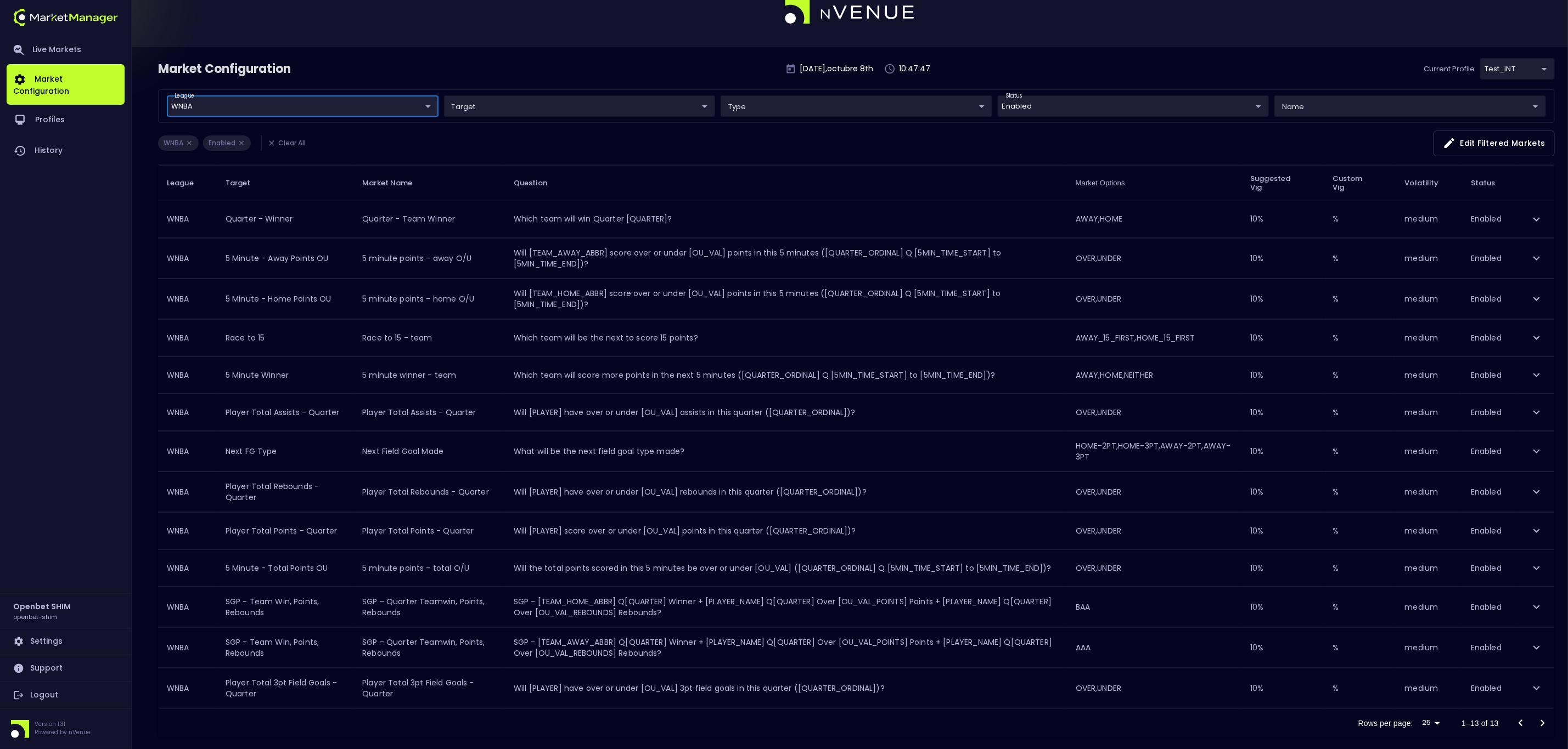
scroll to position [46, 0]
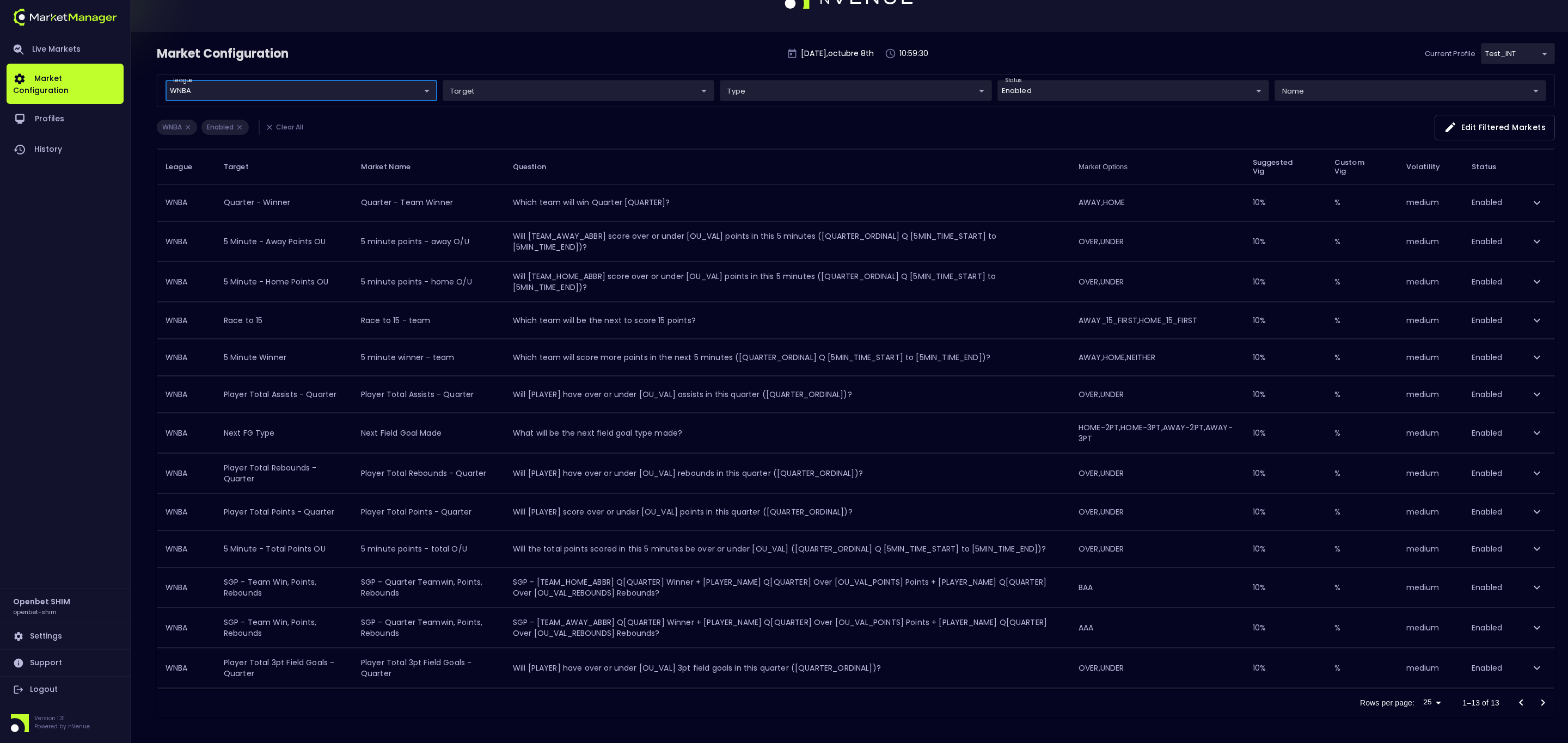
click at [544, 84] on body "Live Markets Market Configuration Profiles History Openbet SHIM openbet-shim Se…" at bounding box center [784, 352] width 1568 height 781
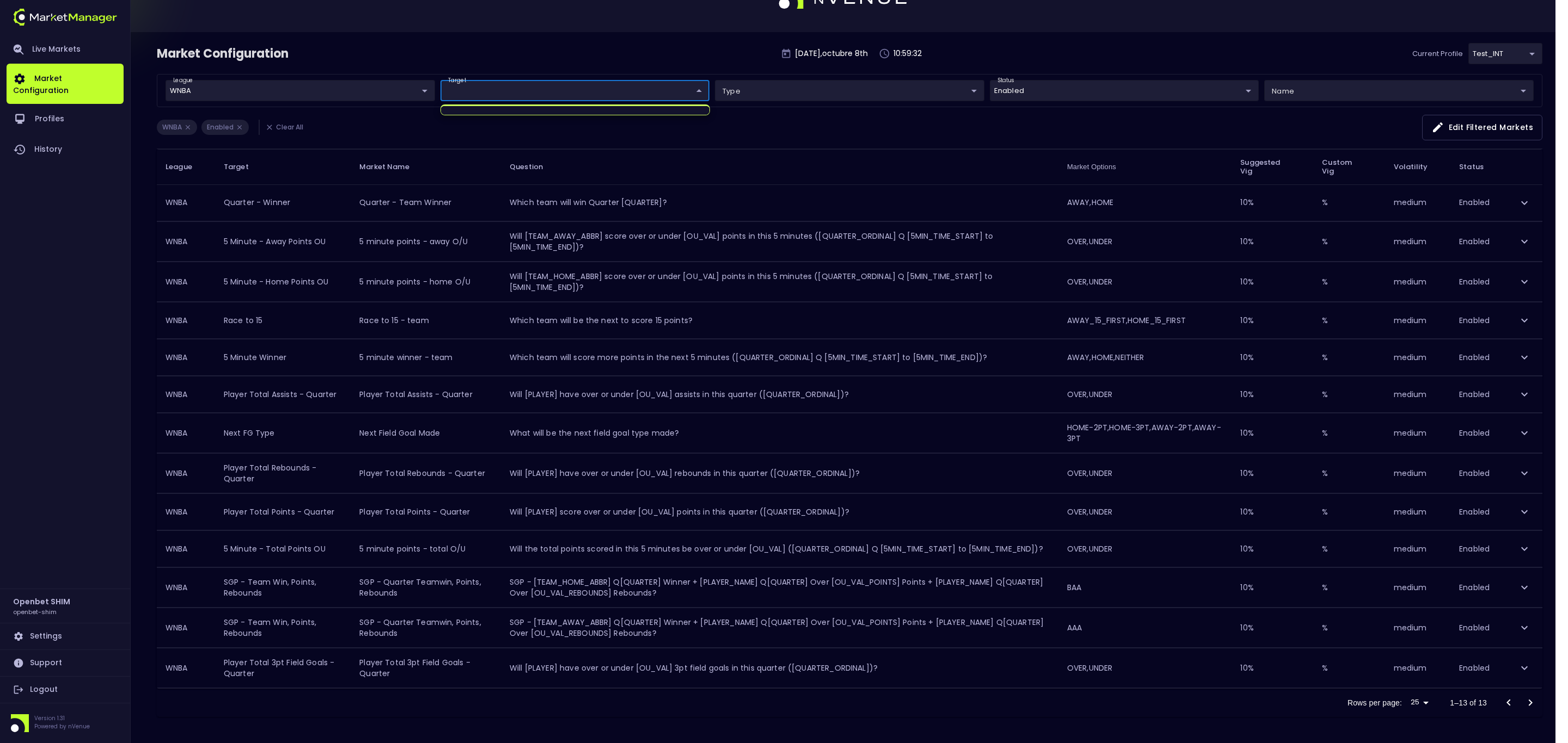
click at [218, 10] on div at bounding box center [784, 371] width 1568 height 743
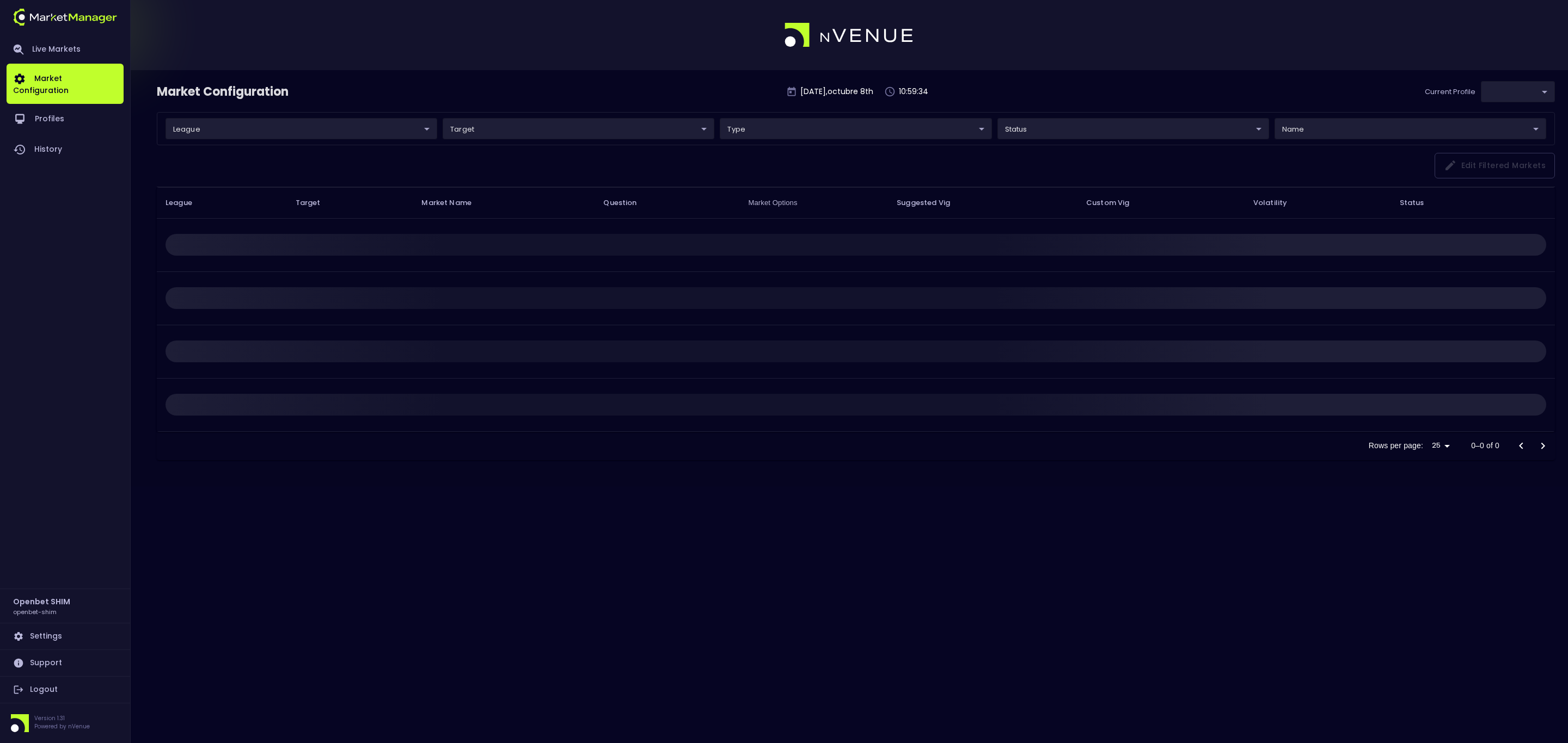
type input "7b109a49-af35-4bf1-9088-2b0c1d108231"
click at [300, 129] on body "Live Markets Market Configuration Profiles History Openbet SHIM openbet-shim Se…" at bounding box center [784, 371] width 1568 height 743
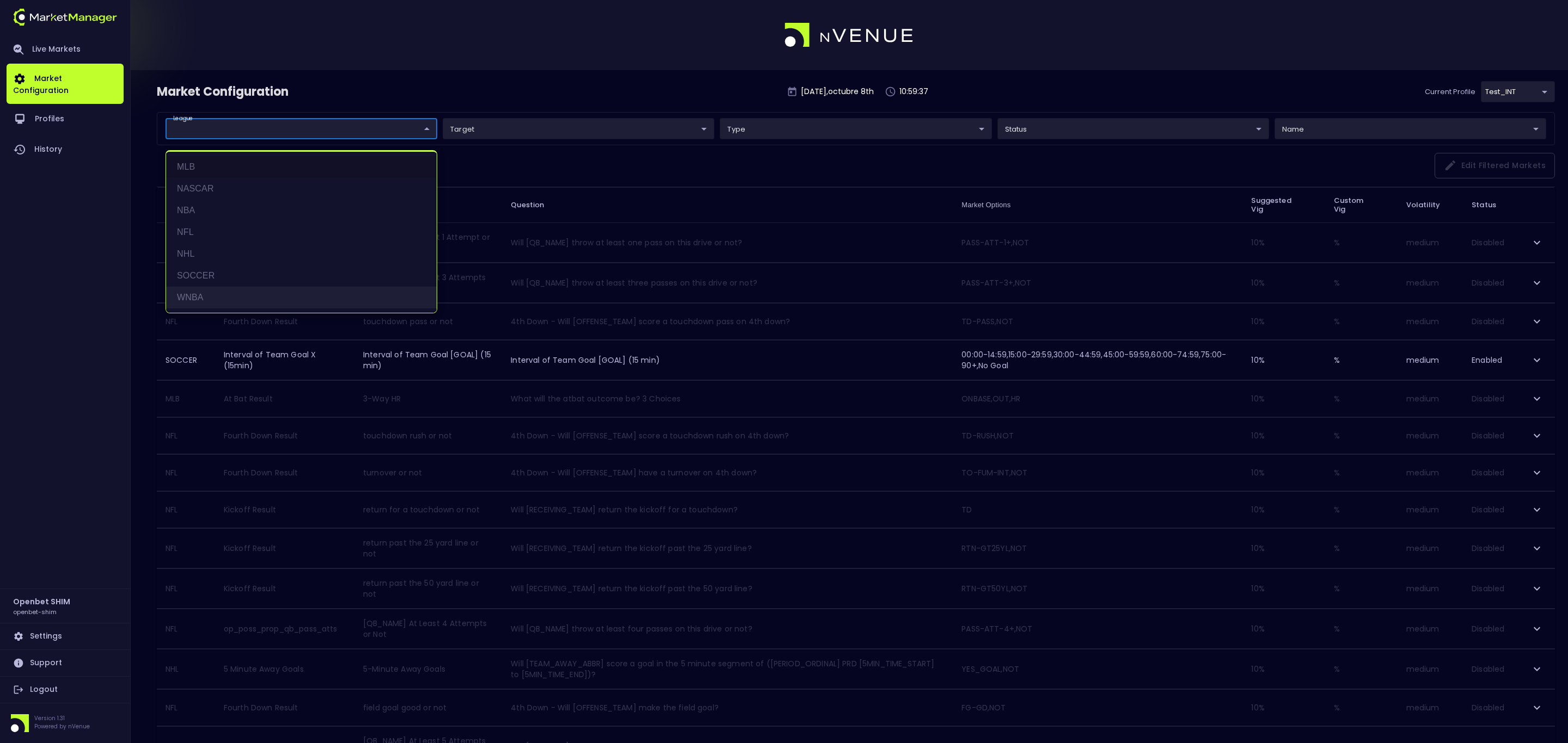
click at [203, 299] on li "WNBA" at bounding box center [301, 298] width 270 height 22
type input "WNBA"
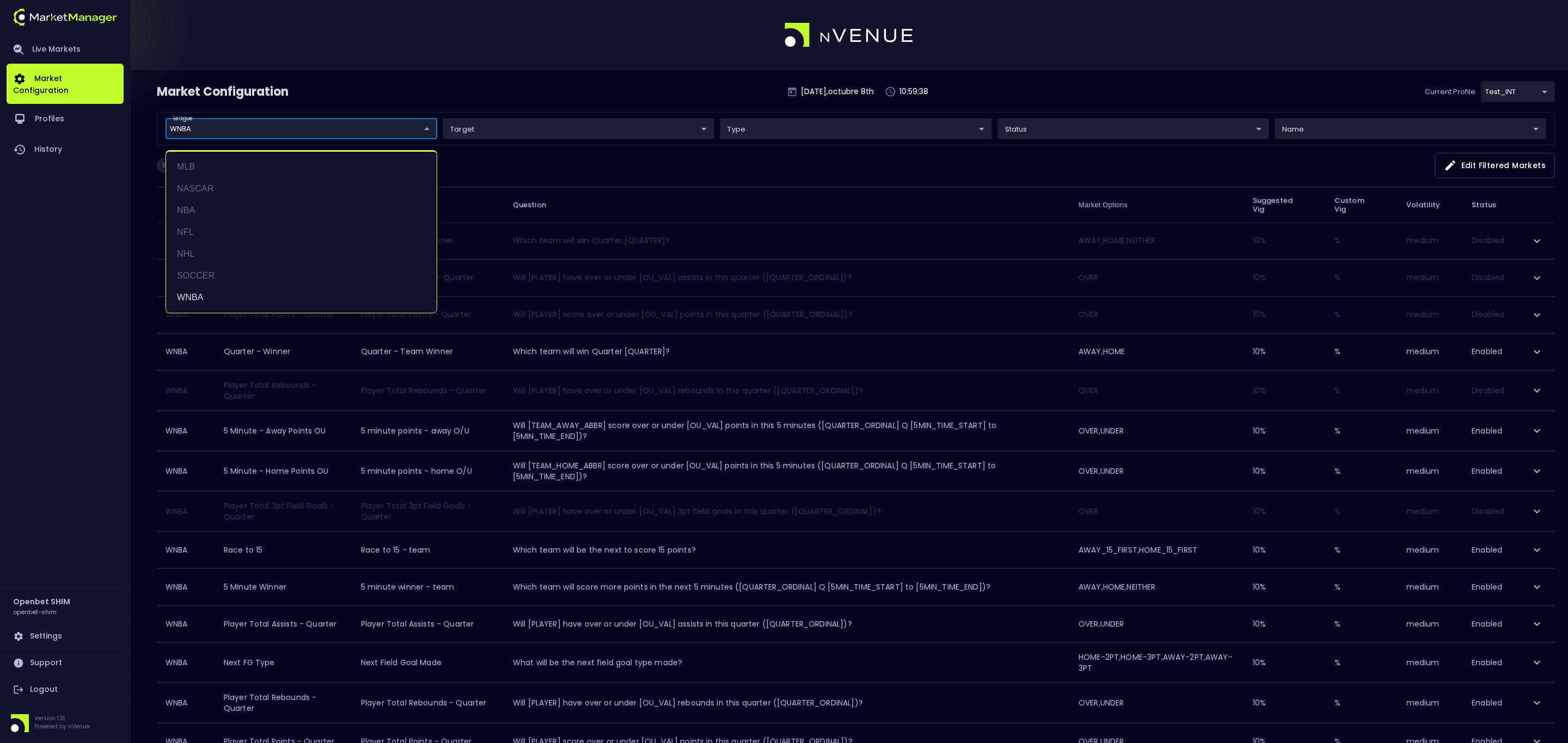
click at [622, 99] on div at bounding box center [784, 371] width 1568 height 743
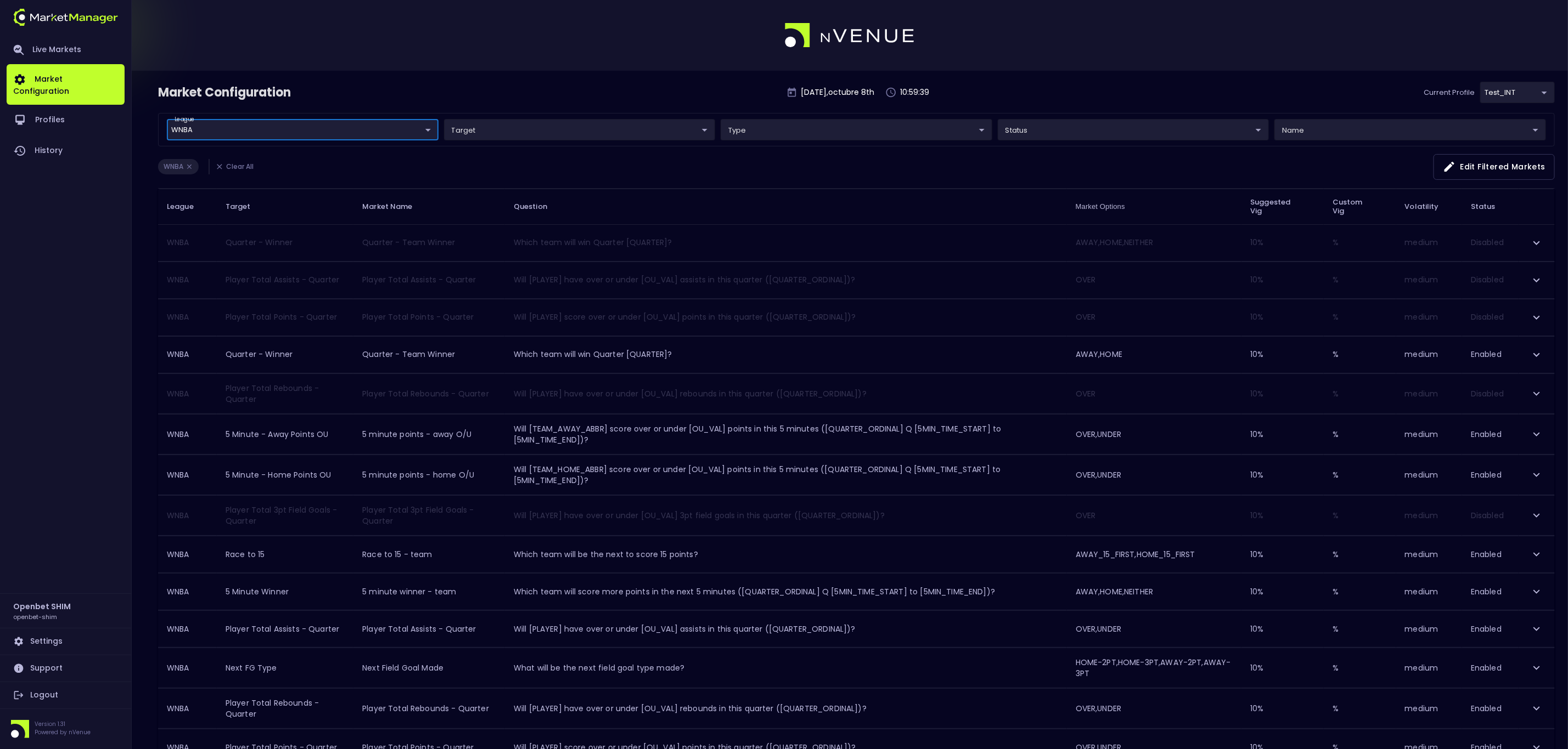
click at [620, 132] on body "Live Markets Market Configuration Profiles History Openbet SHIM openbet-shim Se…" at bounding box center [784, 490] width 1568 height 980
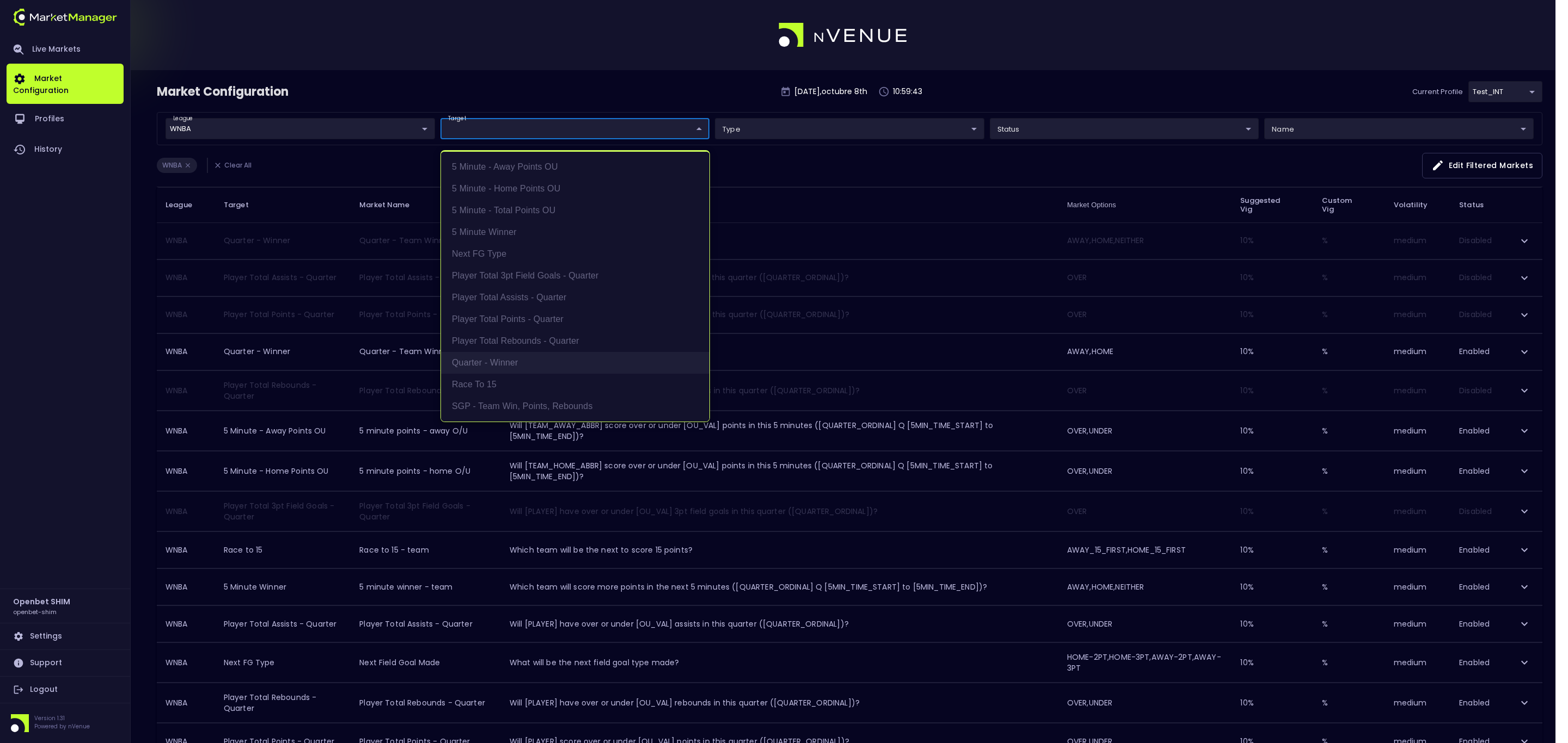
click at [479, 361] on li "Quarter - Winner" at bounding box center [575, 362] width 268 height 22
type input "Quarter - Winner"
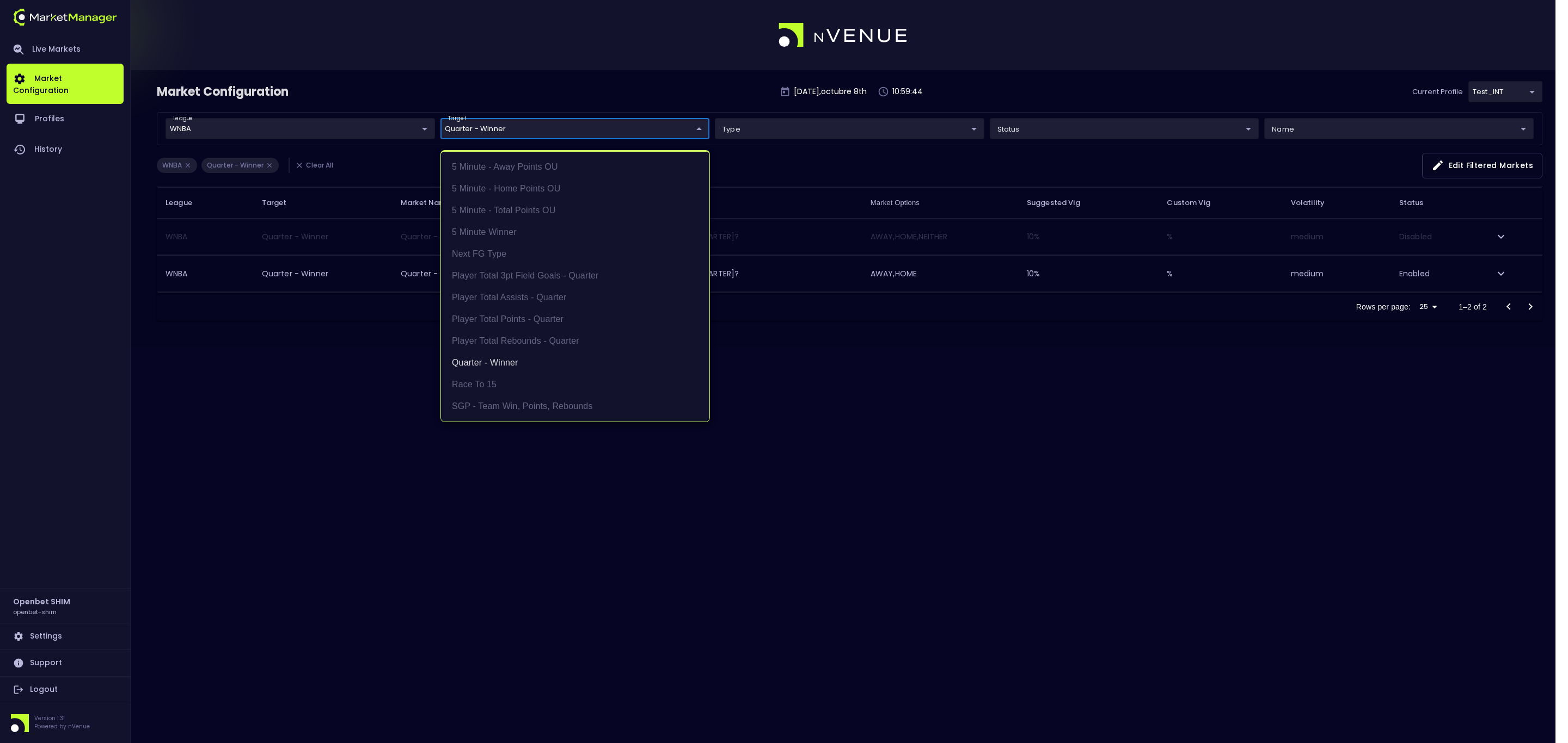
click at [312, 395] on div at bounding box center [784, 371] width 1568 height 743
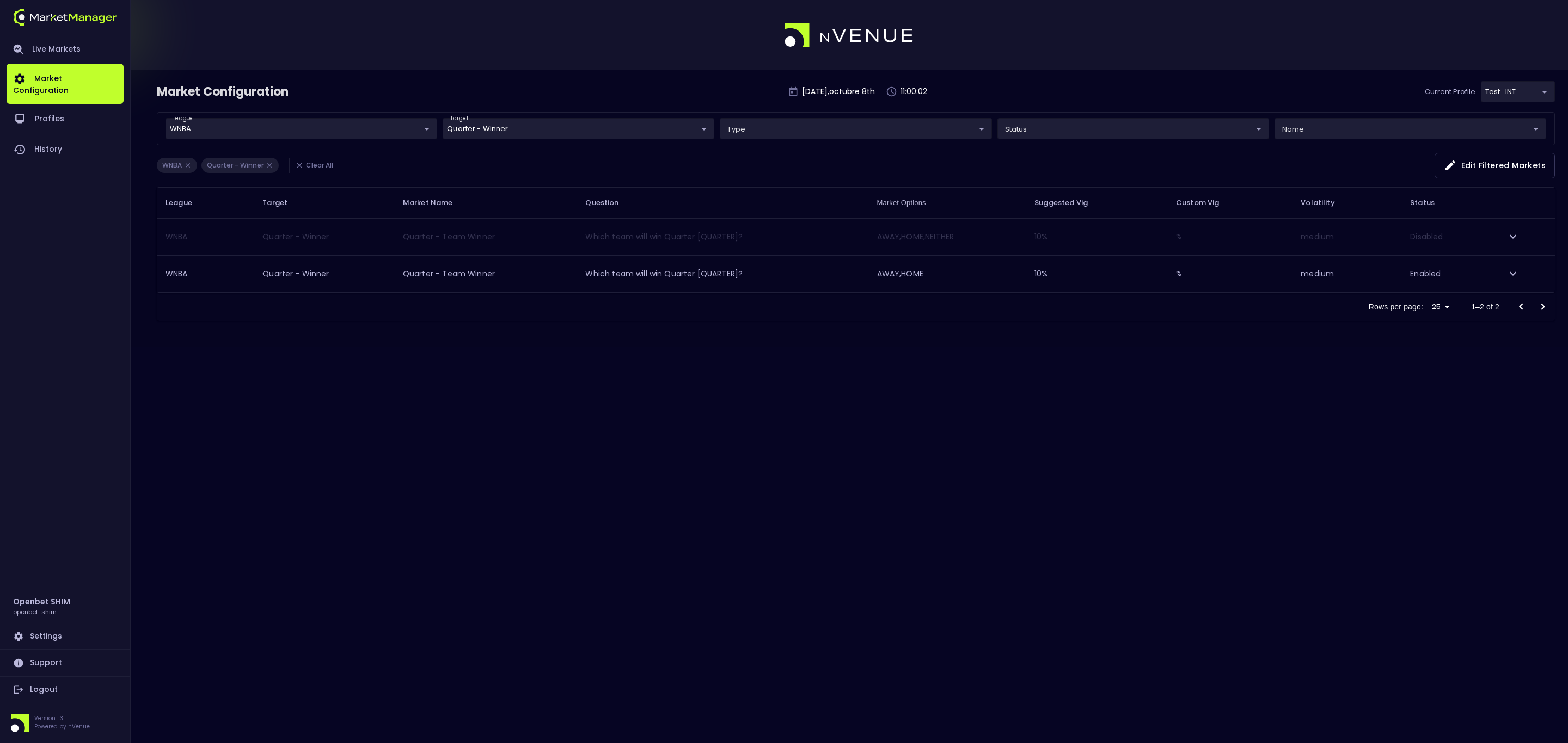
click at [519, 379] on div "Market Configuration Wednesday , octubre 8 th 11:00:02 Current Profile test_INT…" at bounding box center [784, 371] width 1568 height 743
